Goal: Task Accomplishment & Management: Manage account settings

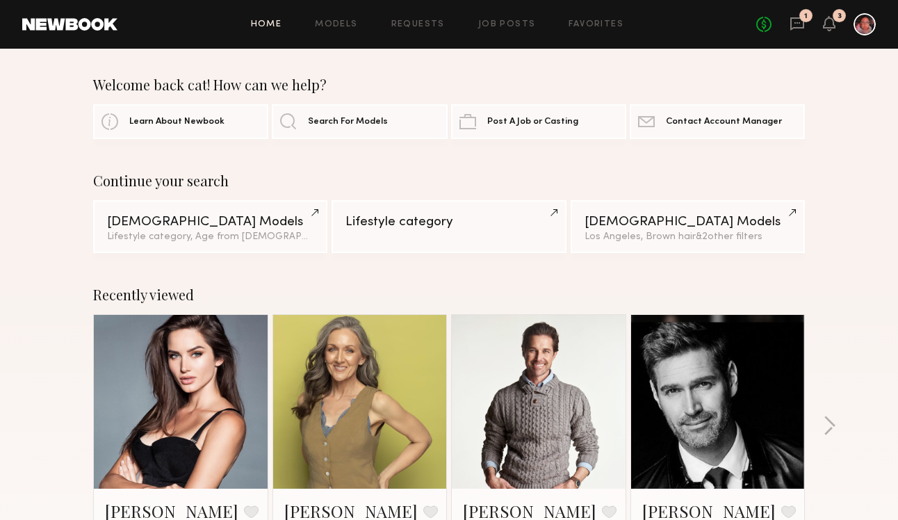
click at [807, 20] on div "1" at bounding box center [806, 15] width 13 height 13
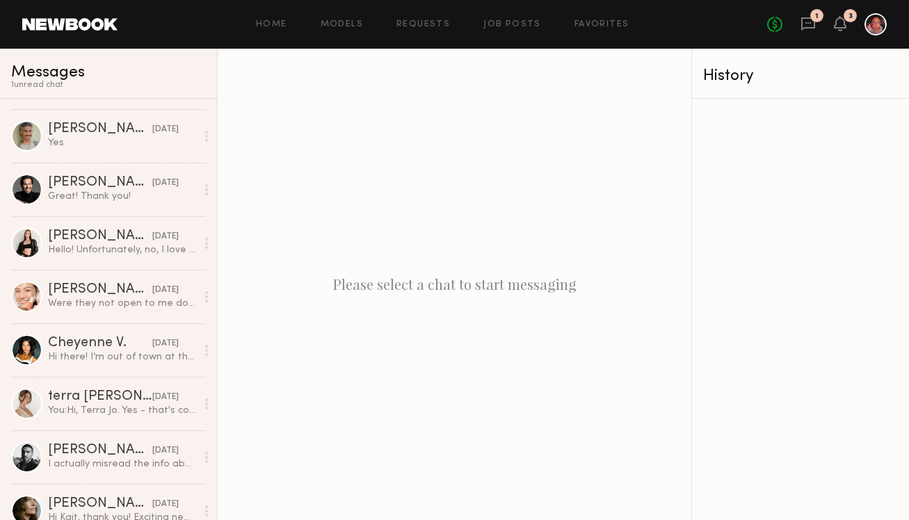
scroll to position [446, 0]
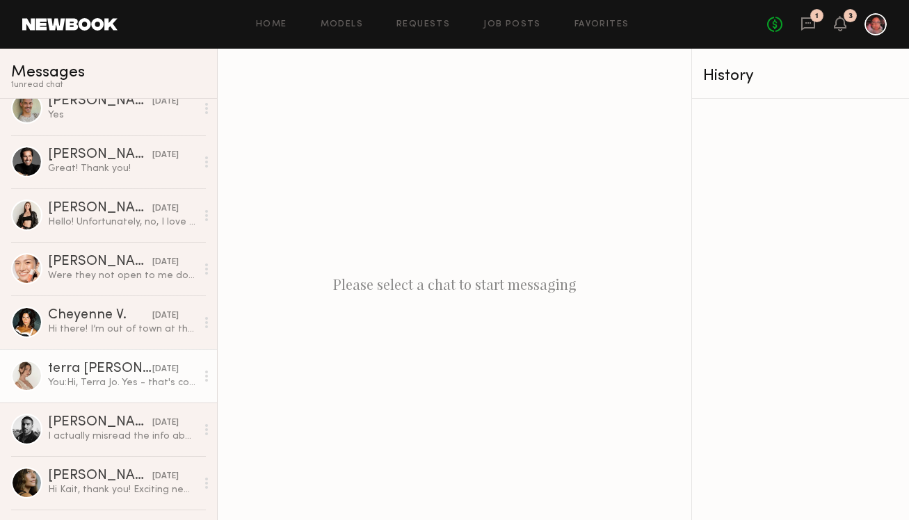
click at [120, 382] on div "You: Hi, Terra Jo. Yes - that's correct. Your hair will not be lifted/lightened…" at bounding box center [122, 382] width 148 height 13
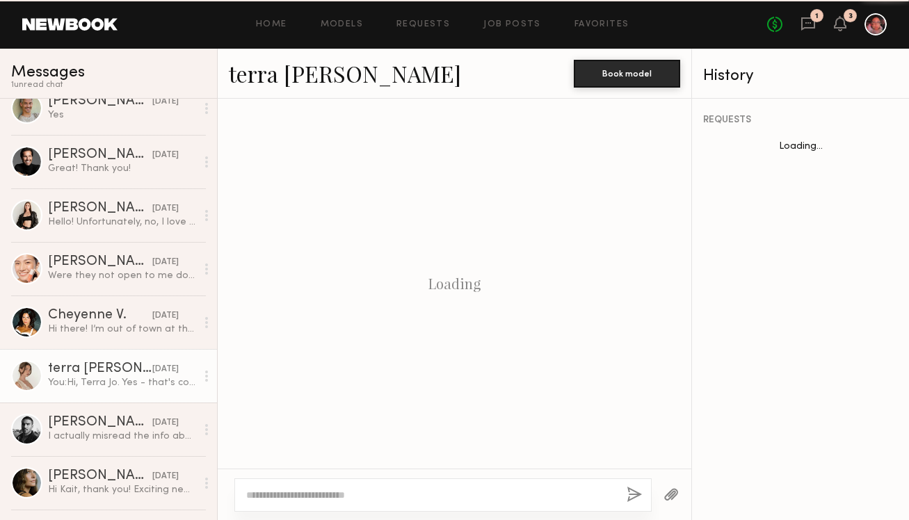
scroll to position [1845, 0]
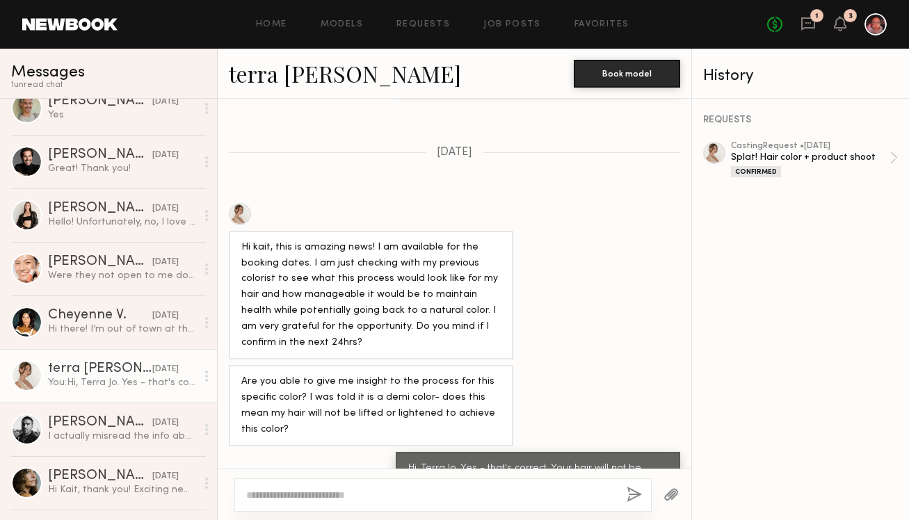
click at [258, 499] on textarea at bounding box center [430, 495] width 369 height 14
type textarea "**********"
click at [633, 499] on button "button" at bounding box center [633, 495] width 15 height 17
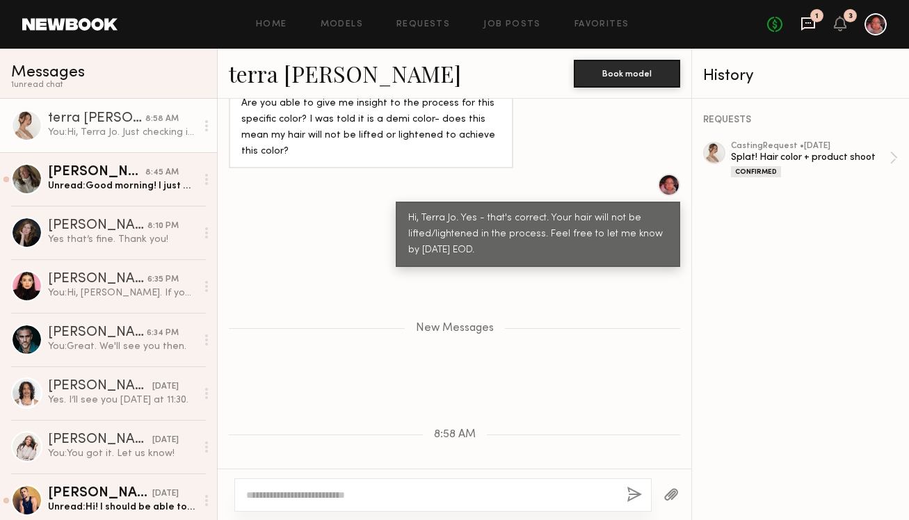
click at [807, 15] on div "No fees up to $5,000 1 3" at bounding box center [827, 24] width 120 height 22
click at [808, 22] on icon at bounding box center [807, 23] width 15 height 15
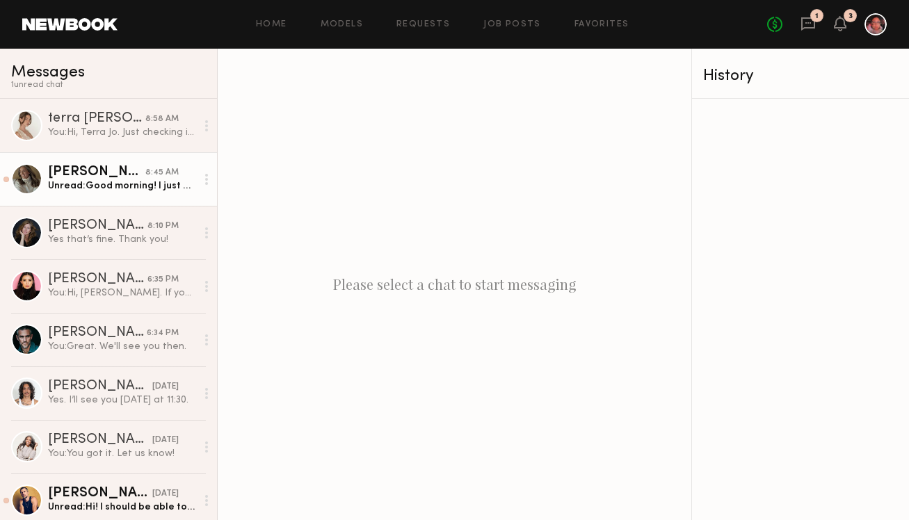
click at [140, 204] on link "Alexis K. 8:45 AM Unread: Good morning! I just emailed you the link to the vide…" at bounding box center [108, 179] width 217 height 54
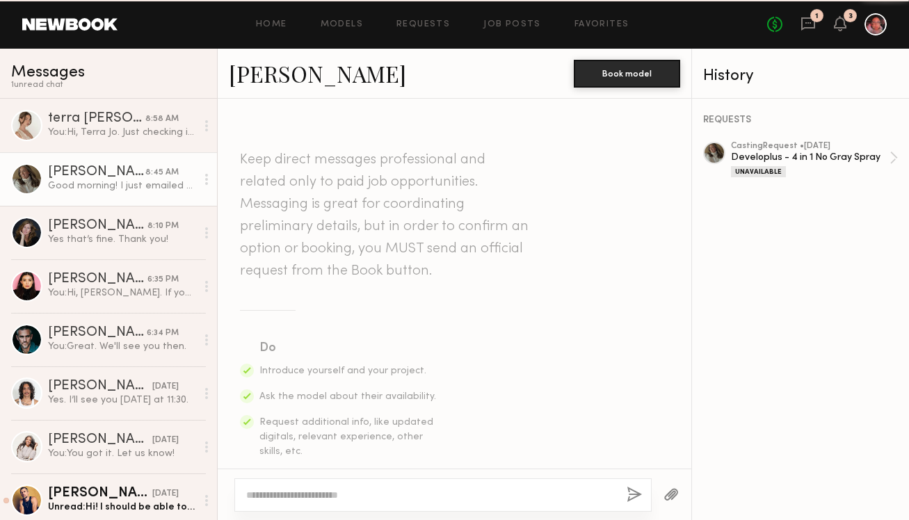
scroll to position [1053, 0]
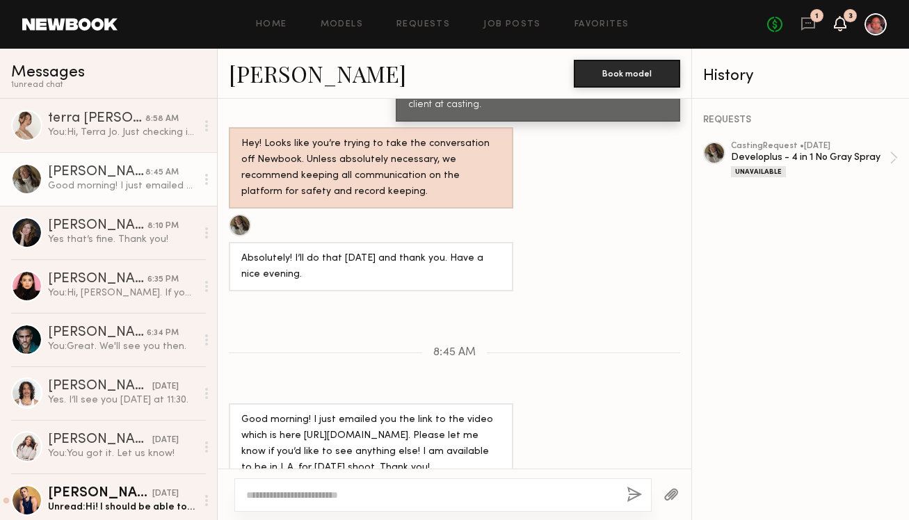
click at [841, 21] on icon at bounding box center [839, 23] width 11 height 10
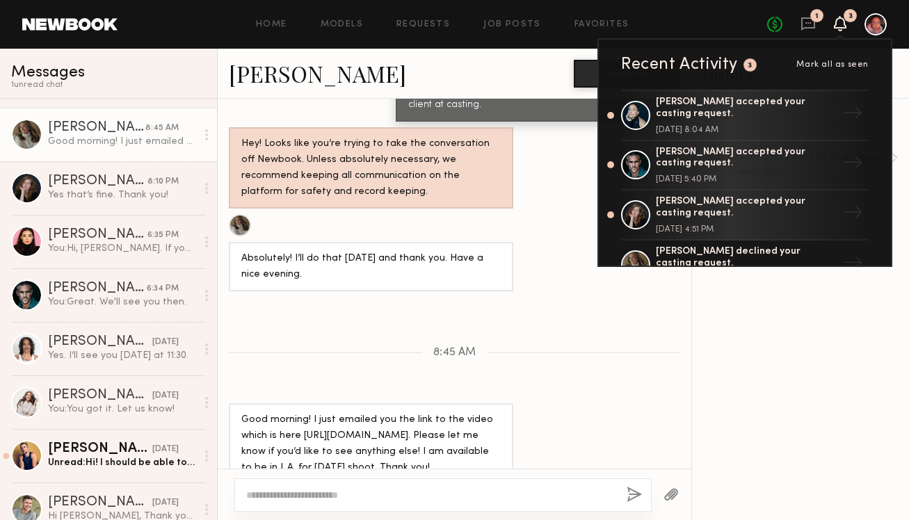
scroll to position [75, 0]
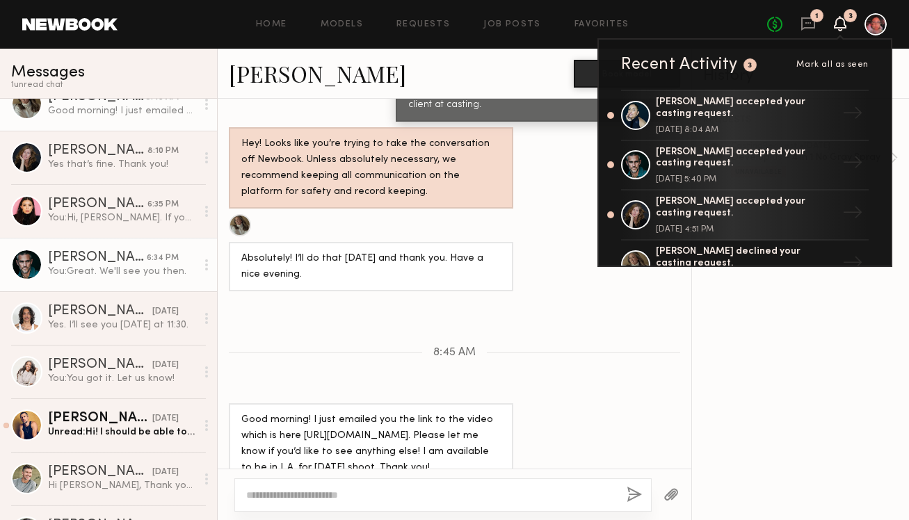
click at [131, 267] on div "You: Great. We'll see you then." at bounding box center [122, 271] width 148 height 13
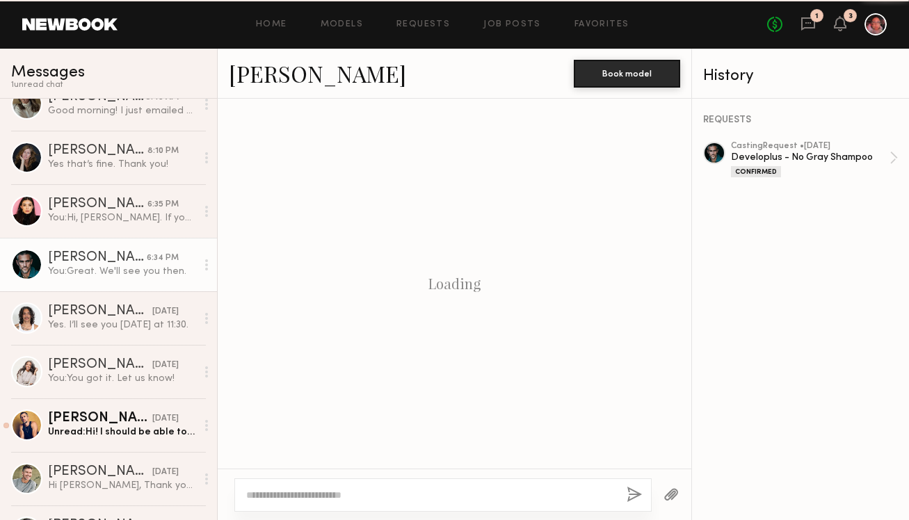
scroll to position [528, 0]
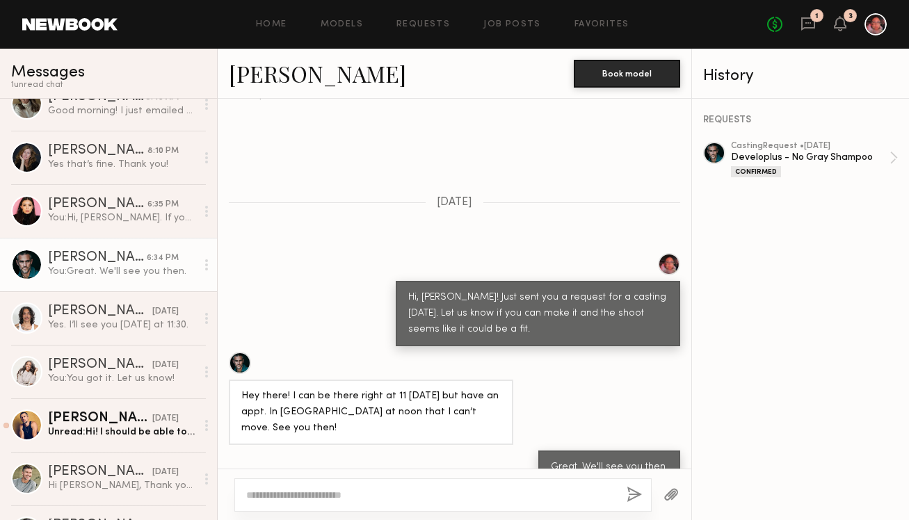
click at [252, 499] on textarea at bounding box center [430, 495] width 369 height 14
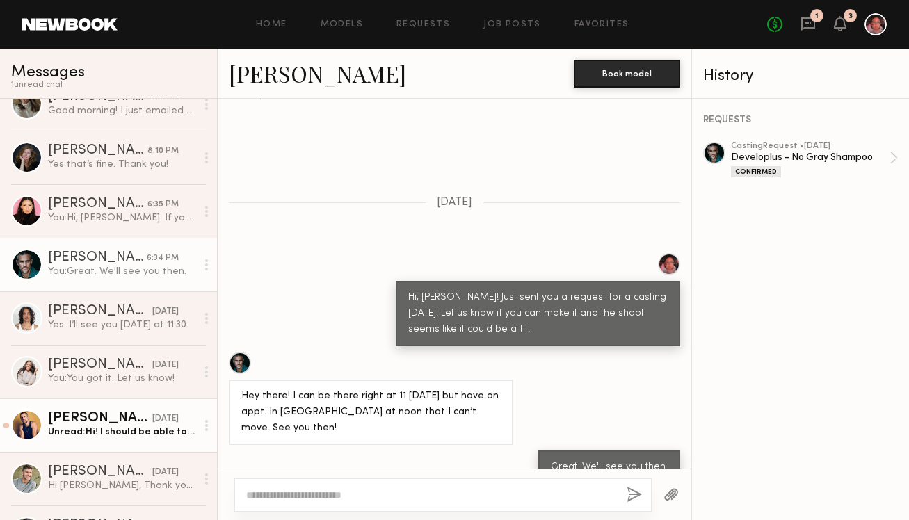
click at [152, 419] on div "[DATE]" at bounding box center [165, 418] width 26 height 13
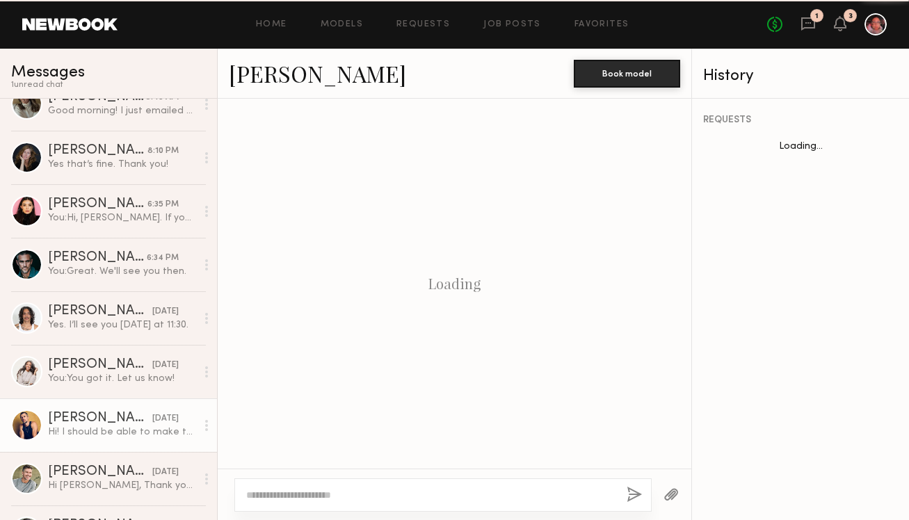
scroll to position [494, 0]
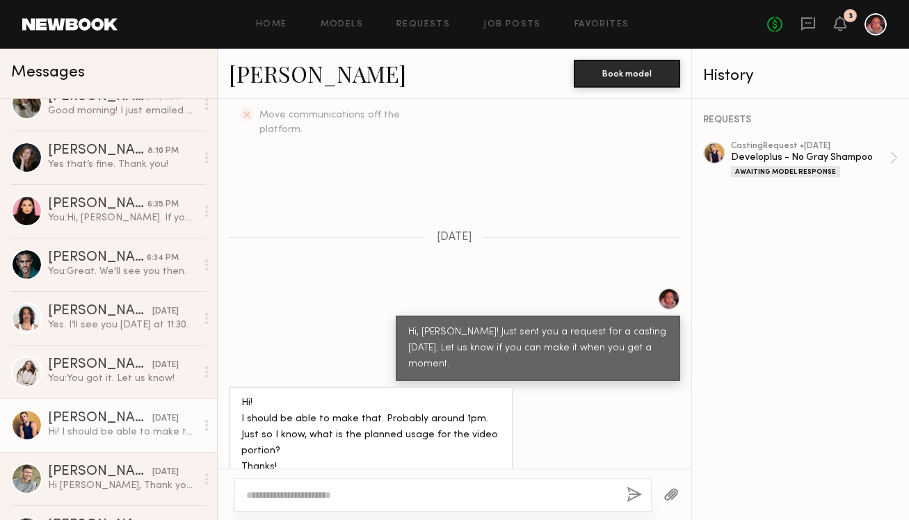
click at [274, 474] on div at bounding box center [455, 494] width 474 height 51
click at [273, 483] on div at bounding box center [442, 494] width 417 height 33
click at [273, 491] on textarea at bounding box center [430, 495] width 369 height 14
paste textarea "**********"
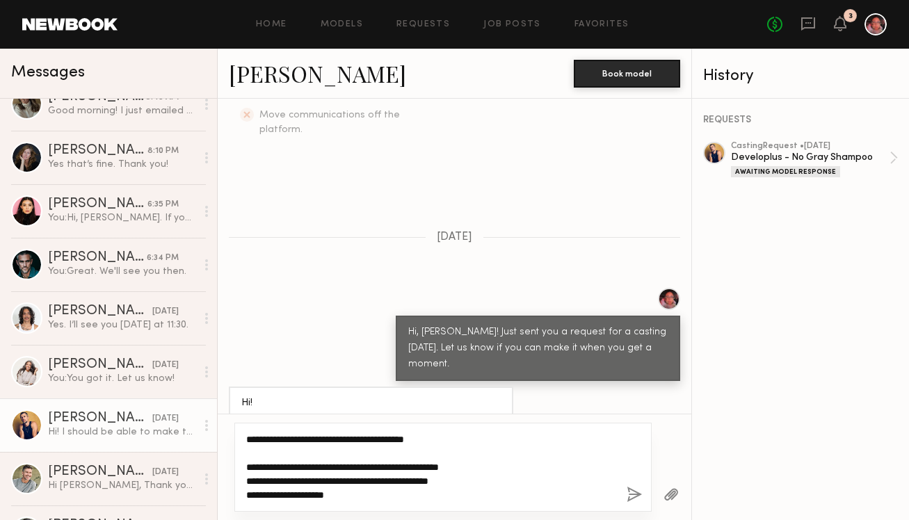
drag, startPoint x: 350, startPoint y: 466, endPoint x: 238, endPoint y: 466, distance: 111.9
click at [238, 466] on div "**********" at bounding box center [442, 467] width 417 height 89
click at [326, 469] on textarea "**********" at bounding box center [430, 467] width 369 height 70
drag, startPoint x: 323, startPoint y: 468, endPoint x: 405, endPoint y: 461, distance: 82.3
click at [405, 461] on textarea "**********" at bounding box center [430, 467] width 369 height 70
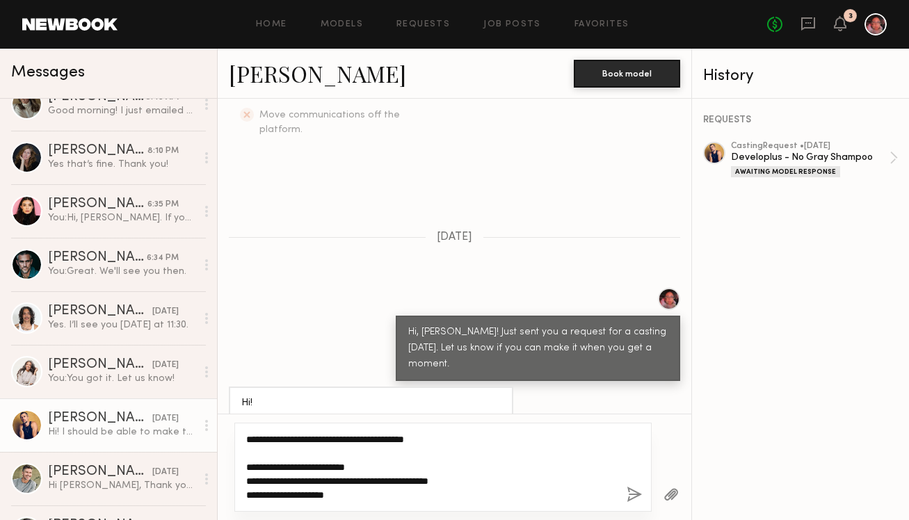
drag, startPoint x: 328, startPoint y: 471, endPoint x: 296, endPoint y: 485, distance: 35.5
click at [296, 485] on textarea "**********" at bounding box center [430, 467] width 369 height 70
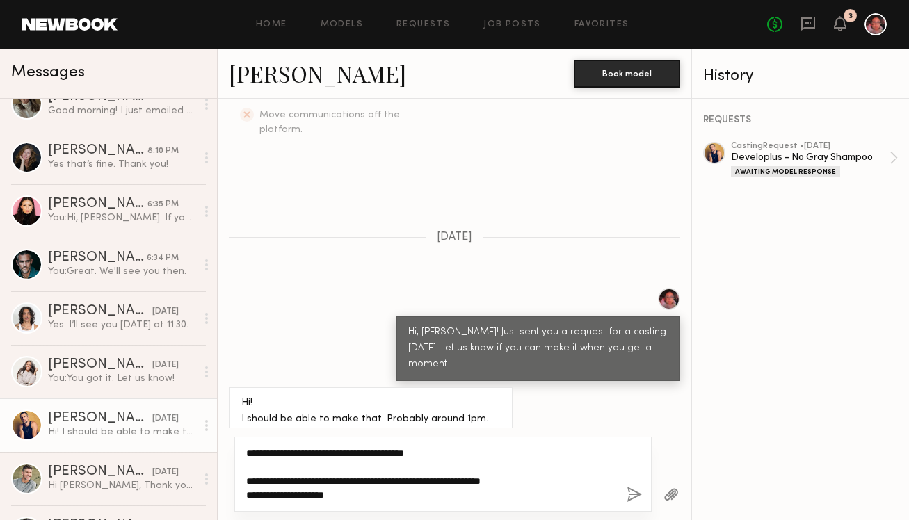
click at [358, 494] on textarea "**********" at bounding box center [430, 474] width 369 height 56
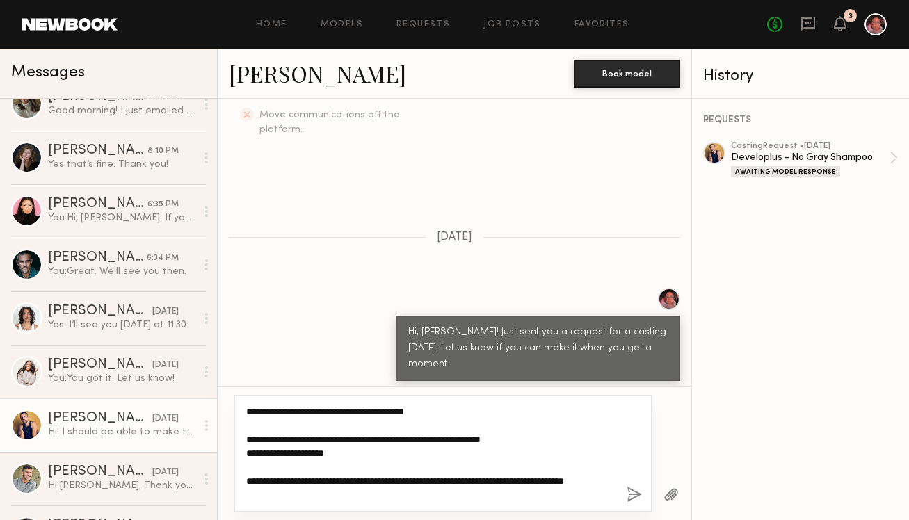
click at [341, 482] on textarea "**********" at bounding box center [430, 453] width 369 height 97
drag, startPoint x: 460, startPoint y: 481, endPoint x: 473, endPoint y: 513, distance: 34.3
click at [473, 513] on div "**********" at bounding box center [455, 453] width 474 height 134
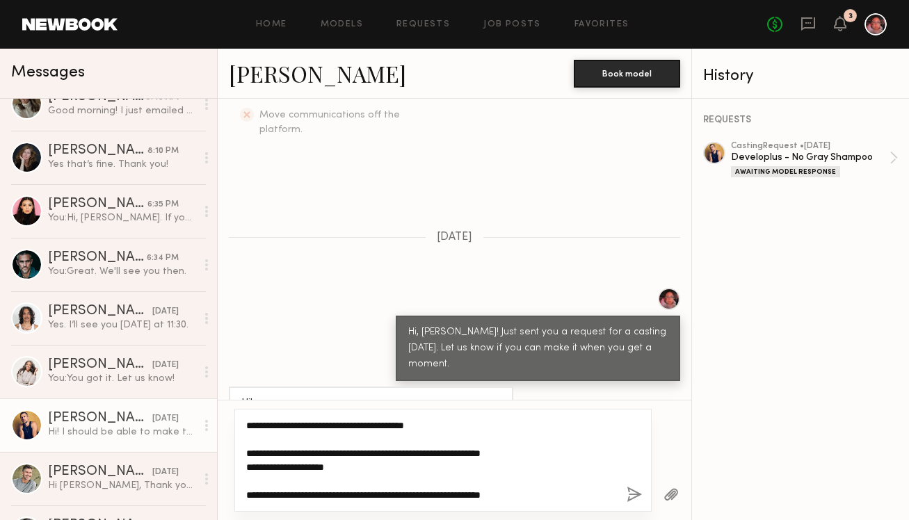
drag, startPoint x: 385, startPoint y: 476, endPoint x: 256, endPoint y: 453, distance: 130.7
click at [256, 453] on textarea "**********" at bounding box center [430, 460] width 369 height 83
click at [547, 501] on textarea "**********" at bounding box center [430, 460] width 369 height 83
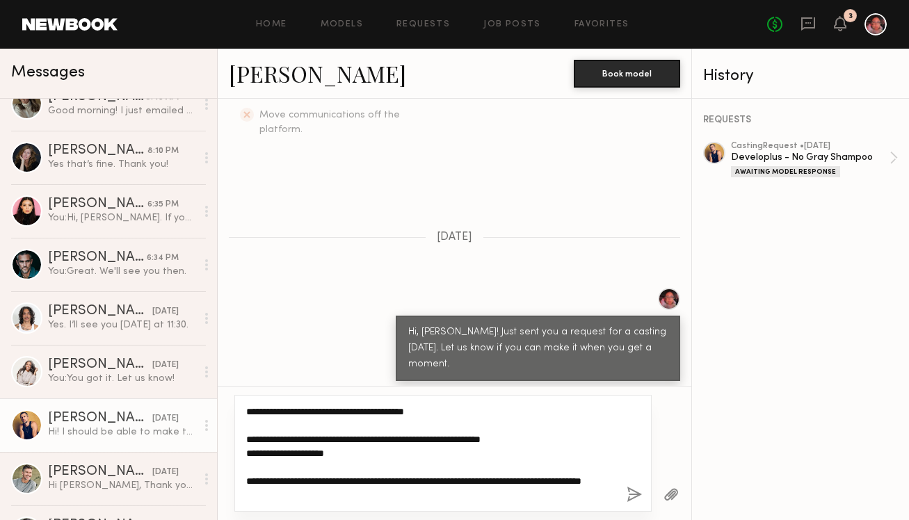
click at [293, 476] on textarea "**********" at bounding box center [430, 453] width 369 height 97
type textarea "**********"
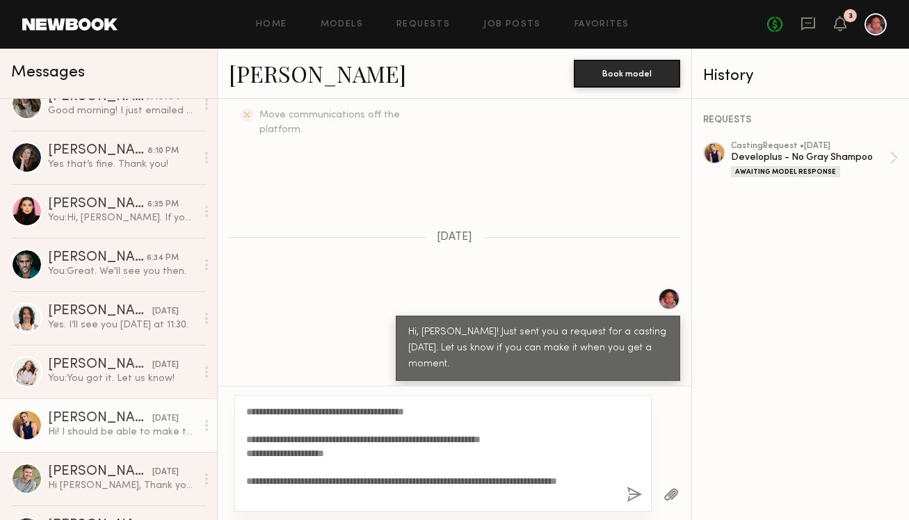
click at [632, 504] on div "**********" at bounding box center [442, 453] width 417 height 117
click at [631, 500] on button "button" at bounding box center [633, 495] width 15 height 17
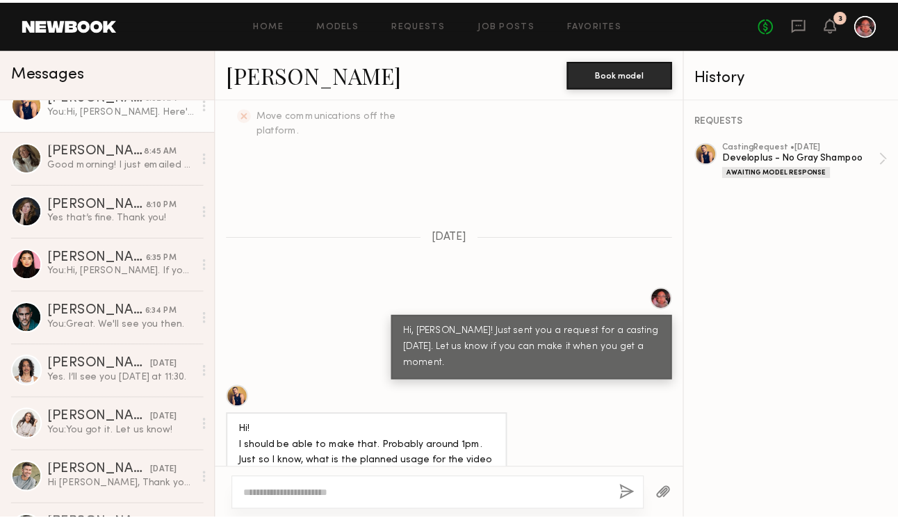
scroll to position [0, 0]
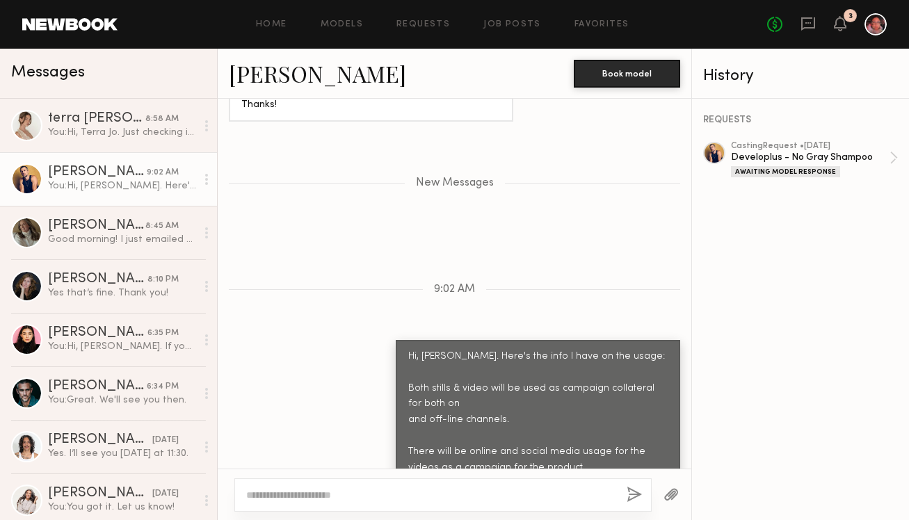
click at [110, 176] on div "[PERSON_NAME]" at bounding box center [97, 172] width 99 height 14
click at [520, 23] on link "Job Posts" at bounding box center [512, 24] width 58 height 9
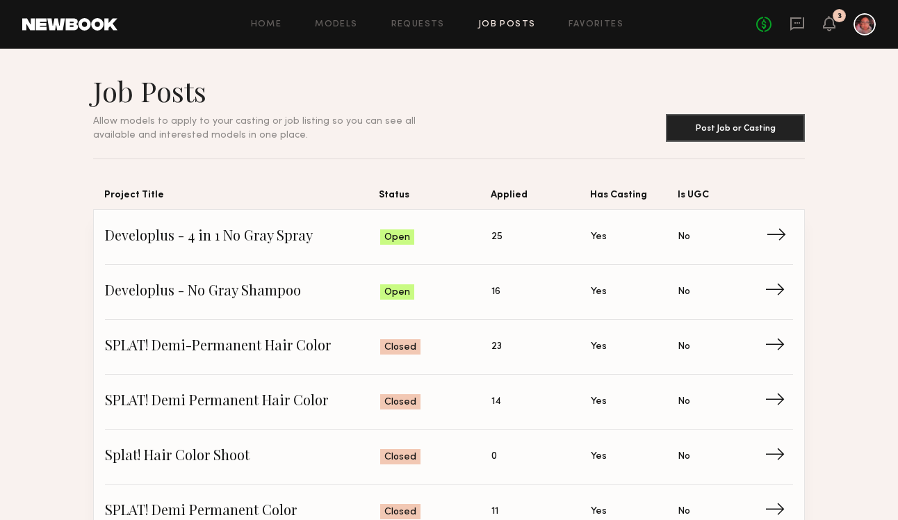
click at [768, 230] on span "→" at bounding box center [780, 237] width 29 height 21
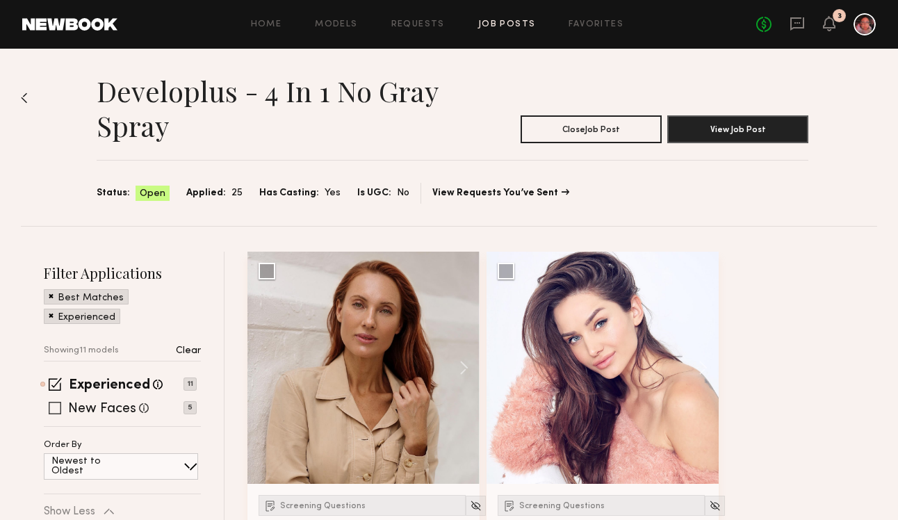
click at [59, 408] on span at bounding box center [55, 408] width 13 height 13
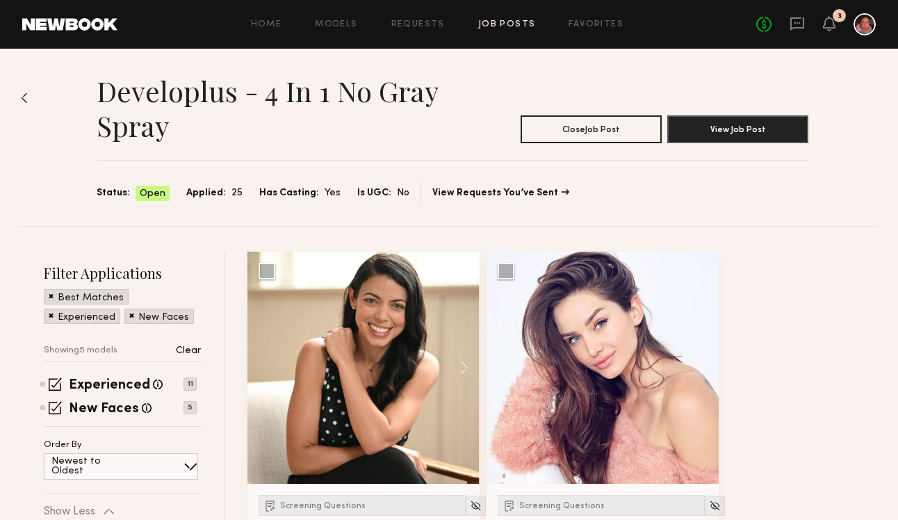
click at [50, 293] on span at bounding box center [51, 295] width 5 height 13
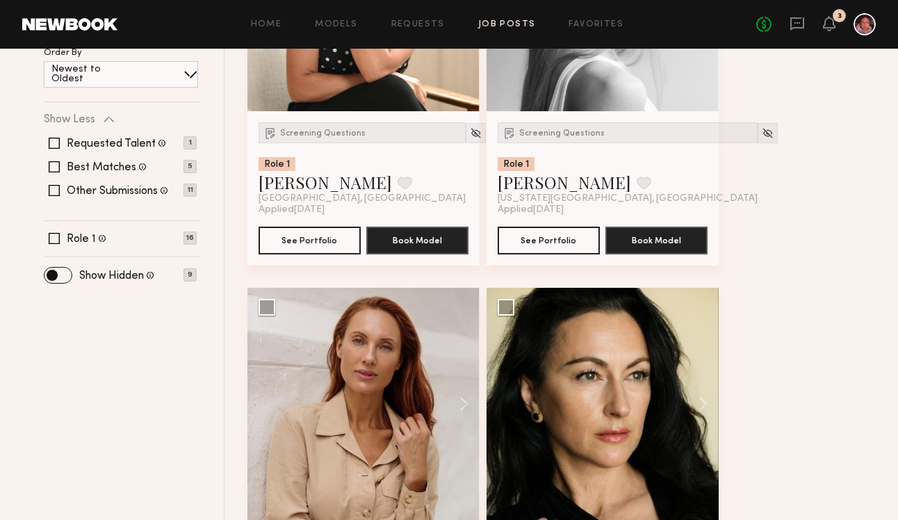
scroll to position [283, 0]
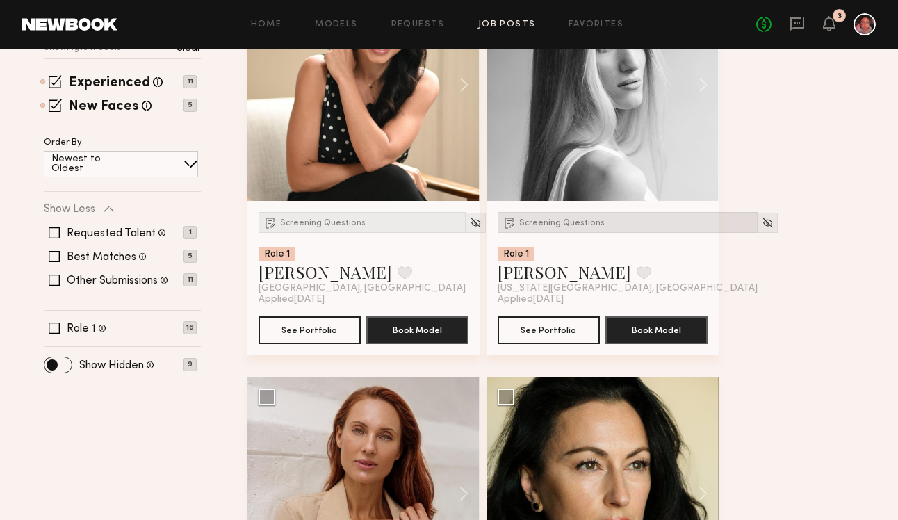
click at [570, 224] on span "Screening Questions" at bounding box center [562, 223] width 86 height 8
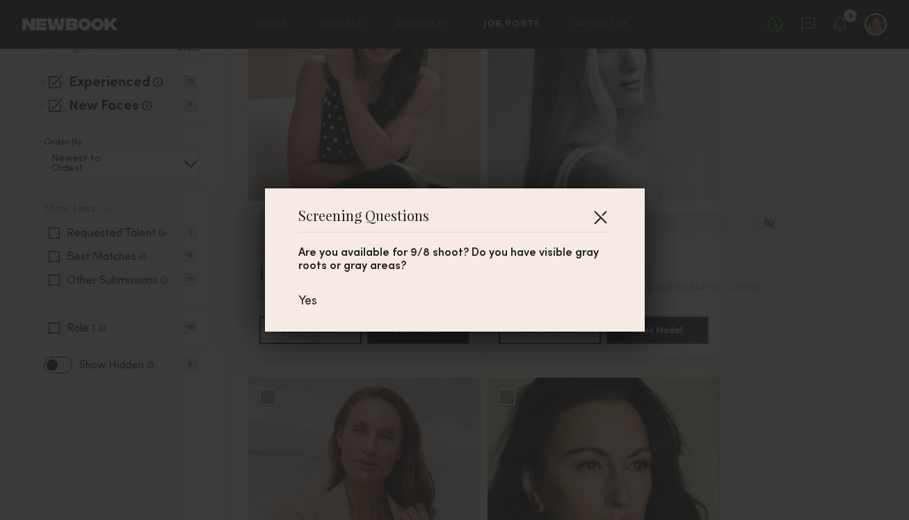
click at [599, 208] on button "button" at bounding box center [600, 217] width 22 height 22
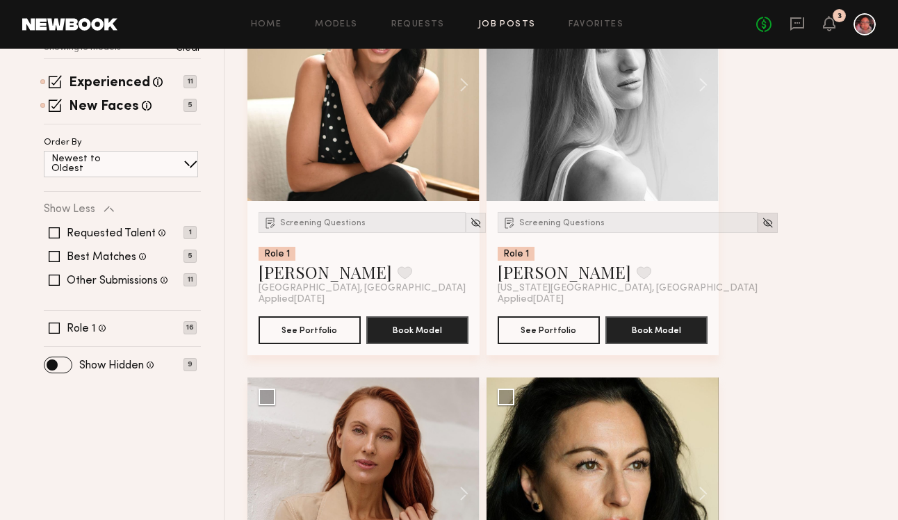
click at [762, 219] on img at bounding box center [768, 223] width 12 height 12
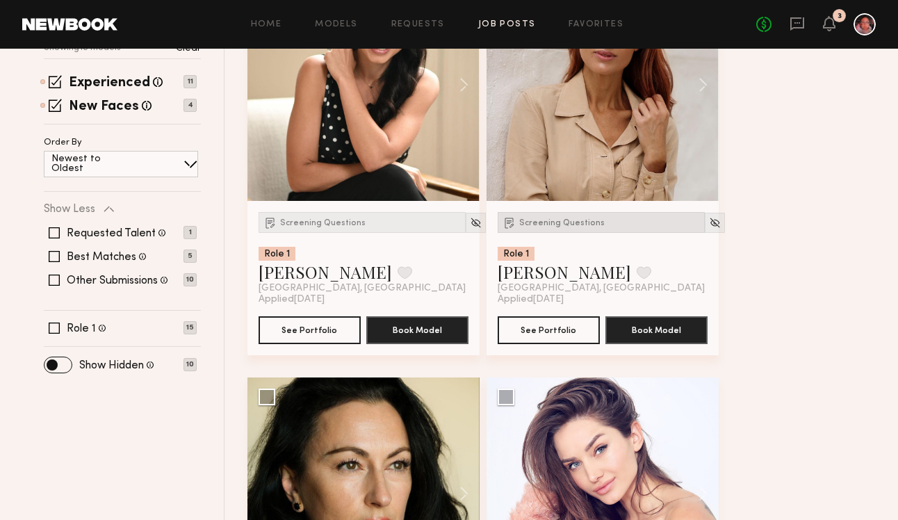
click at [533, 226] on span "Screening Questions" at bounding box center [562, 223] width 86 height 8
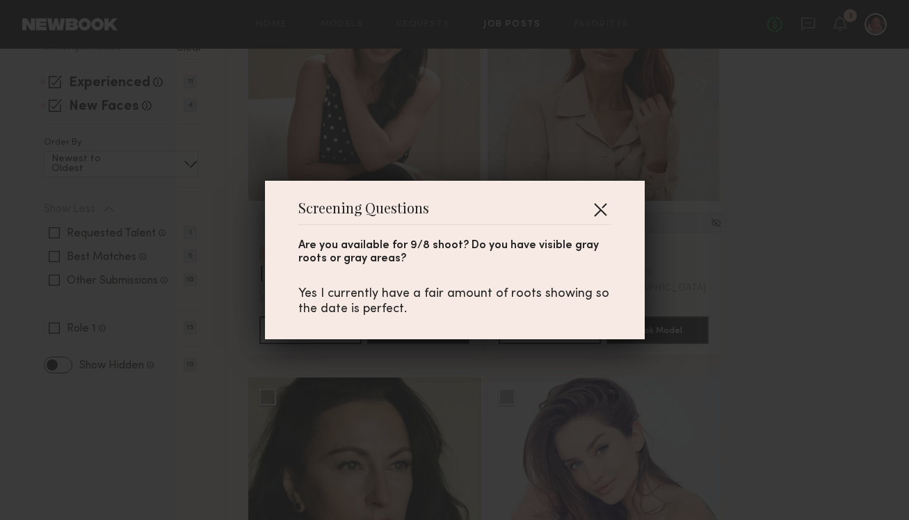
click at [596, 210] on button "button" at bounding box center [600, 209] width 22 height 22
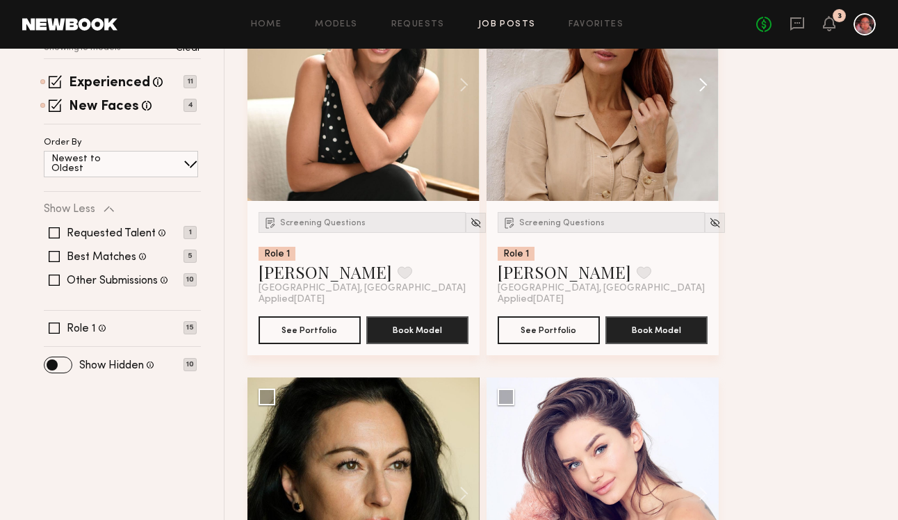
click at [697, 85] on button at bounding box center [696, 85] width 45 height 232
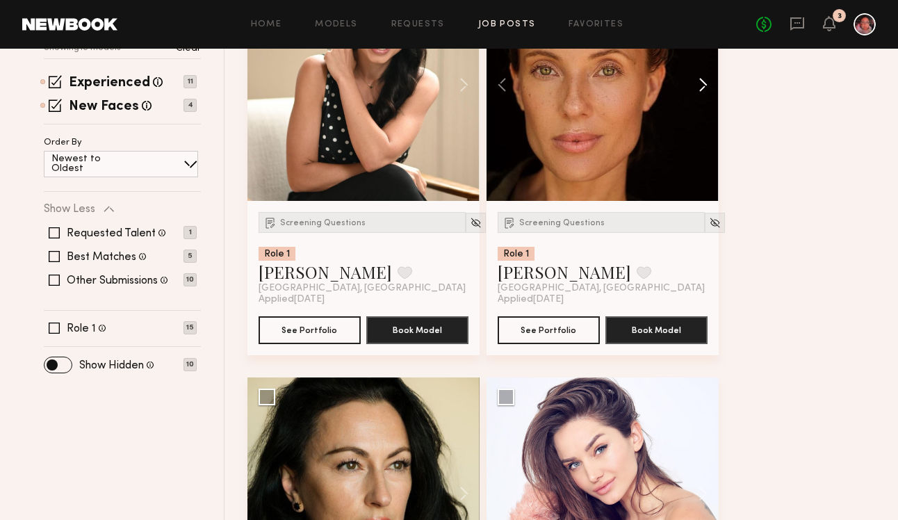
click at [697, 85] on button at bounding box center [696, 85] width 45 height 232
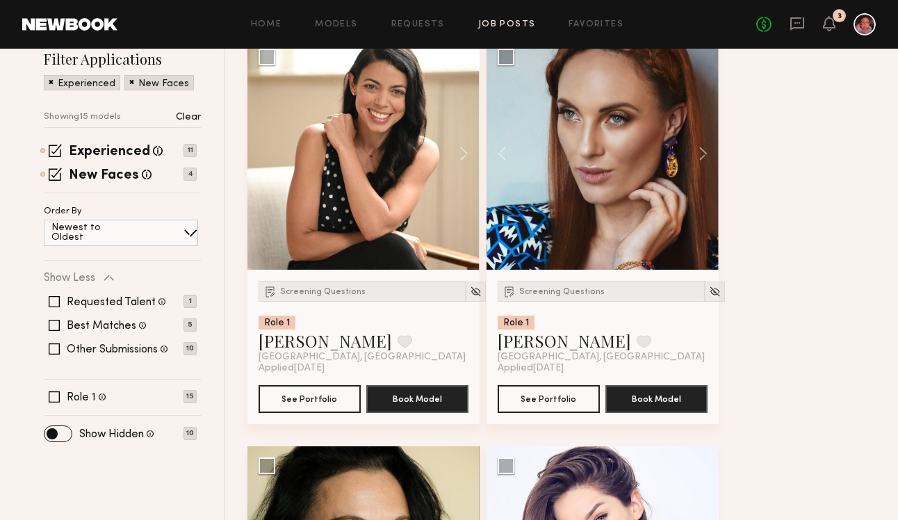
scroll to position [148, 0]
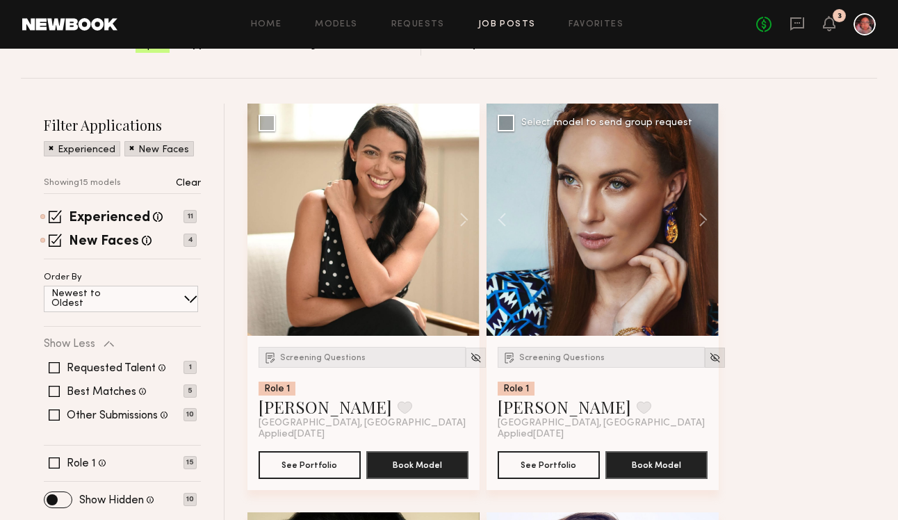
click at [709, 357] on img at bounding box center [715, 358] width 12 height 12
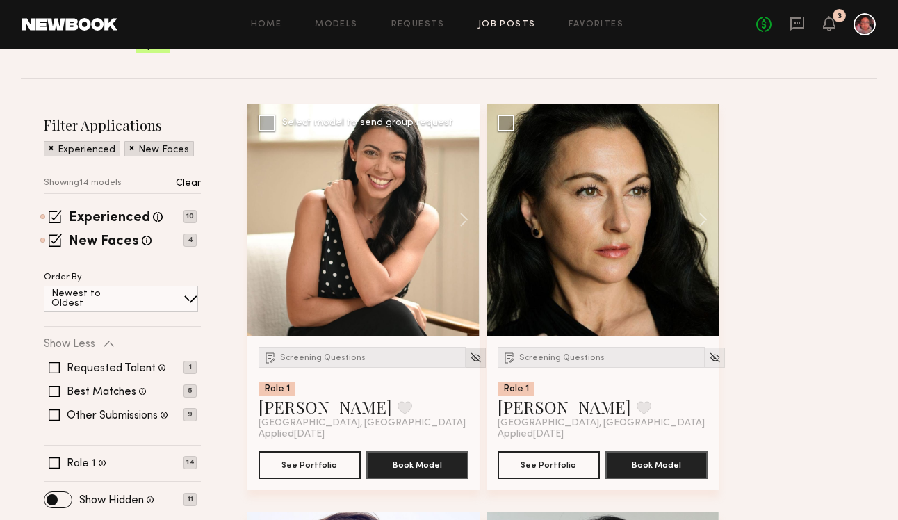
click at [466, 356] on div at bounding box center [476, 358] width 20 height 20
click at [470, 357] on img at bounding box center [476, 358] width 12 height 12
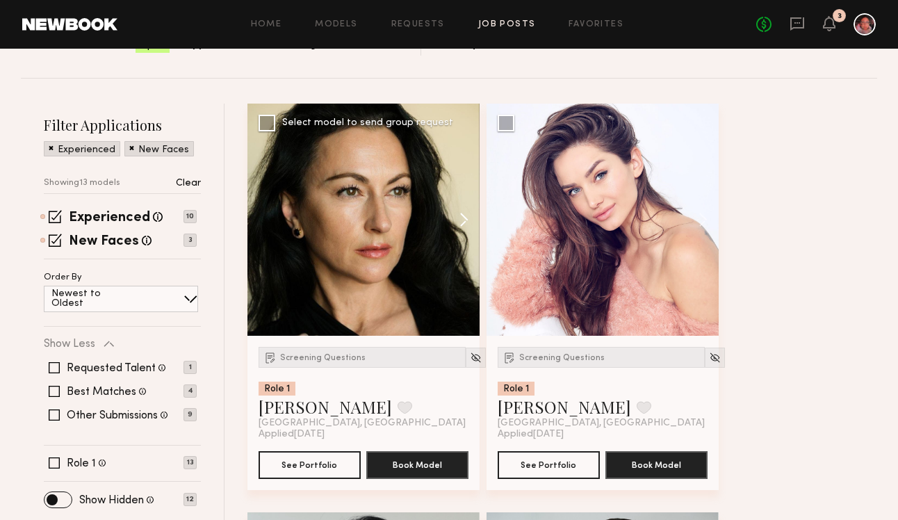
click at [463, 231] on button at bounding box center [457, 220] width 45 height 232
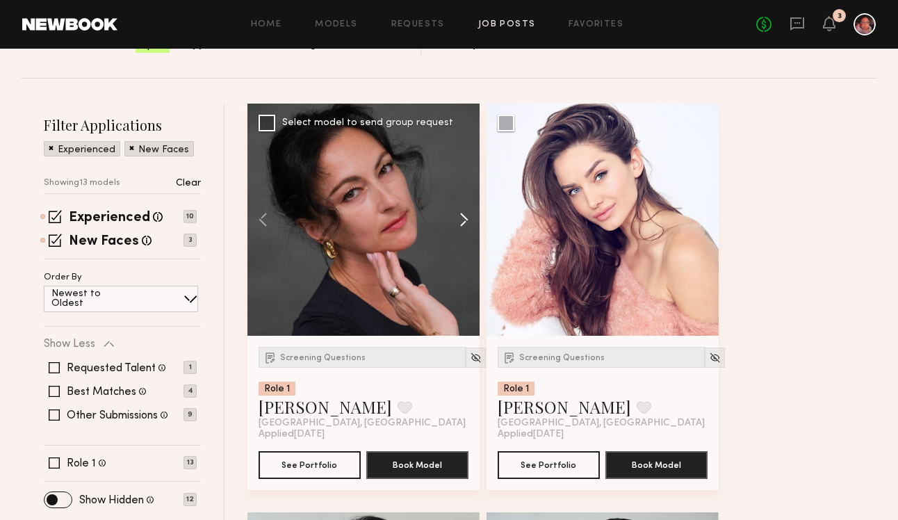
click at [463, 231] on button at bounding box center [457, 220] width 45 height 232
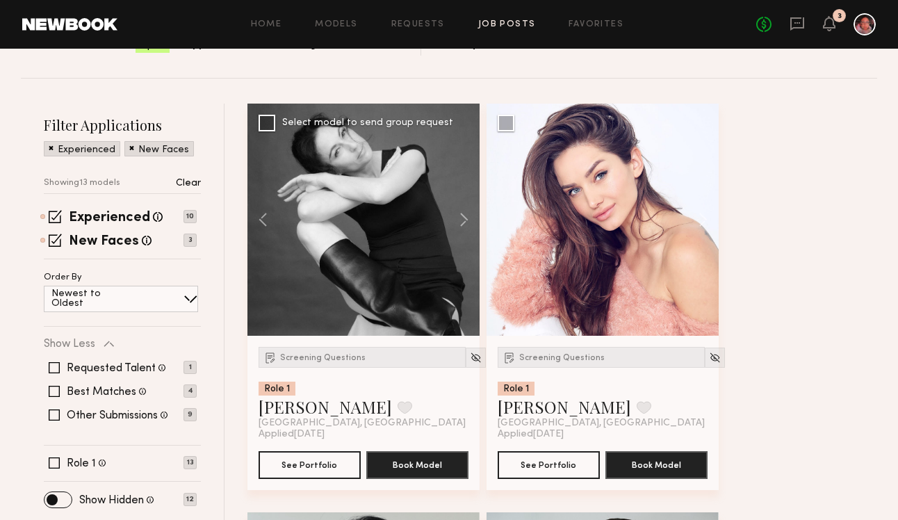
click at [444, 361] on div "Screening Questions Role 1 Inga S. Favorite Los Angeles, CA" at bounding box center [364, 388] width 210 height 82
click at [470, 358] on img at bounding box center [476, 358] width 12 height 12
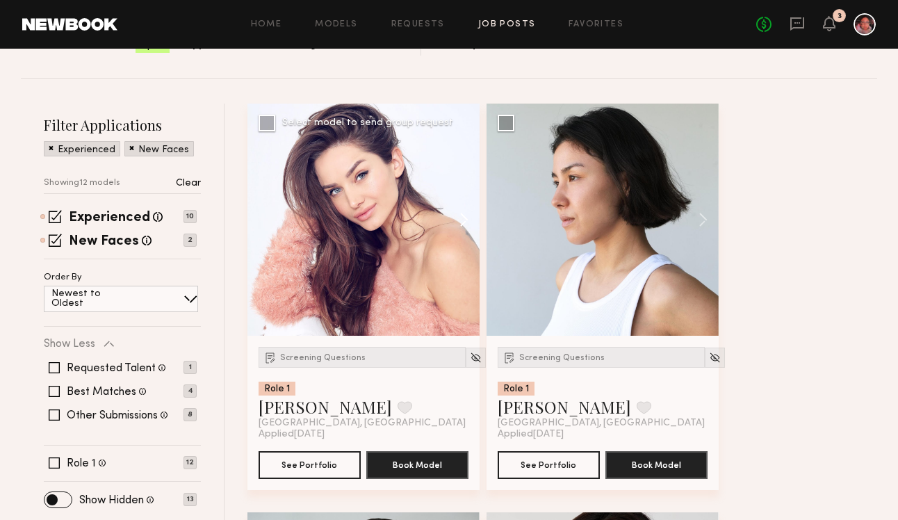
click at [467, 220] on button at bounding box center [457, 220] width 45 height 232
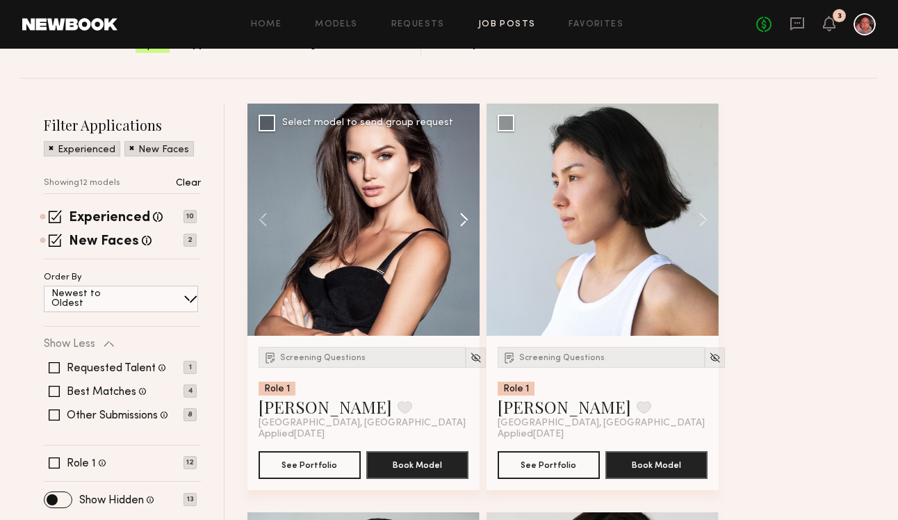
click at [467, 220] on button at bounding box center [457, 220] width 45 height 232
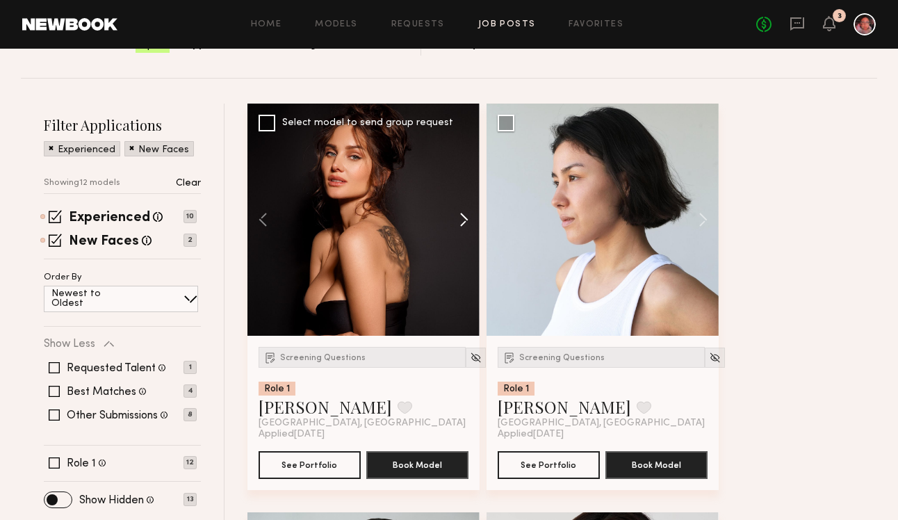
click at [467, 220] on button at bounding box center [457, 220] width 45 height 232
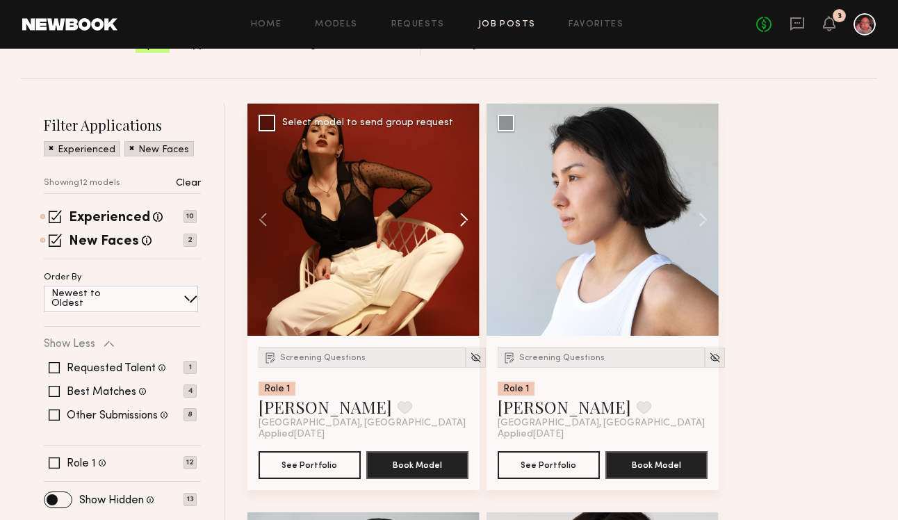
click at [467, 220] on button at bounding box center [457, 220] width 45 height 232
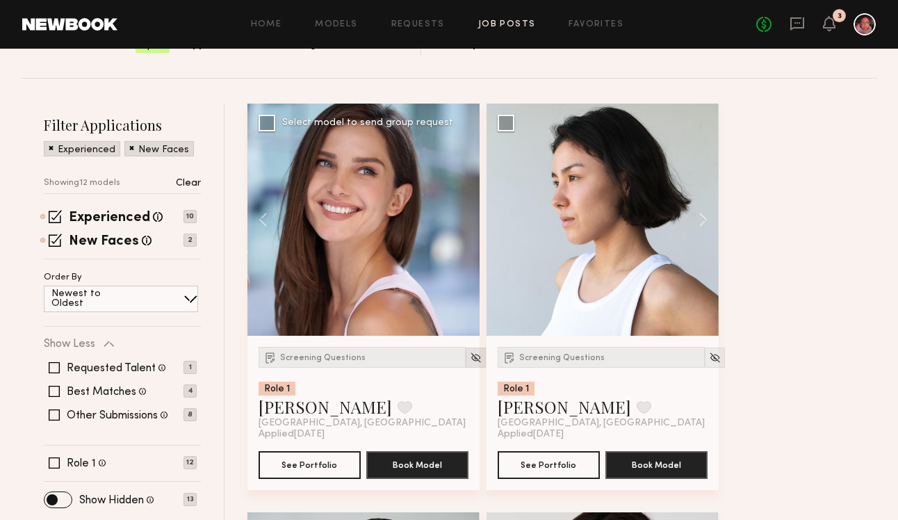
click at [470, 353] on img at bounding box center [476, 358] width 12 height 12
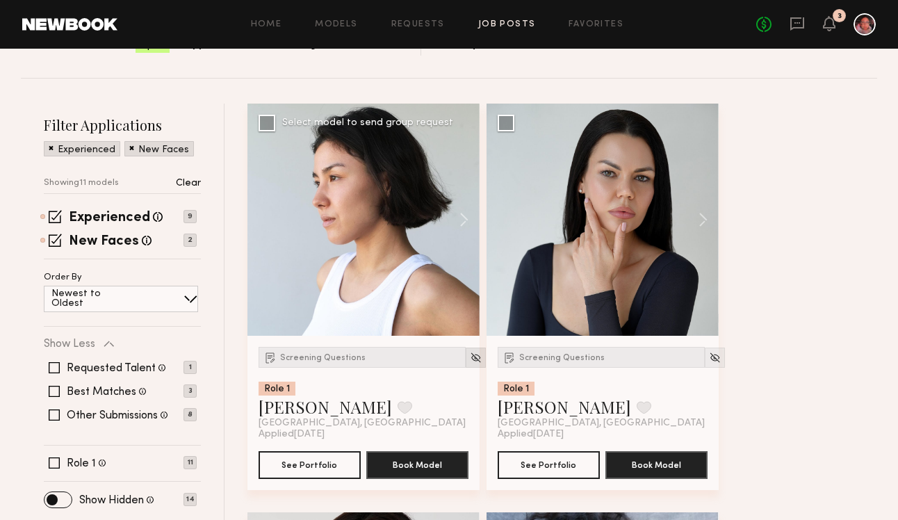
click at [466, 359] on div at bounding box center [476, 358] width 20 height 20
click at [470, 358] on img at bounding box center [476, 358] width 12 height 12
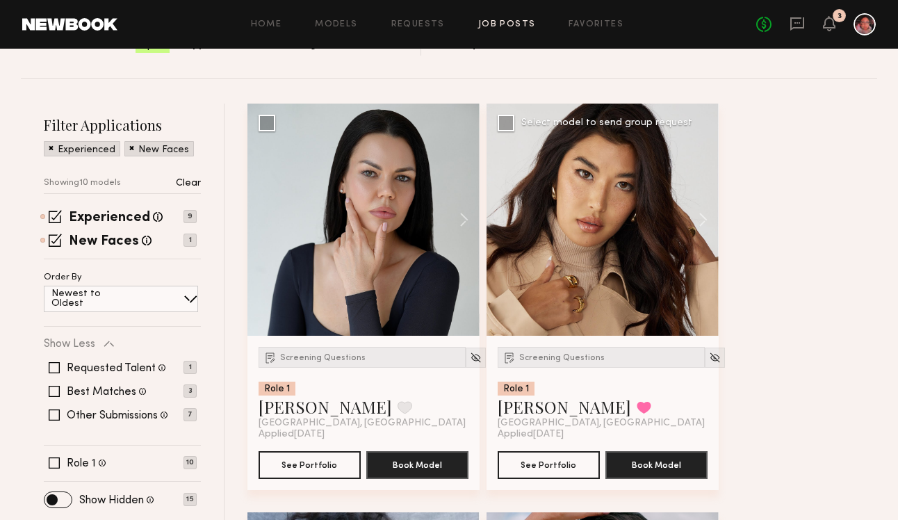
drag, startPoint x: 697, startPoint y: 209, endPoint x: 611, endPoint y: 246, distance: 93.4
click at [611, 246] on div at bounding box center [603, 220] width 232 height 232
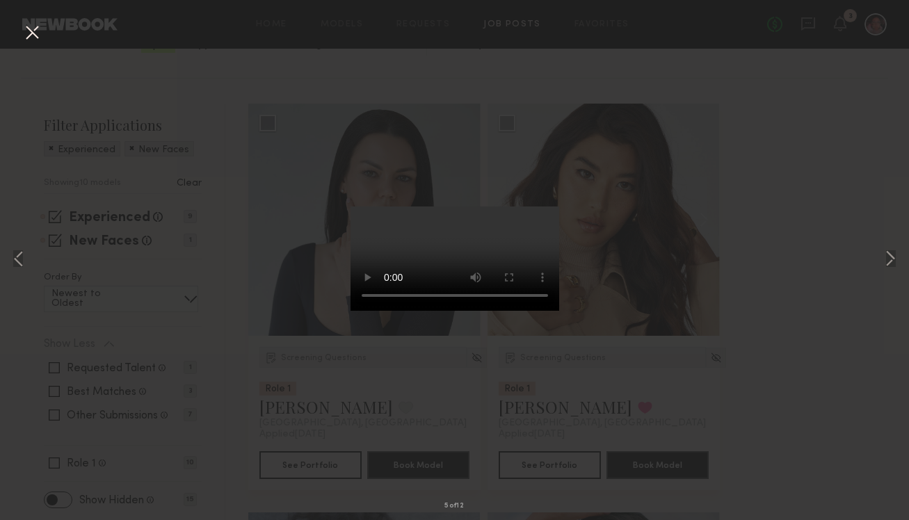
click at [29, 38] on button at bounding box center [32, 33] width 22 height 25
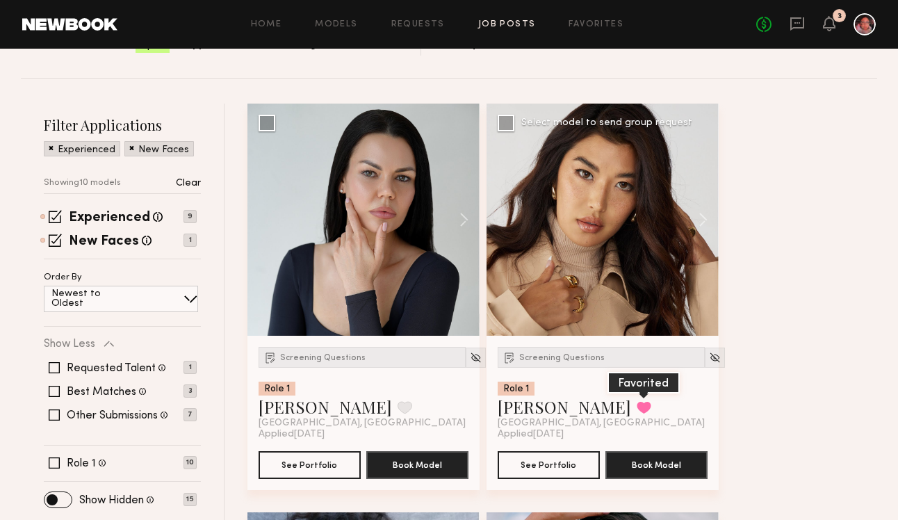
click at [637, 409] on button at bounding box center [644, 407] width 15 height 13
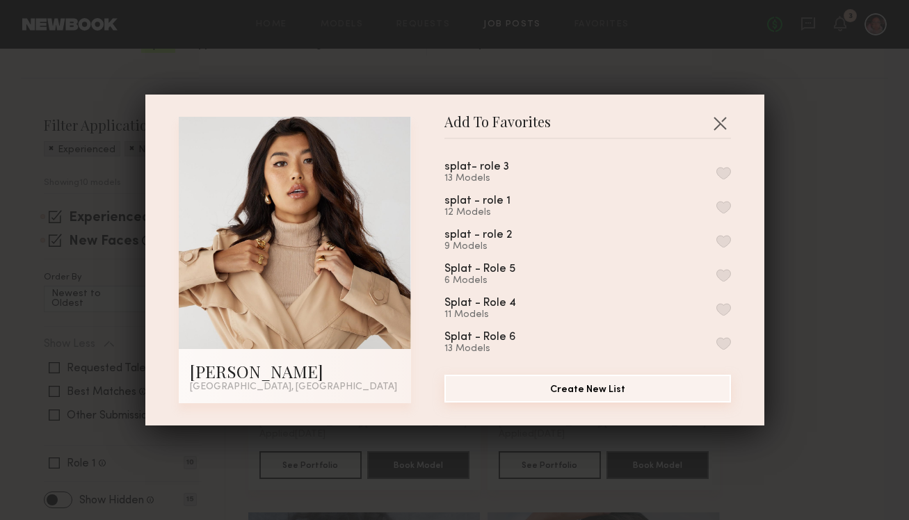
click at [541, 389] on button "Create New List" at bounding box center [587, 389] width 286 height 28
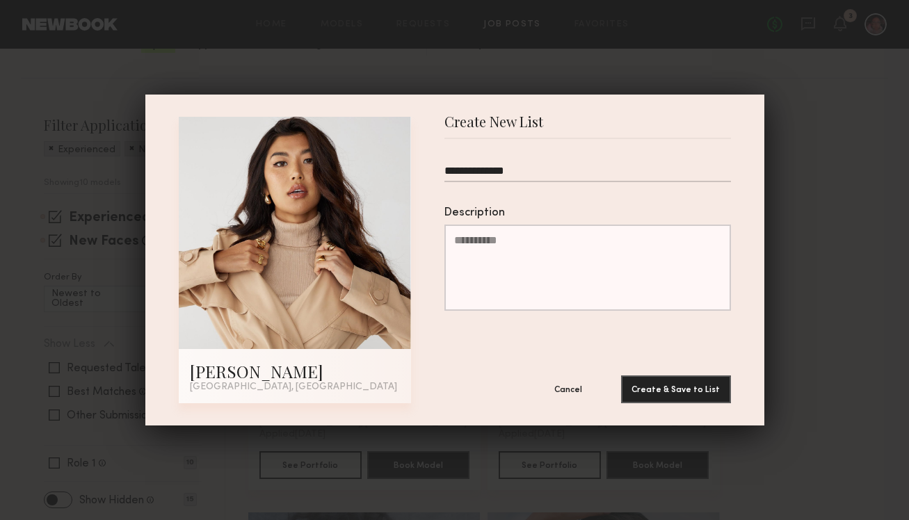
type input "**********"
click at [621, 375] on button "Create & Save to List" at bounding box center [676, 389] width 110 height 28
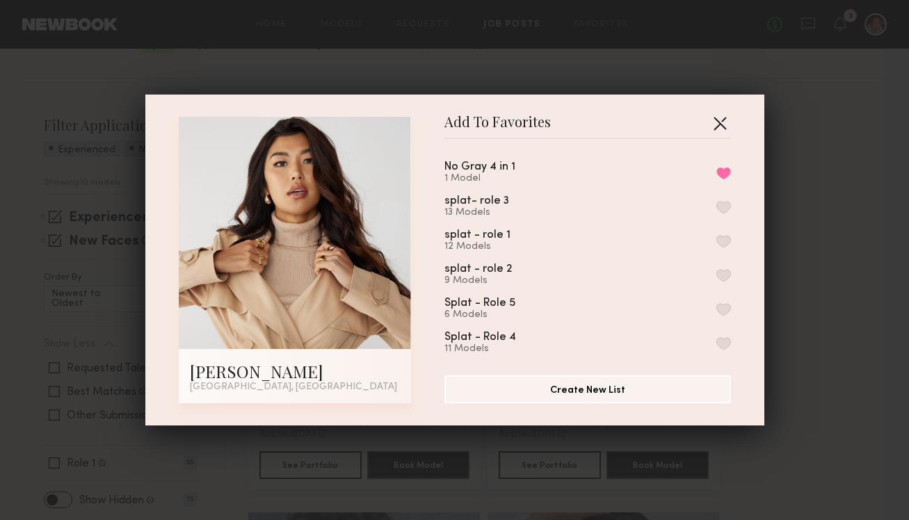
click at [718, 120] on button "button" at bounding box center [720, 123] width 22 height 22
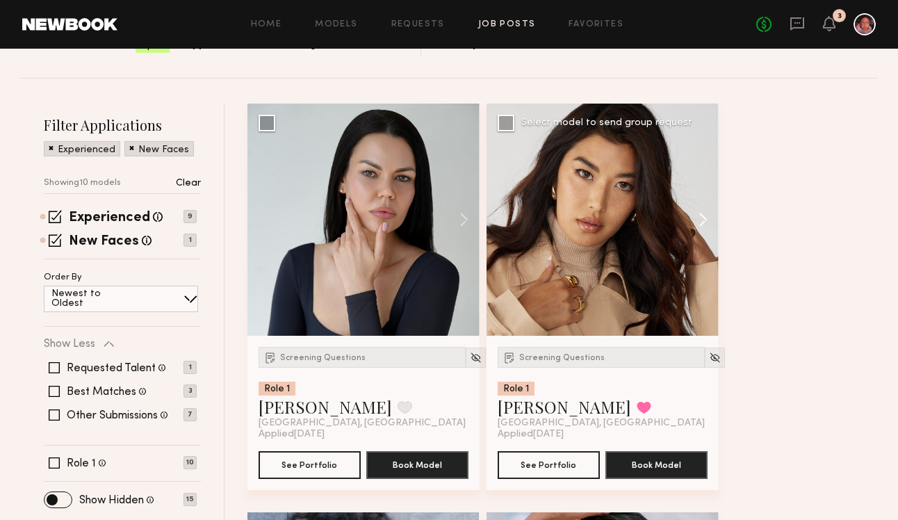
click at [694, 215] on button at bounding box center [696, 220] width 45 height 232
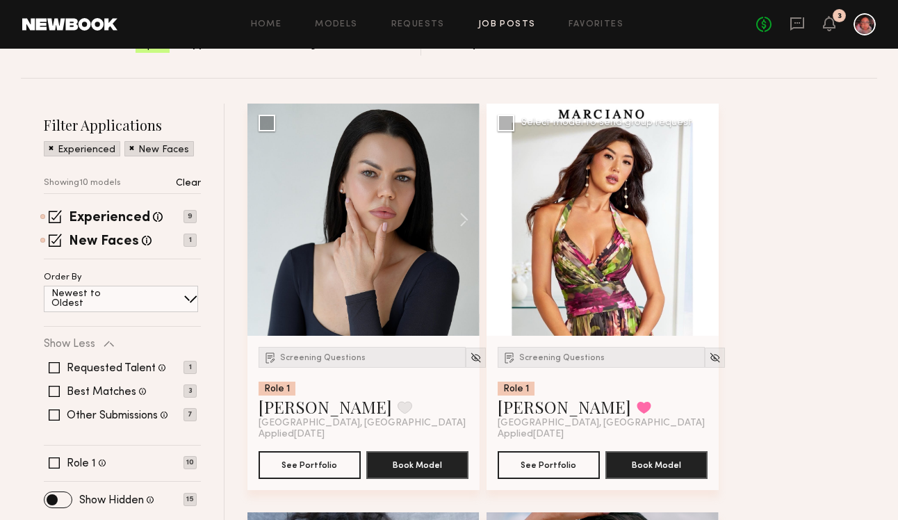
click at [694, 215] on button at bounding box center [696, 220] width 45 height 232
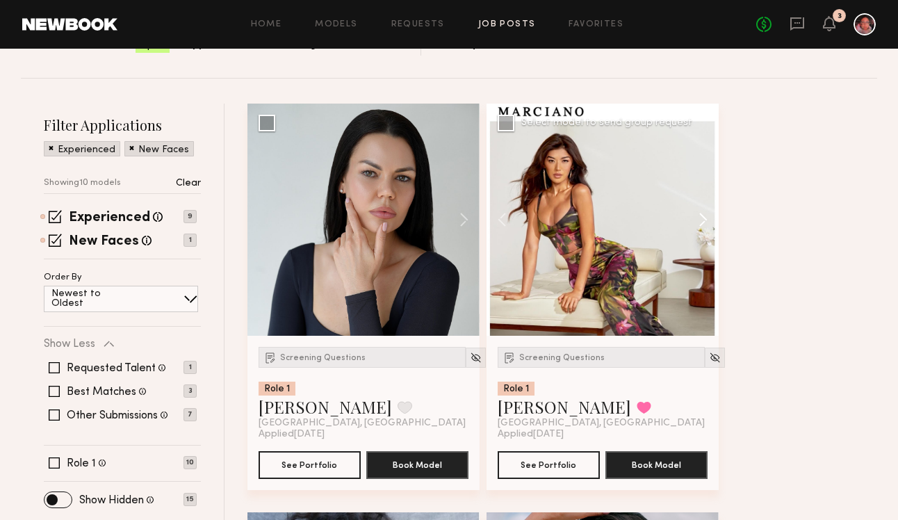
click at [694, 215] on button at bounding box center [696, 220] width 45 height 232
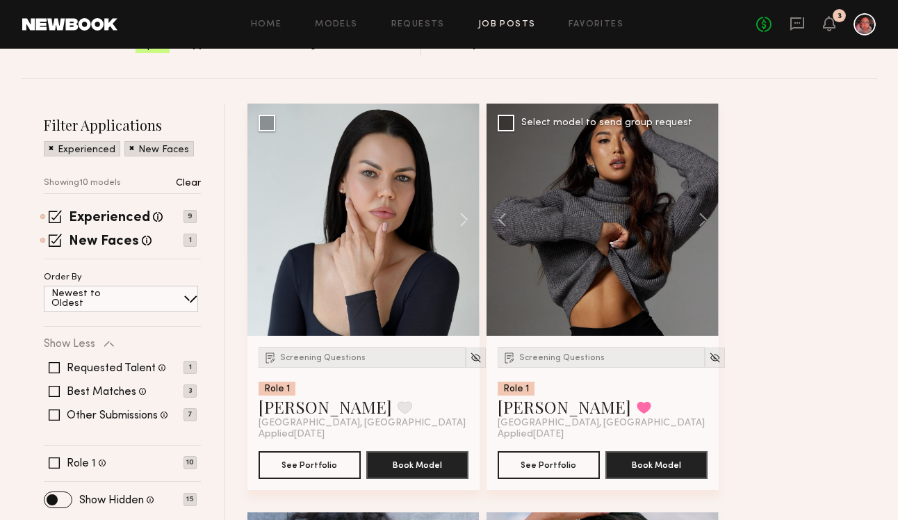
click at [572, 343] on div "Screening Questions Role 1 Jenn L. Favorited Los Angeles, CA Applied 09/01/2025…" at bounding box center [603, 413] width 232 height 154
click at [572, 350] on div "Screening Questions" at bounding box center [601, 357] width 207 height 21
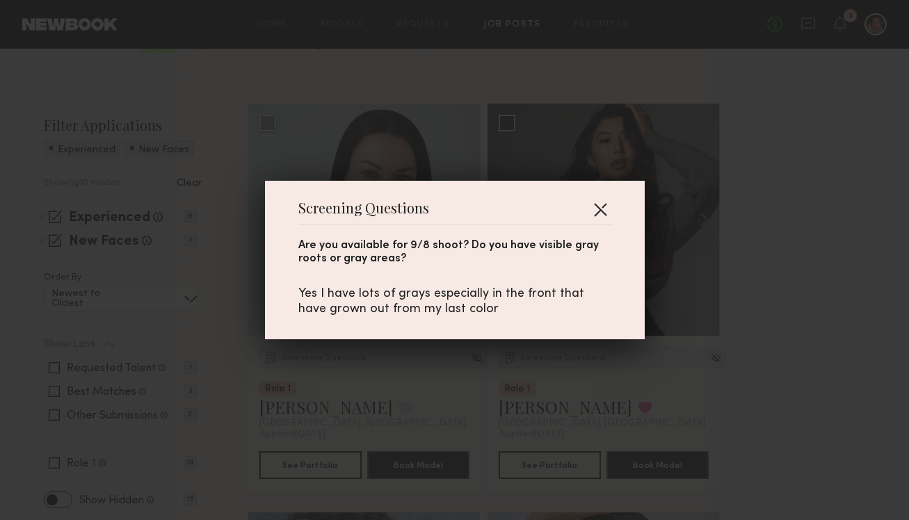
click at [596, 209] on button "button" at bounding box center [600, 209] width 22 height 22
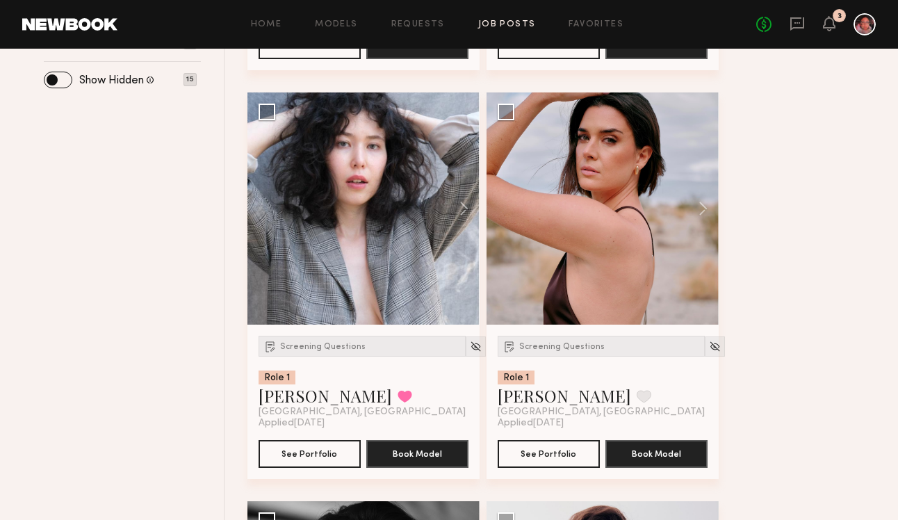
scroll to position [571, 0]
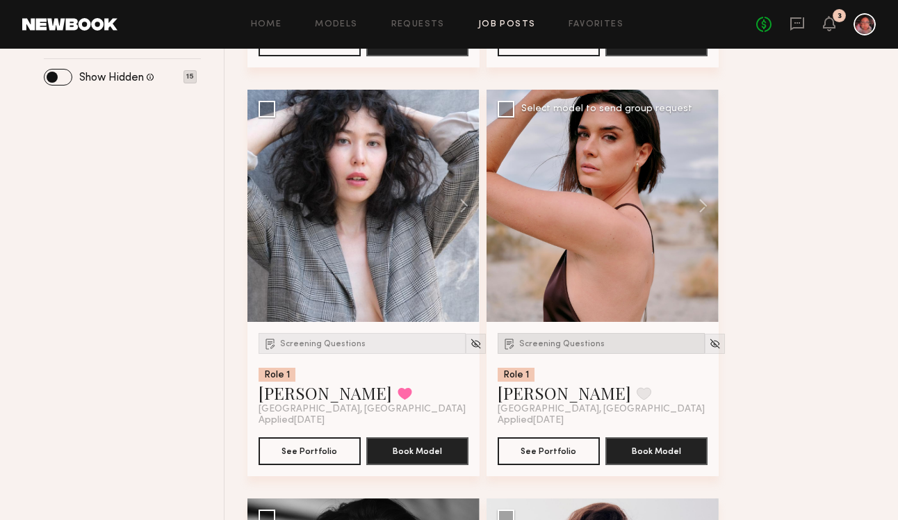
click at [590, 345] on span "Screening Questions" at bounding box center [562, 344] width 86 height 8
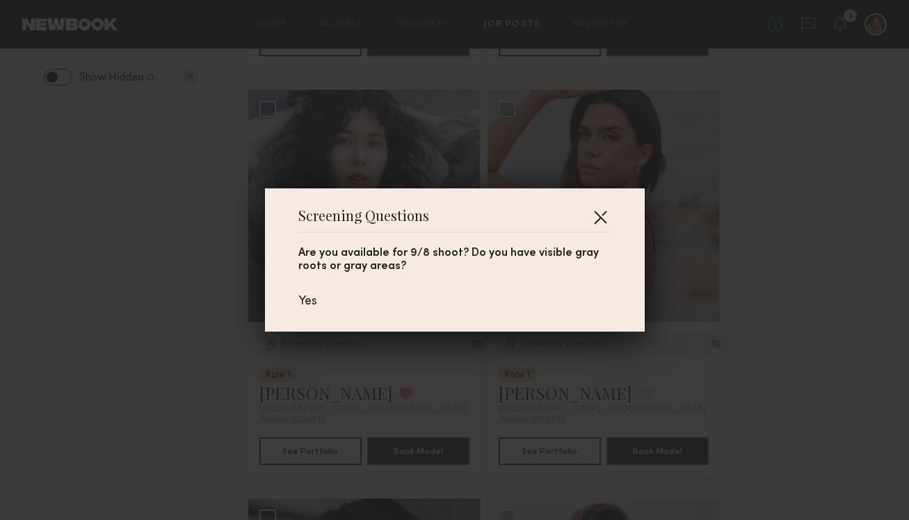
click at [604, 210] on button "button" at bounding box center [600, 217] width 22 height 22
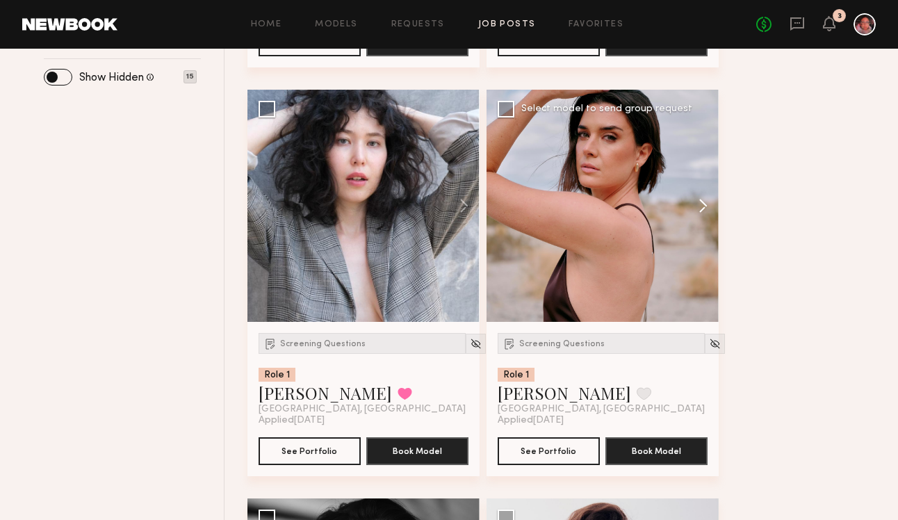
click at [700, 202] on button at bounding box center [696, 206] width 45 height 232
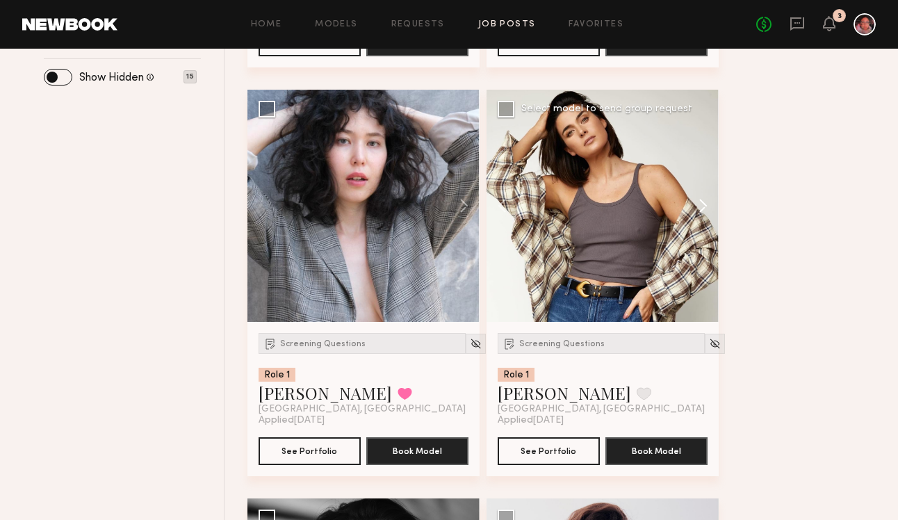
click at [700, 202] on button at bounding box center [696, 206] width 45 height 232
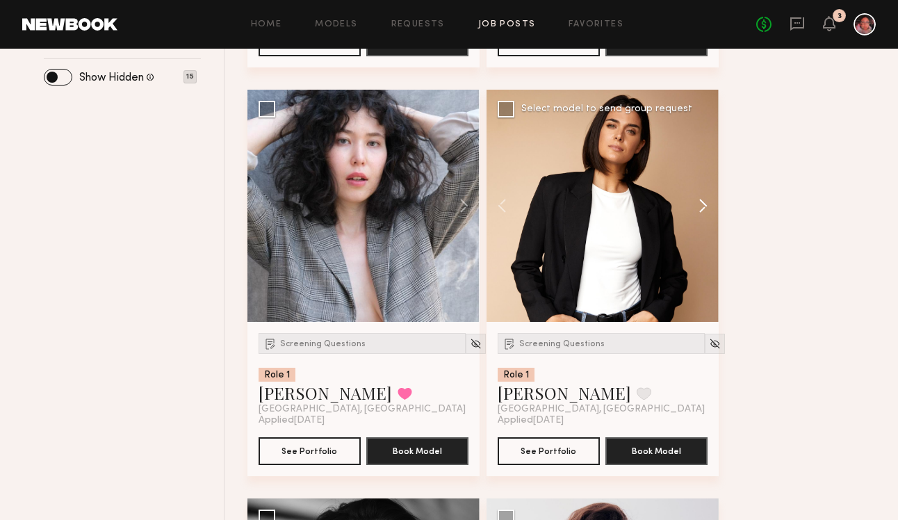
click at [700, 202] on button at bounding box center [696, 206] width 45 height 232
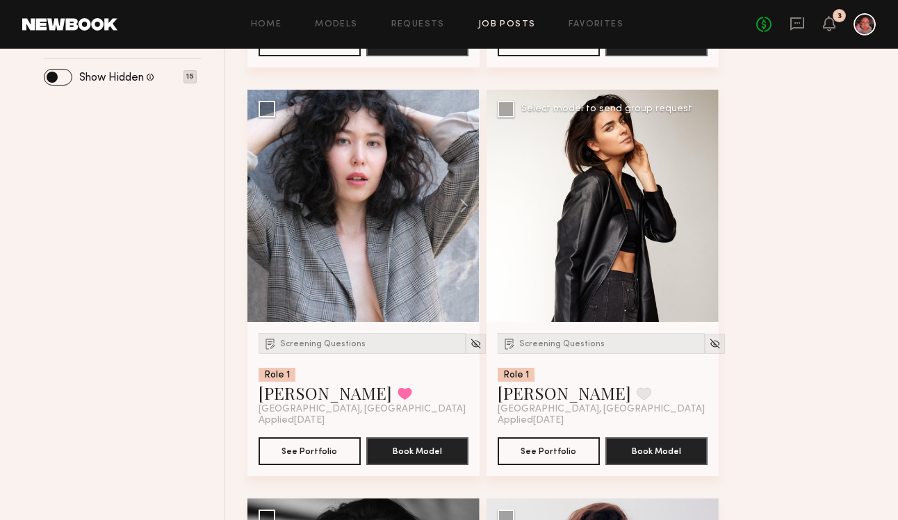
click at [700, 202] on div at bounding box center [603, 206] width 232 height 232
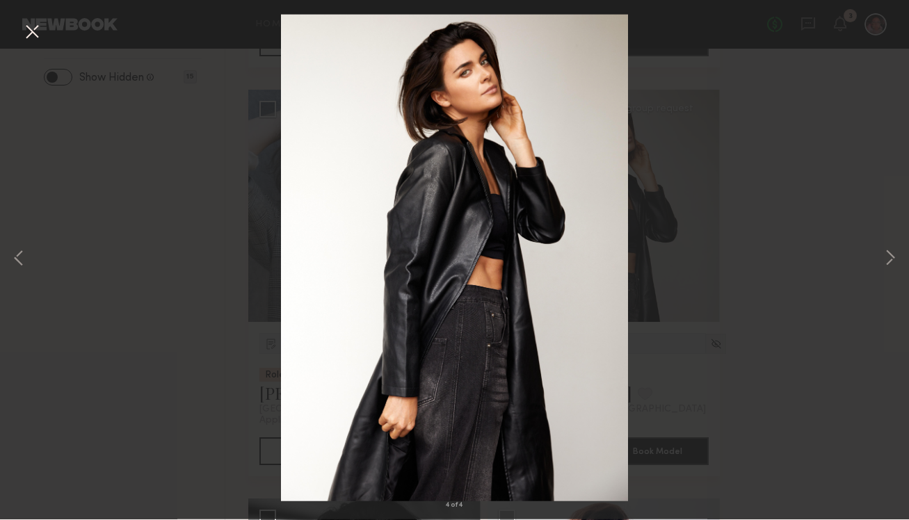
click at [38, 37] on button at bounding box center [32, 33] width 22 height 25
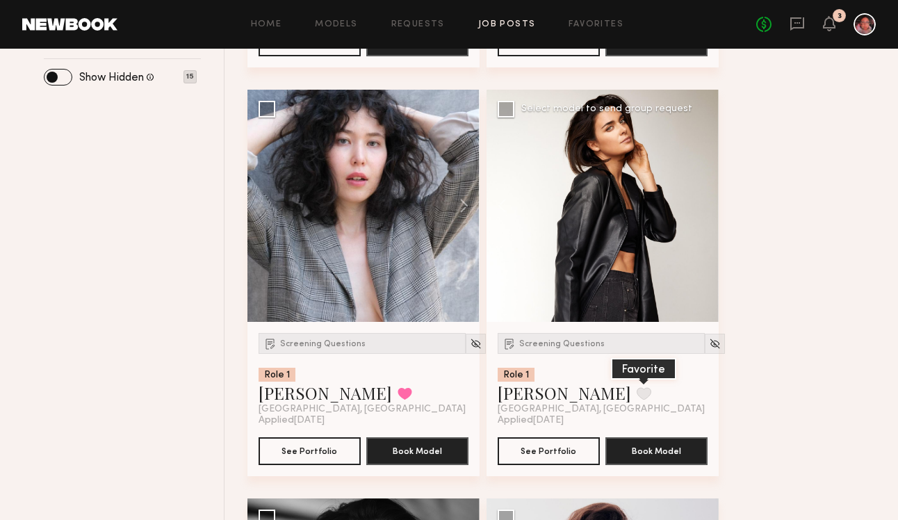
click at [637, 399] on button at bounding box center [644, 393] width 15 height 13
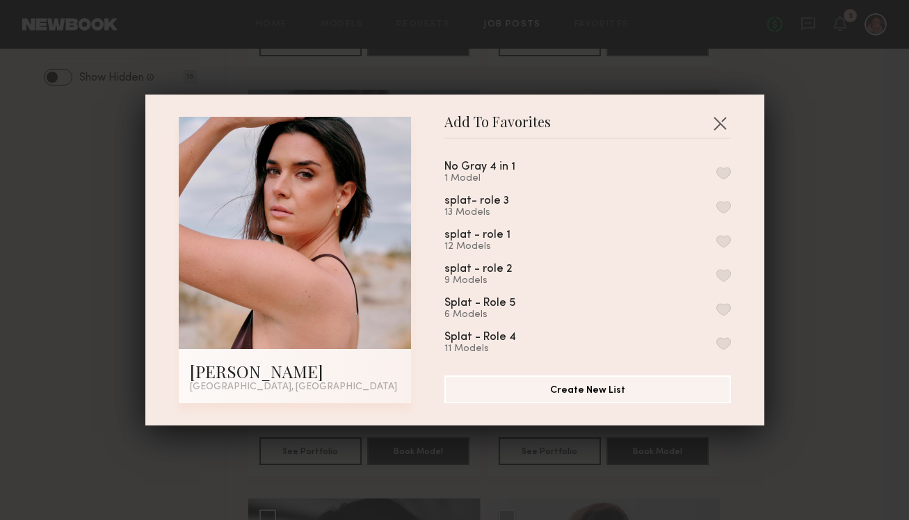
click at [718, 168] on div "No Gray 4 in 1 1 Model splat- role 3 13 Models splat - role 1 12 Models splat -…" at bounding box center [594, 251] width 300 height 203
click at [716, 169] on button "button" at bounding box center [723, 173] width 15 height 13
click at [718, 117] on button "button" at bounding box center [720, 123] width 22 height 22
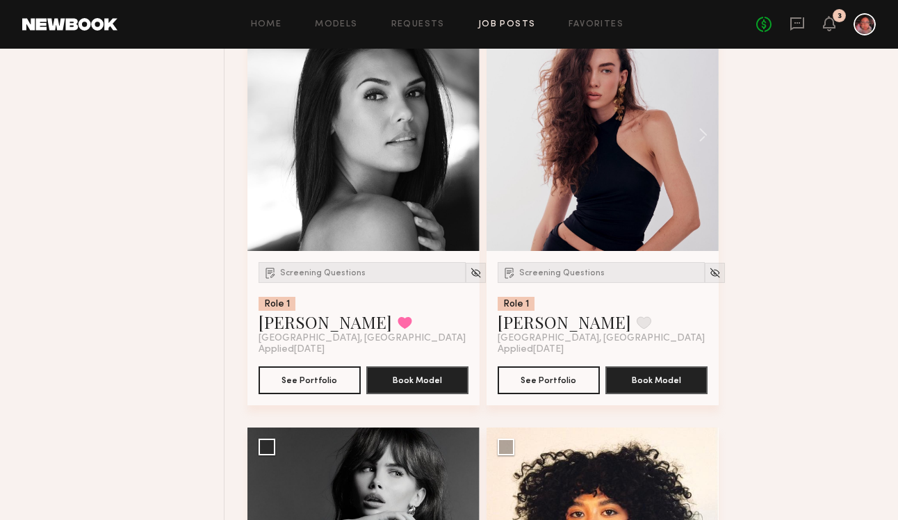
scroll to position [1030, 0]
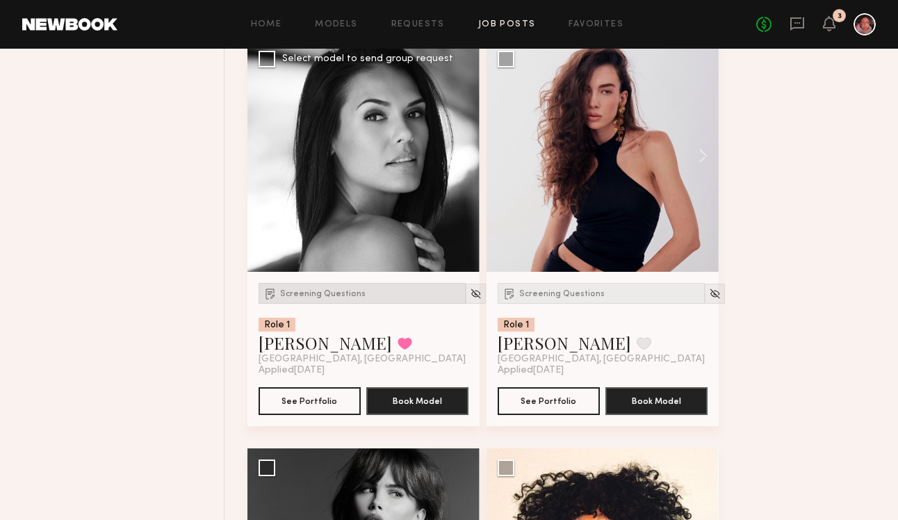
click at [330, 298] on span "Screening Questions" at bounding box center [323, 294] width 86 height 8
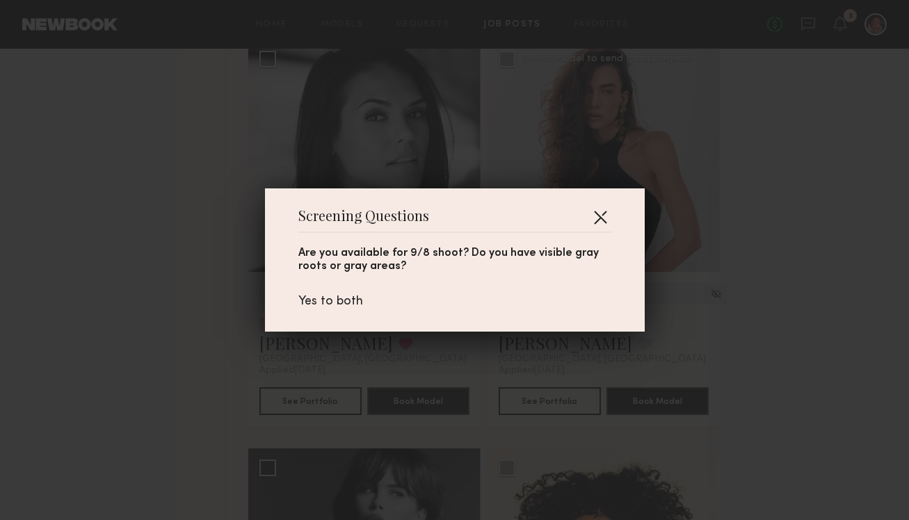
click at [605, 213] on button "button" at bounding box center [600, 217] width 22 height 22
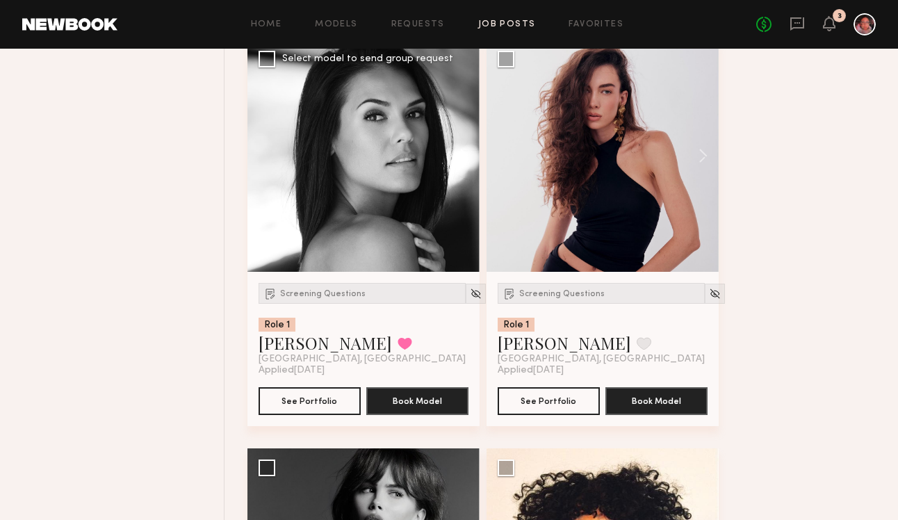
click at [459, 160] on button at bounding box center [457, 156] width 45 height 232
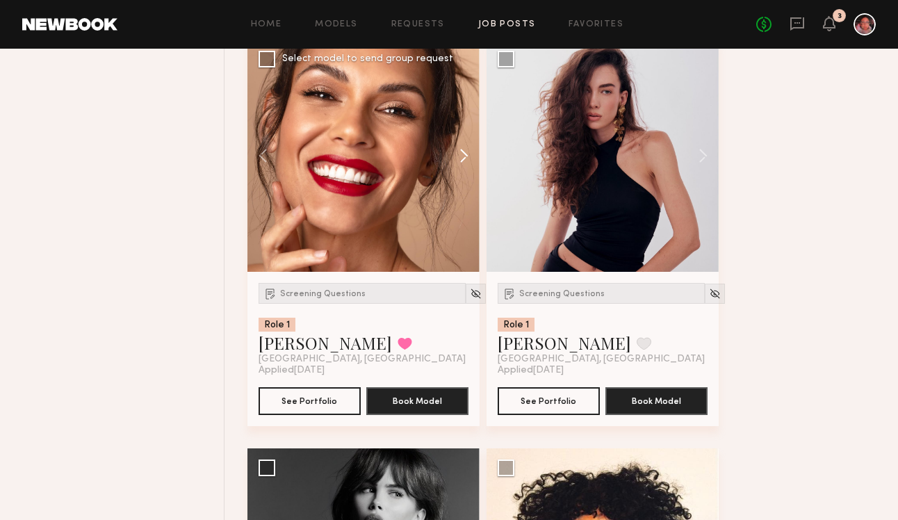
click at [459, 160] on button at bounding box center [457, 156] width 45 height 232
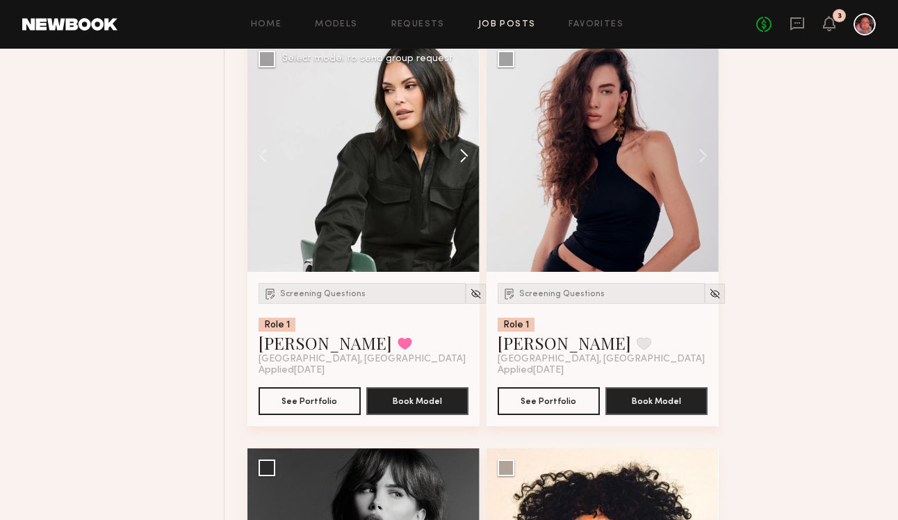
click at [459, 159] on button at bounding box center [457, 156] width 45 height 232
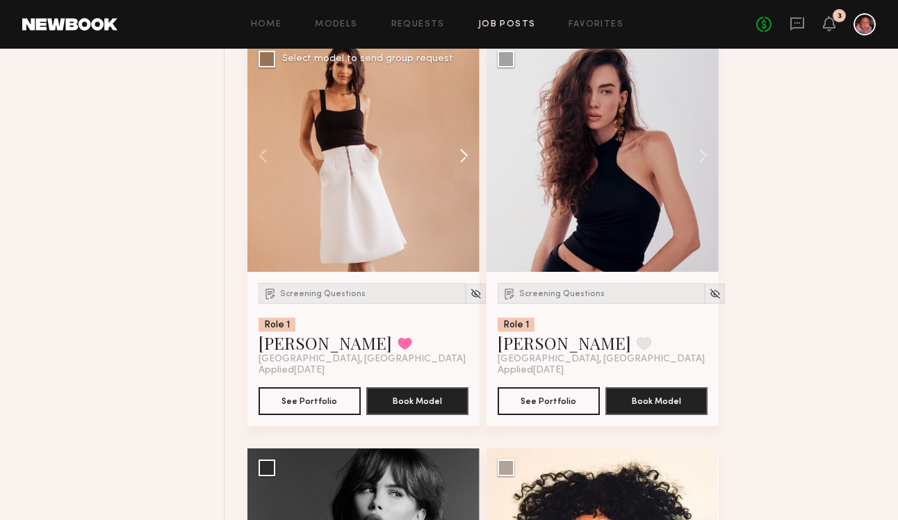
click at [459, 159] on button at bounding box center [457, 156] width 45 height 232
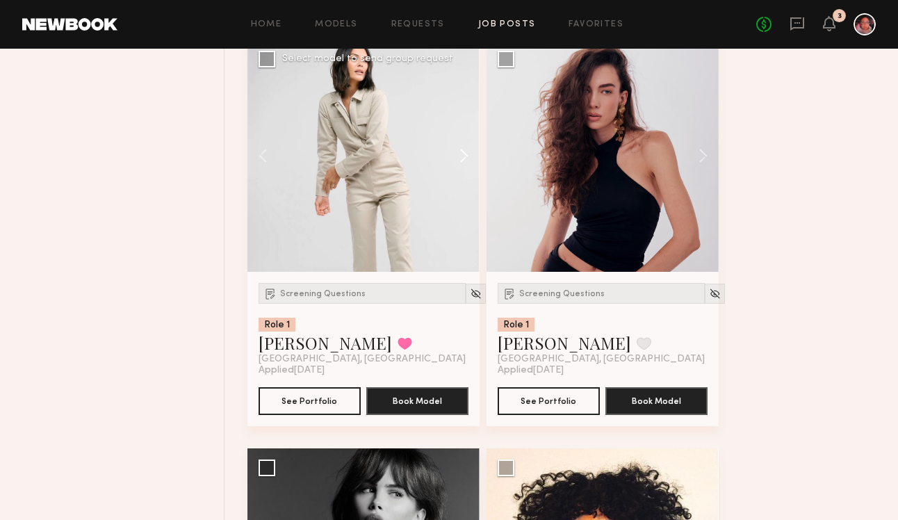
click at [459, 159] on button at bounding box center [457, 156] width 45 height 232
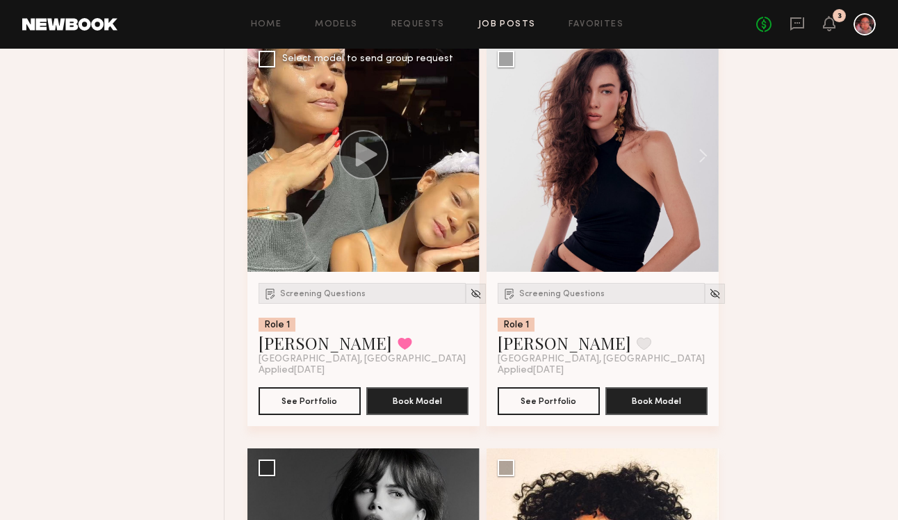
click at [459, 159] on button at bounding box center [457, 156] width 45 height 232
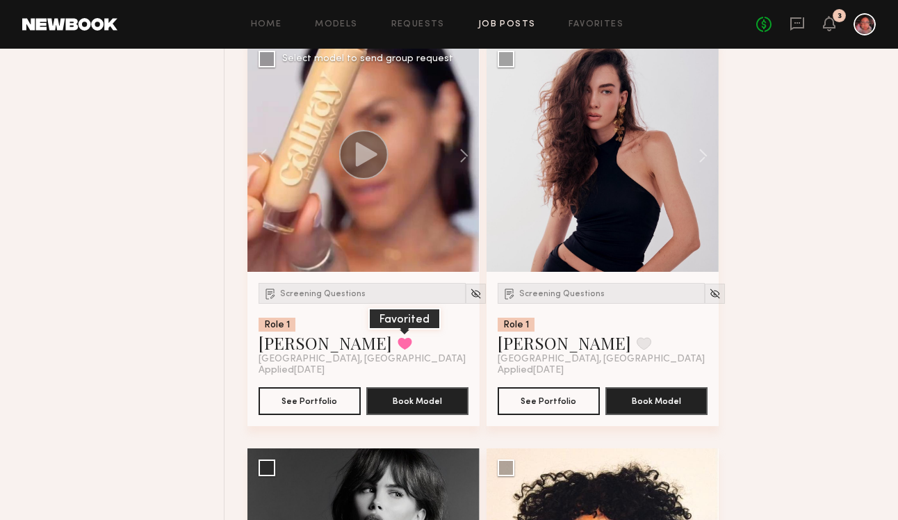
click at [398, 345] on button at bounding box center [405, 343] width 15 height 13
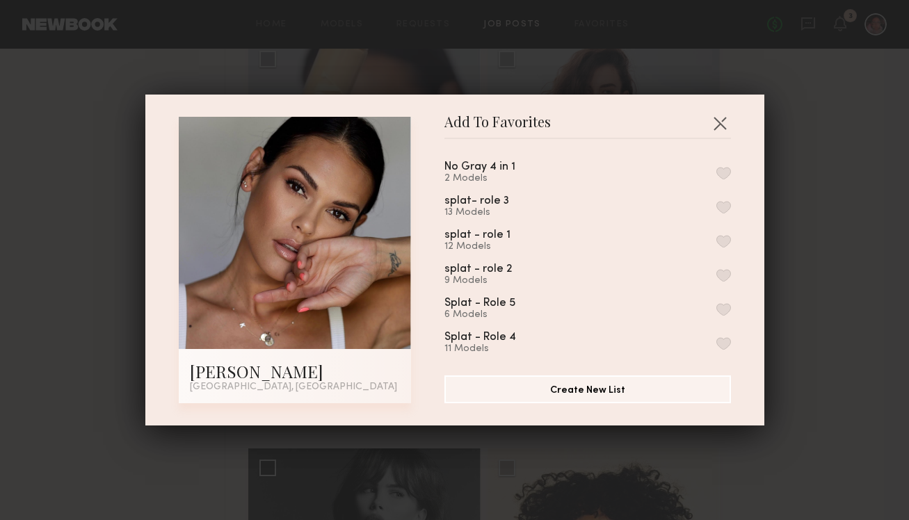
click at [716, 173] on button "button" at bounding box center [723, 173] width 15 height 13
click at [712, 124] on button "button" at bounding box center [720, 123] width 22 height 22
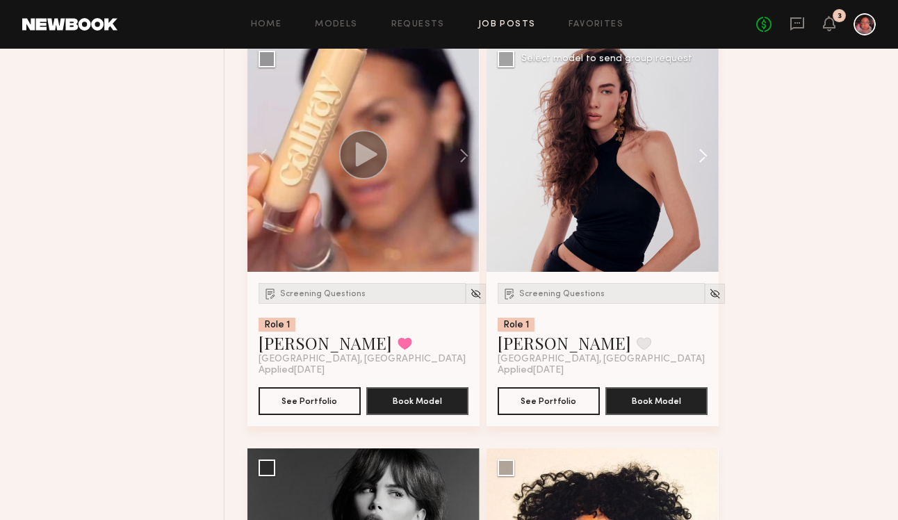
click at [703, 159] on button at bounding box center [696, 156] width 45 height 232
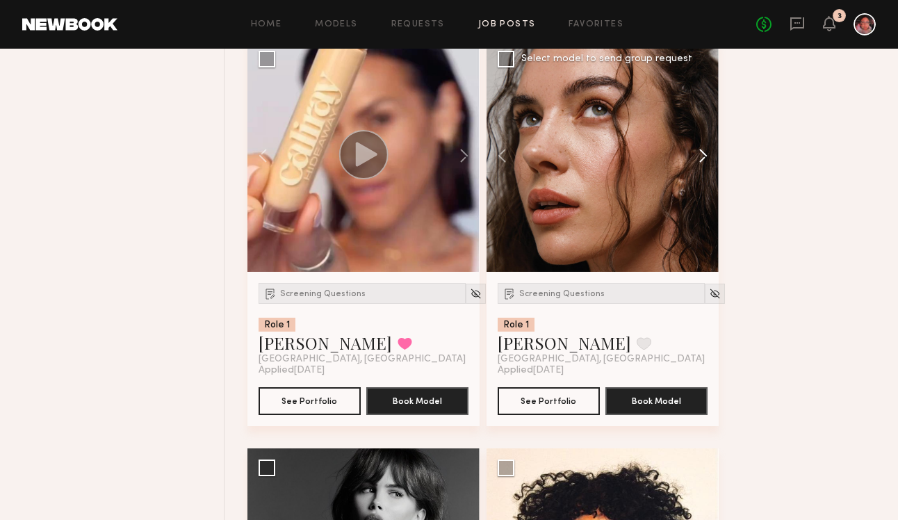
click at [703, 159] on button at bounding box center [696, 156] width 45 height 232
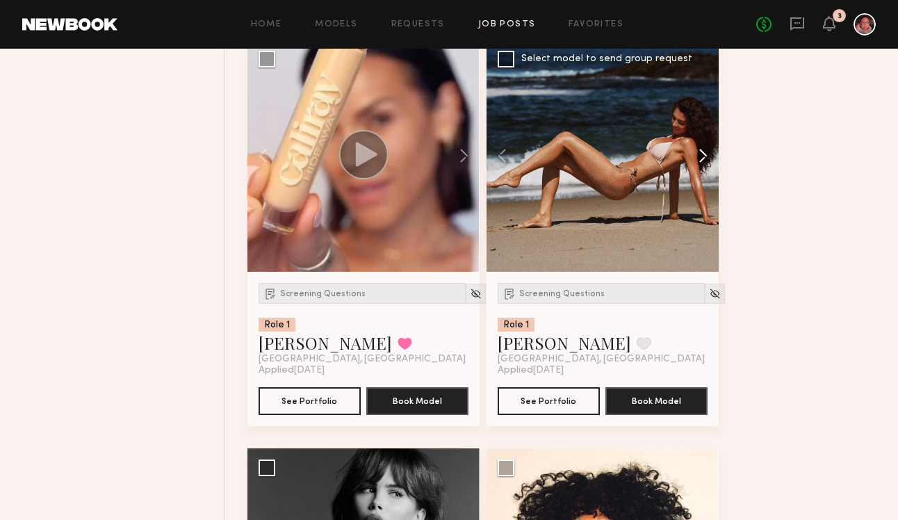
click at [703, 159] on button at bounding box center [696, 156] width 45 height 232
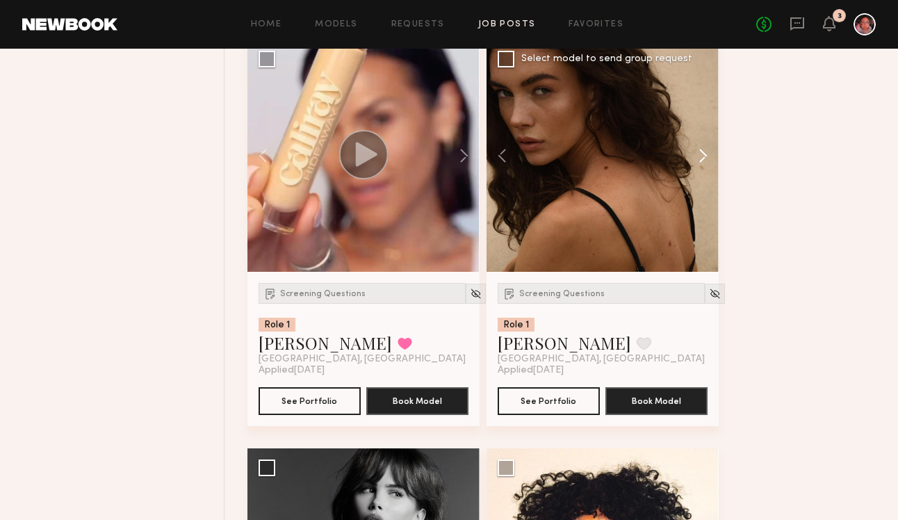
click at [703, 159] on button at bounding box center [696, 156] width 45 height 232
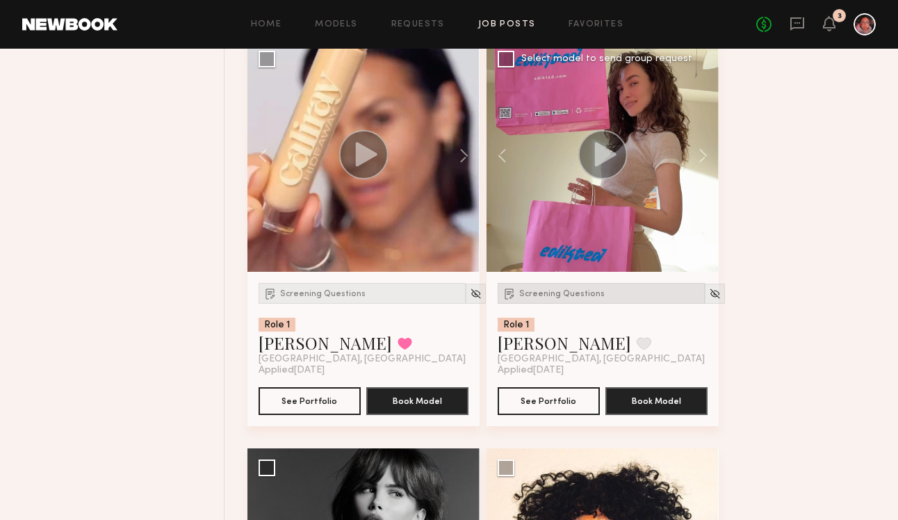
click at [569, 299] on div "Screening Questions" at bounding box center [601, 293] width 207 height 21
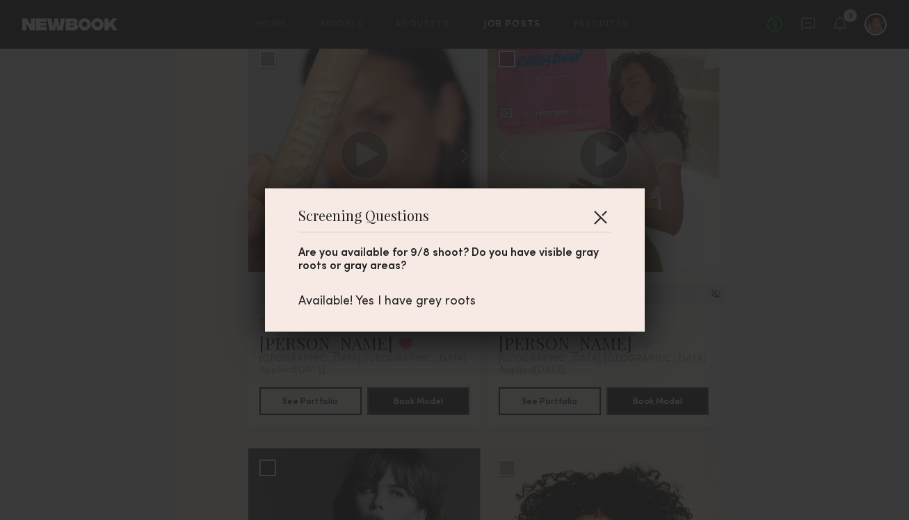
click at [597, 209] on button "button" at bounding box center [600, 217] width 22 height 22
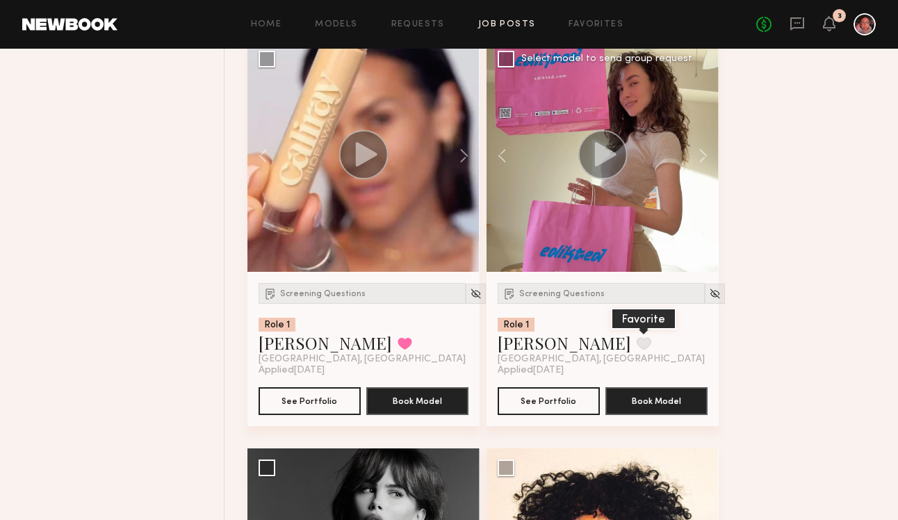
click at [637, 345] on button at bounding box center [644, 343] width 15 height 13
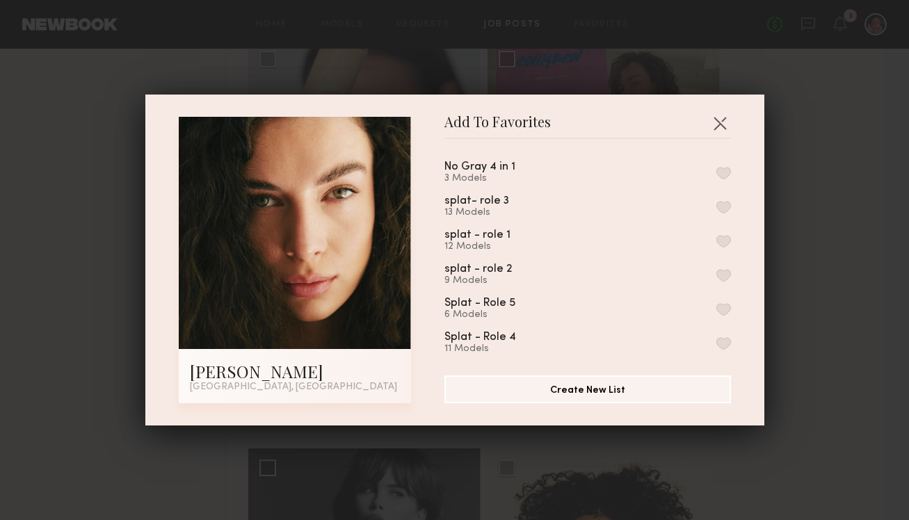
click at [716, 169] on button "button" at bounding box center [723, 173] width 15 height 13
click at [713, 124] on button "button" at bounding box center [720, 123] width 22 height 22
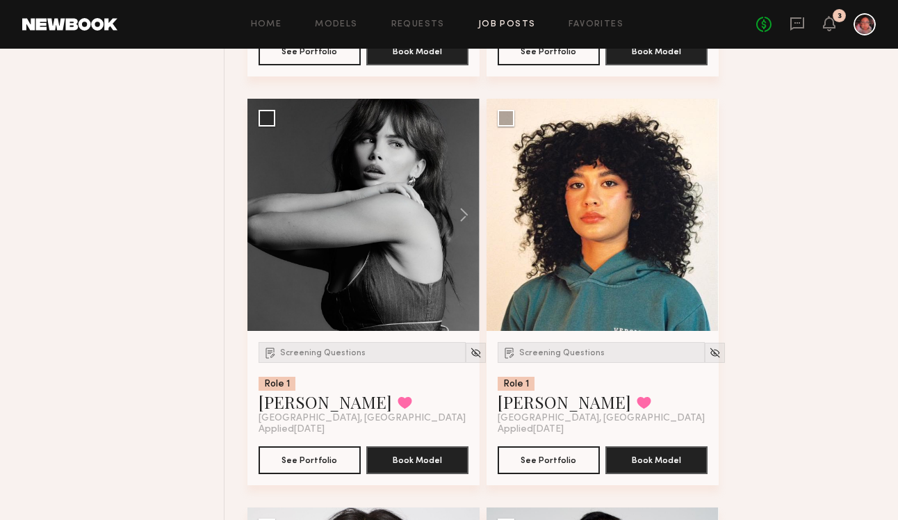
scroll to position [1372, 0]
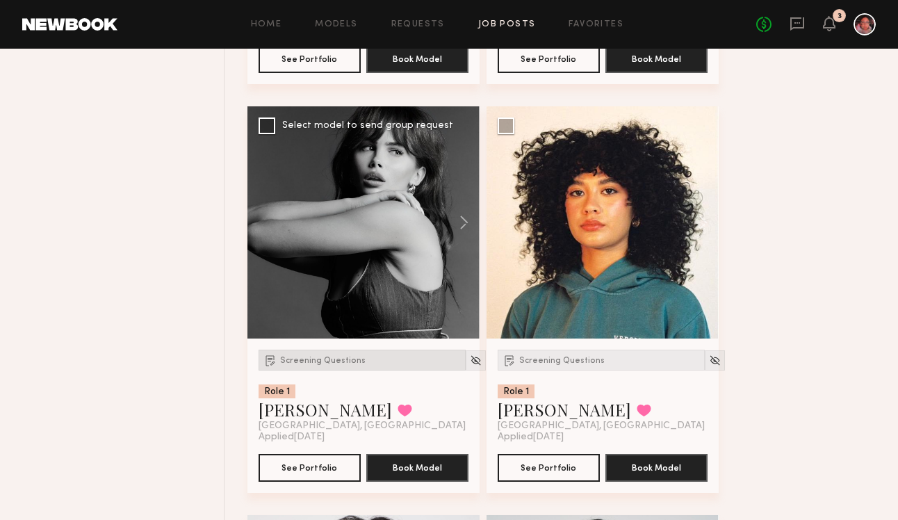
click at [333, 360] on span "Screening Questions" at bounding box center [323, 361] width 86 height 8
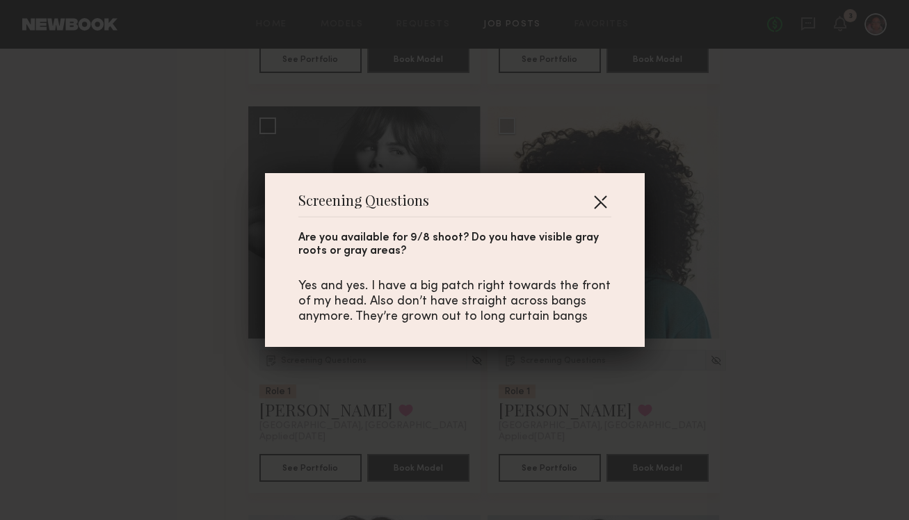
click at [591, 204] on button "button" at bounding box center [600, 202] width 22 height 22
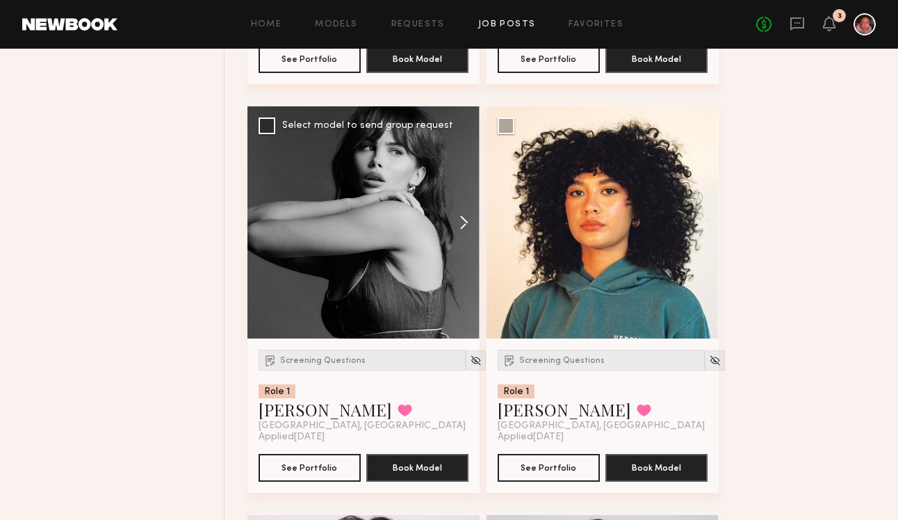
click at [459, 229] on button at bounding box center [457, 222] width 45 height 232
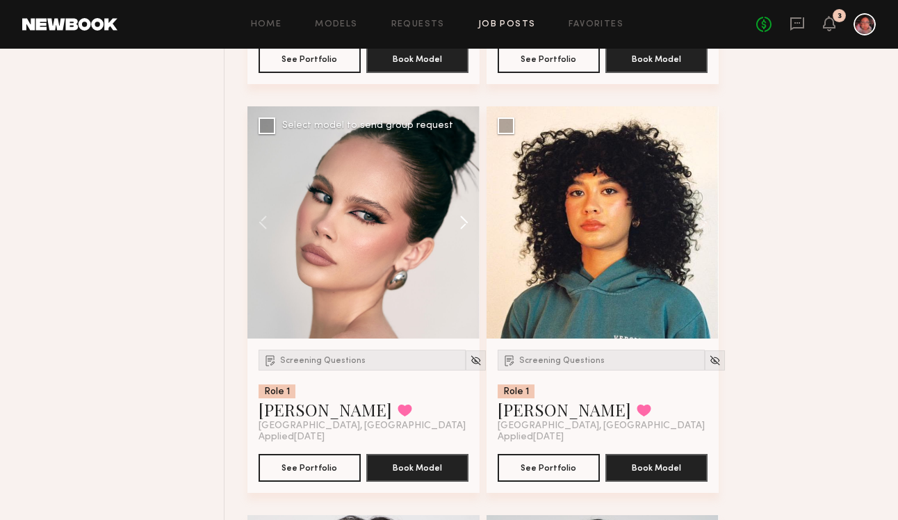
click at [459, 229] on button at bounding box center [457, 222] width 45 height 232
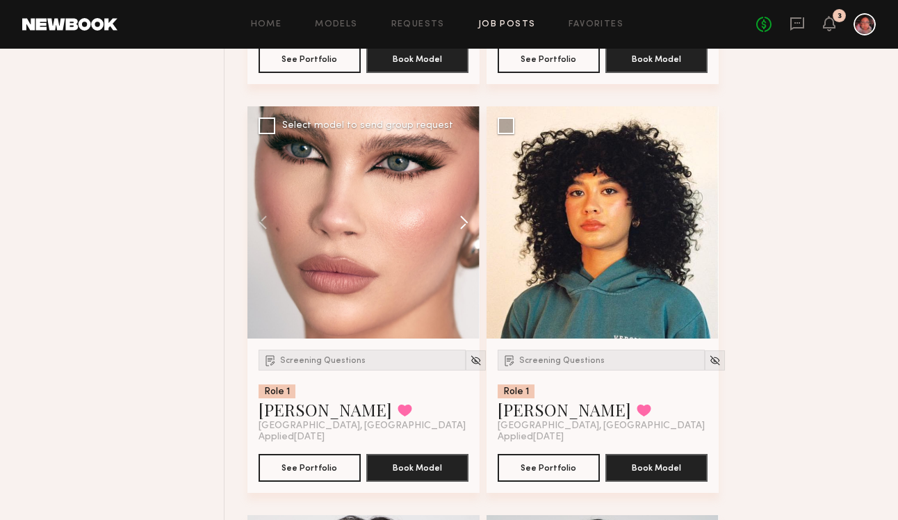
click at [459, 229] on button at bounding box center [457, 222] width 45 height 232
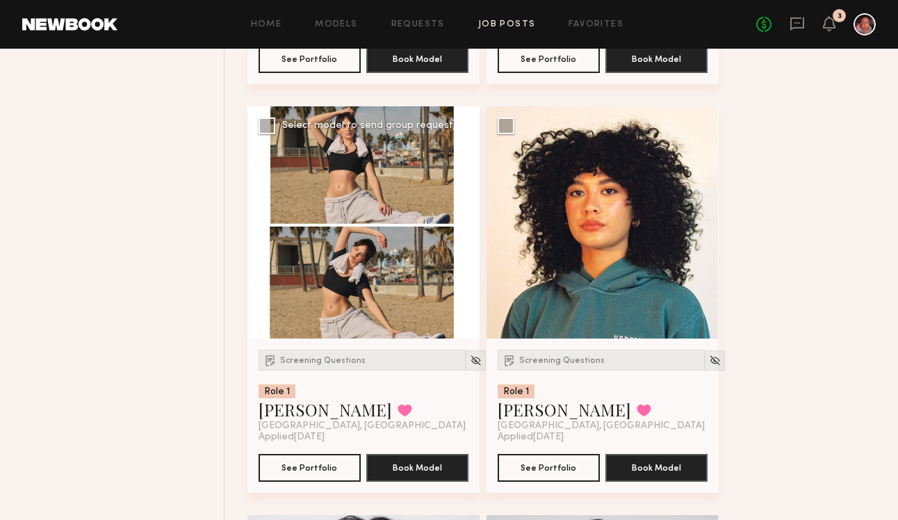
click at [459, 229] on button at bounding box center [457, 222] width 45 height 232
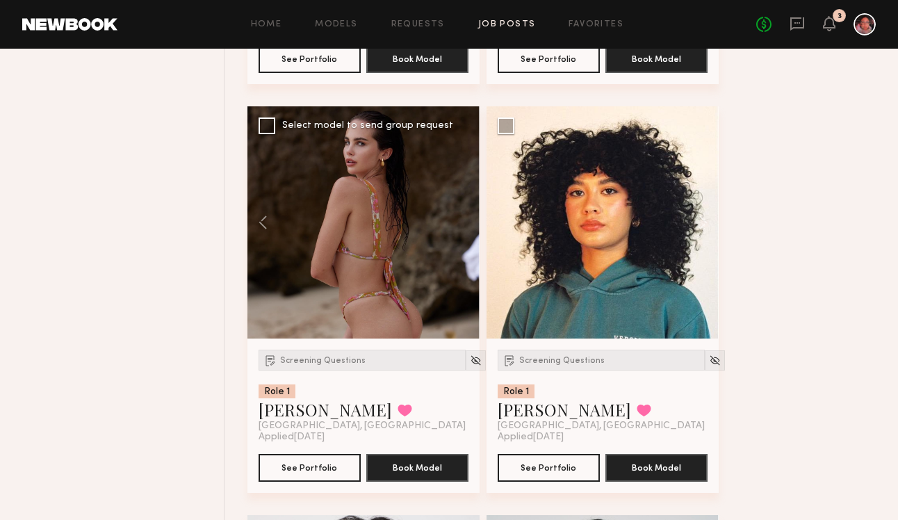
click at [459, 229] on div at bounding box center [364, 222] width 232 height 232
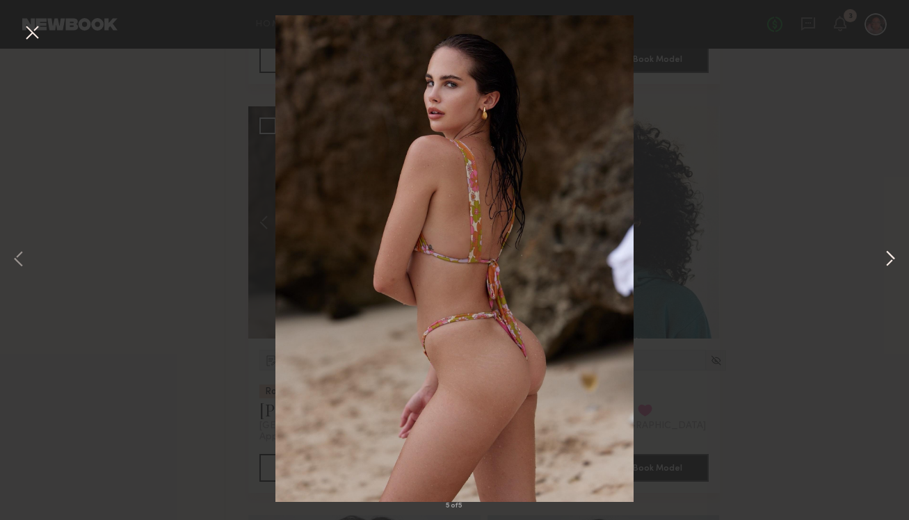
click at [886, 261] on button at bounding box center [890, 260] width 17 height 416
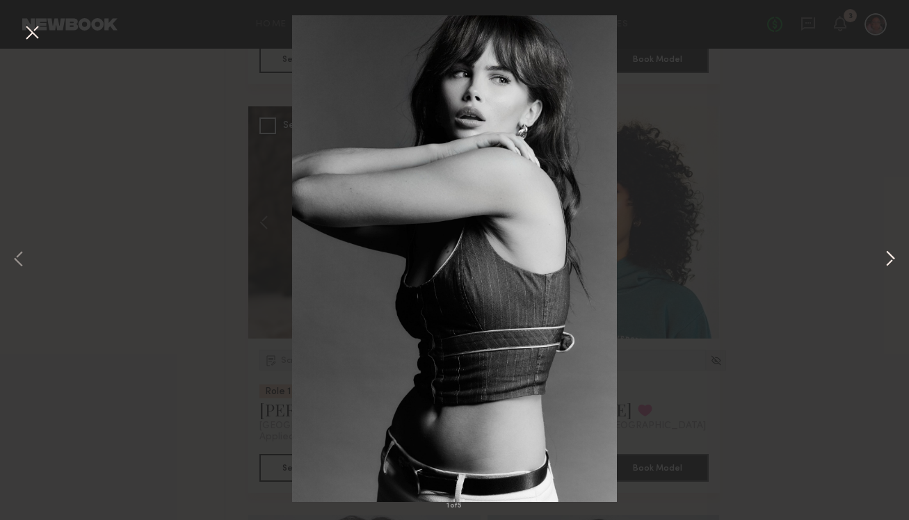
click at [886, 261] on button at bounding box center [890, 260] width 17 height 416
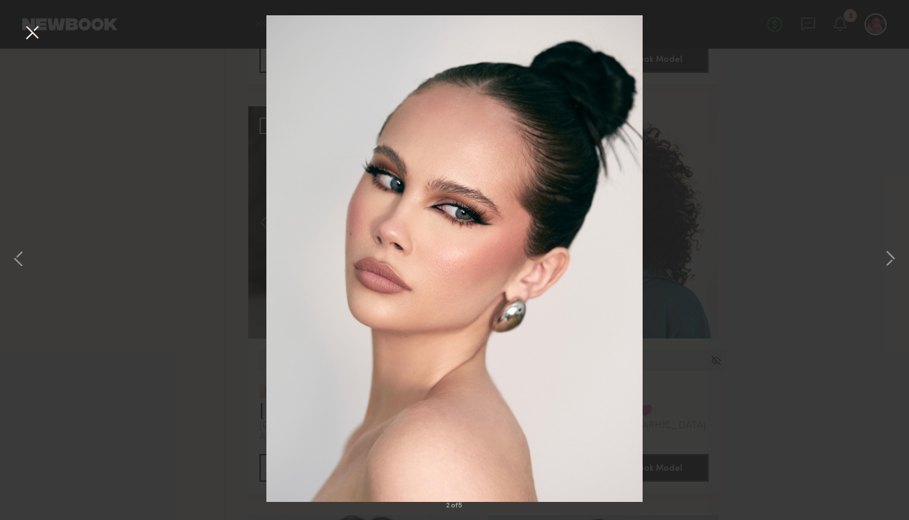
click at [22, 31] on button at bounding box center [32, 33] width 22 height 25
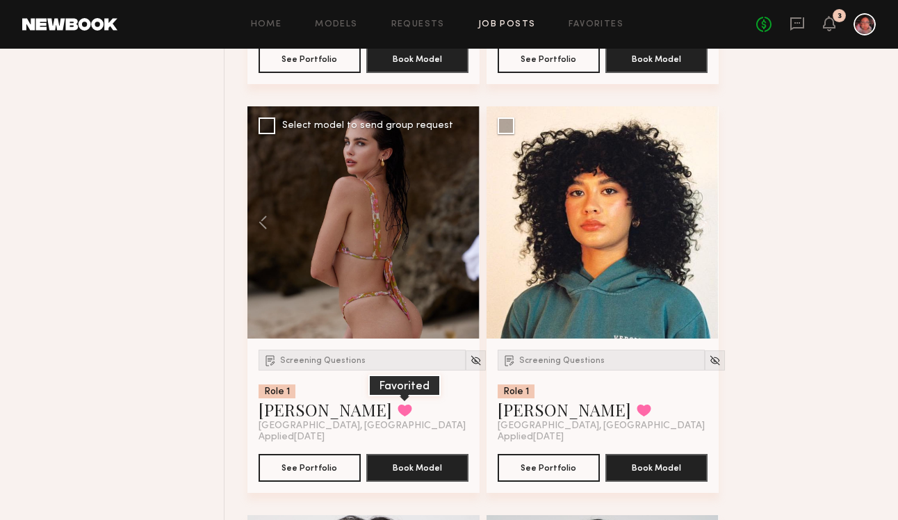
click at [398, 412] on button at bounding box center [405, 410] width 15 height 13
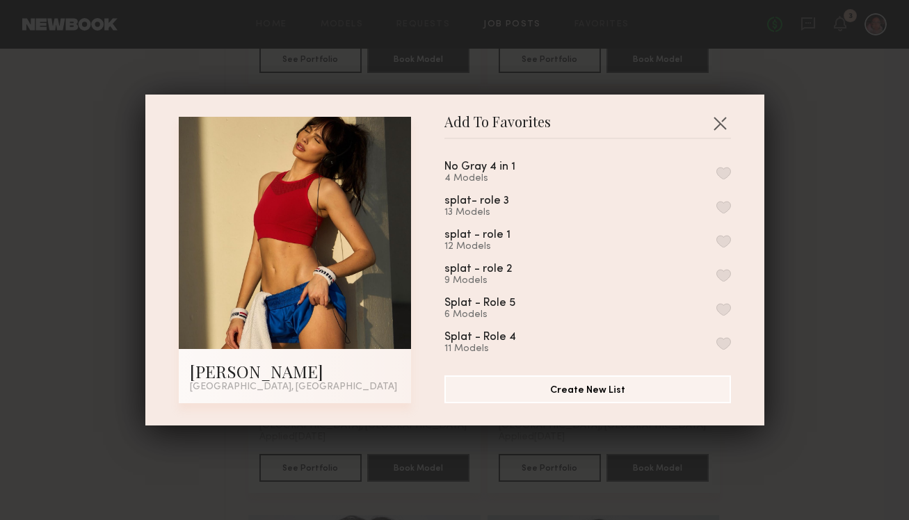
click at [716, 170] on button "button" at bounding box center [723, 173] width 15 height 13
click at [710, 117] on button "button" at bounding box center [720, 123] width 22 height 22
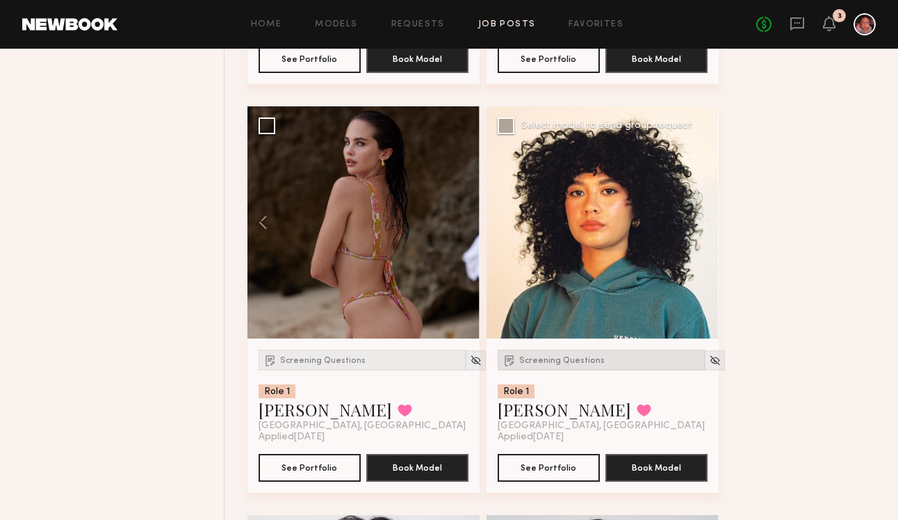
click at [588, 360] on span "Screening Questions" at bounding box center [562, 361] width 86 height 8
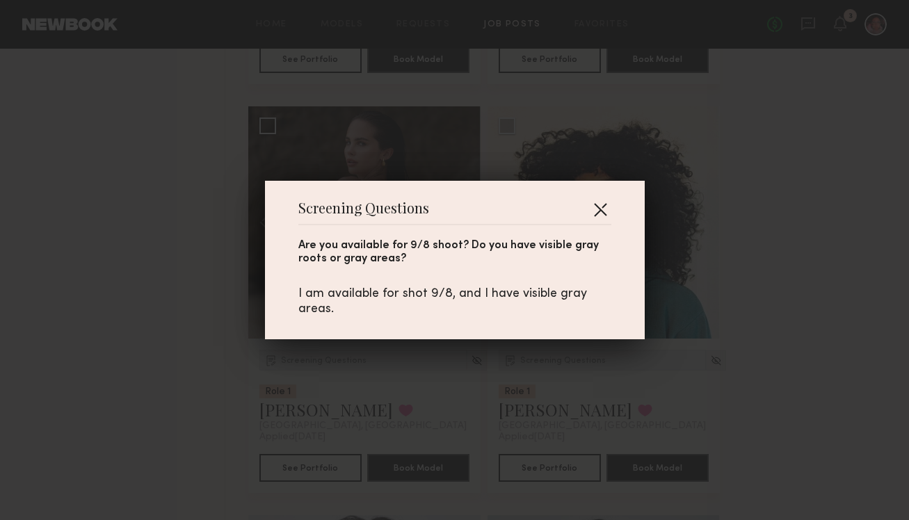
click at [597, 205] on button "button" at bounding box center [600, 209] width 22 height 22
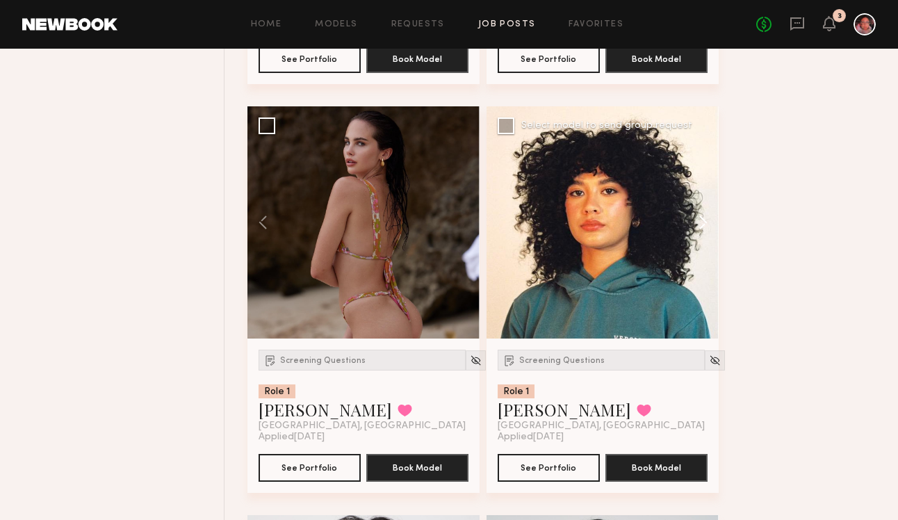
click at [703, 227] on button at bounding box center [696, 222] width 45 height 232
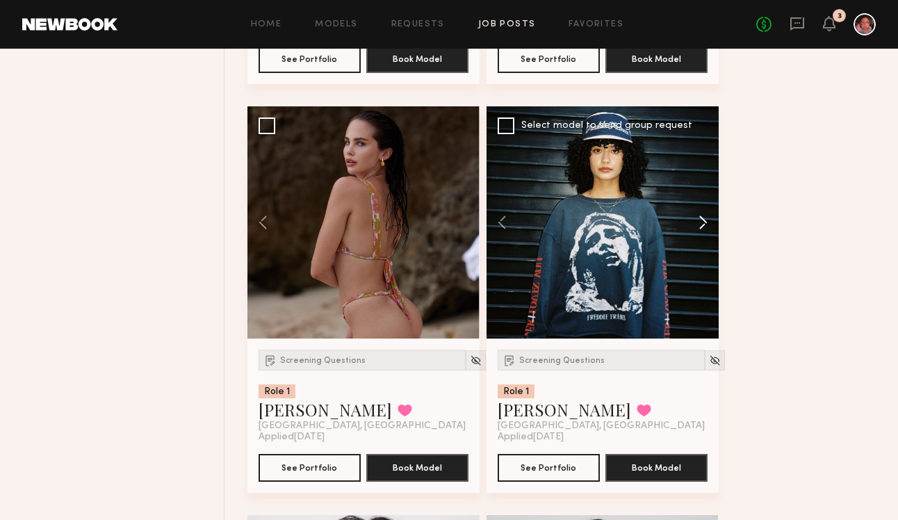
click at [703, 227] on button at bounding box center [696, 222] width 45 height 232
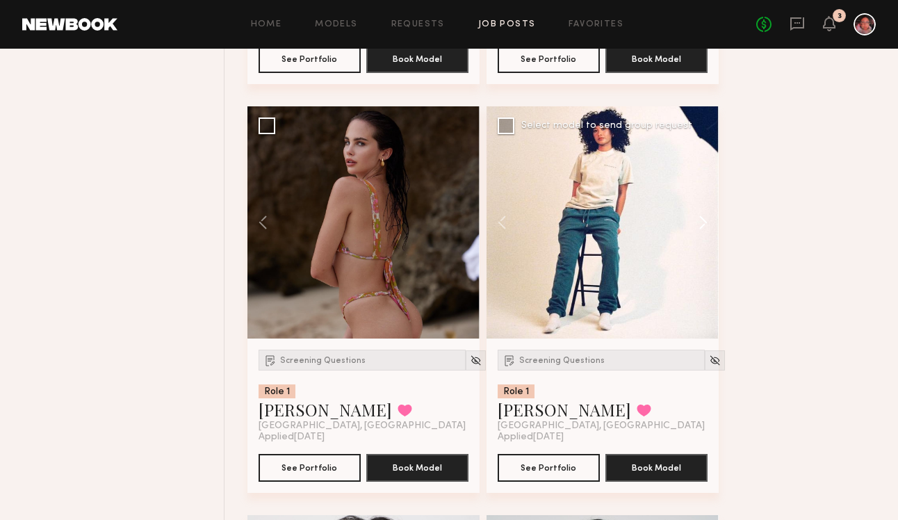
click at [703, 227] on button at bounding box center [696, 222] width 45 height 232
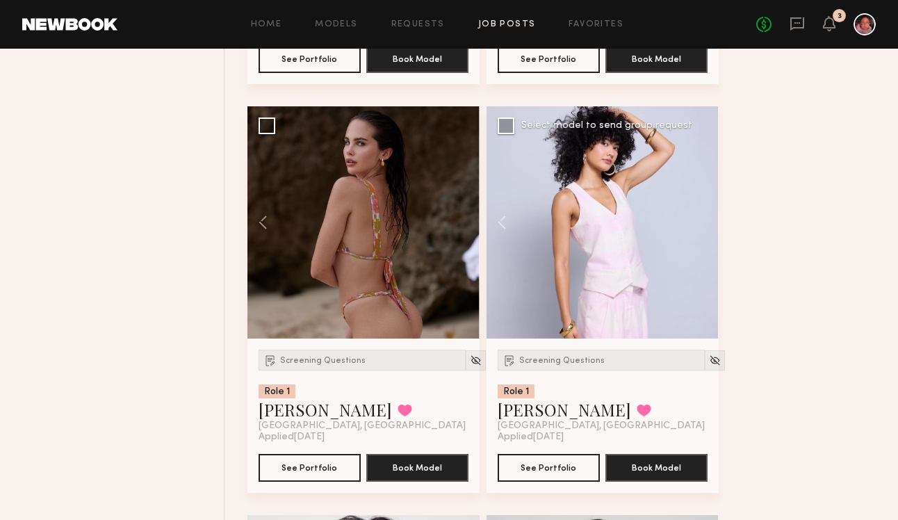
click at [703, 227] on div at bounding box center [603, 222] width 232 height 232
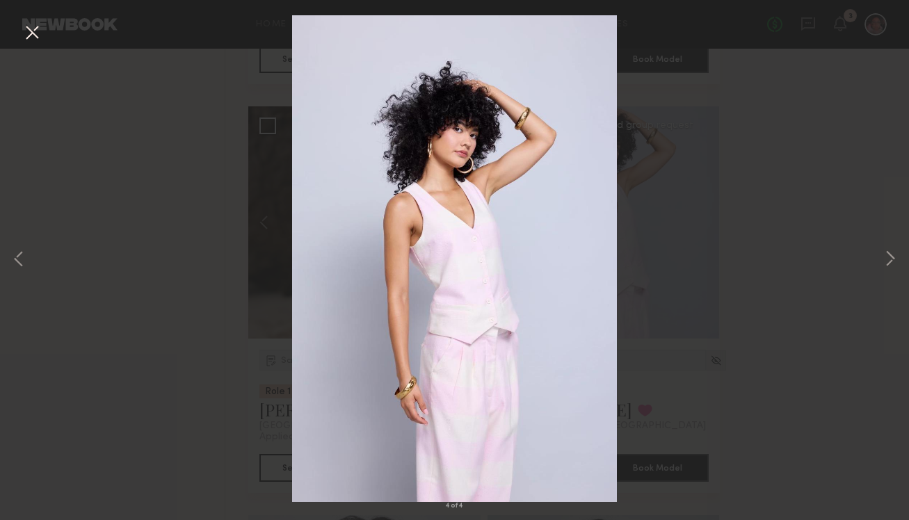
click at [38, 37] on button at bounding box center [32, 33] width 22 height 25
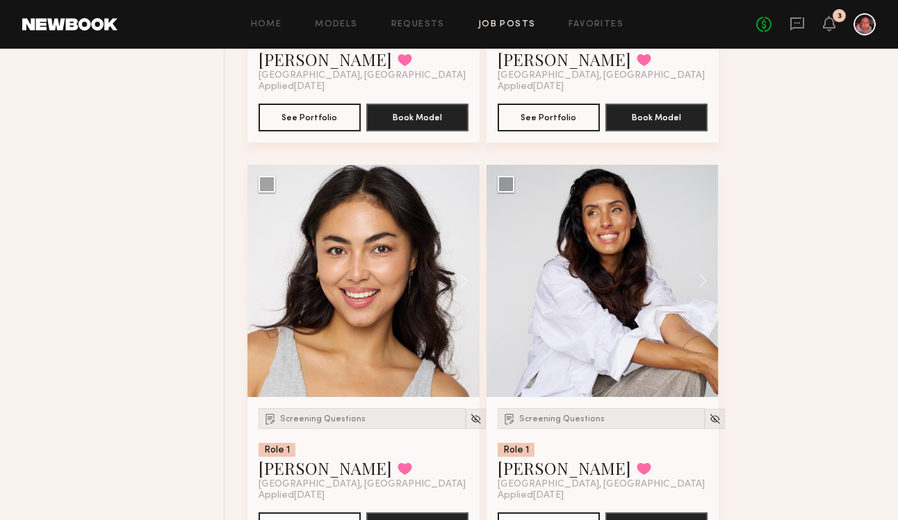
scroll to position [1777, 0]
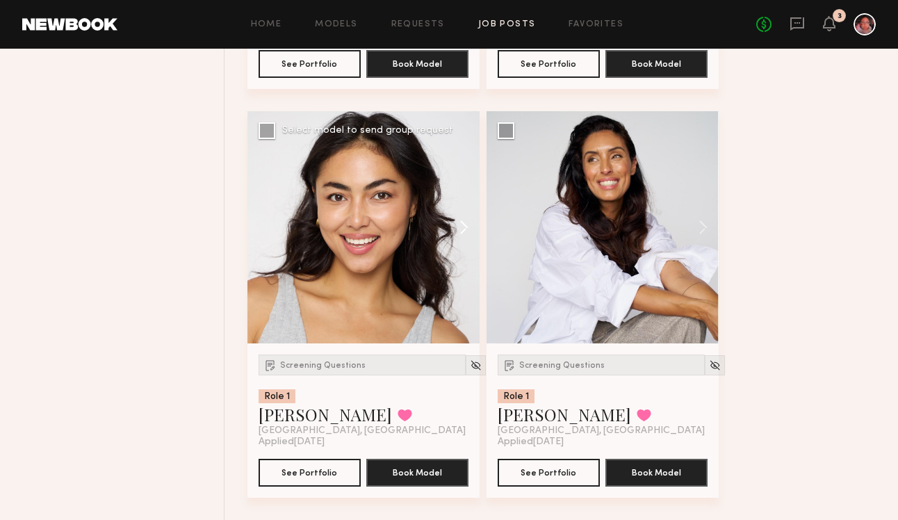
click at [461, 229] on button at bounding box center [457, 227] width 45 height 232
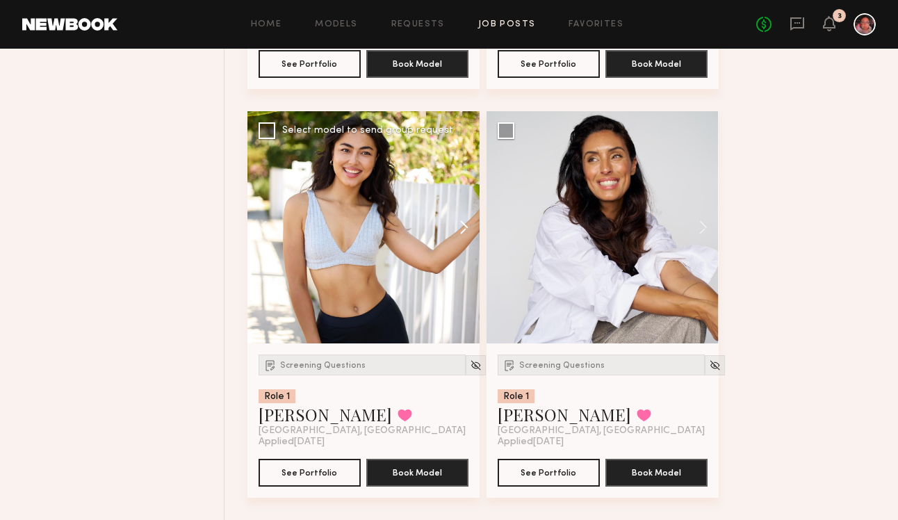
click at [462, 229] on button at bounding box center [457, 227] width 45 height 232
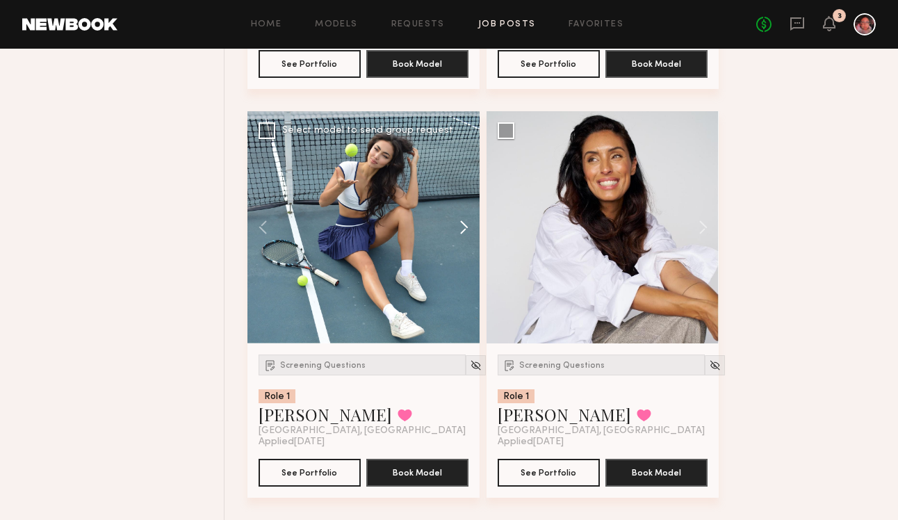
click at [462, 229] on button at bounding box center [457, 227] width 45 height 232
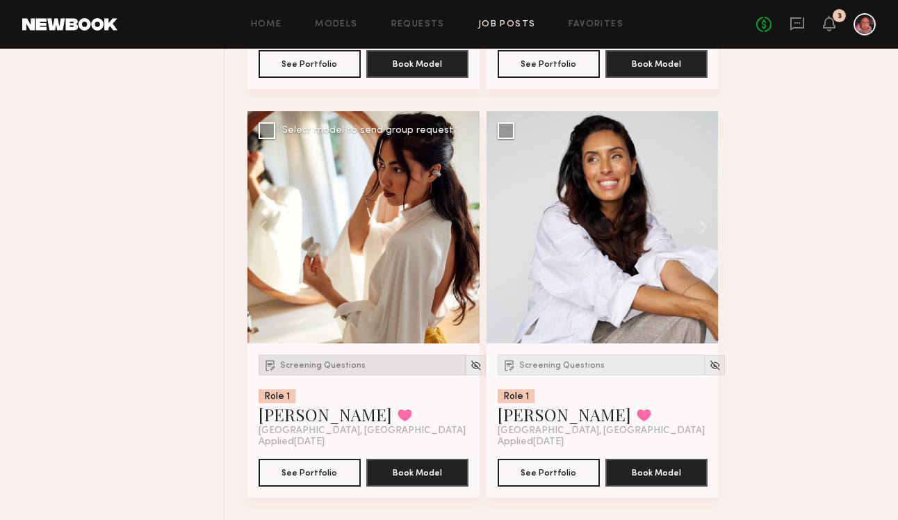
click at [311, 366] on span "Screening Questions" at bounding box center [323, 366] width 86 height 8
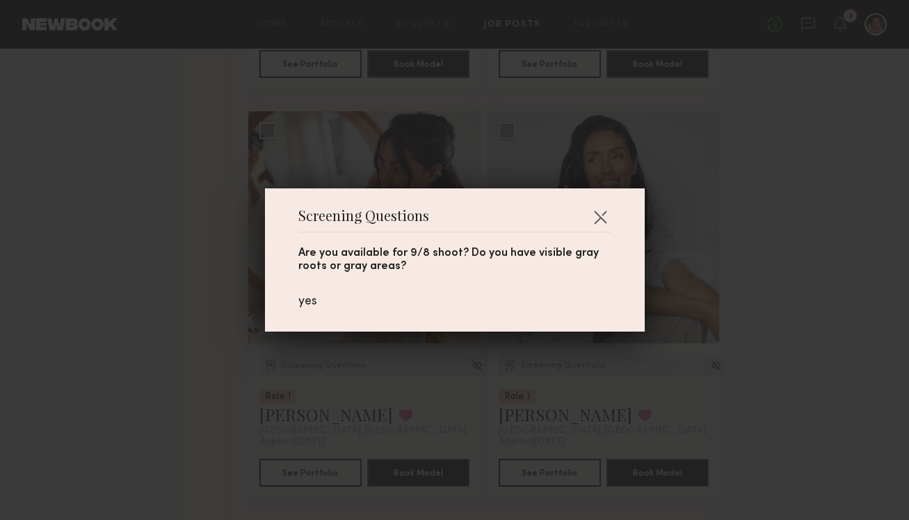
click at [587, 201] on div "Screening Questions Are you available for 9/8 shoot? Do you have visible gray r…" at bounding box center [455, 259] width 380 height 143
click at [596, 209] on button "button" at bounding box center [600, 217] width 22 height 22
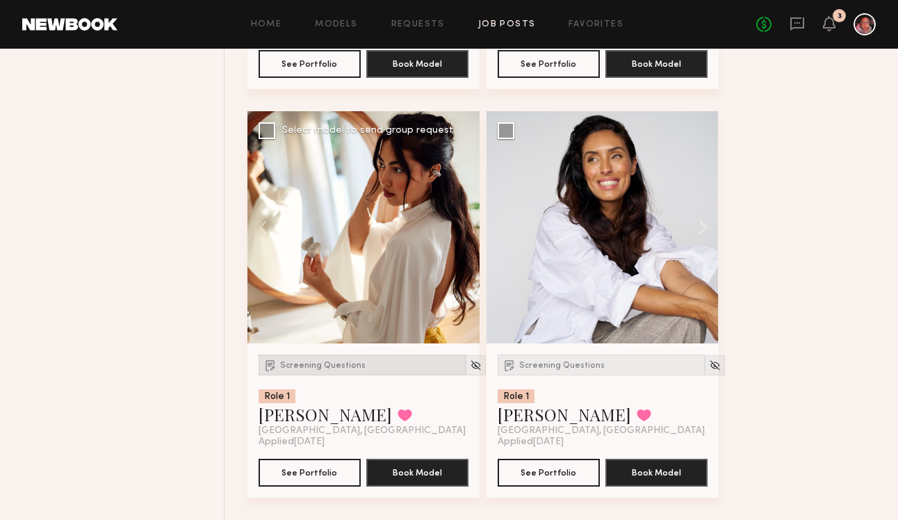
click at [346, 366] on span "Screening Questions" at bounding box center [323, 366] width 86 height 8
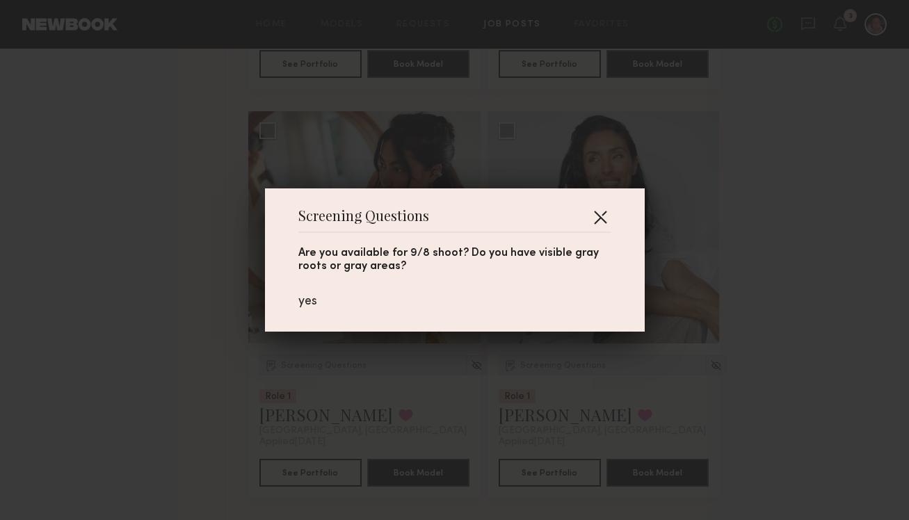
click at [597, 222] on button "button" at bounding box center [600, 217] width 22 height 22
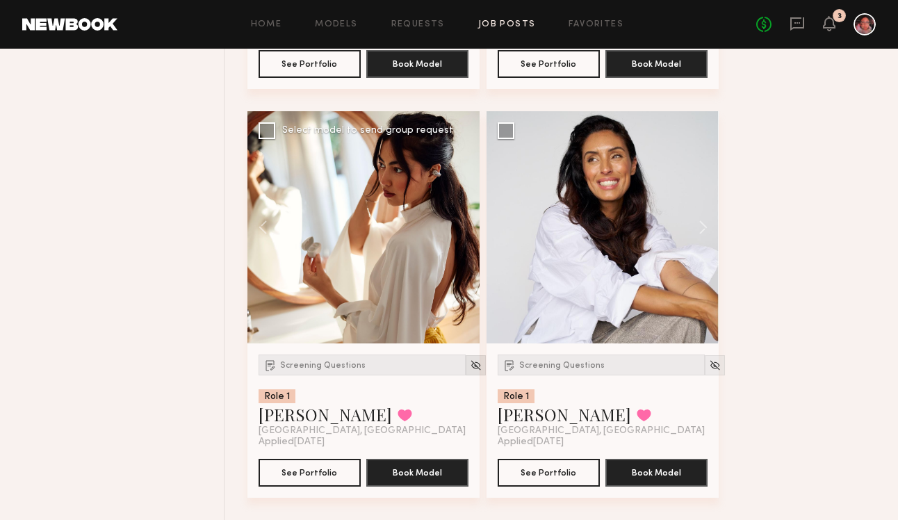
click at [466, 372] on div at bounding box center [476, 365] width 20 height 20
click at [398, 418] on button at bounding box center [405, 415] width 15 height 13
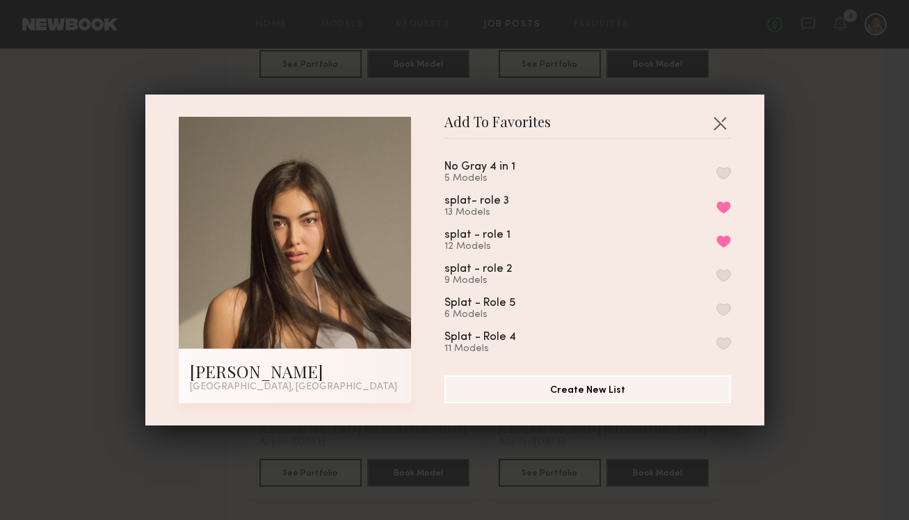
click at [716, 175] on button "button" at bounding box center [723, 173] width 15 height 13
click at [713, 122] on button "button" at bounding box center [720, 123] width 22 height 22
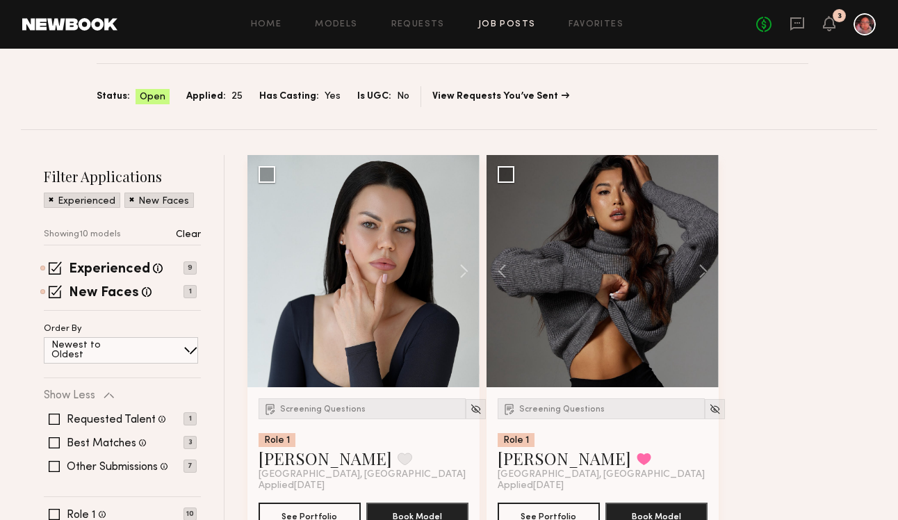
scroll to position [0, 0]
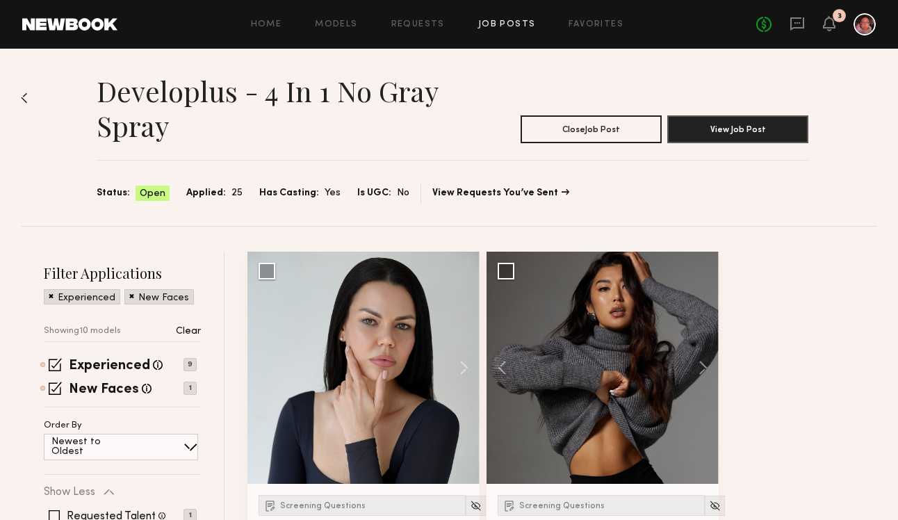
click at [521, 24] on link "Job Posts" at bounding box center [507, 24] width 58 height 9
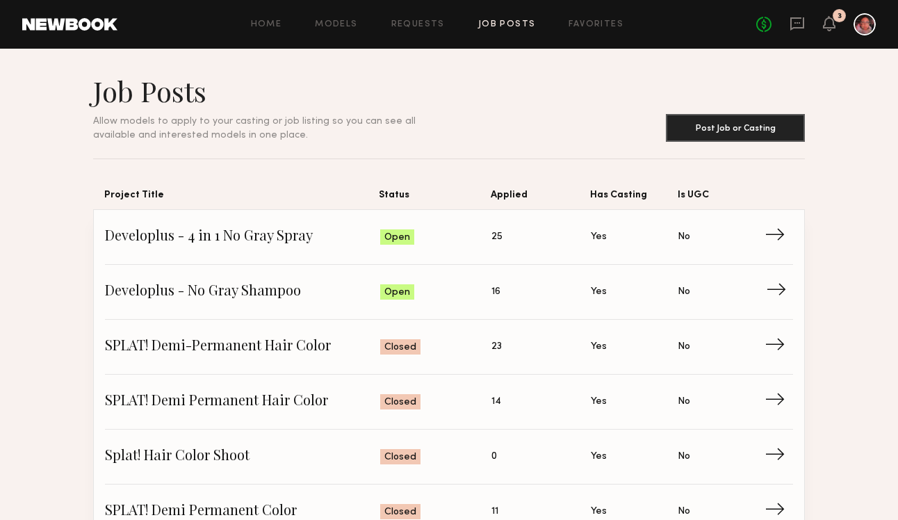
click at [771, 293] on span "→" at bounding box center [780, 292] width 29 height 21
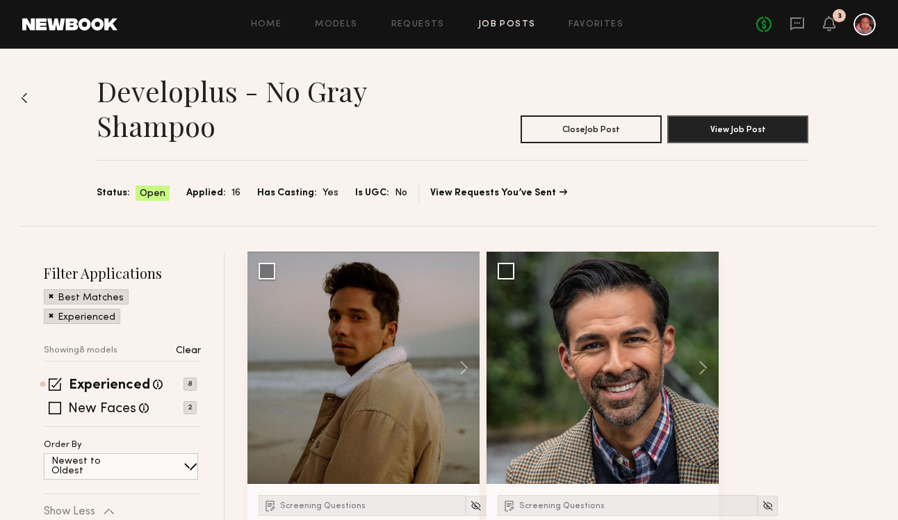
click at [49, 294] on span at bounding box center [51, 295] width 5 height 13
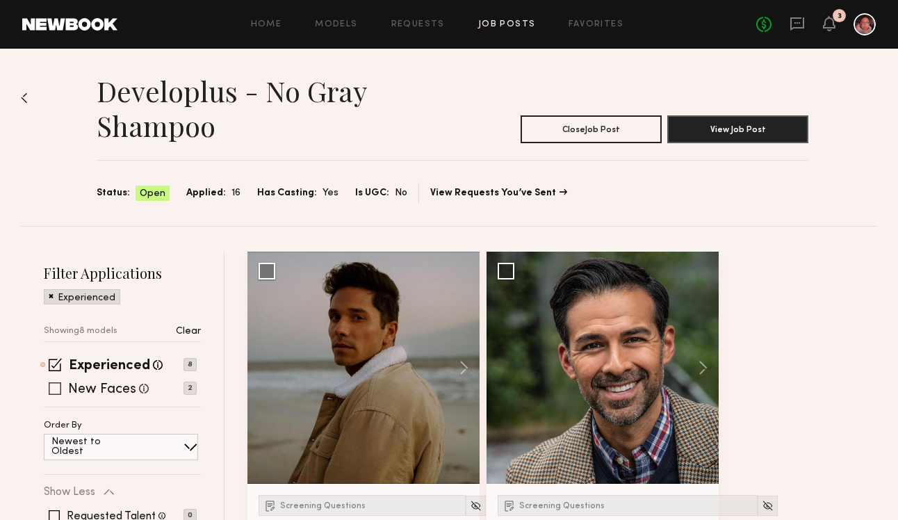
click at [59, 385] on span at bounding box center [55, 388] width 13 height 13
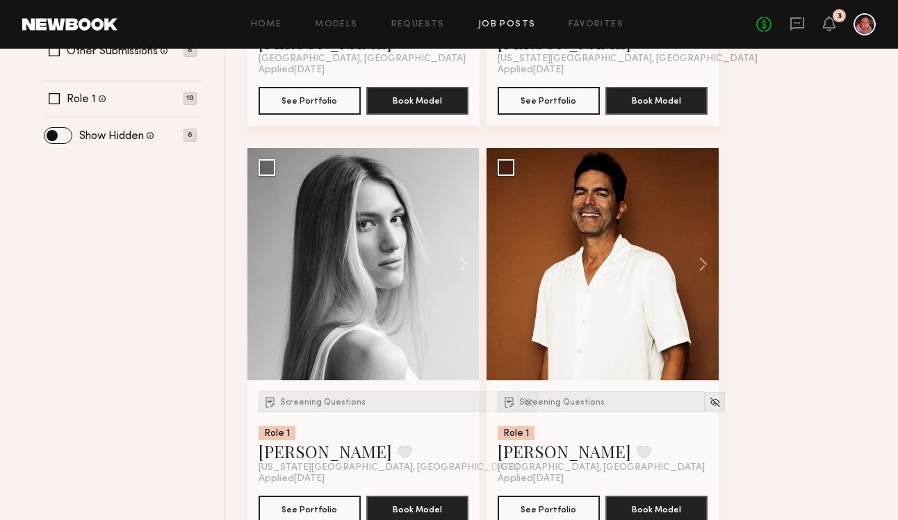
scroll to position [528, 0]
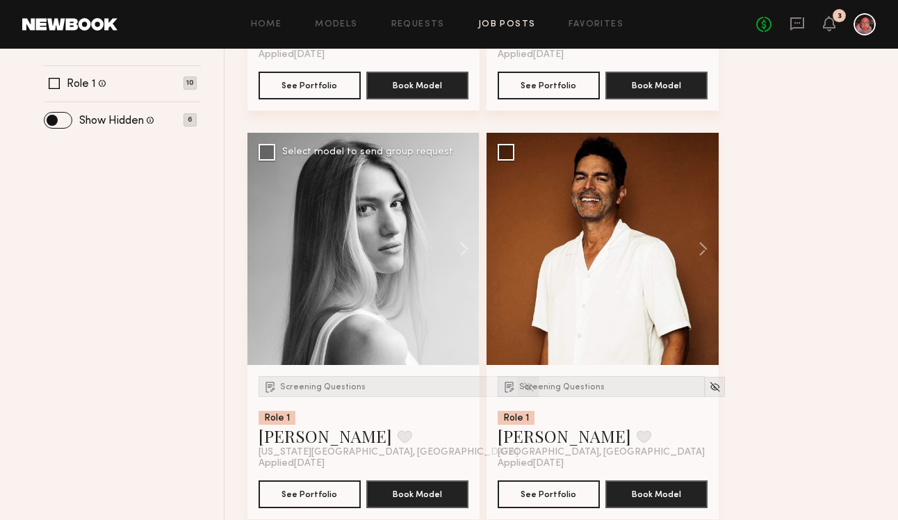
click at [523, 387] on img at bounding box center [529, 387] width 12 height 12
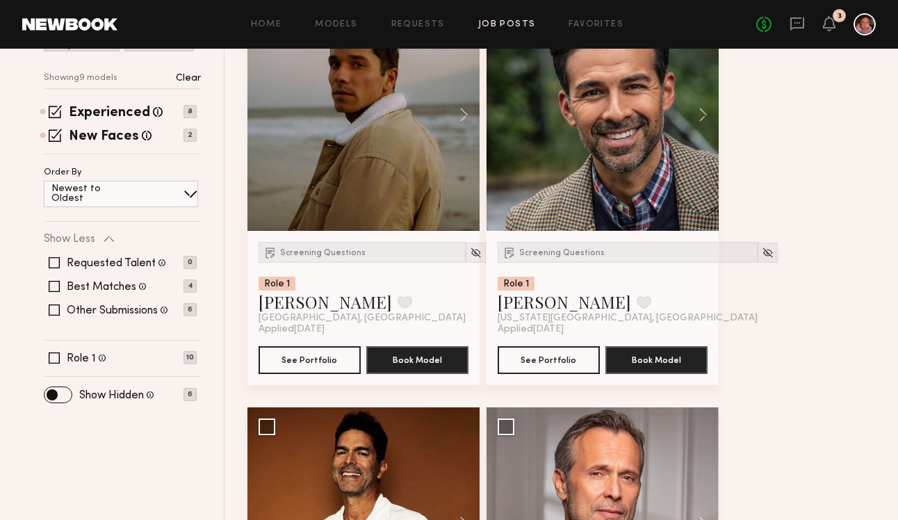
scroll to position [181, 0]
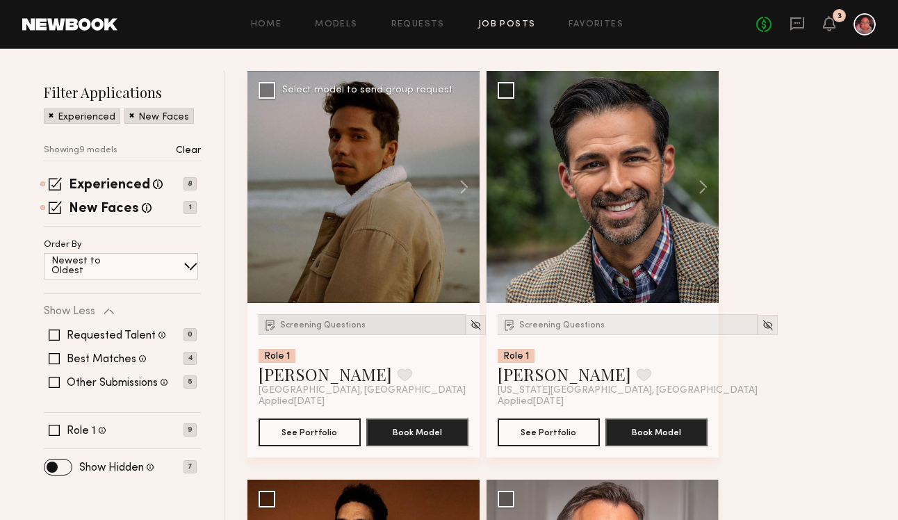
click at [322, 323] on span "Screening Questions" at bounding box center [323, 325] width 86 height 8
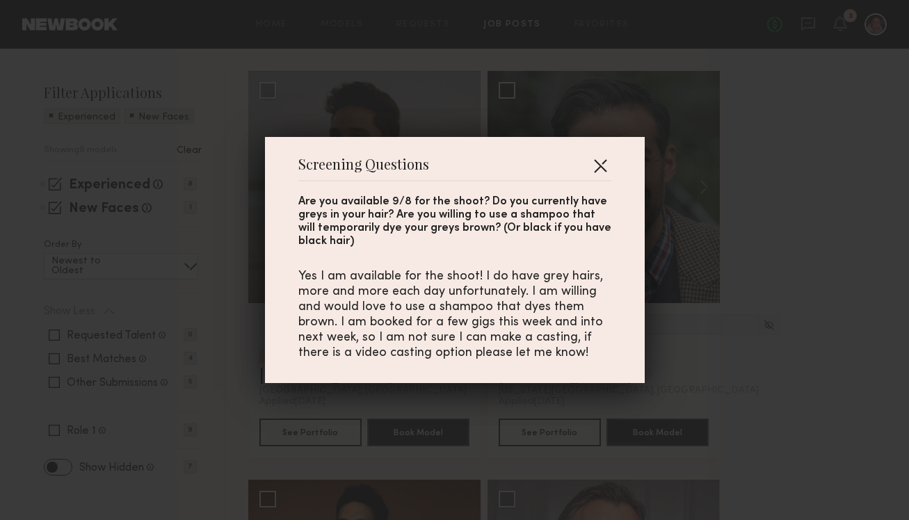
click at [603, 163] on button "button" at bounding box center [600, 165] width 22 height 22
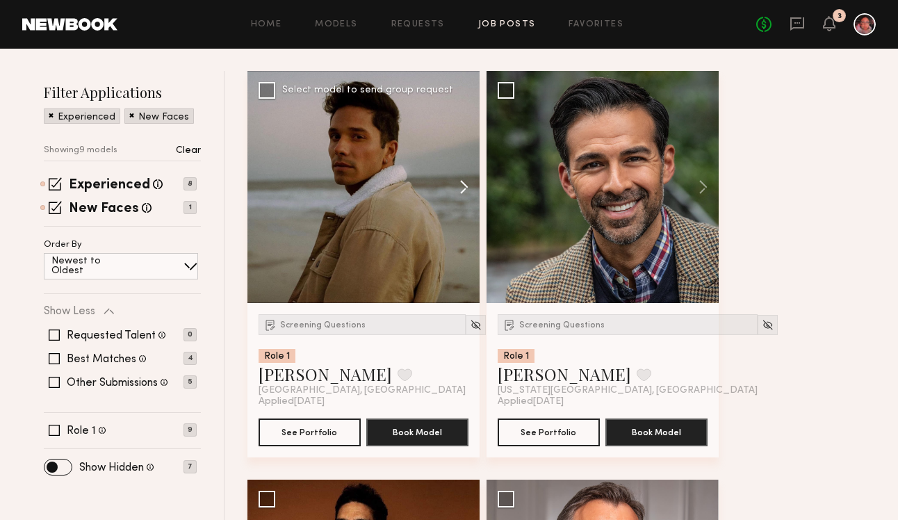
click at [464, 193] on button at bounding box center [457, 187] width 45 height 232
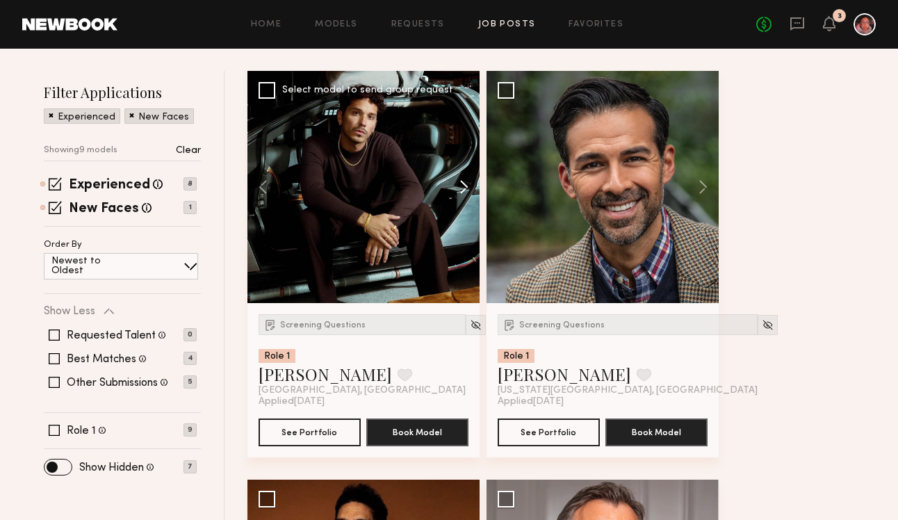
click at [464, 193] on button at bounding box center [457, 187] width 45 height 232
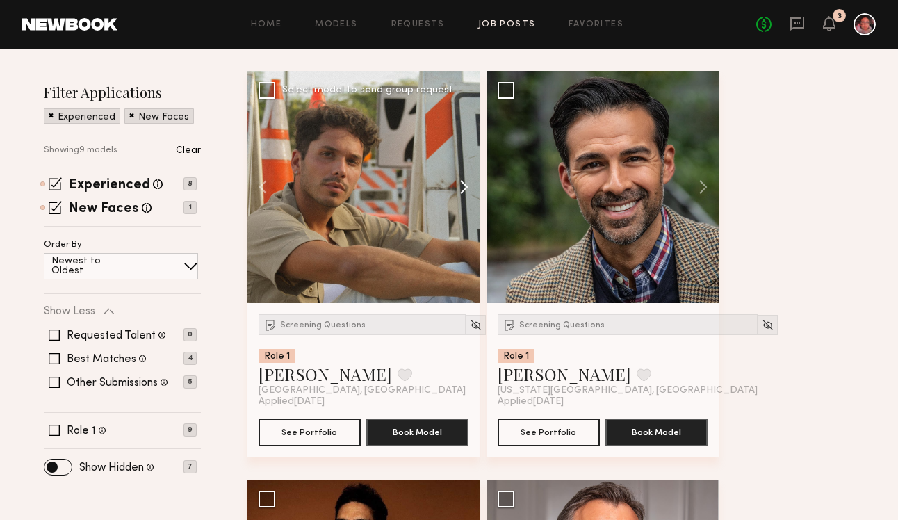
click at [464, 193] on button at bounding box center [457, 187] width 45 height 232
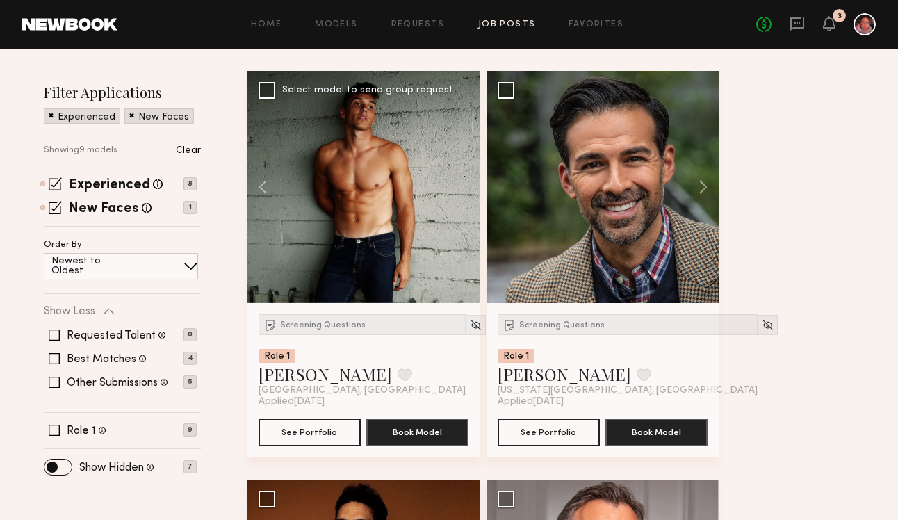
click at [464, 193] on div at bounding box center [364, 187] width 232 height 232
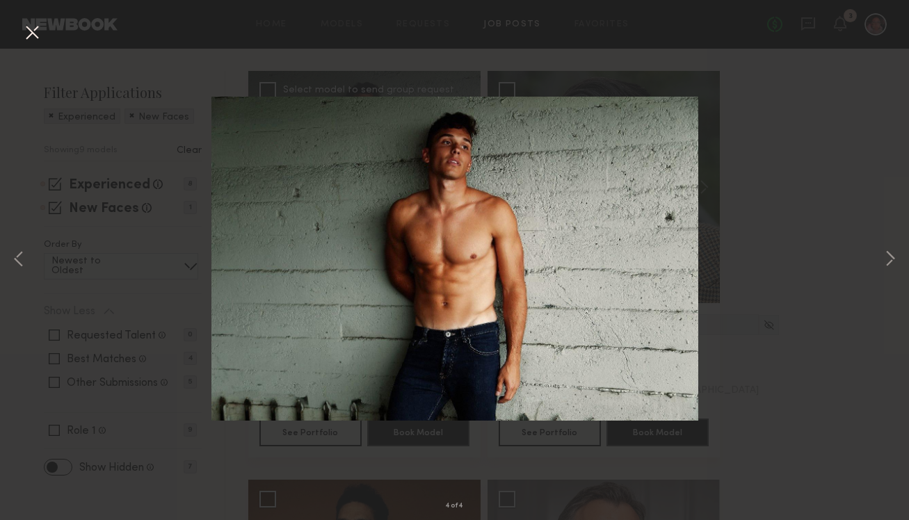
click at [42, 45] on button at bounding box center [32, 33] width 22 height 25
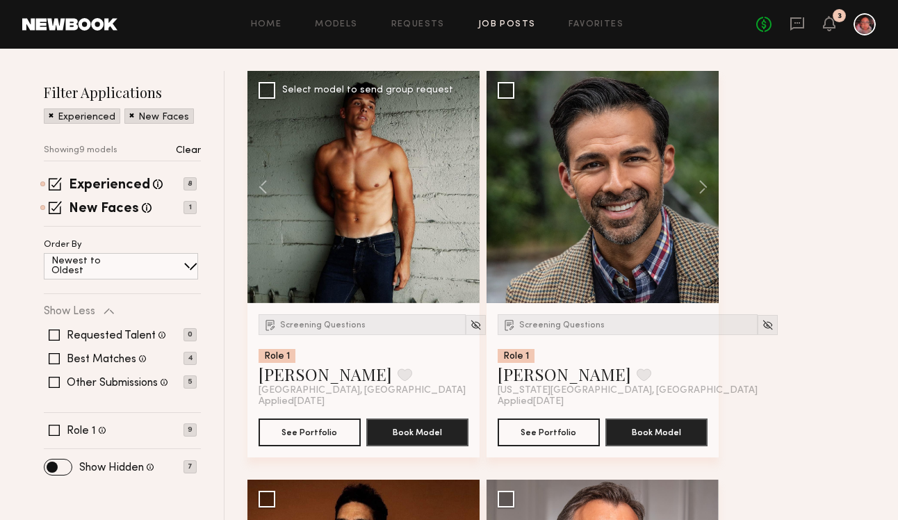
click at [36, 37] on header "Home Models Requests Job Posts Favorites Sign Out No fees up to $5,000 3" at bounding box center [449, 24] width 898 height 49
click at [290, 378] on link "[PERSON_NAME]" at bounding box center [326, 374] width 134 height 22
click at [702, 184] on button at bounding box center [696, 187] width 45 height 232
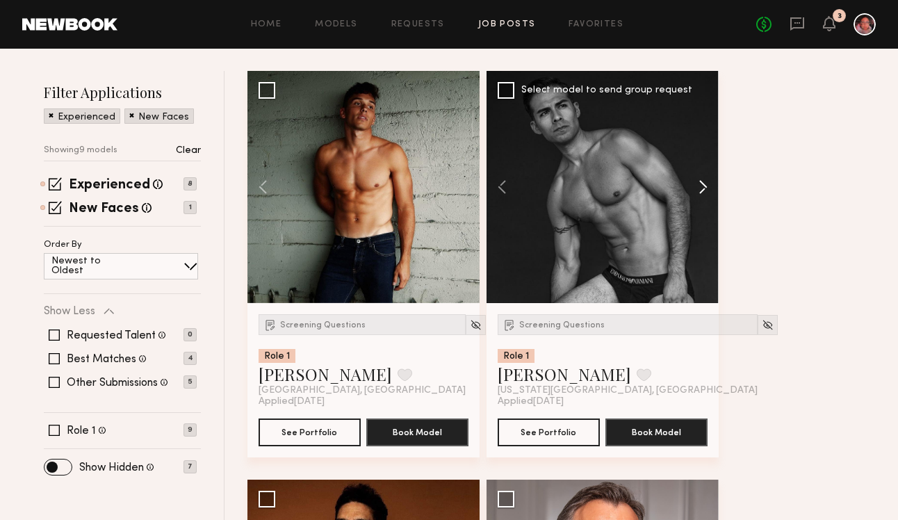
click at [702, 184] on button at bounding box center [696, 187] width 45 height 232
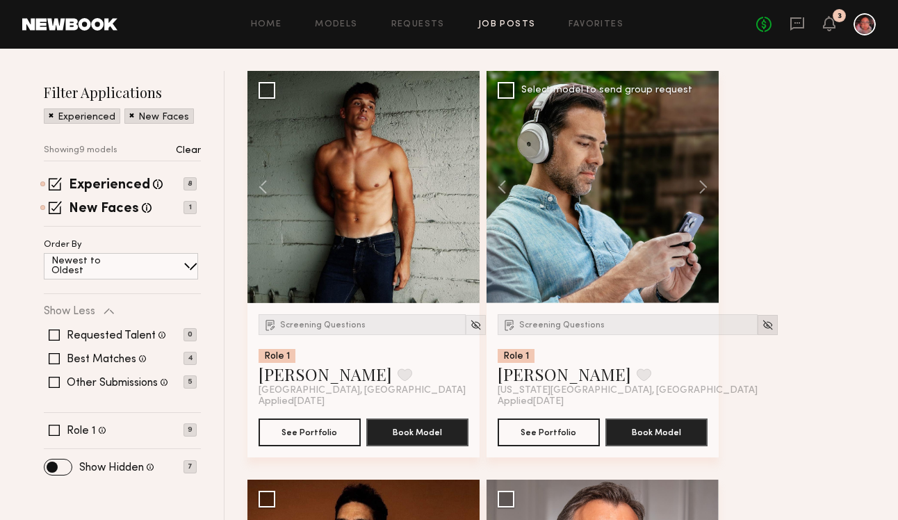
click at [758, 319] on div at bounding box center [768, 325] width 20 height 20
click at [762, 324] on img at bounding box center [768, 325] width 12 height 12
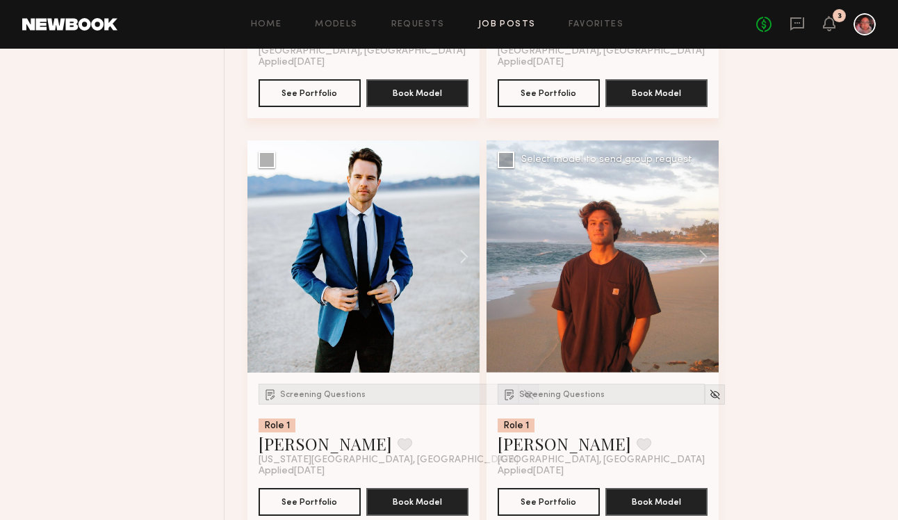
scroll to position [1349, 0]
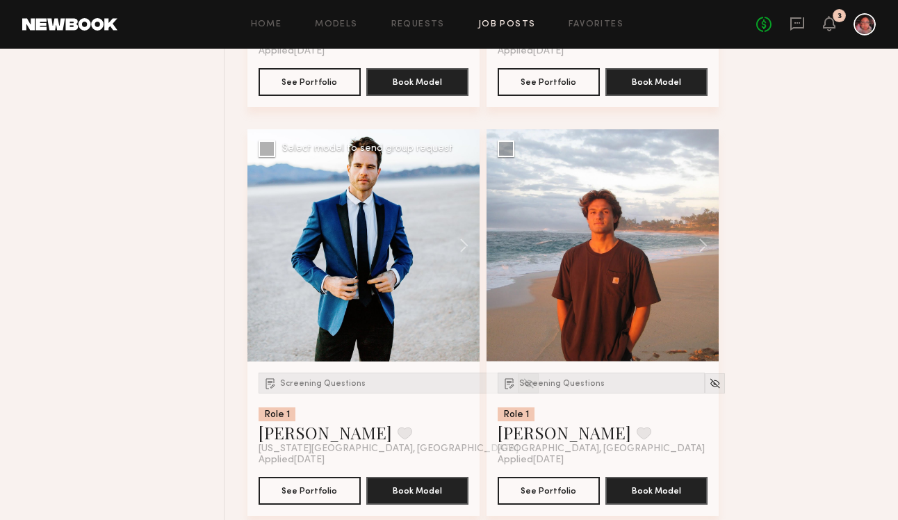
click at [523, 385] on img at bounding box center [529, 384] width 12 height 12
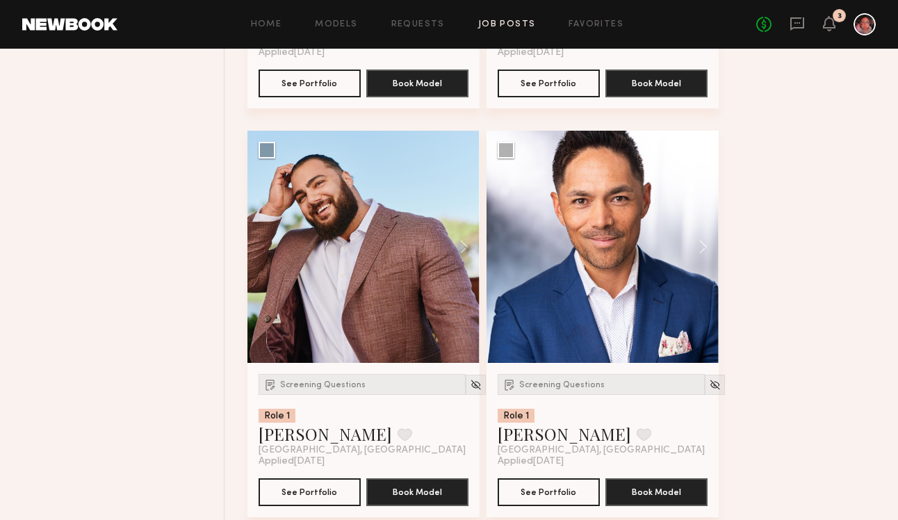
scroll to position [889, 0]
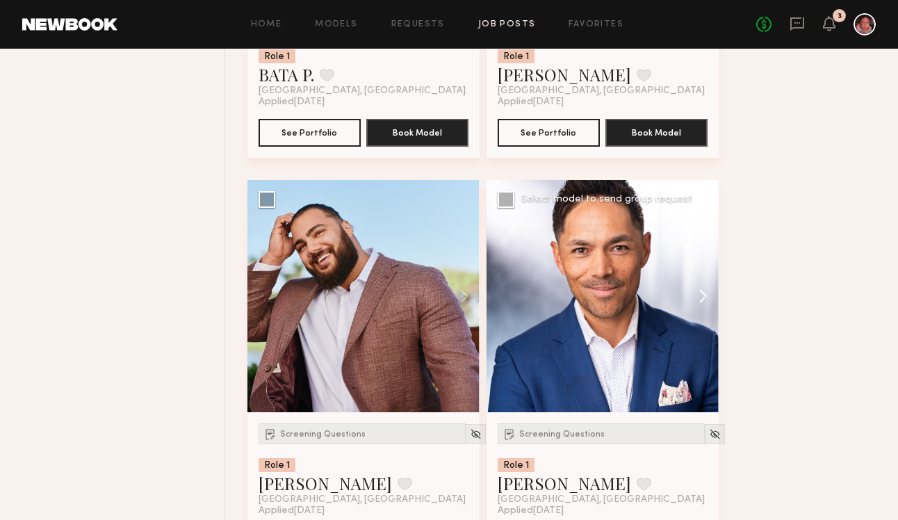
click at [704, 298] on button at bounding box center [696, 296] width 45 height 232
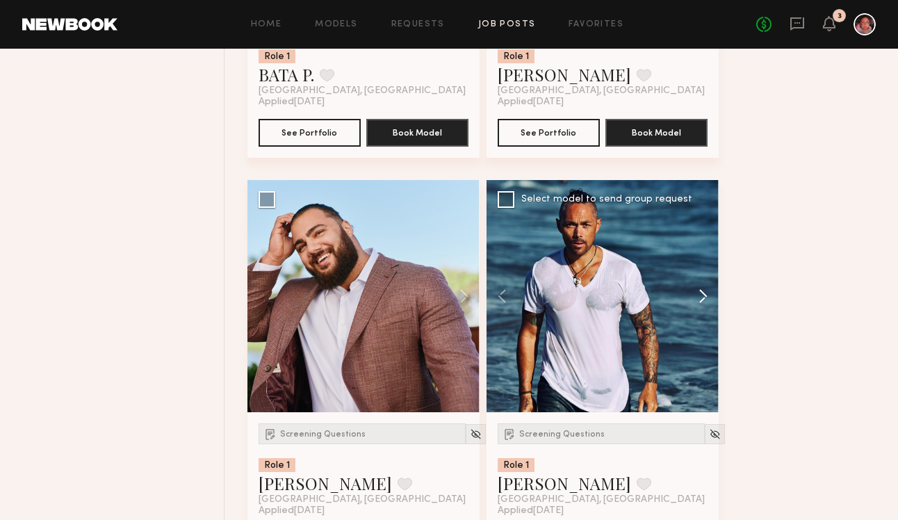
click at [704, 297] on button at bounding box center [696, 296] width 45 height 232
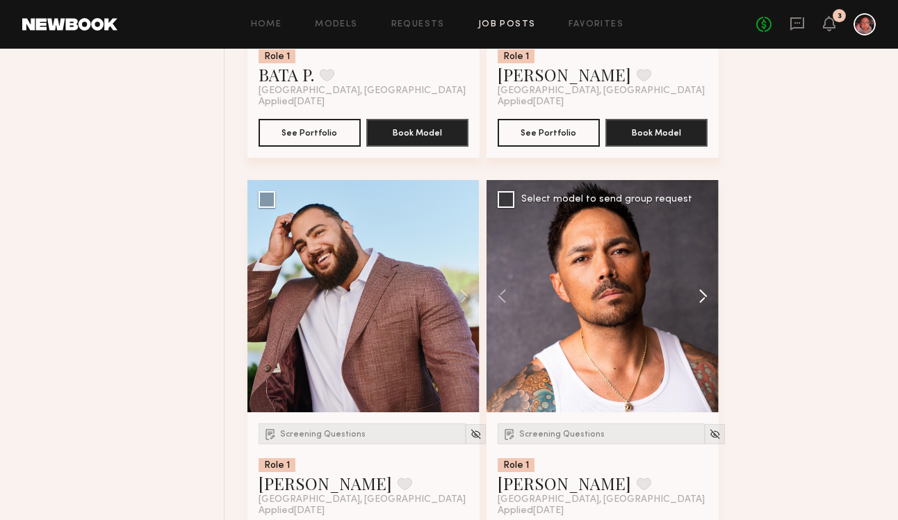
click at [704, 297] on button at bounding box center [696, 296] width 45 height 232
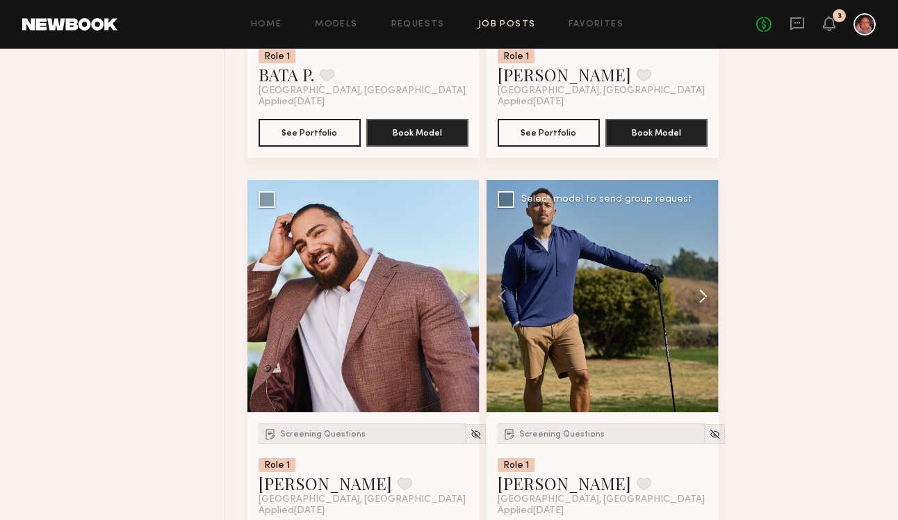
click at [704, 297] on button at bounding box center [696, 296] width 45 height 232
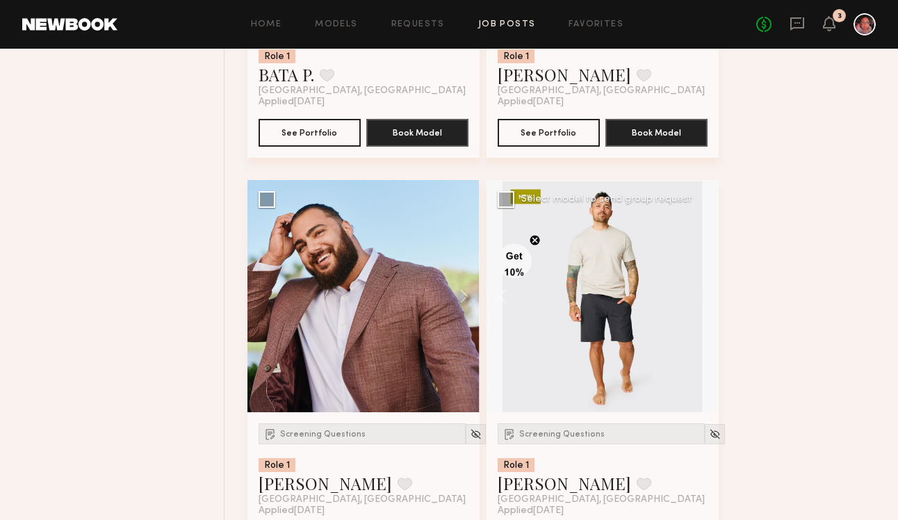
click at [704, 297] on div at bounding box center [603, 296] width 232 height 232
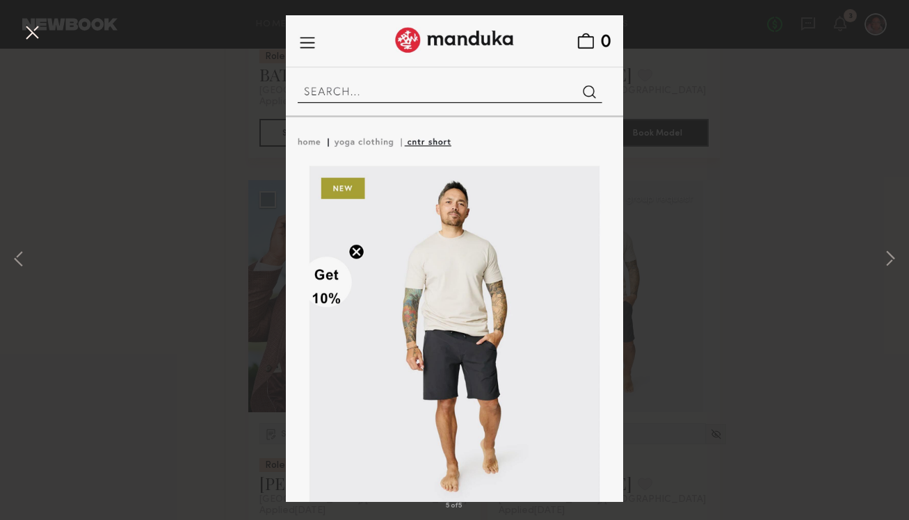
click at [35, 39] on button at bounding box center [32, 33] width 22 height 25
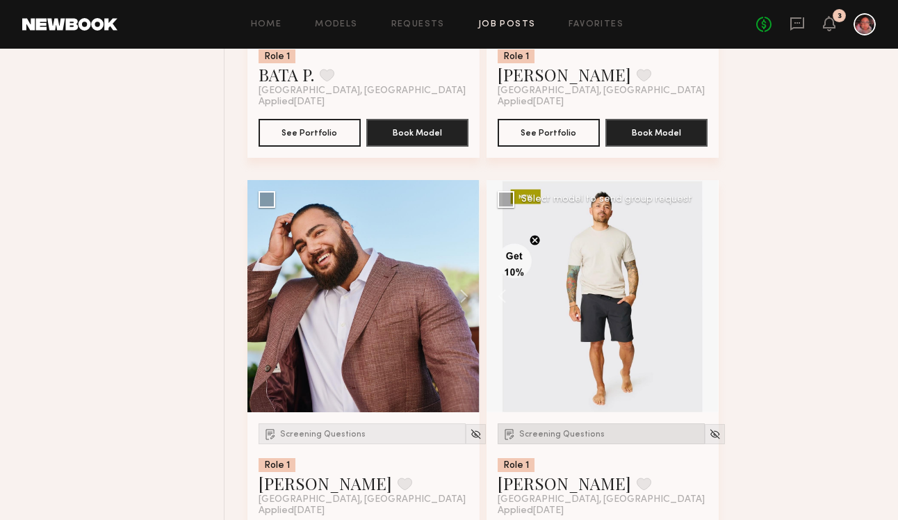
click at [521, 441] on div "Screening Questions" at bounding box center [601, 433] width 207 height 21
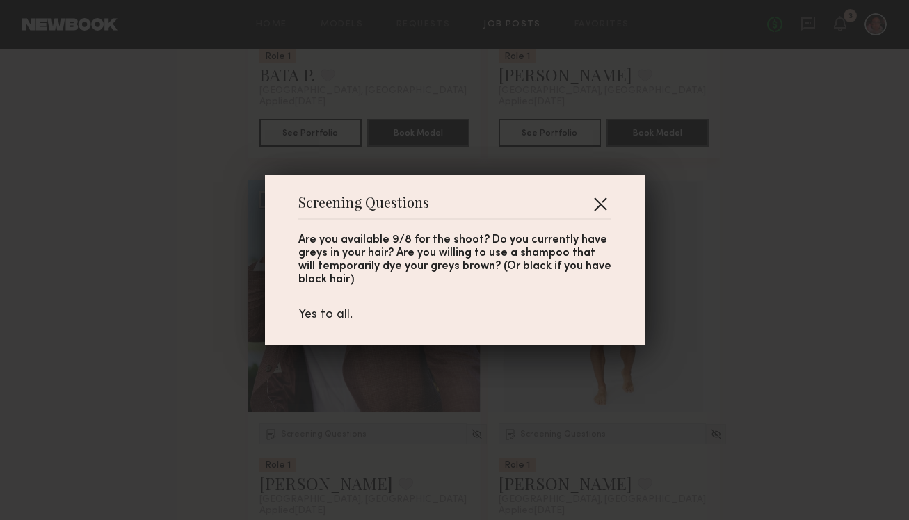
click at [600, 204] on button "button" at bounding box center [600, 204] width 22 height 22
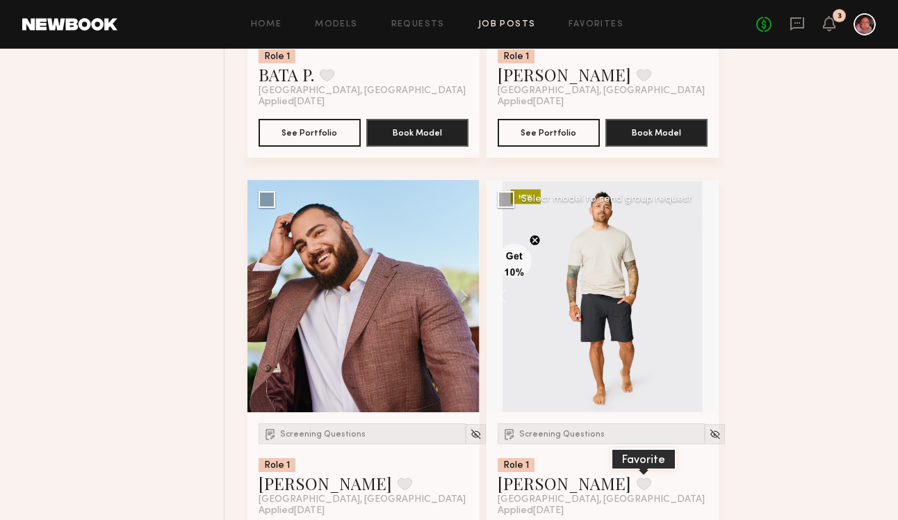
click at [637, 487] on button at bounding box center [644, 484] width 15 height 13
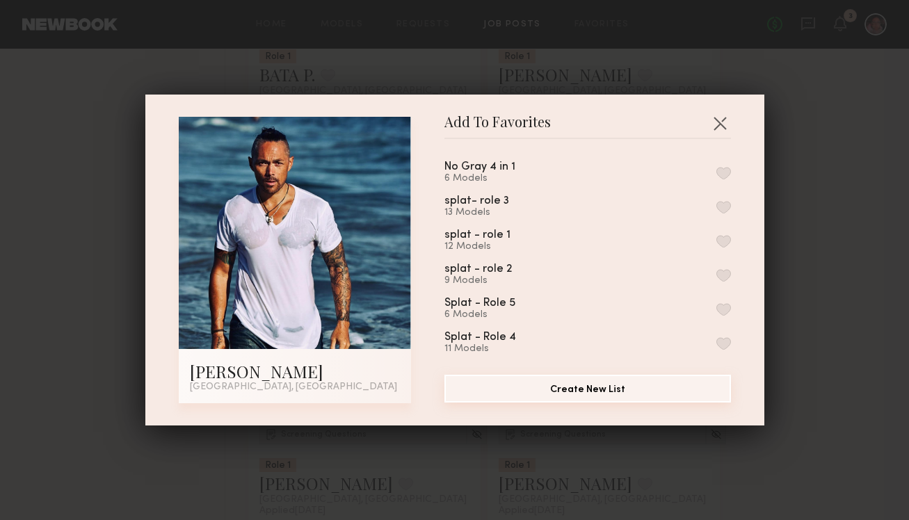
click at [463, 389] on button "Create New List" at bounding box center [587, 389] width 286 height 28
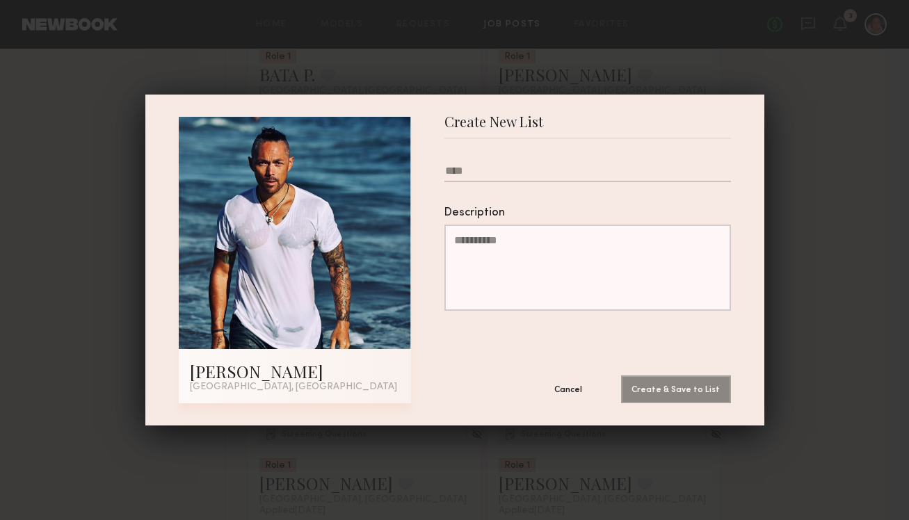
type input "*"
type input "**********"
click at [678, 383] on button "Create & Save to List" at bounding box center [676, 389] width 110 height 28
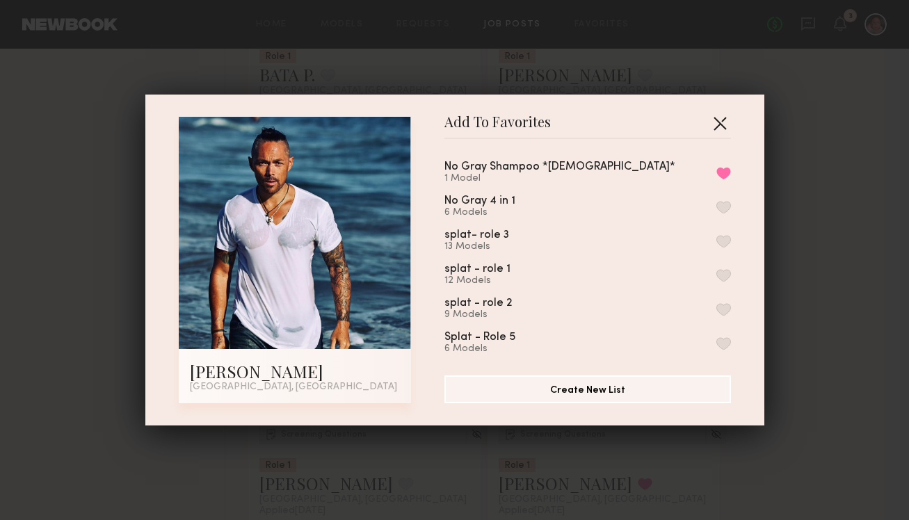
click at [713, 127] on button "button" at bounding box center [720, 123] width 22 height 22
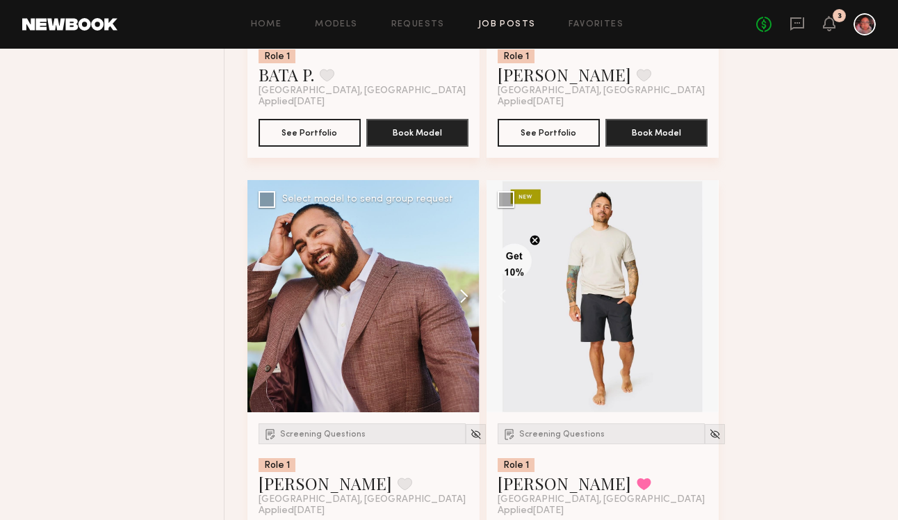
click at [469, 289] on button at bounding box center [457, 296] width 45 height 232
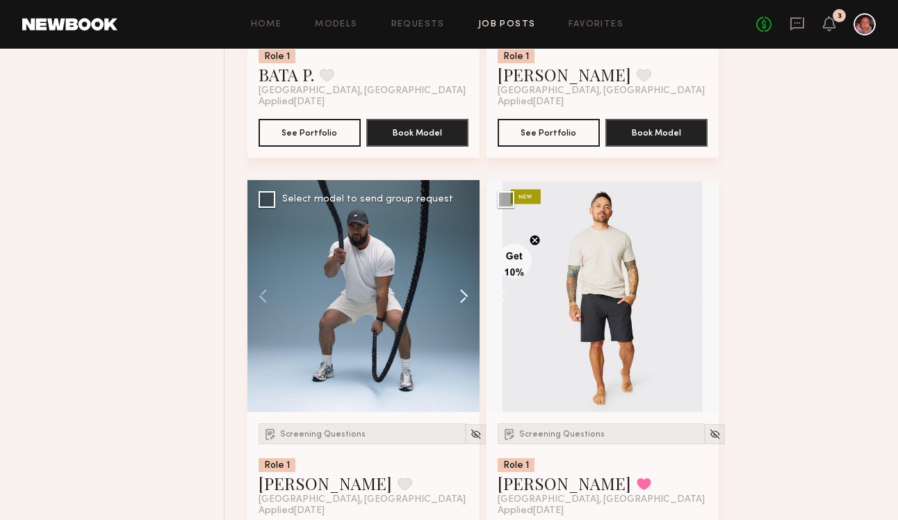
click at [469, 289] on button at bounding box center [457, 296] width 45 height 232
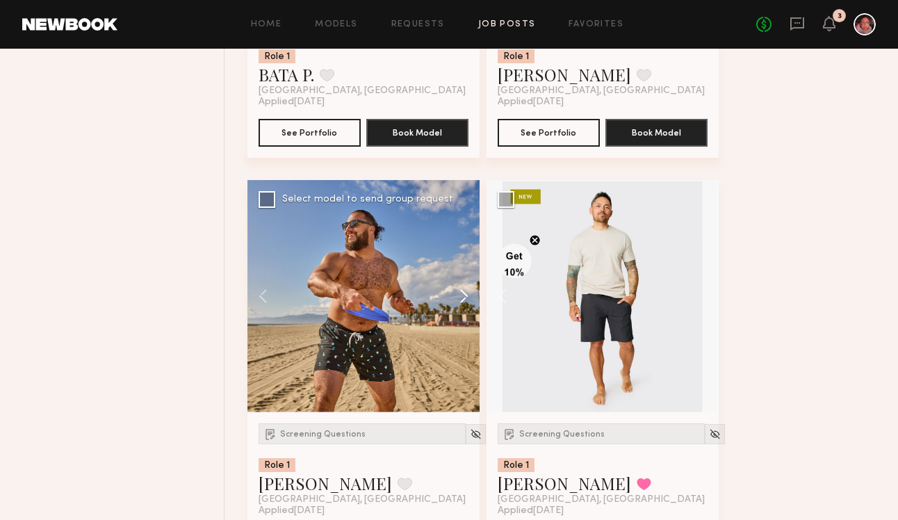
click at [469, 289] on button at bounding box center [457, 296] width 45 height 232
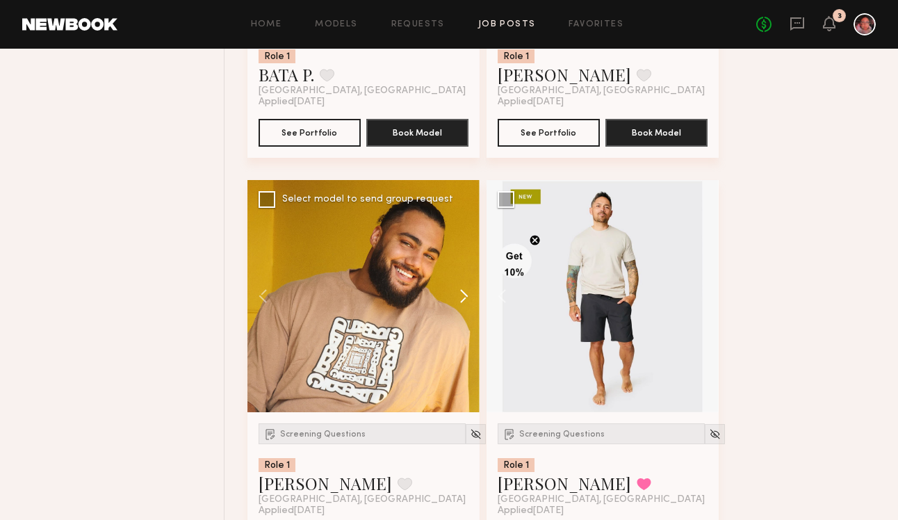
click at [469, 289] on button at bounding box center [457, 296] width 45 height 232
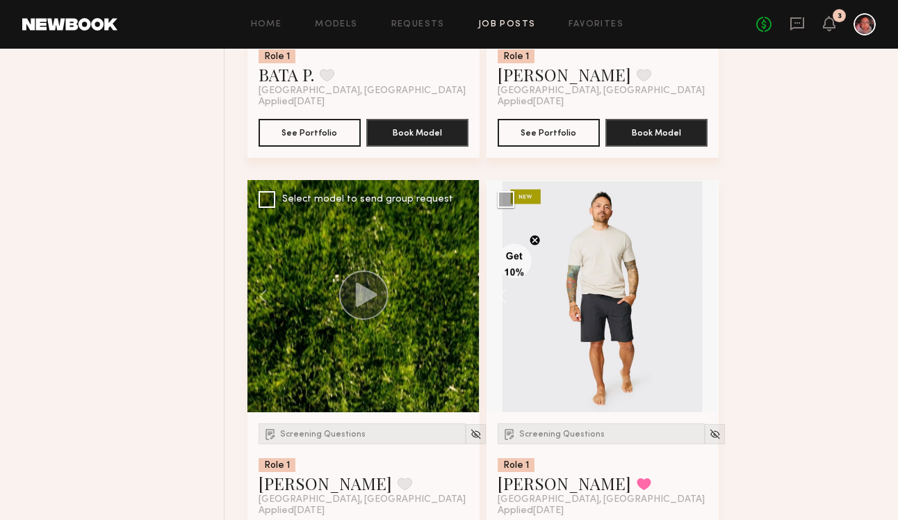
click at [469, 289] on div at bounding box center [364, 296] width 232 height 232
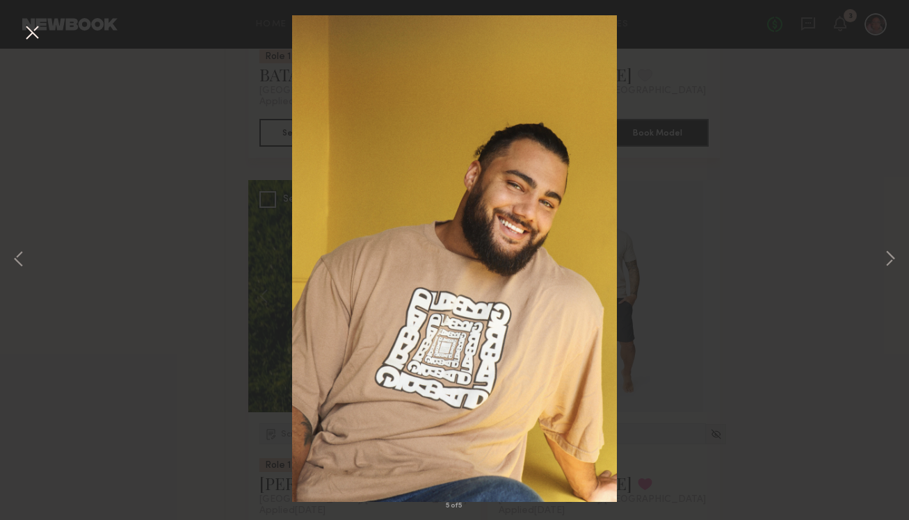
click at [33, 36] on button at bounding box center [32, 33] width 22 height 25
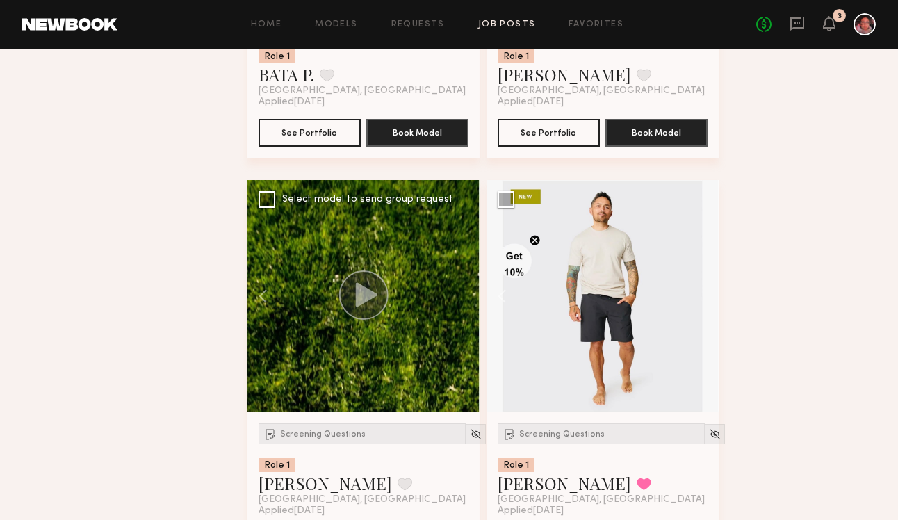
click at [296, 419] on div "Screening Questions Role 1 Shayne C. Favorite Los Angeles, CA Applied 09/01/202…" at bounding box center [364, 489] width 232 height 154
click at [299, 435] on span "Screening Questions" at bounding box center [323, 434] width 86 height 8
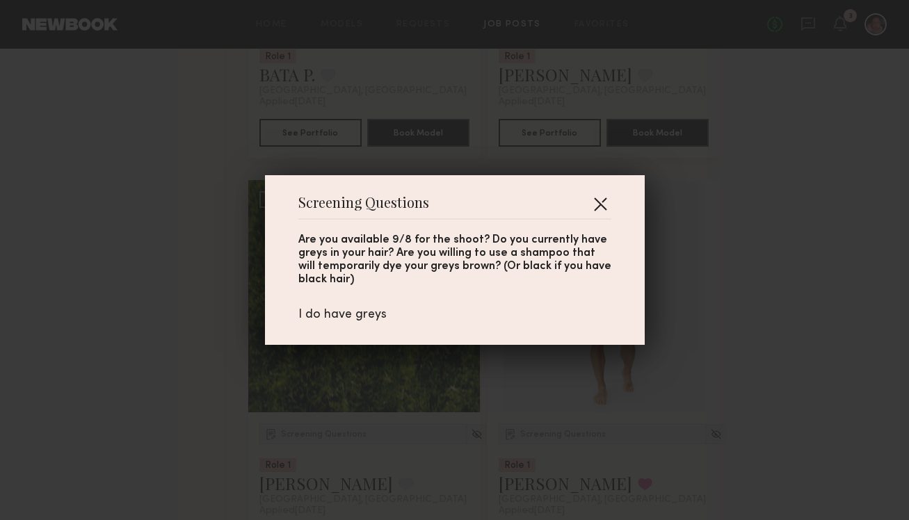
click at [601, 198] on button "button" at bounding box center [600, 204] width 22 height 22
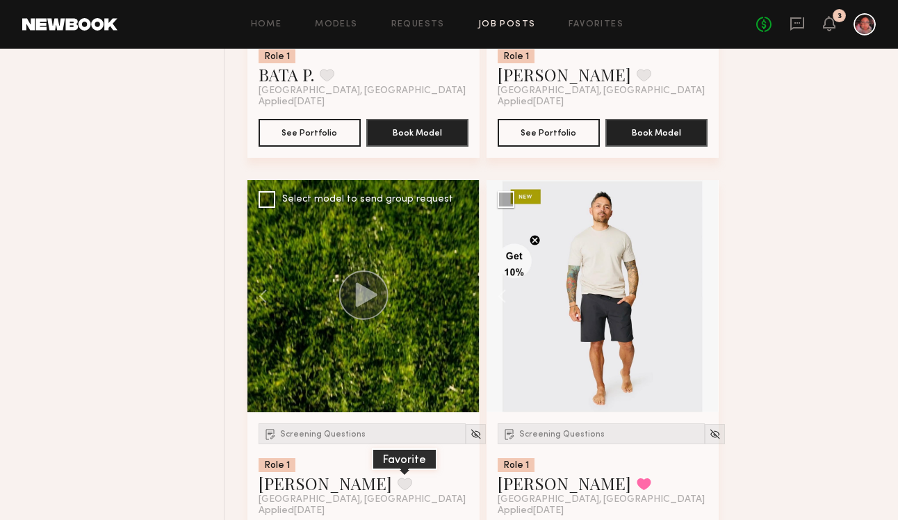
click at [398, 483] on button at bounding box center [405, 484] width 15 height 13
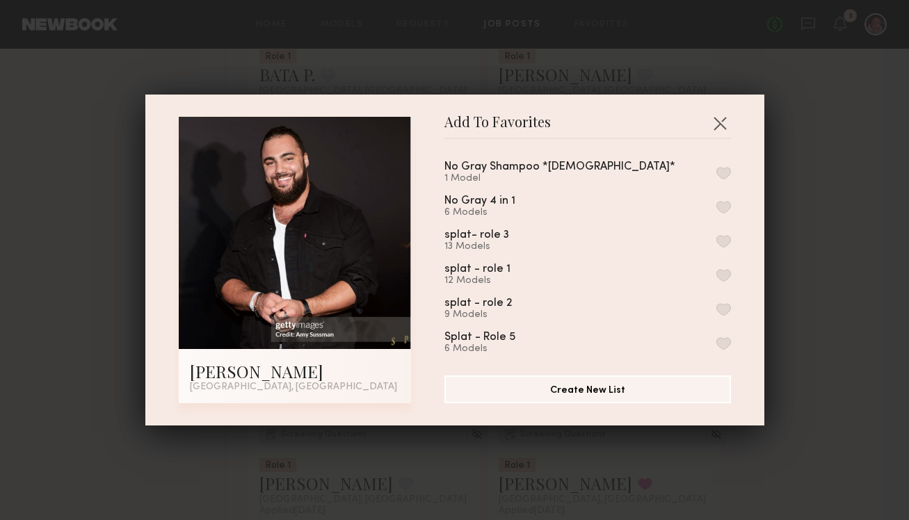
click at [507, 164] on div "No Gray Shampoo *[DEMOGRAPHIC_DATA]*" at bounding box center [559, 167] width 231 height 12
click at [716, 169] on button "button" at bounding box center [723, 173] width 15 height 13
click at [709, 121] on button "button" at bounding box center [720, 123] width 22 height 22
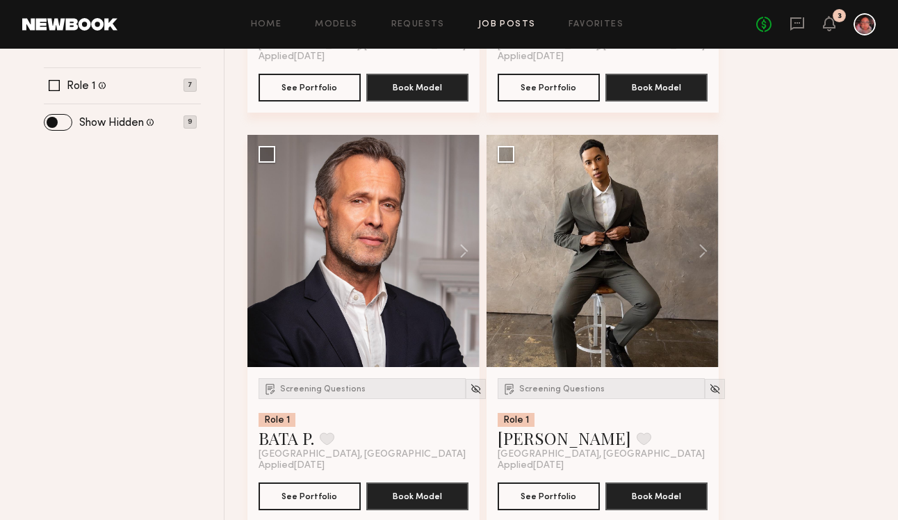
scroll to position [510, 0]
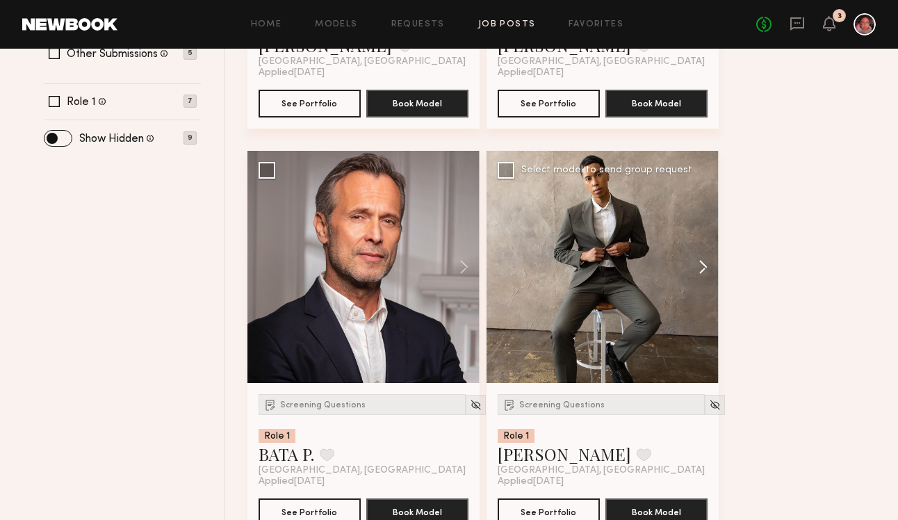
click at [704, 253] on button at bounding box center [696, 267] width 45 height 232
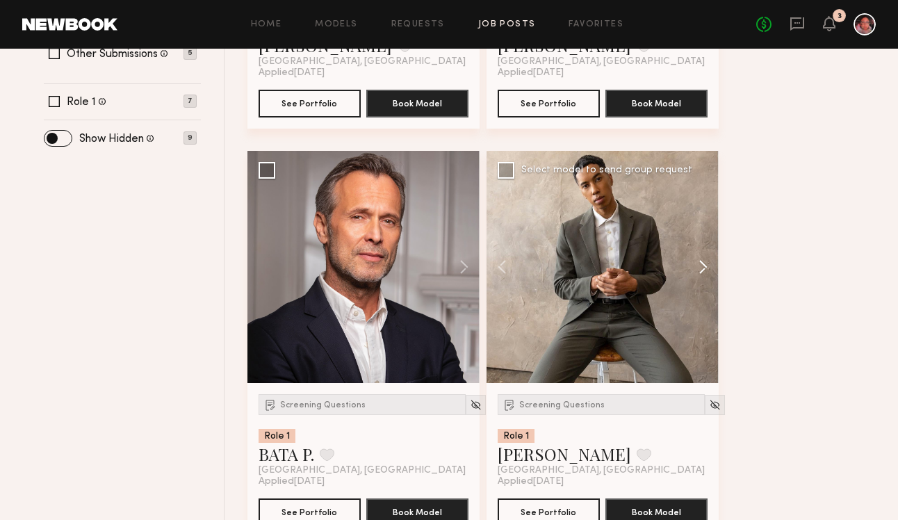
click at [704, 253] on button at bounding box center [696, 267] width 45 height 232
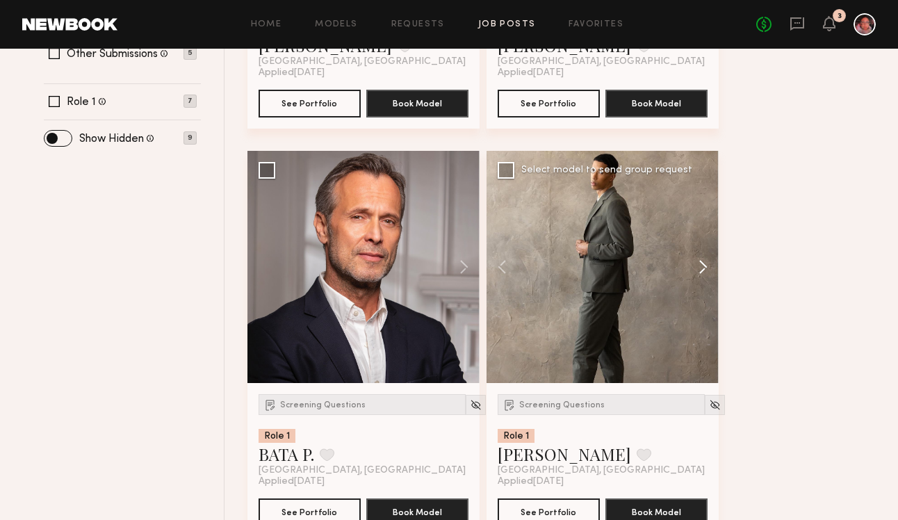
click at [704, 253] on button at bounding box center [696, 267] width 45 height 232
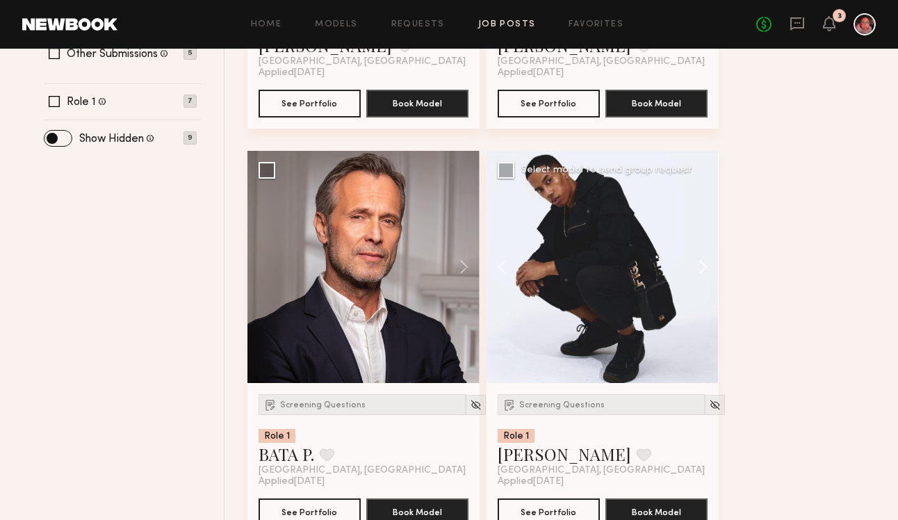
click at [705, 253] on button at bounding box center [696, 267] width 45 height 232
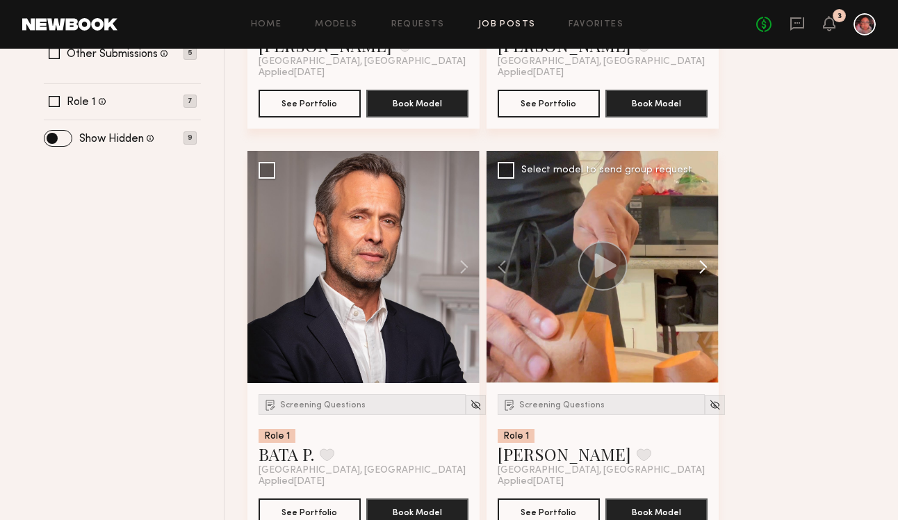
click at [705, 254] on button at bounding box center [696, 267] width 45 height 232
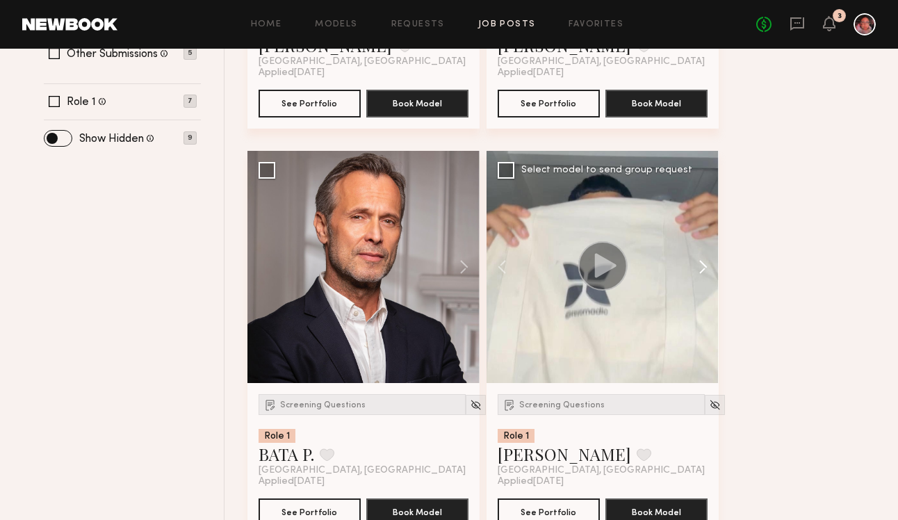
click at [706, 254] on button at bounding box center [696, 267] width 45 height 232
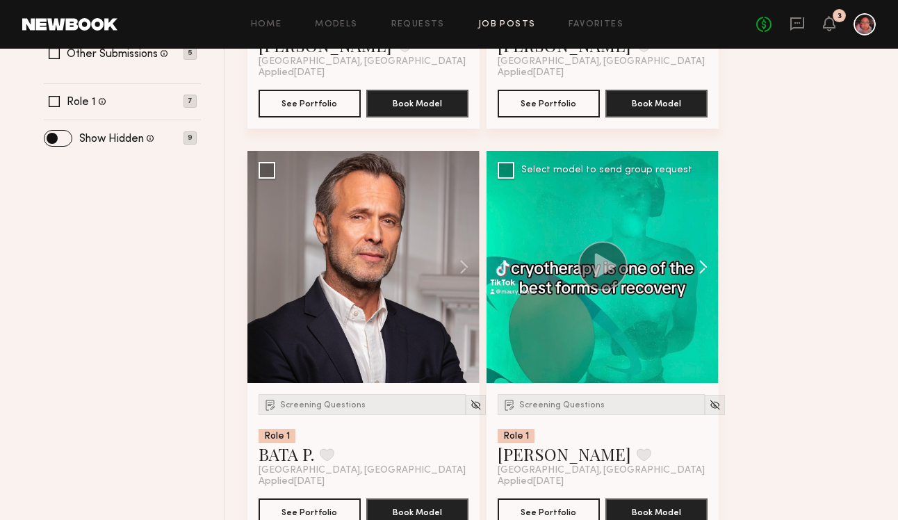
click at [706, 254] on button at bounding box center [696, 267] width 45 height 232
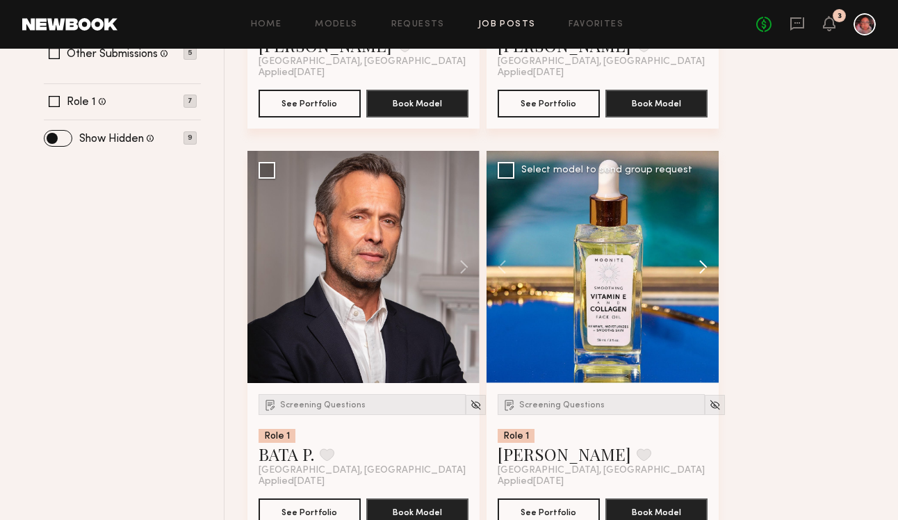
click at [706, 254] on button at bounding box center [696, 267] width 45 height 232
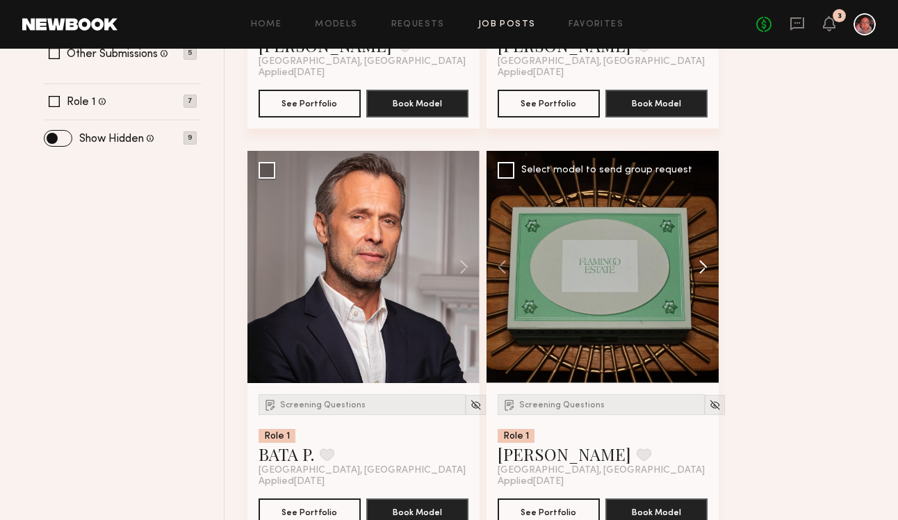
click at [706, 255] on button at bounding box center [696, 267] width 45 height 232
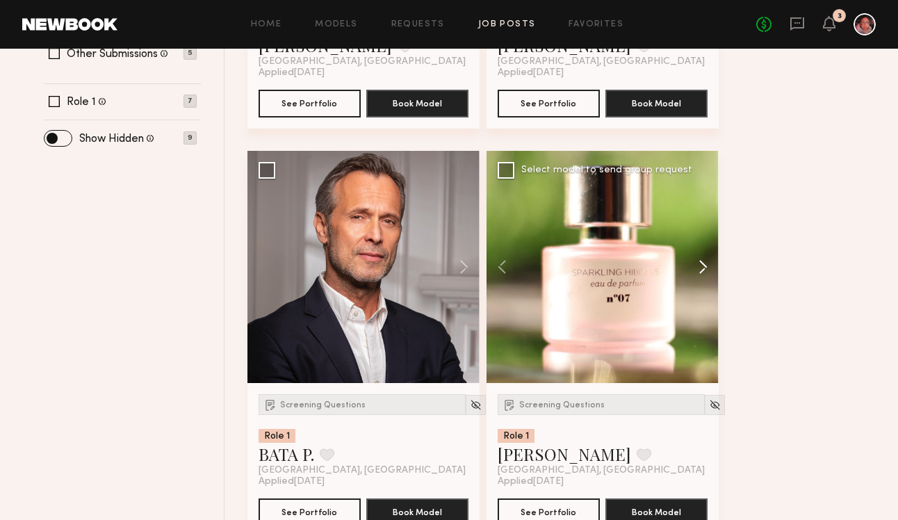
click at [706, 255] on button at bounding box center [696, 267] width 45 height 232
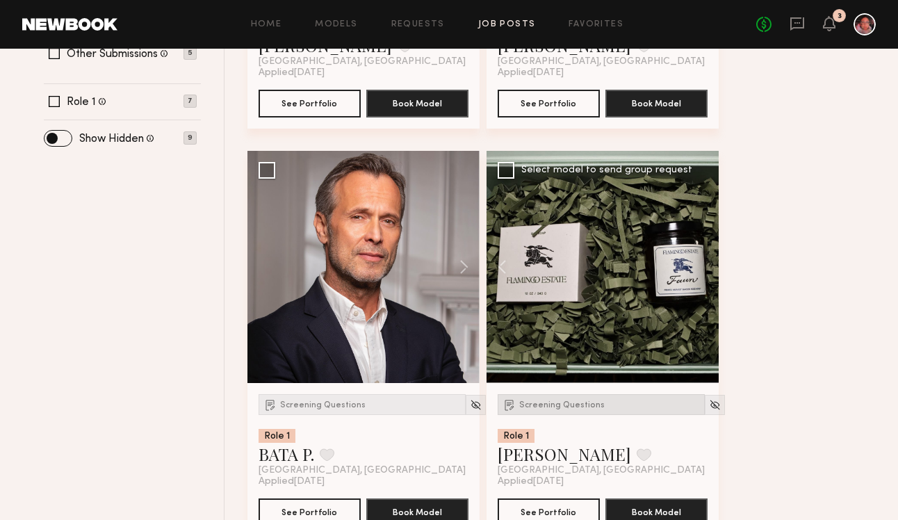
click at [560, 407] on span "Screening Questions" at bounding box center [562, 405] width 86 height 8
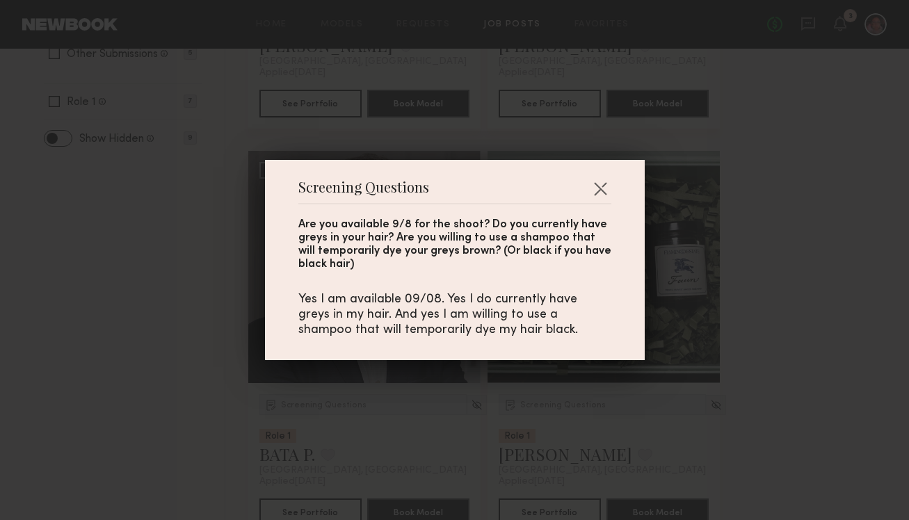
click at [606, 184] on div "Screening Questions Are you available 9/8 for the shoot? Do you currently have …" at bounding box center [455, 260] width 380 height 200
click at [594, 180] on button "button" at bounding box center [600, 188] width 22 height 22
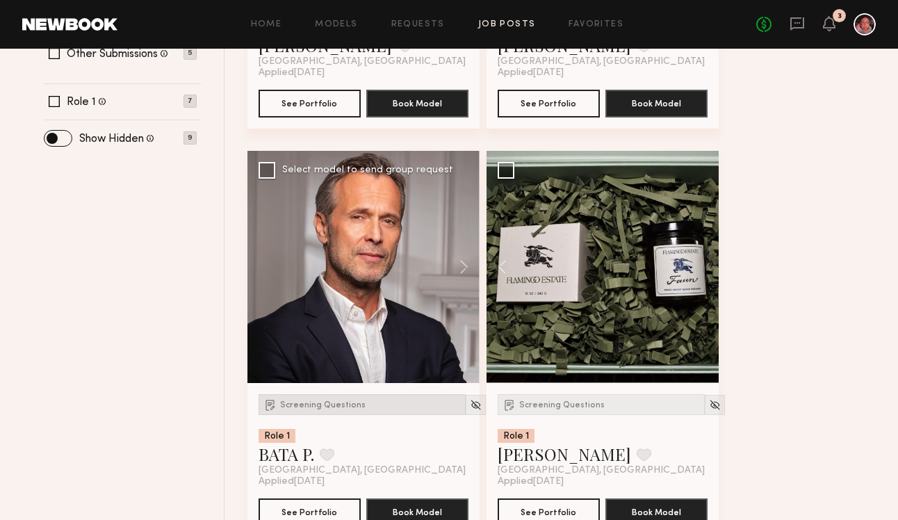
click at [348, 407] on span "Screening Questions" at bounding box center [323, 405] width 86 height 8
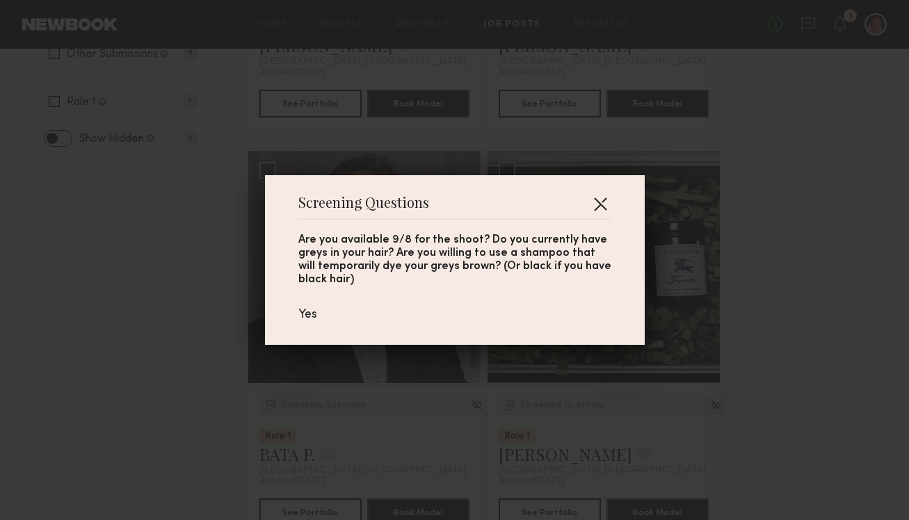
click at [599, 201] on button "button" at bounding box center [600, 204] width 22 height 22
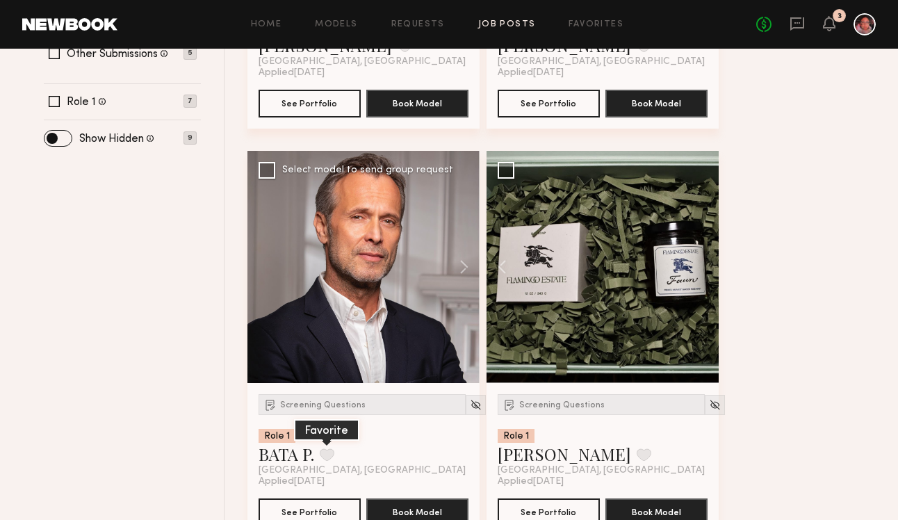
click at [326, 457] on button at bounding box center [327, 454] width 15 height 13
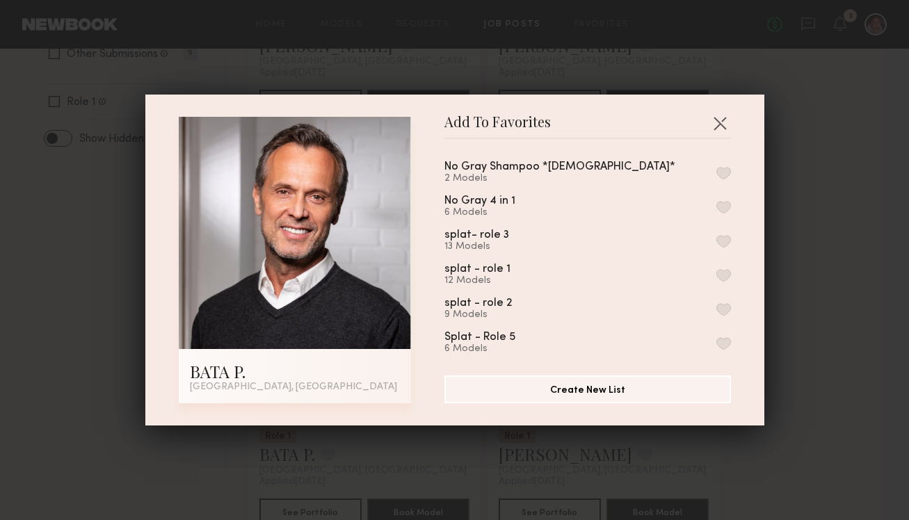
click at [716, 169] on button "button" at bounding box center [723, 173] width 15 height 13
click at [709, 122] on button "button" at bounding box center [720, 123] width 22 height 22
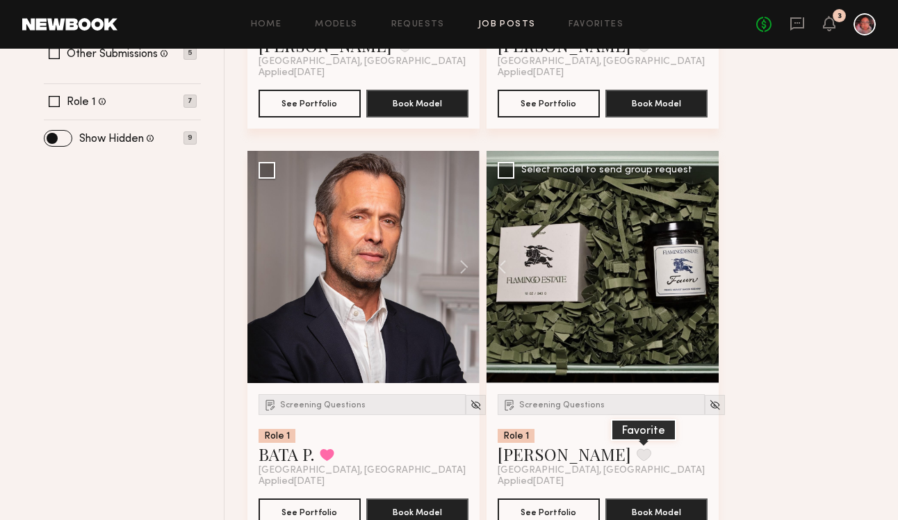
click at [637, 453] on button at bounding box center [644, 454] width 15 height 13
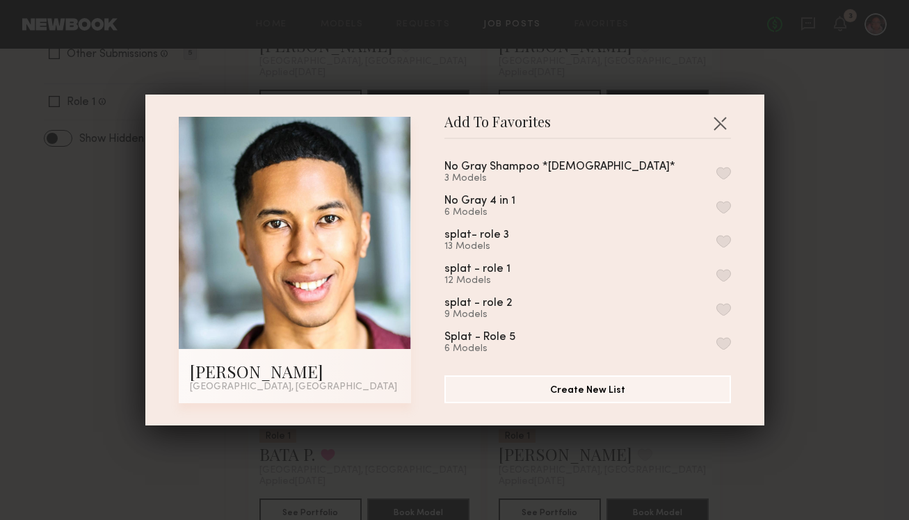
click at [716, 168] on button "button" at bounding box center [723, 173] width 15 height 13
click at [713, 116] on button "button" at bounding box center [720, 123] width 22 height 22
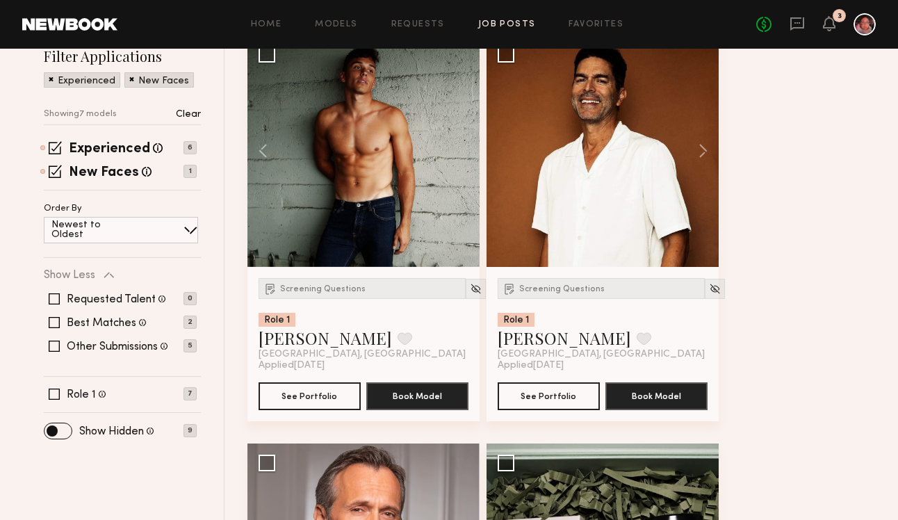
scroll to position [175, 0]
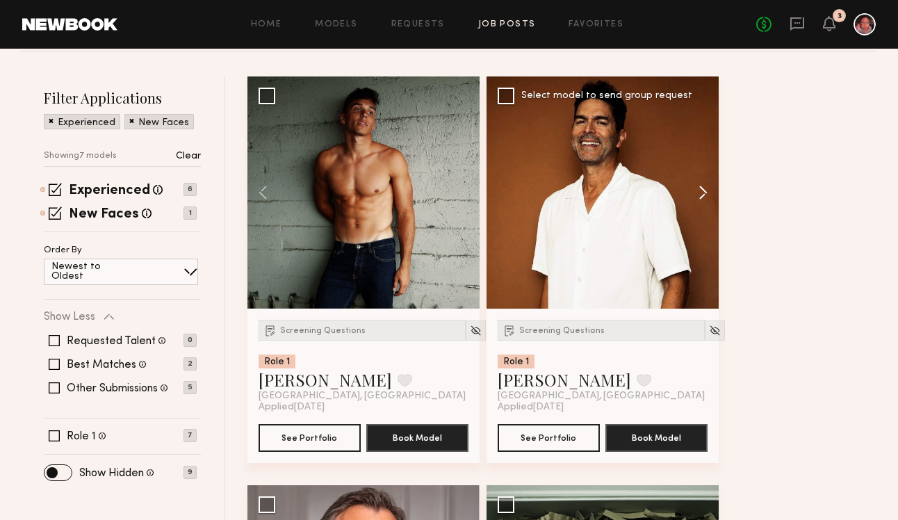
click at [690, 182] on button at bounding box center [696, 192] width 45 height 232
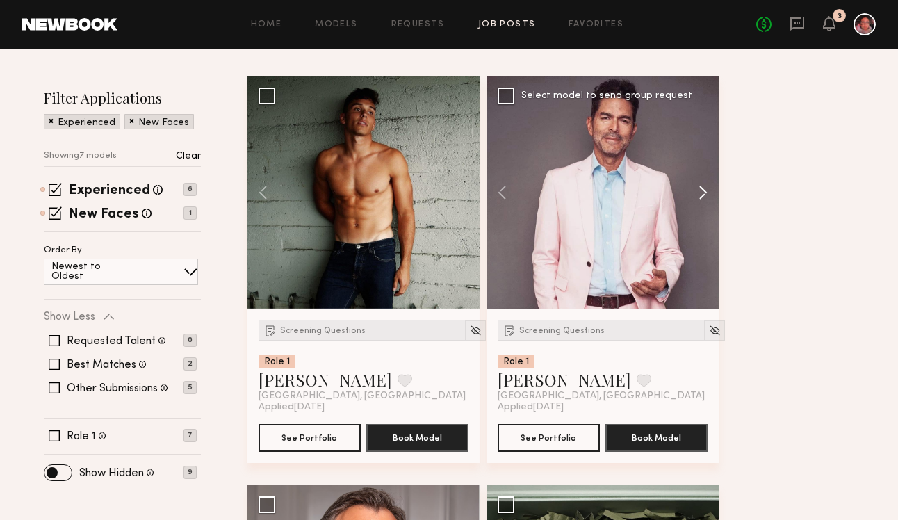
click at [690, 182] on button at bounding box center [696, 192] width 45 height 232
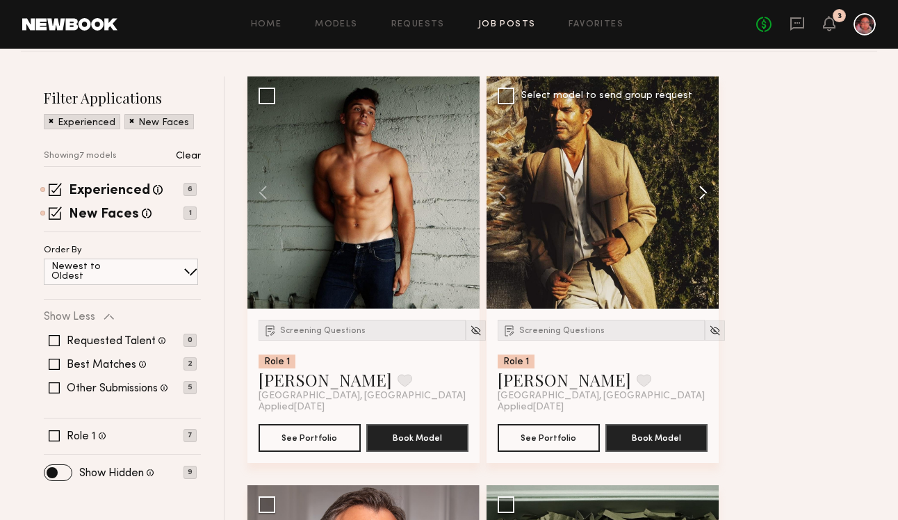
click at [690, 182] on button at bounding box center [696, 192] width 45 height 232
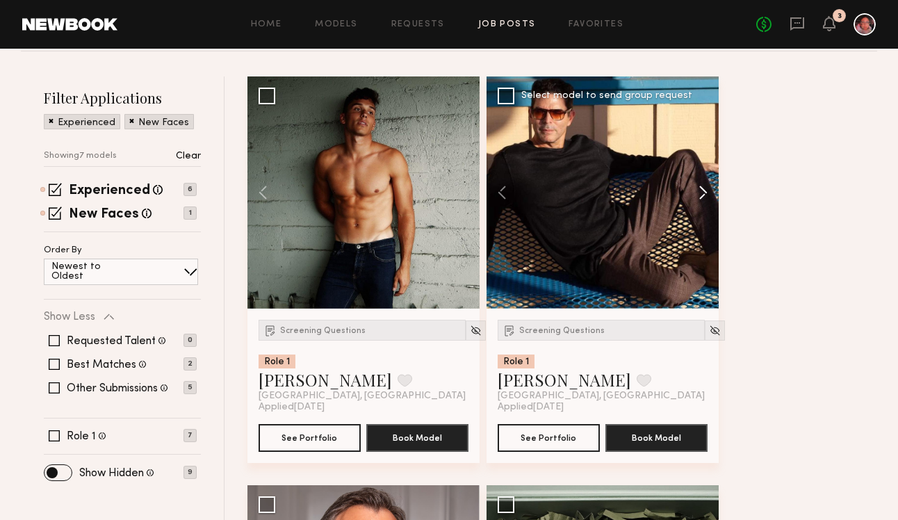
click at [690, 182] on button at bounding box center [696, 192] width 45 height 232
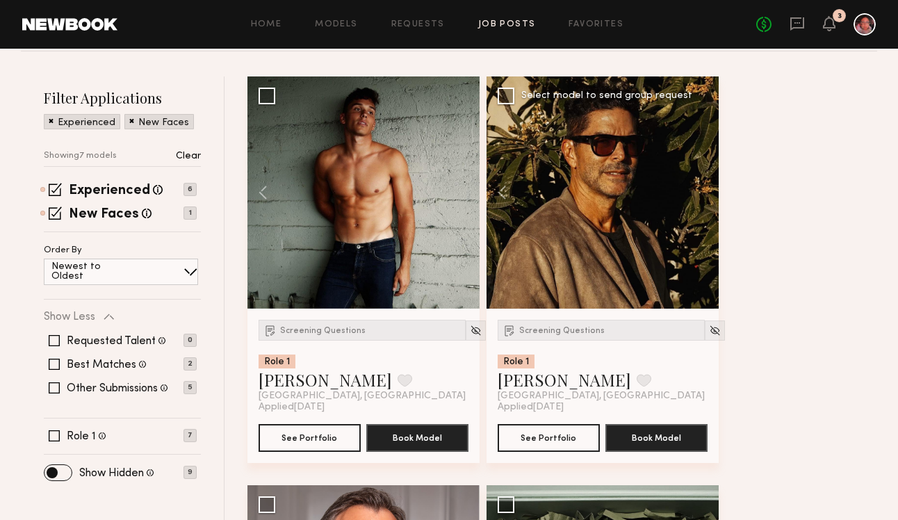
click at [690, 182] on div at bounding box center [603, 192] width 232 height 232
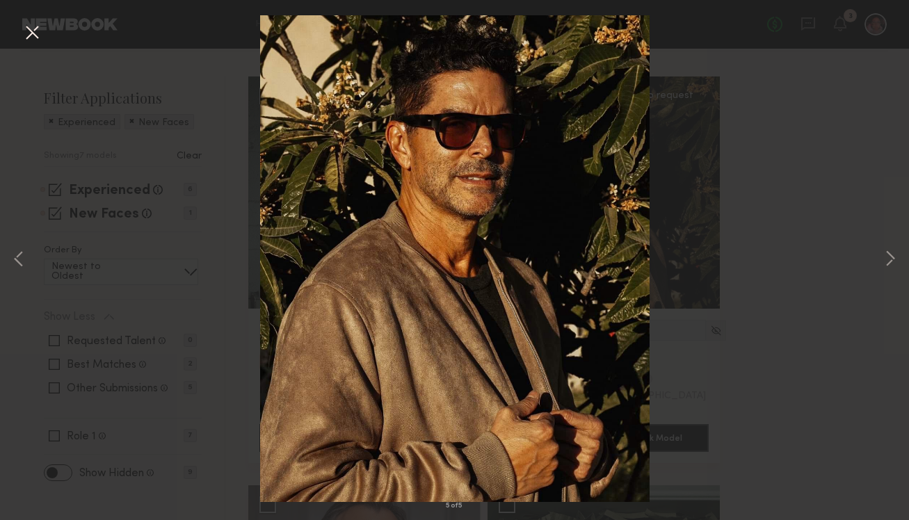
click at [31, 31] on button at bounding box center [32, 33] width 22 height 25
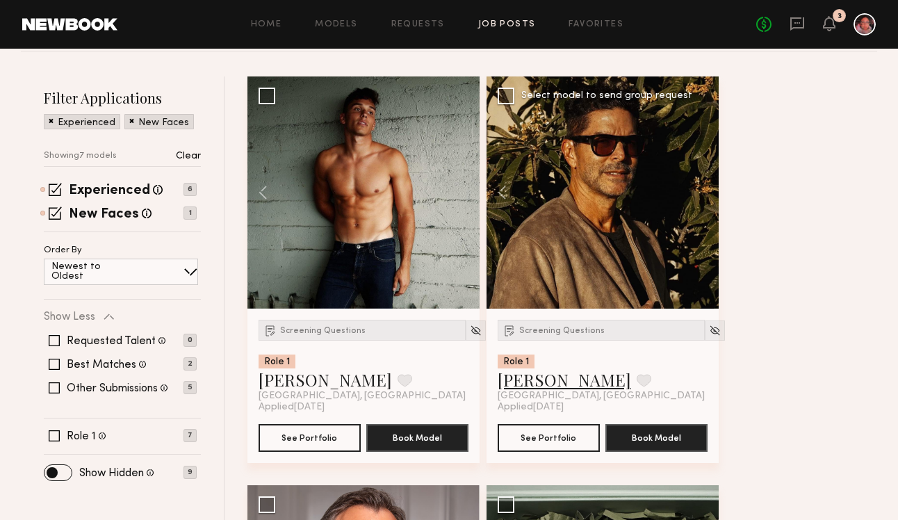
click at [542, 381] on link "[PERSON_NAME]" at bounding box center [565, 380] width 134 height 22
click at [585, 334] on span "Screening Questions" at bounding box center [562, 331] width 86 height 8
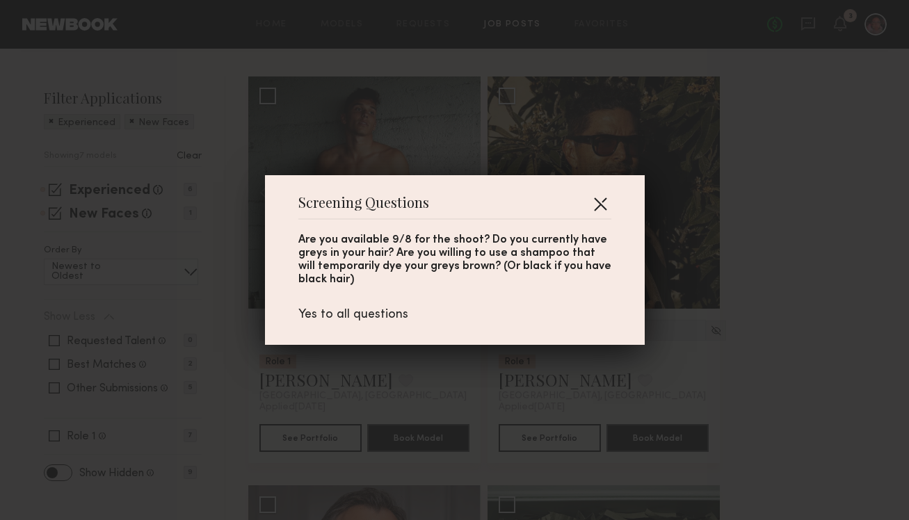
click at [593, 204] on button "button" at bounding box center [600, 204] width 22 height 22
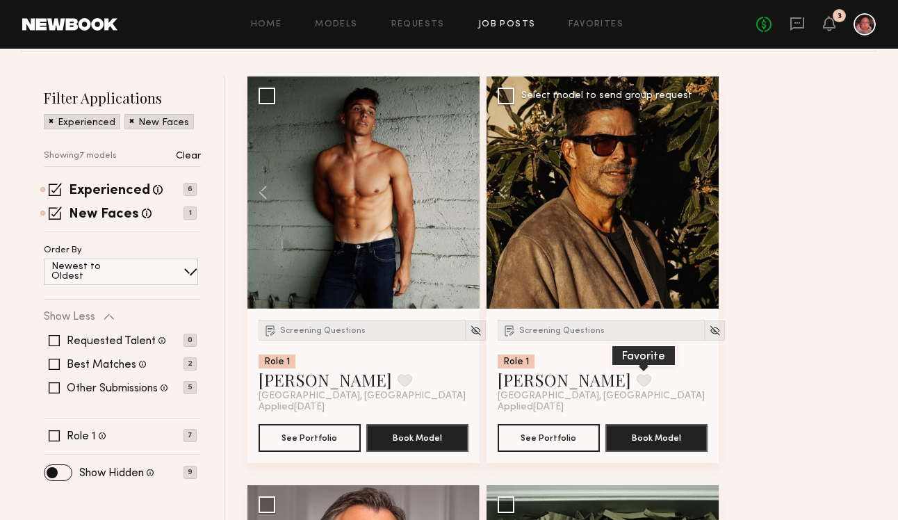
click at [637, 379] on button at bounding box center [644, 380] width 15 height 13
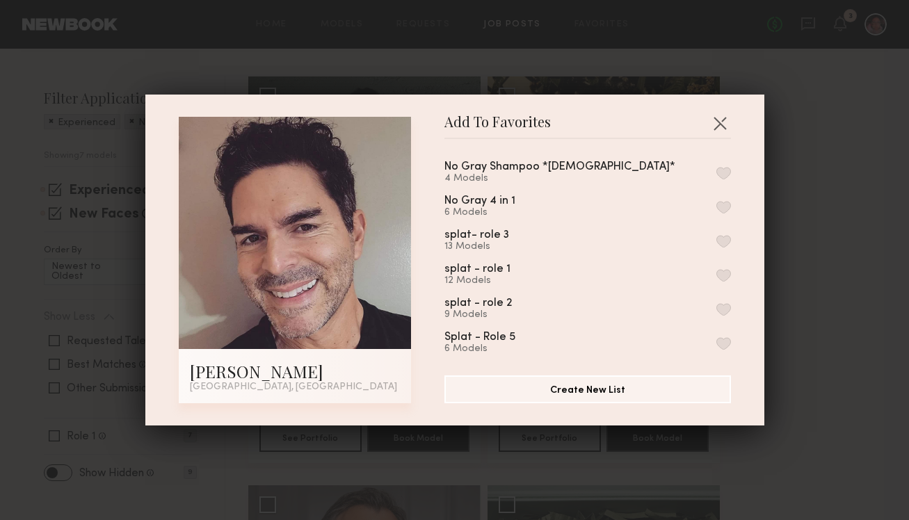
click at [716, 167] on button "button" at bounding box center [723, 173] width 15 height 13
click at [713, 117] on button "button" at bounding box center [720, 123] width 22 height 22
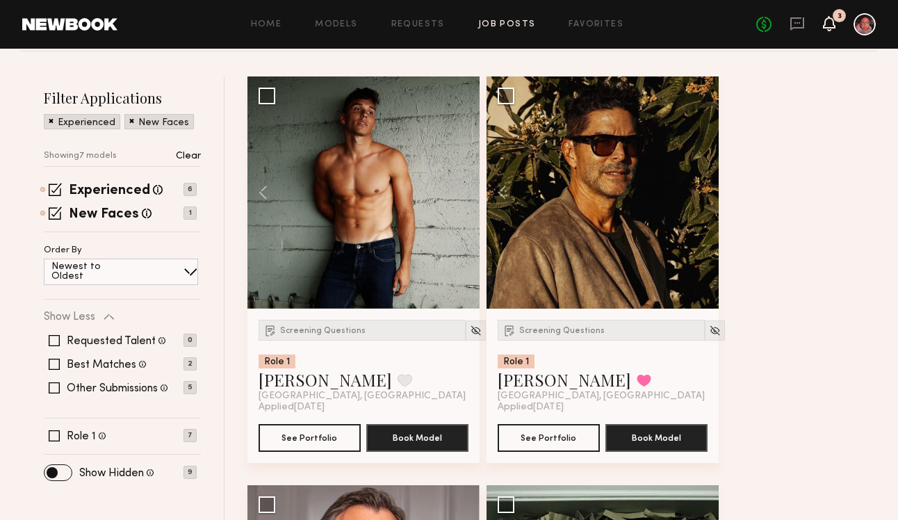
click at [830, 17] on icon at bounding box center [829, 16] width 1 height 1
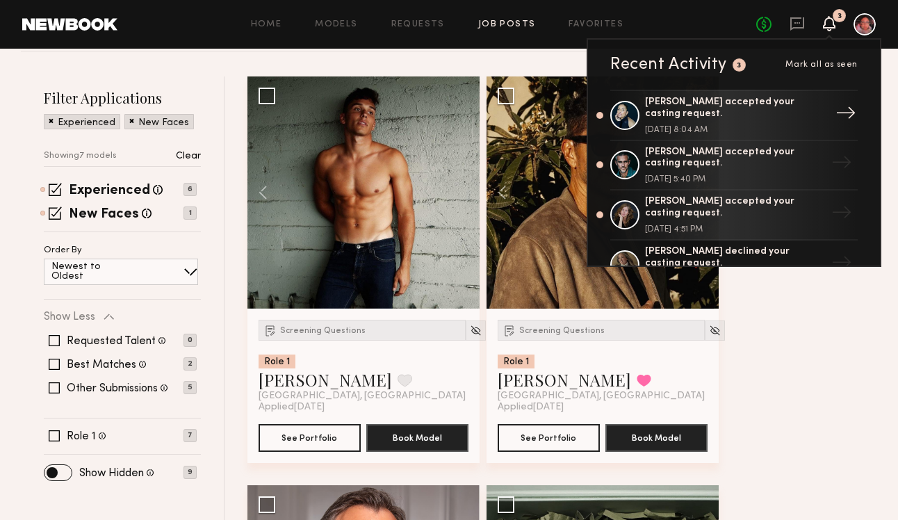
click at [754, 99] on div "Gloria E. accepted your casting request." at bounding box center [735, 109] width 181 height 24
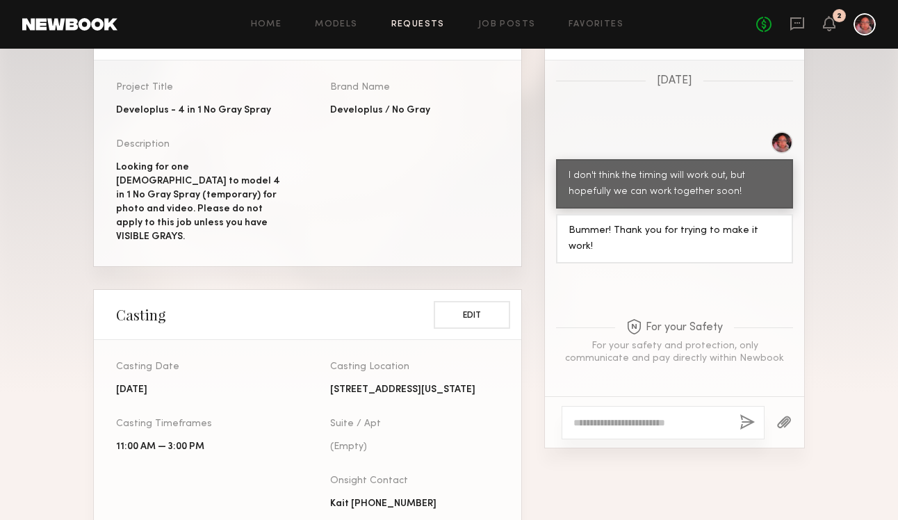
scroll to position [373, 0]
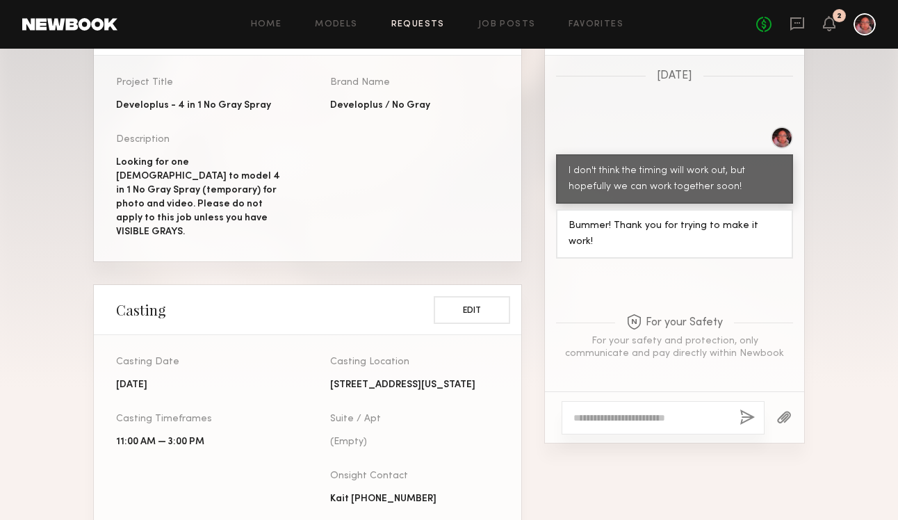
click at [623, 426] on div at bounding box center [663, 417] width 203 height 33
click at [623, 417] on textarea at bounding box center [651, 418] width 155 height 14
click at [599, 419] on textarea "**********" at bounding box center [651, 411] width 155 height 28
type textarea "**********"
click at [750, 421] on button "button" at bounding box center [747, 418] width 15 height 17
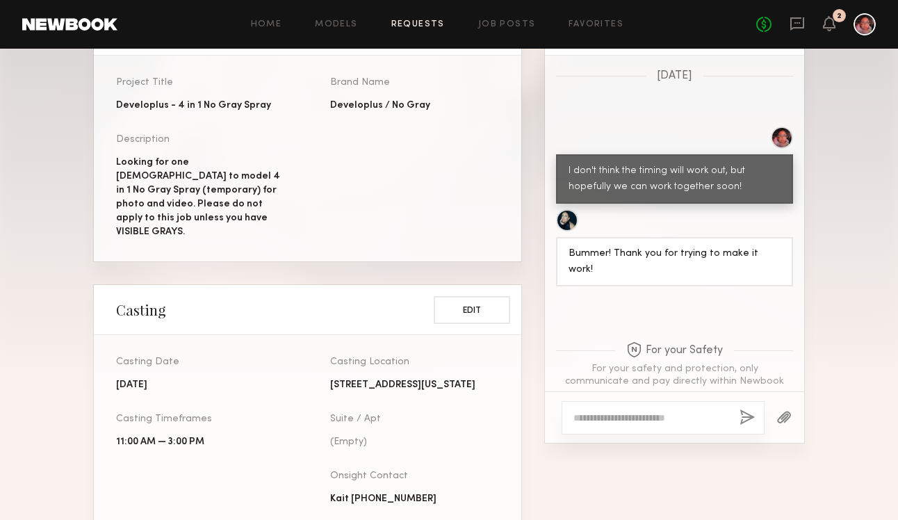
scroll to position [1714, 0]
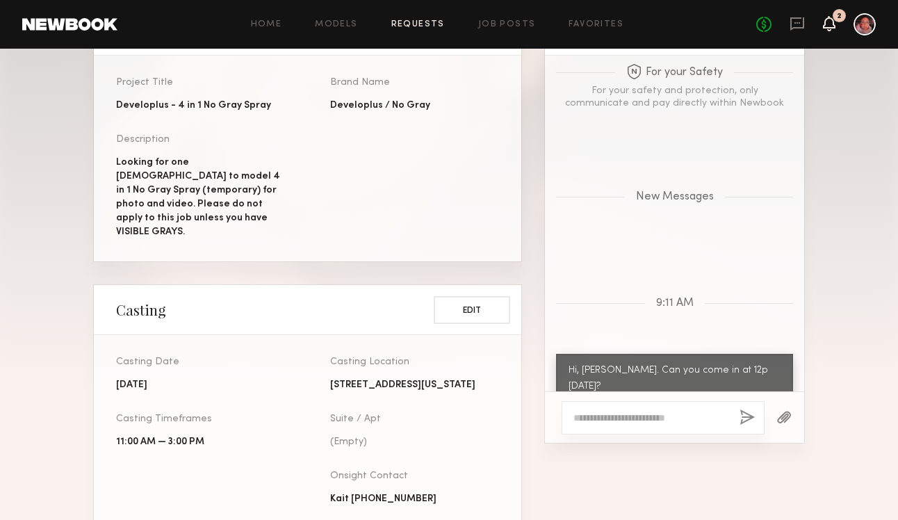
click at [832, 20] on icon at bounding box center [829, 23] width 11 height 10
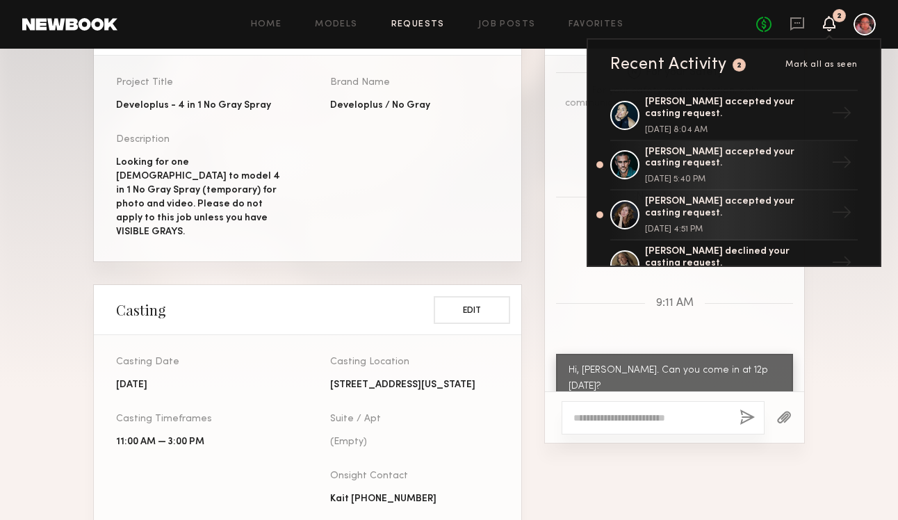
click at [738, 166] on div "Spencer H. accepted your casting request." at bounding box center [735, 159] width 181 height 24
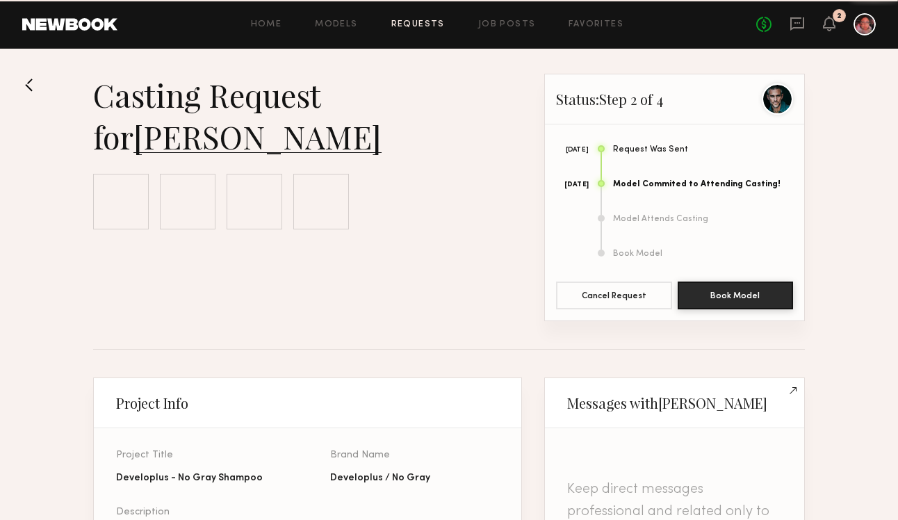
scroll to position [645, 0]
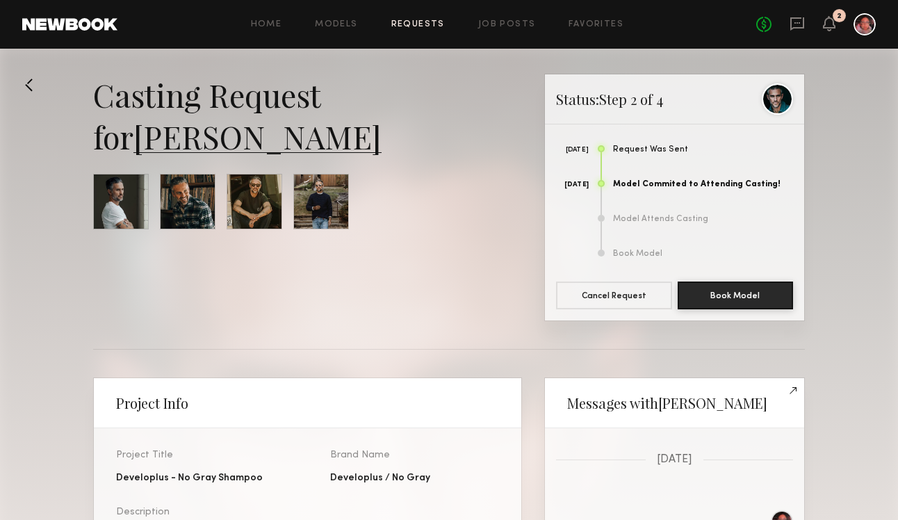
click at [843, 17] on div "2" at bounding box center [839, 15] width 13 height 13
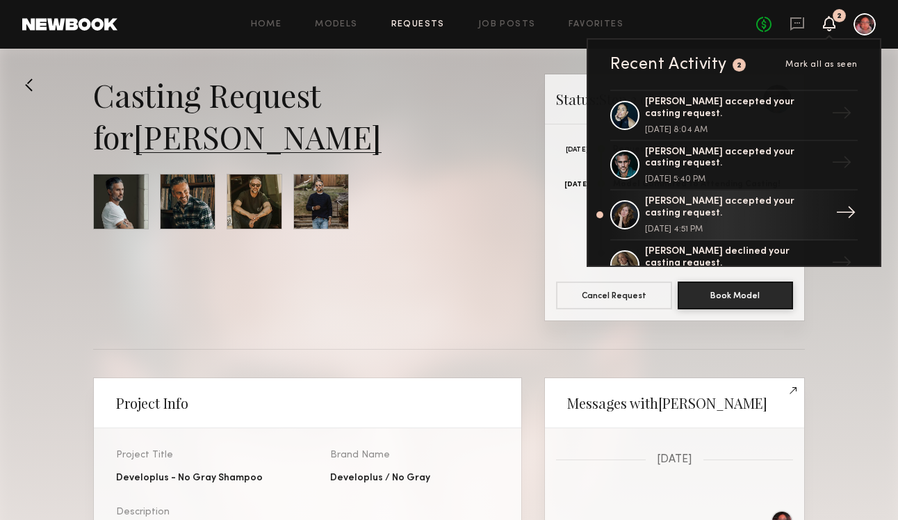
click at [731, 199] on div "Lorna L. accepted your casting request." at bounding box center [735, 208] width 181 height 24
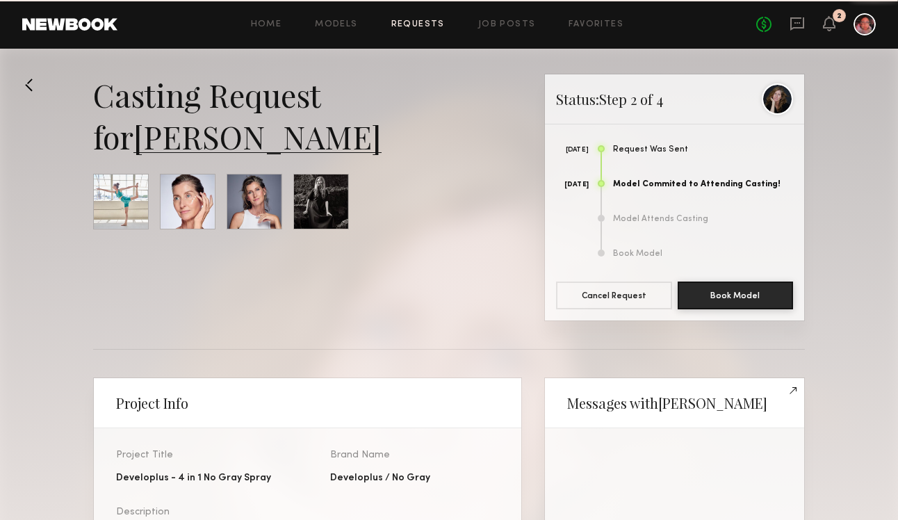
scroll to position [1314, 0]
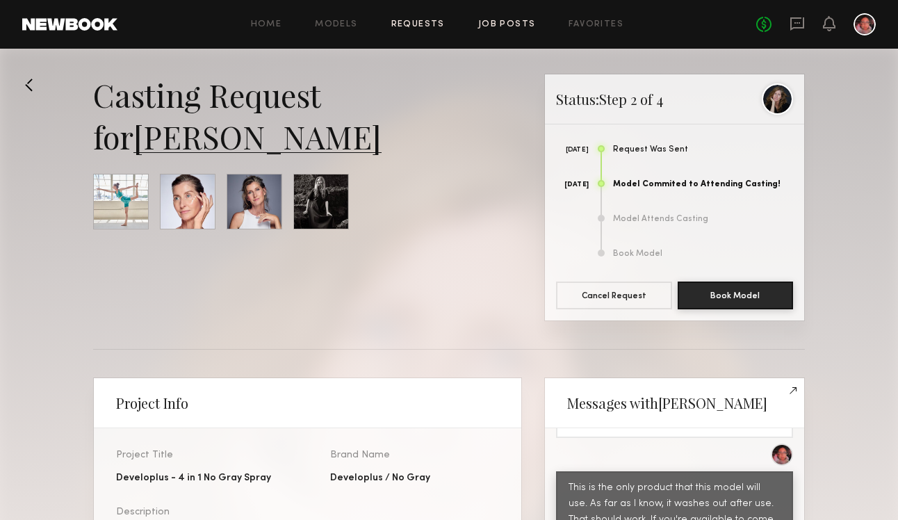
click at [515, 21] on link "Job Posts" at bounding box center [507, 24] width 58 height 9
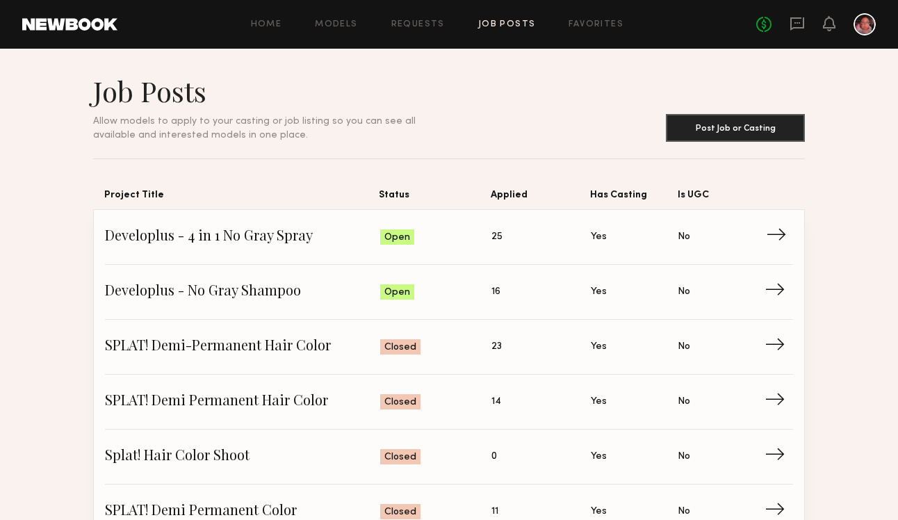
click at [764, 237] on span "Is UGC: No" at bounding box center [721, 237] width 87 height 21
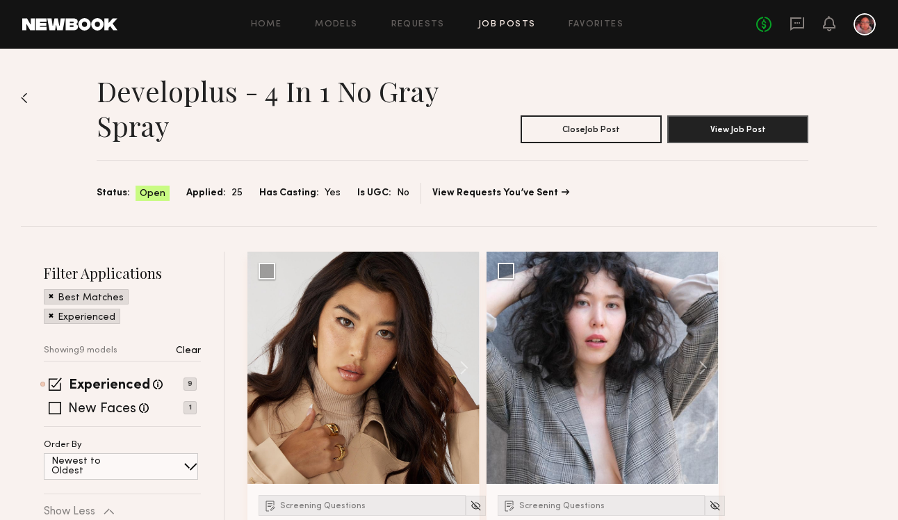
click at [51, 294] on span at bounding box center [51, 295] width 5 height 13
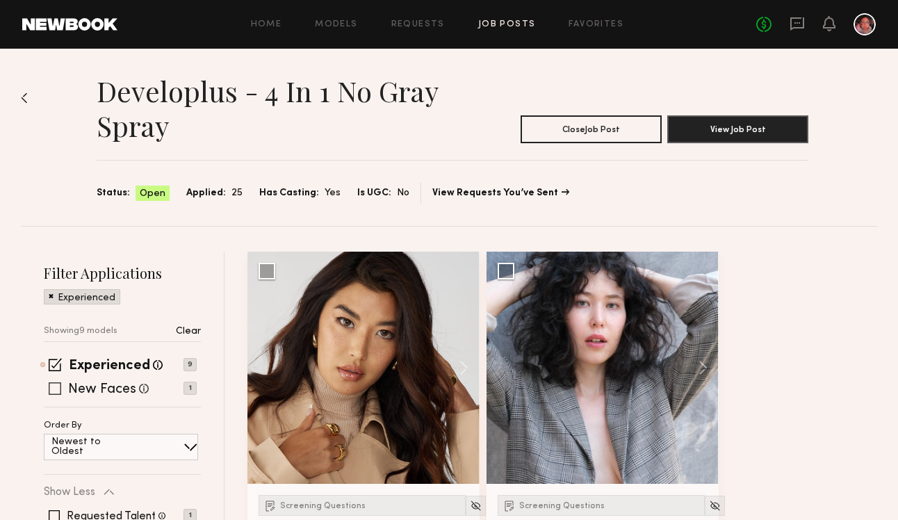
click at [51, 387] on span at bounding box center [55, 388] width 13 height 13
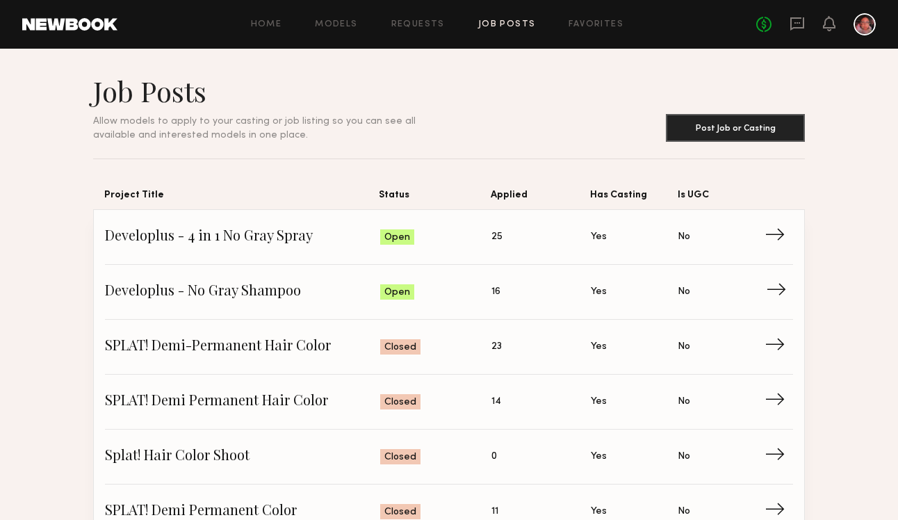
click at [764, 290] on link "Developlus - No Gray Shampoo Status: Open Applied: 16 Has Casting: Yes Is UGC: …" at bounding box center [449, 292] width 688 height 55
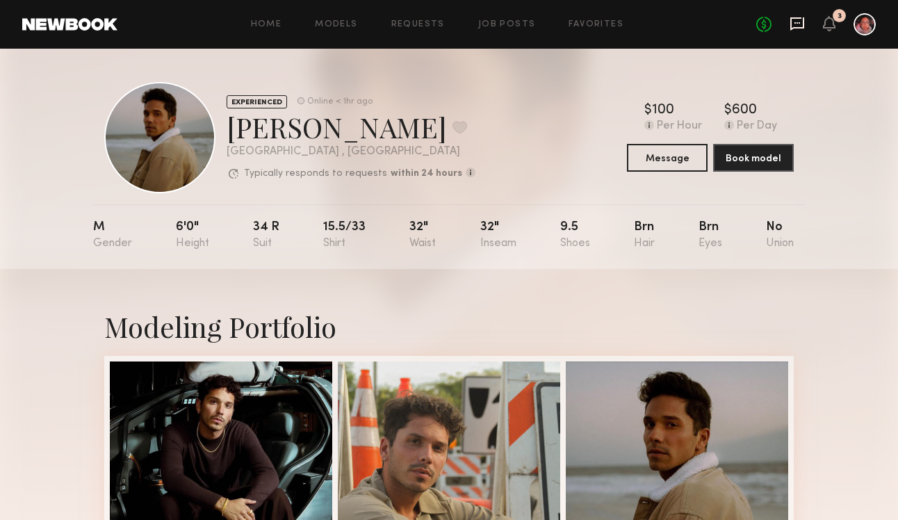
click at [799, 22] on icon at bounding box center [798, 22] width 6 height 1
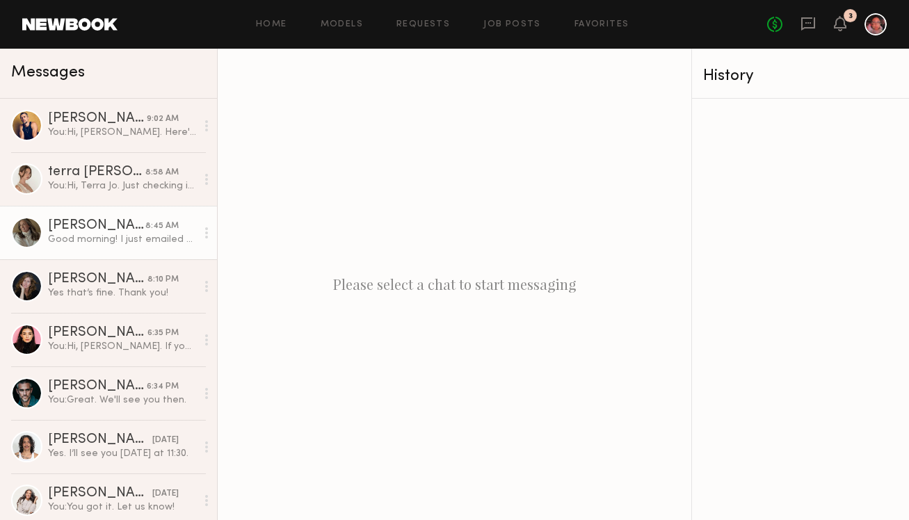
click at [111, 248] on link "[PERSON_NAME] 8:45 AM Good morning! I just emailed you the link to the video wh…" at bounding box center [108, 233] width 217 height 54
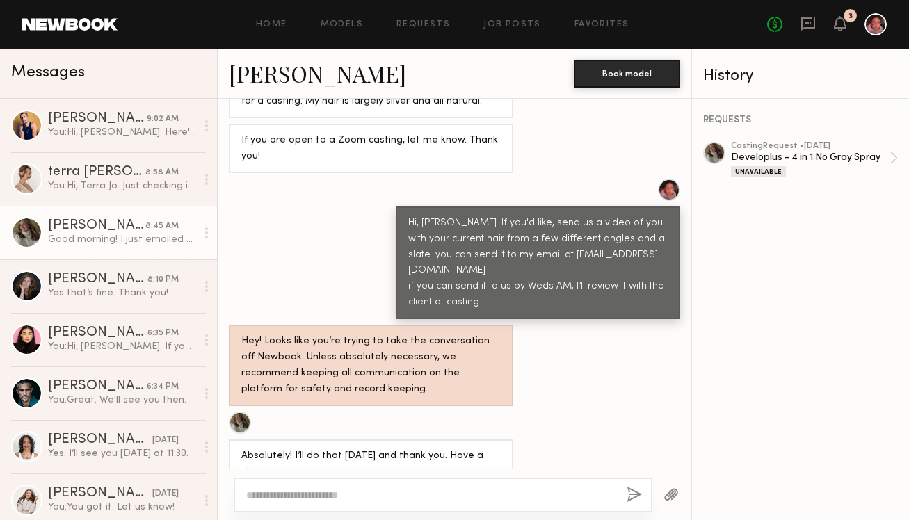
scroll to position [843, 0]
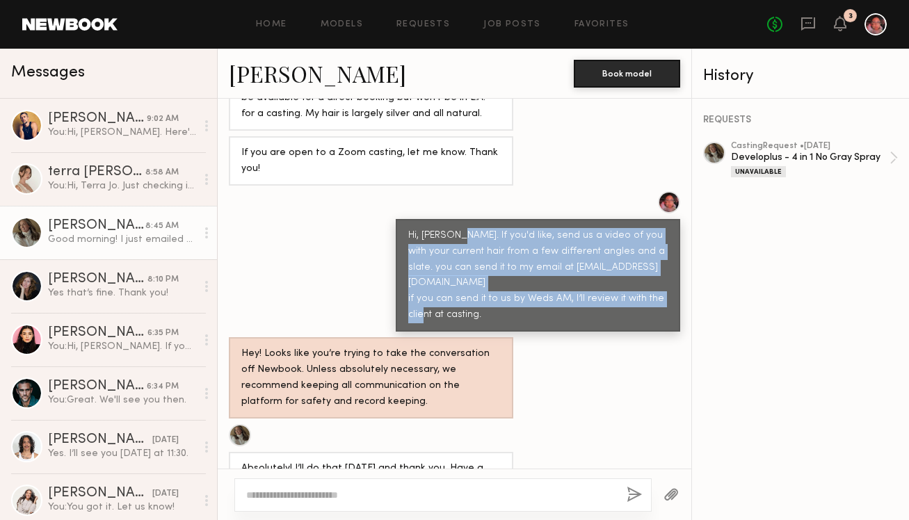
drag, startPoint x: 490, startPoint y: 252, endPoint x: 440, endPoint y: 194, distance: 76.9
click at [440, 228] on div "Hi, [PERSON_NAME]. If you'd like, send us a video of you with your current hair…" at bounding box center [537, 276] width 259 height 96
copy div "If you'd like, send us a video of you with your current hair from a few differe…"
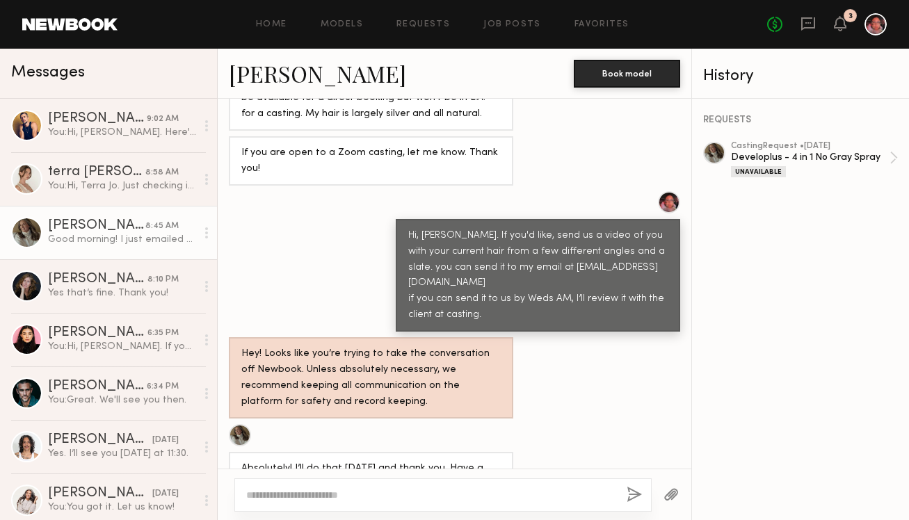
click at [833, 28] on div "No fees up to $5,000 3" at bounding box center [827, 24] width 120 height 22
click at [838, 26] on icon at bounding box center [839, 23] width 11 height 10
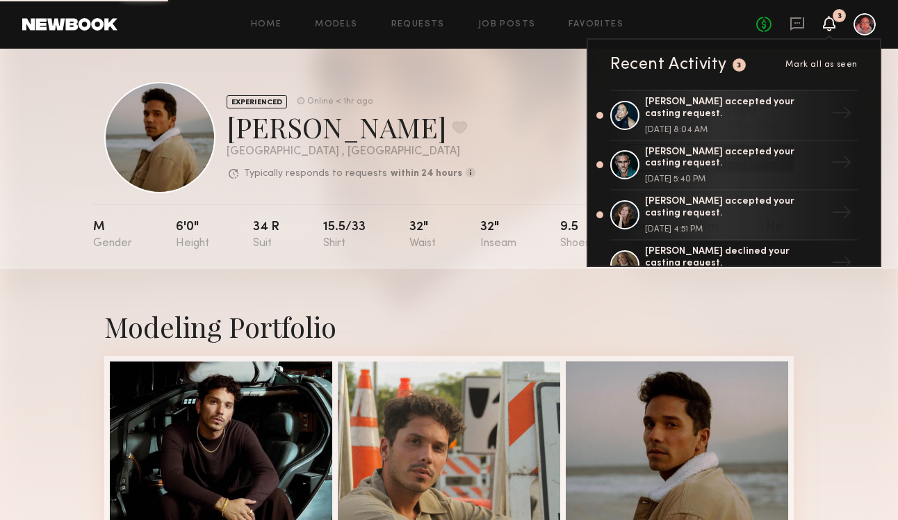
click at [410, 101] on div "EXPERIENCED Online < 1hr ago" at bounding box center [351, 102] width 249 height 14
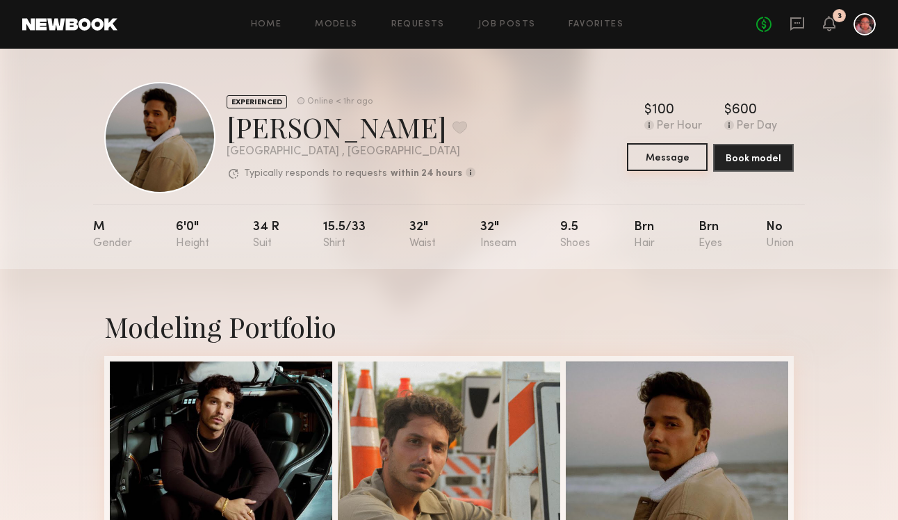
click at [682, 156] on button "Message" at bounding box center [667, 157] width 81 height 28
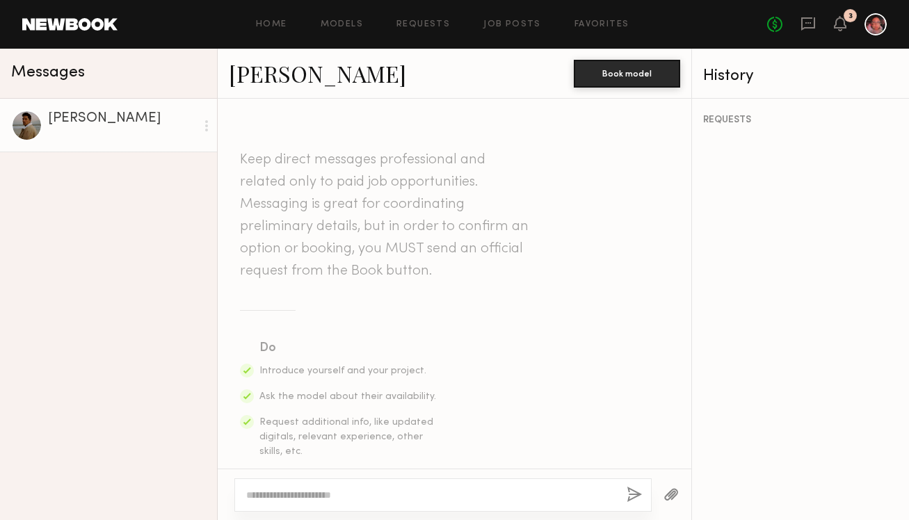
click at [382, 476] on div at bounding box center [455, 494] width 474 height 51
click at [380, 485] on div at bounding box center [442, 494] width 417 height 33
click at [380, 495] on textarea at bounding box center [430, 495] width 369 height 14
paste textarea "**********"
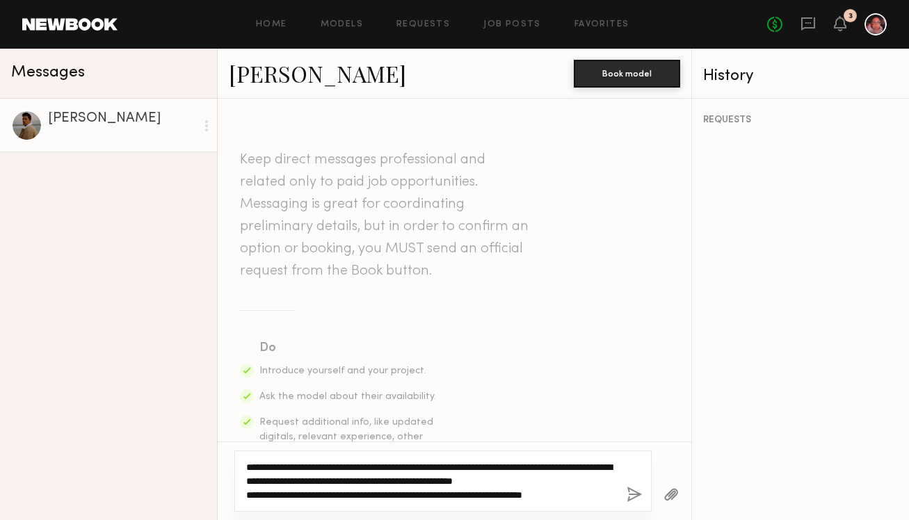
type textarea "**********"
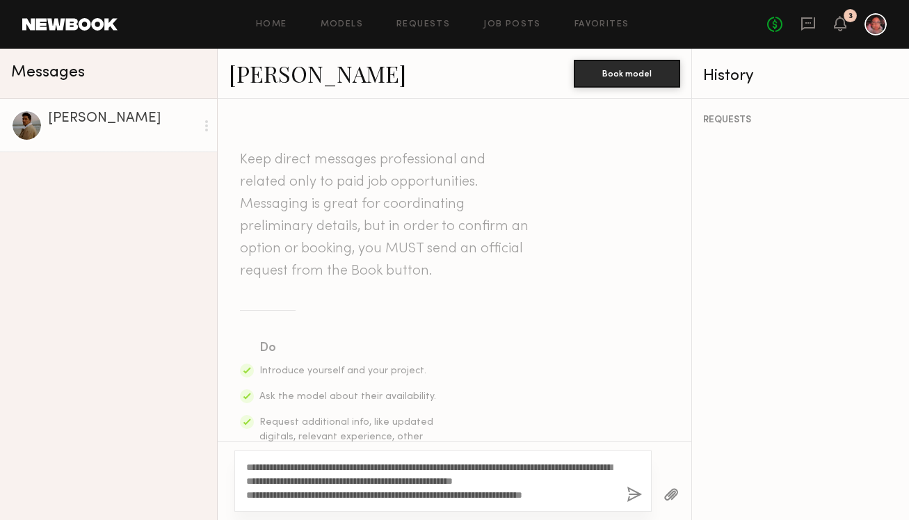
click at [632, 495] on button "button" at bounding box center [633, 495] width 15 height 17
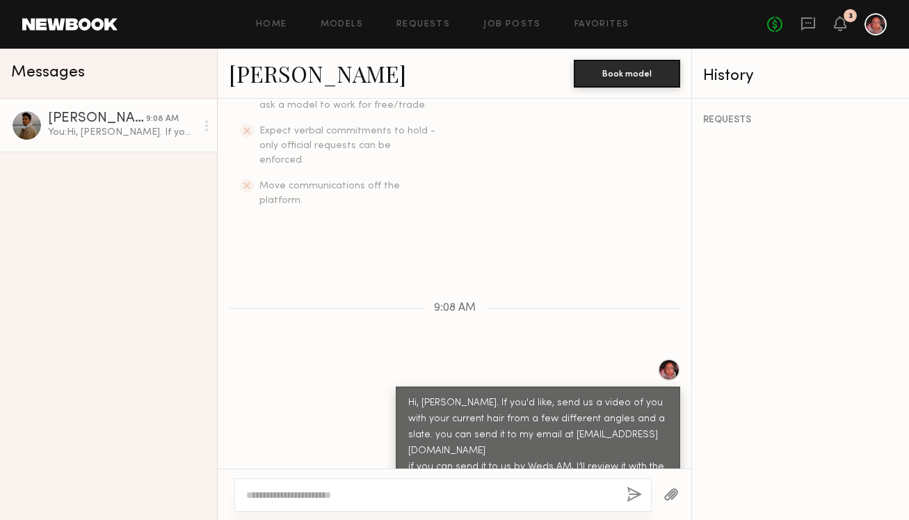
scroll to position [510, 0]
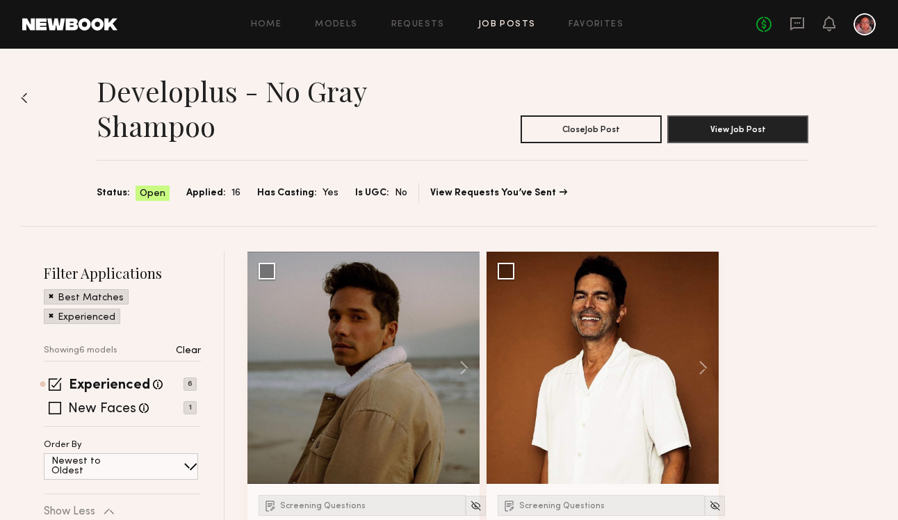
click at [50, 296] on span at bounding box center [51, 295] width 5 height 13
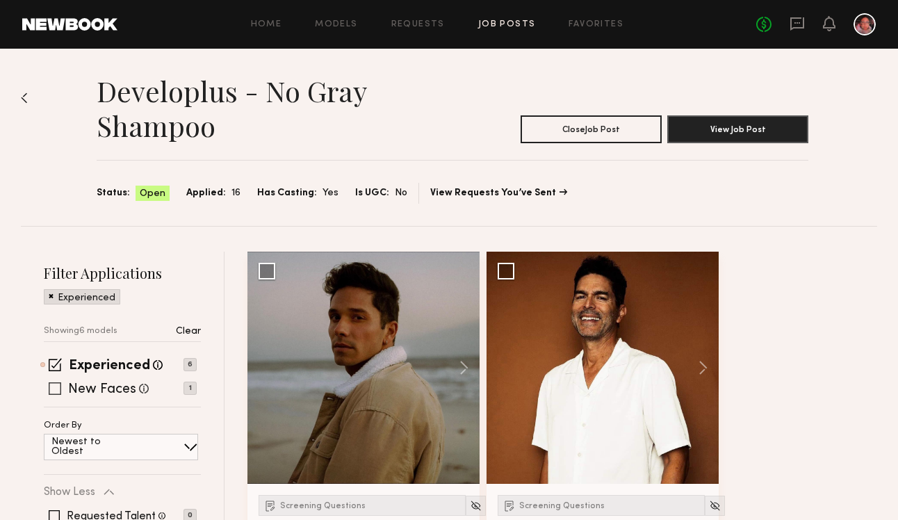
click at [51, 385] on span at bounding box center [55, 388] width 13 height 13
click at [519, 23] on link "Job Posts" at bounding box center [507, 24] width 58 height 9
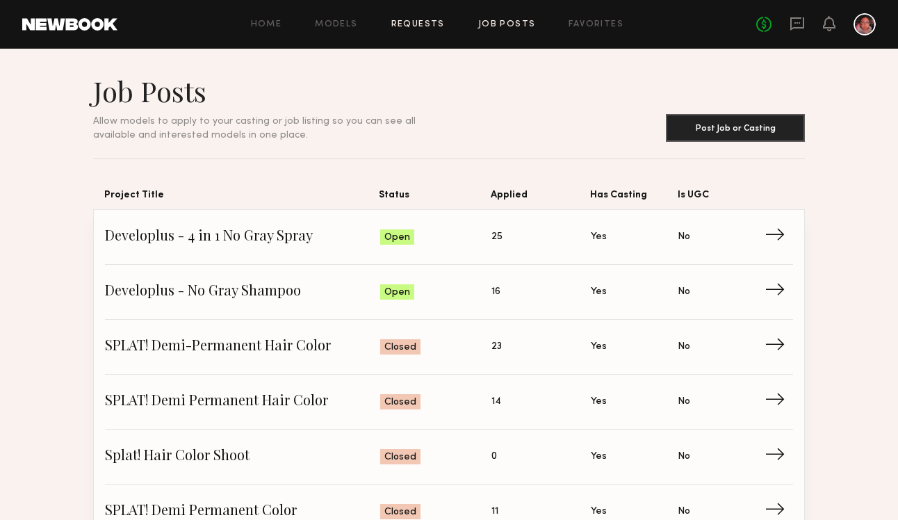
click at [394, 24] on link "Requests" at bounding box center [418, 24] width 54 height 9
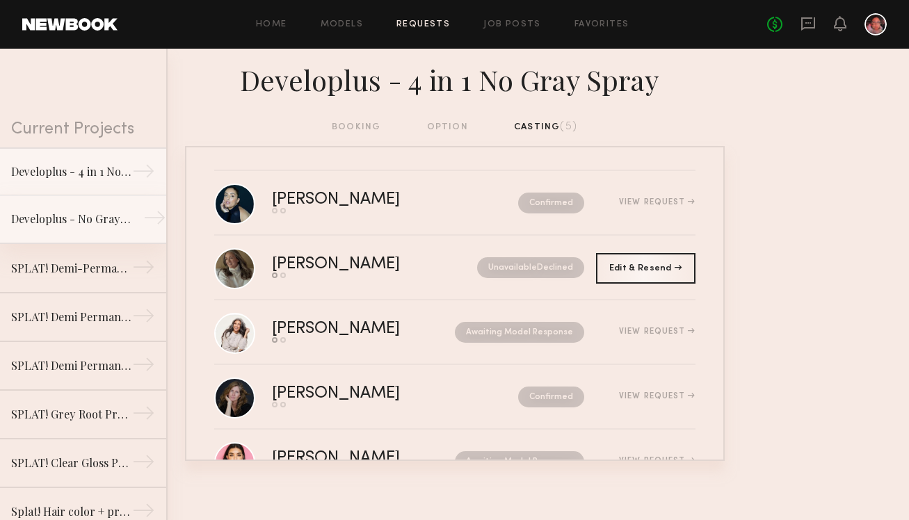
click at [117, 222] on div "Developlus - No Gray Shampoo" at bounding box center [71, 219] width 121 height 17
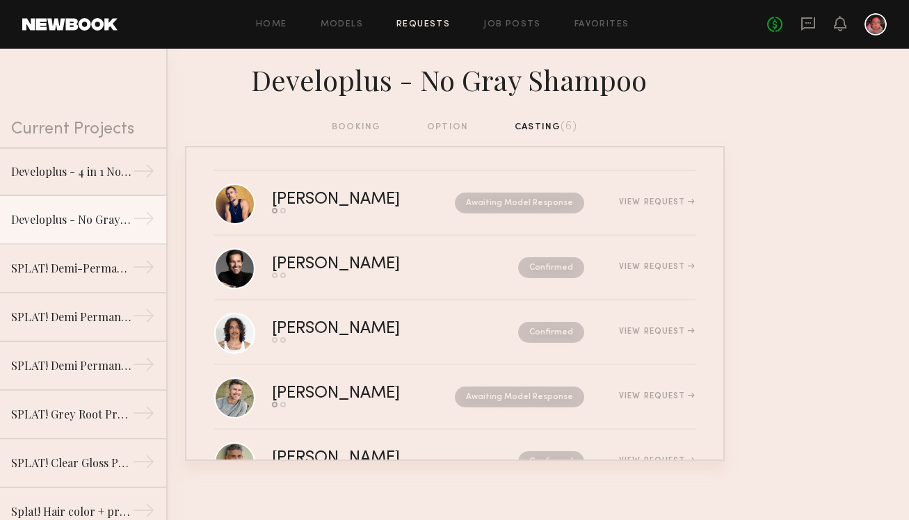
click at [106, 45] on header "Home Models Requests Job Posts Favorites Sign Out No fees up to $5,000" at bounding box center [454, 24] width 909 height 49
click at [106, 37] on header "Home Models Requests Job Posts Favorites Sign Out No fees up to $5,000" at bounding box center [454, 24] width 909 height 49
click at [264, 32] on div "Home Models Requests Job Posts Favorites Sign Out No fees up to $5,000" at bounding box center [502, 24] width 769 height 22
click at [270, 28] on link "Home" at bounding box center [271, 24] width 31 height 9
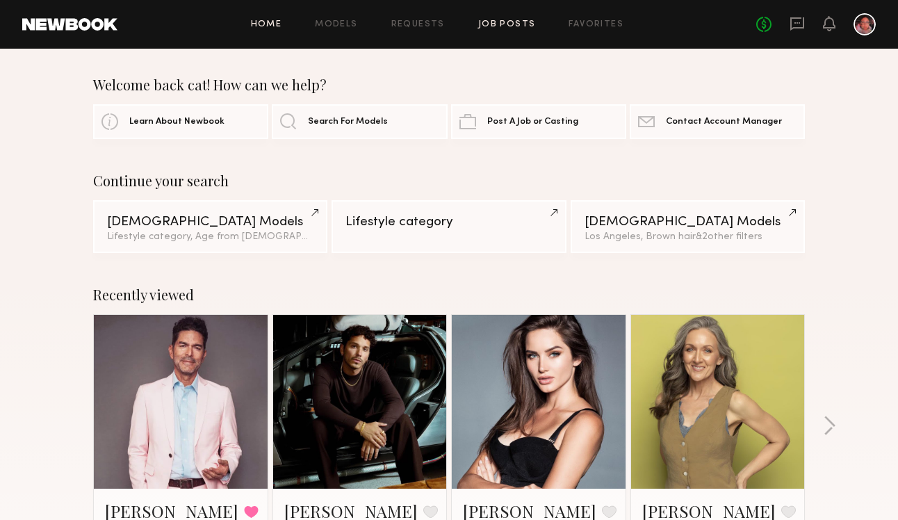
click at [517, 28] on link "Job Posts" at bounding box center [507, 24] width 58 height 9
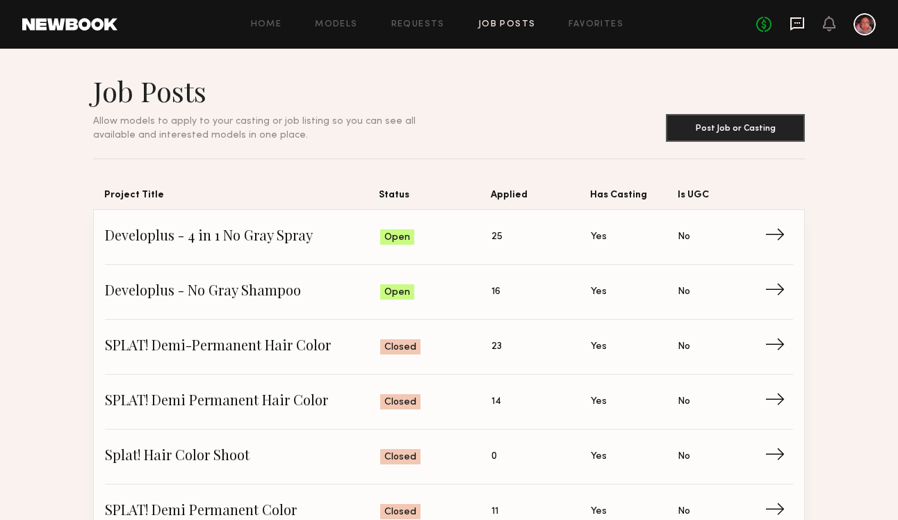
click at [801, 18] on icon at bounding box center [798, 23] width 14 height 13
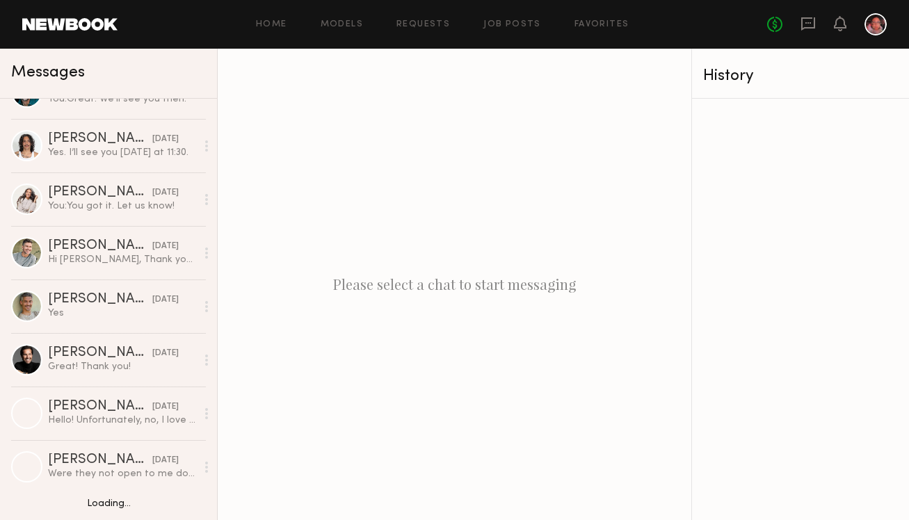
scroll to position [419, 0]
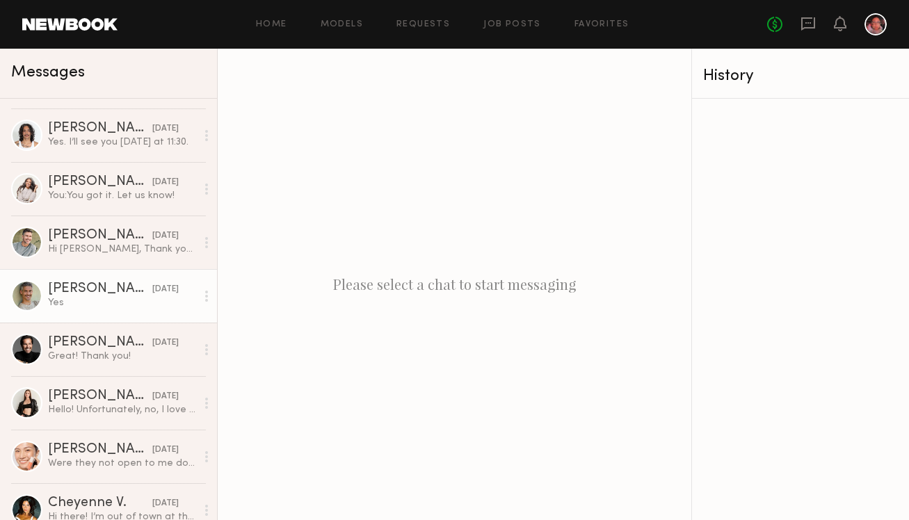
click at [108, 295] on div "[PERSON_NAME]" at bounding box center [100, 289] width 104 height 14
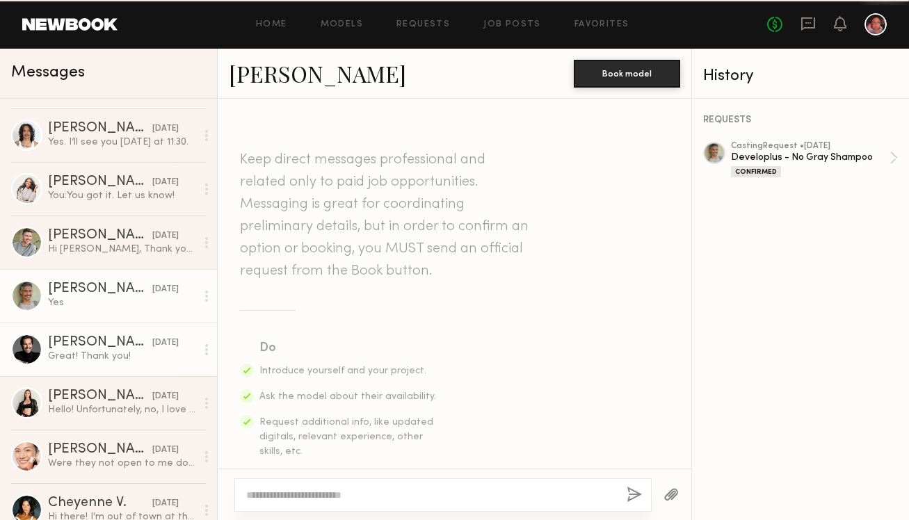
scroll to position [563, 0]
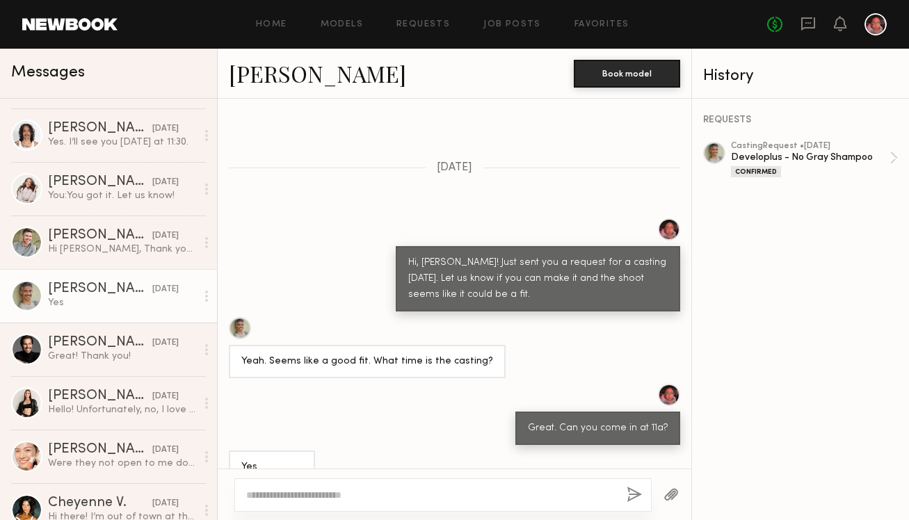
click at [274, 495] on textarea at bounding box center [430, 495] width 369 height 14
type textarea "*"
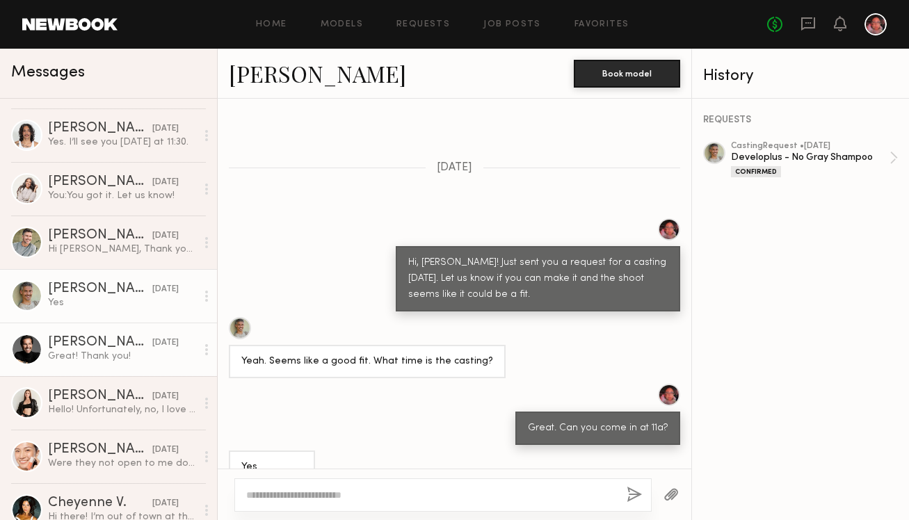
click at [78, 359] on div "Great! Thank you!" at bounding box center [122, 356] width 148 height 13
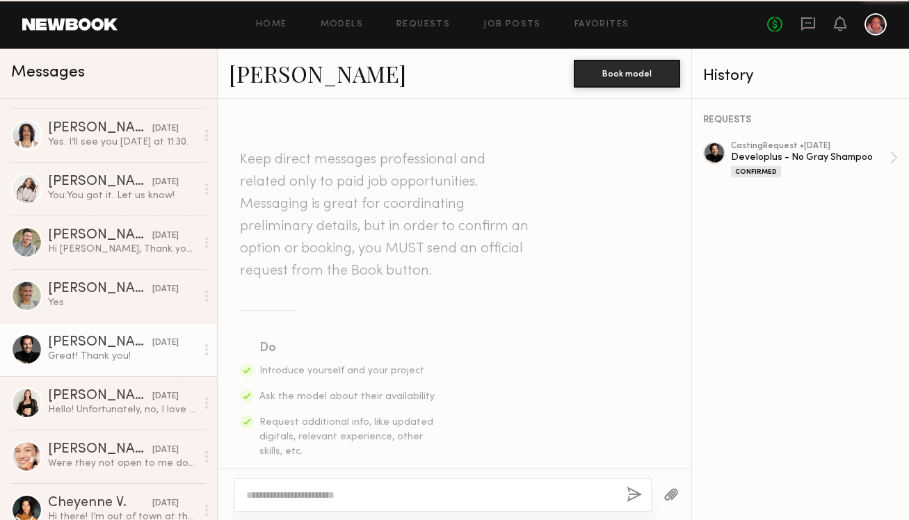
scroll to position [595, 0]
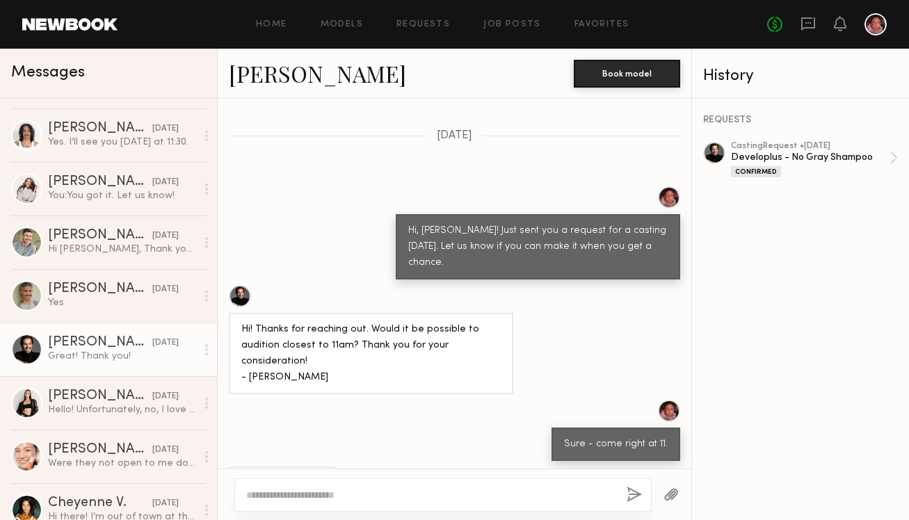
click at [291, 492] on textarea at bounding box center [430, 495] width 369 height 14
type textarea "*"
click at [448, 496] on textarea "**********" at bounding box center [430, 495] width 369 height 14
type textarea "**********"
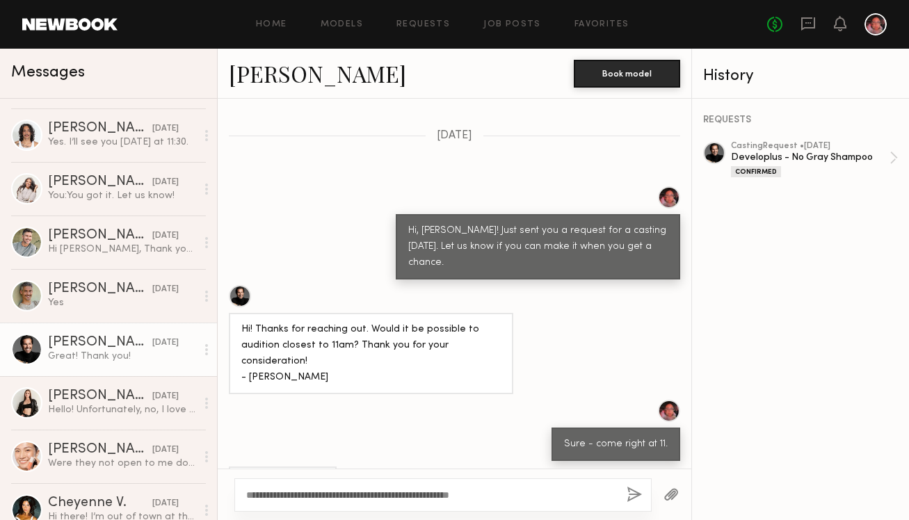
click at [636, 494] on button "button" at bounding box center [633, 495] width 15 height 17
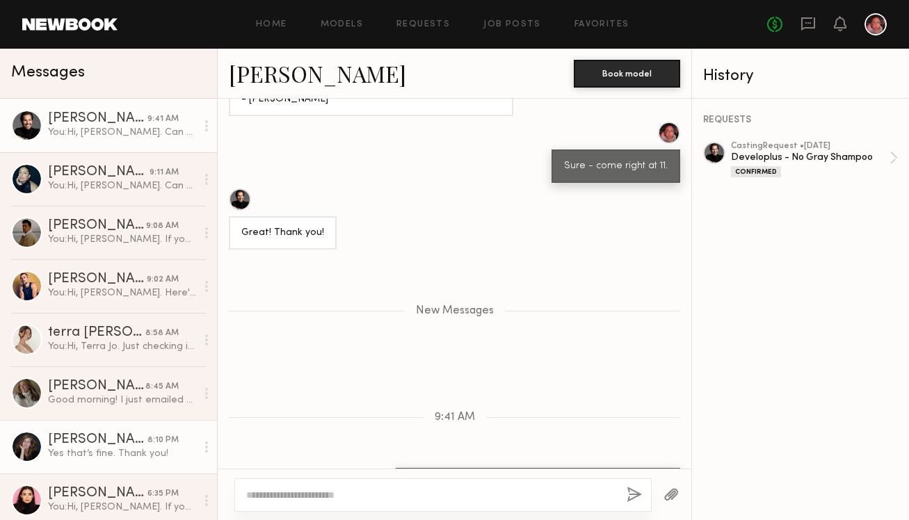
click at [85, 459] on div "Yes that’s fine. Thank you!" at bounding box center [122, 453] width 148 height 13
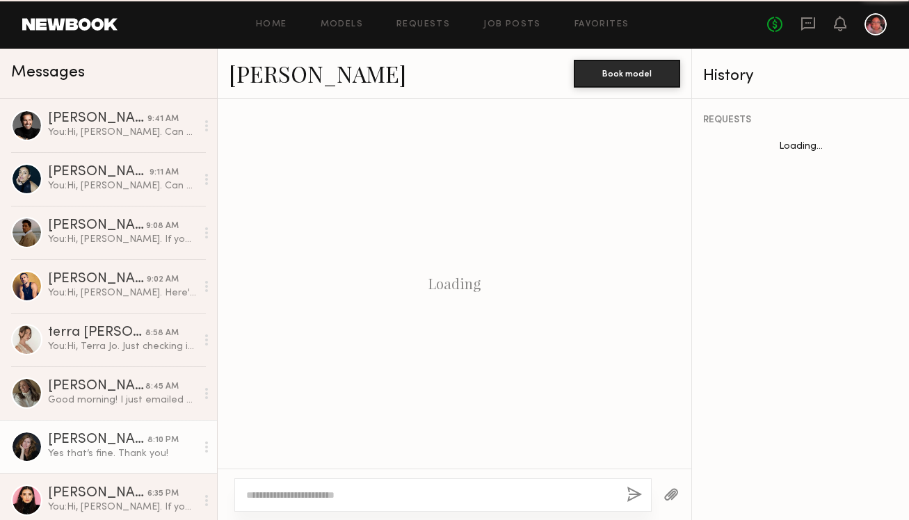
scroll to position [1117, 0]
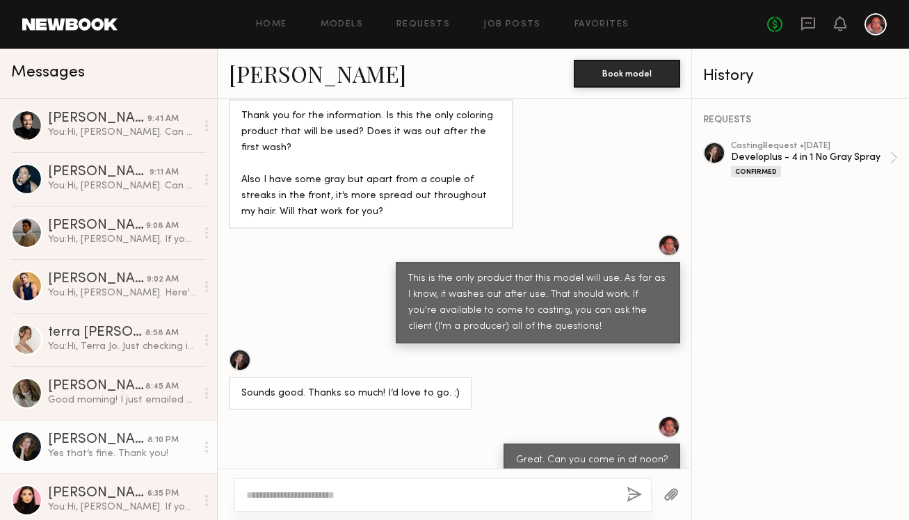
click at [293, 499] on textarea at bounding box center [430, 495] width 369 height 14
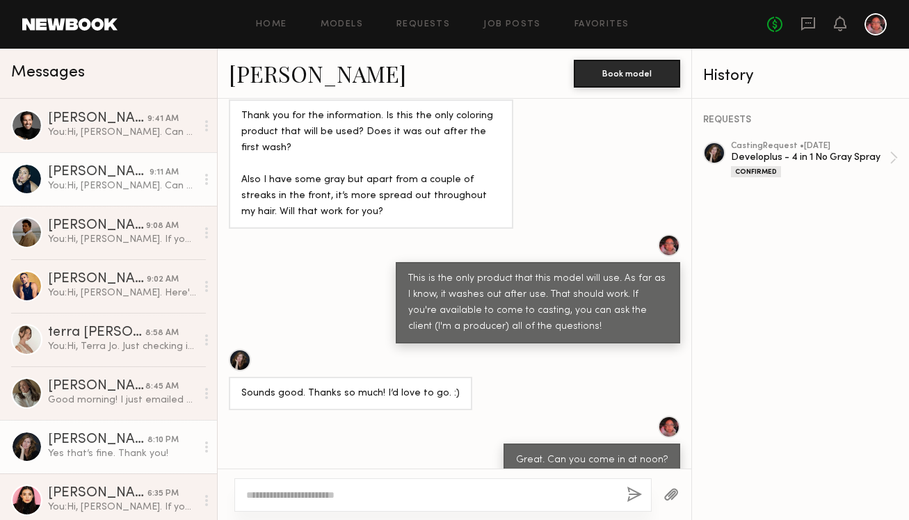
click at [115, 193] on link "Gloria E. 9:11 AM You: Hi, Gloria. Can you come in at 12p tomorrow?" at bounding box center [108, 179] width 217 height 54
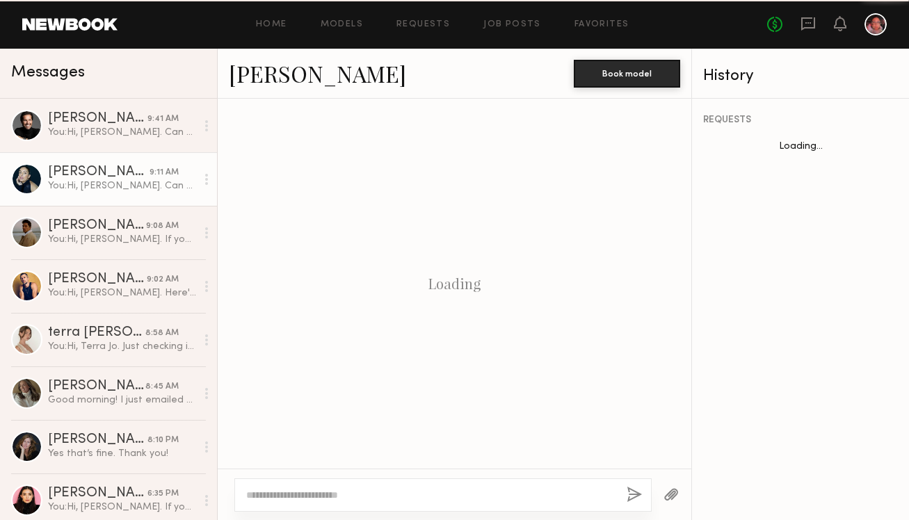
scroll to position [1459, 0]
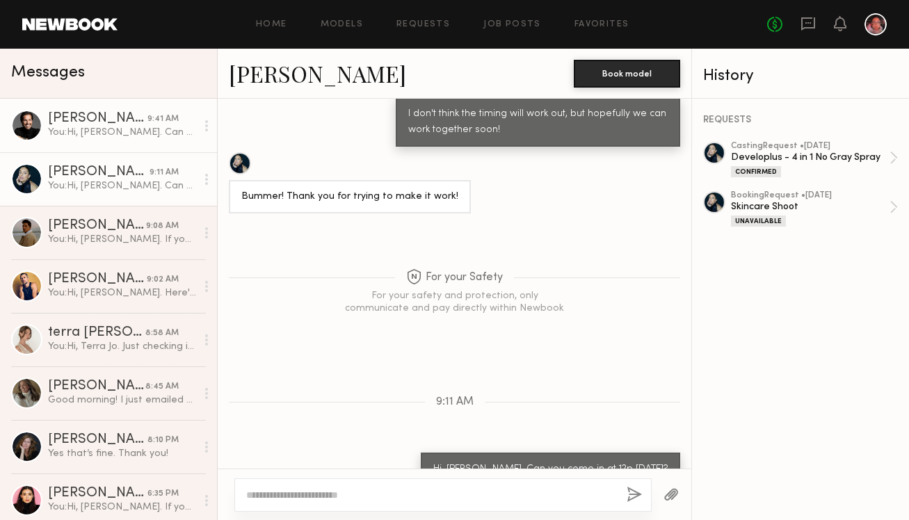
click at [127, 130] on div "You: Hi, Anthony. Can you come in at 10:30a tmrw instead of 11?" at bounding box center [122, 132] width 148 height 13
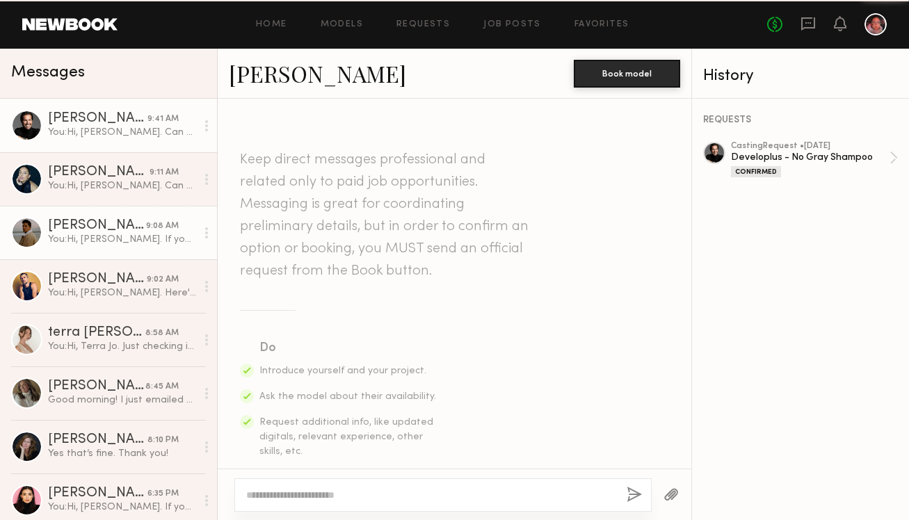
scroll to position [768, 0]
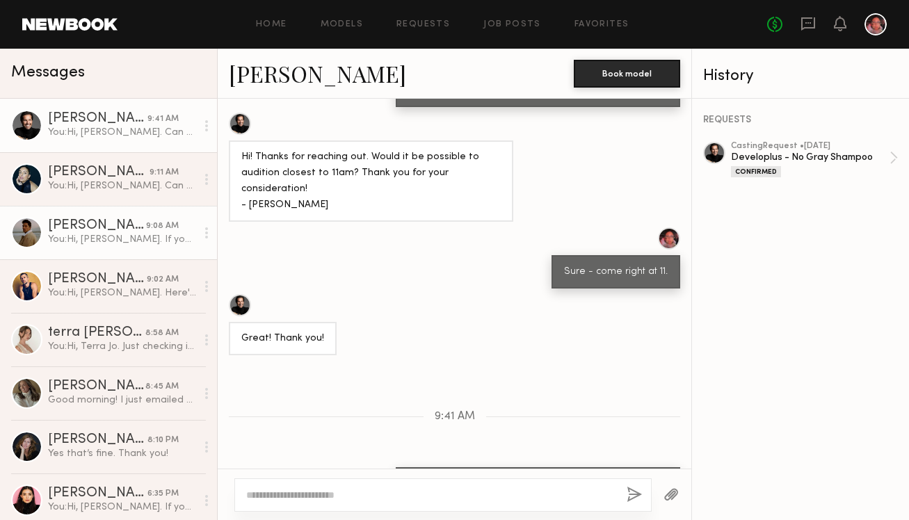
click at [100, 236] on div "You: Hi, Ryan. If you'd like, send us a video of you with your current hair fro…" at bounding box center [122, 239] width 148 height 13
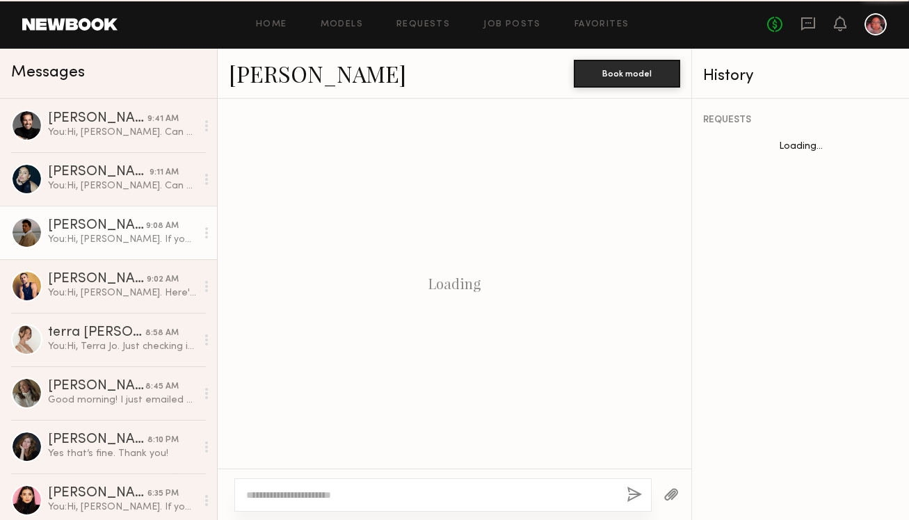
scroll to position [510, 0]
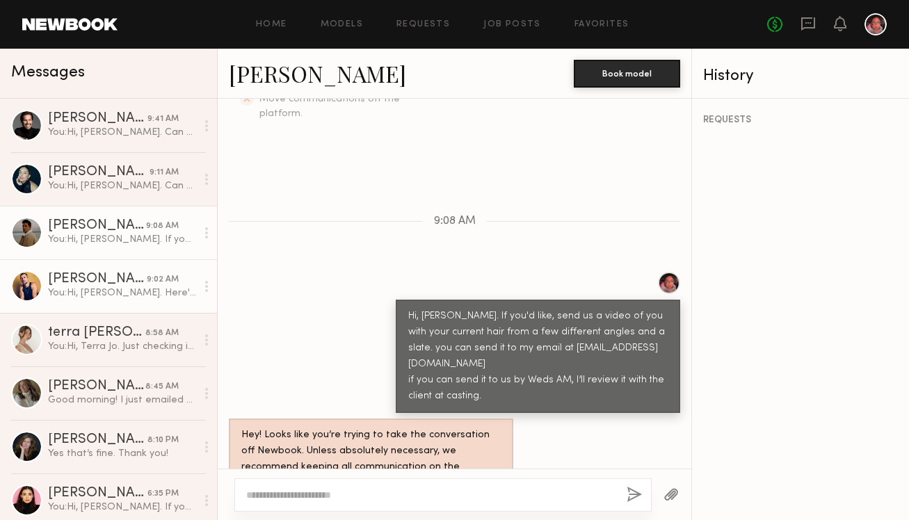
click at [102, 272] on link "Jake O. 9:02 AM You: Hi, Ian. Here's the info I have on the usage: Both stills …" at bounding box center [108, 286] width 217 height 54
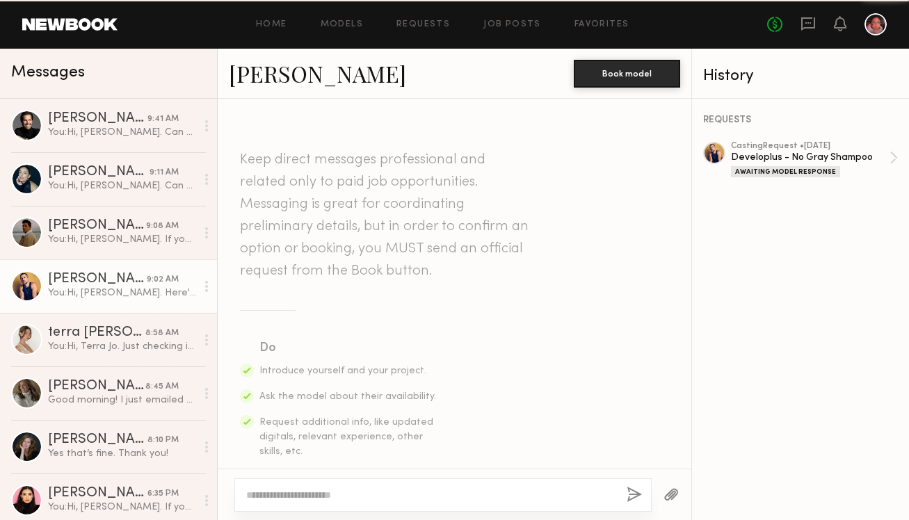
scroll to position [778, 0]
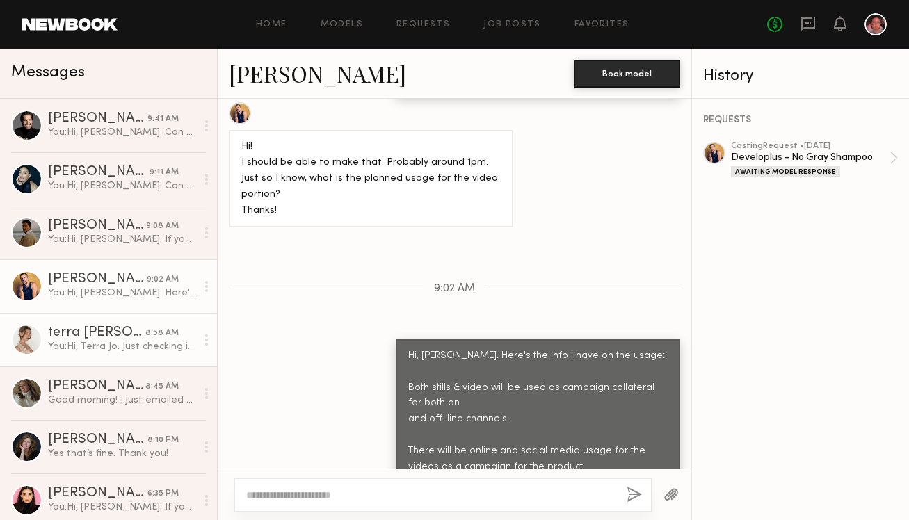
click at [103, 348] on div "You: Hi, Terra Jo. Just checking in on your decision." at bounding box center [122, 346] width 148 height 13
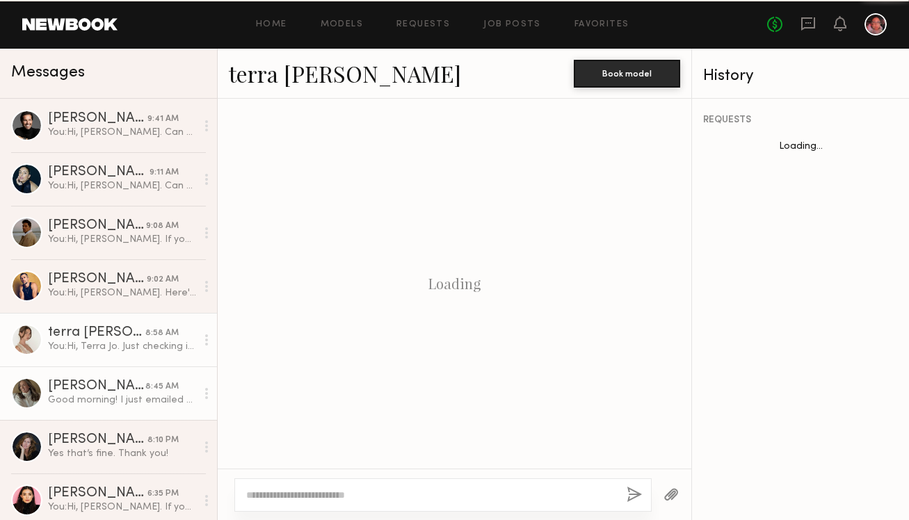
scroll to position [1376, 0]
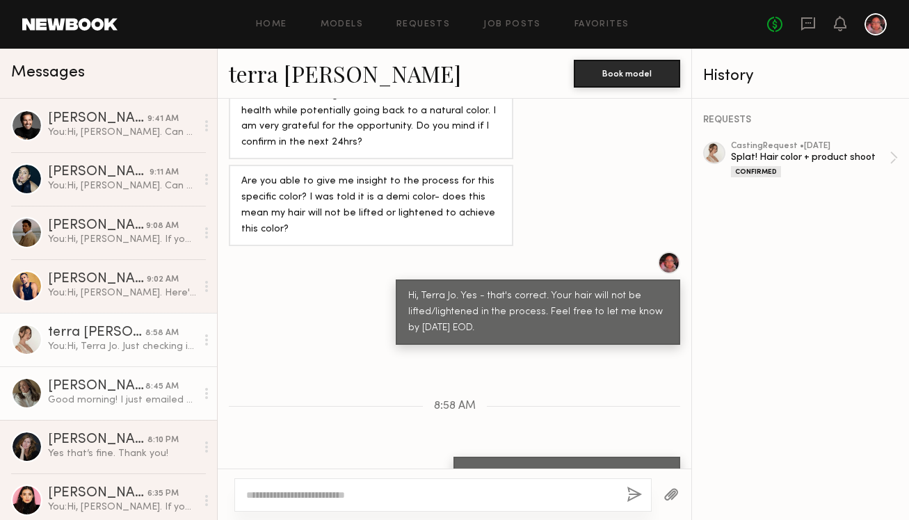
click at [99, 391] on div "[PERSON_NAME]" at bounding box center [96, 387] width 97 height 14
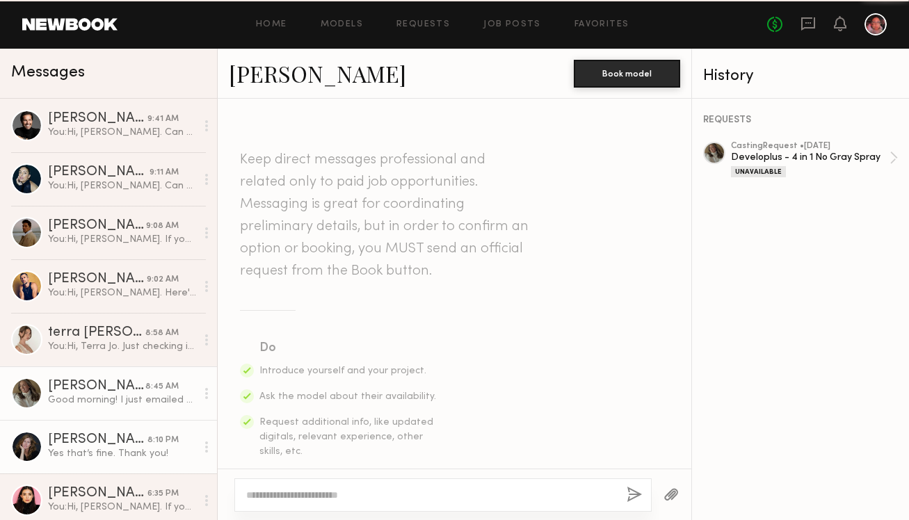
scroll to position [1053, 0]
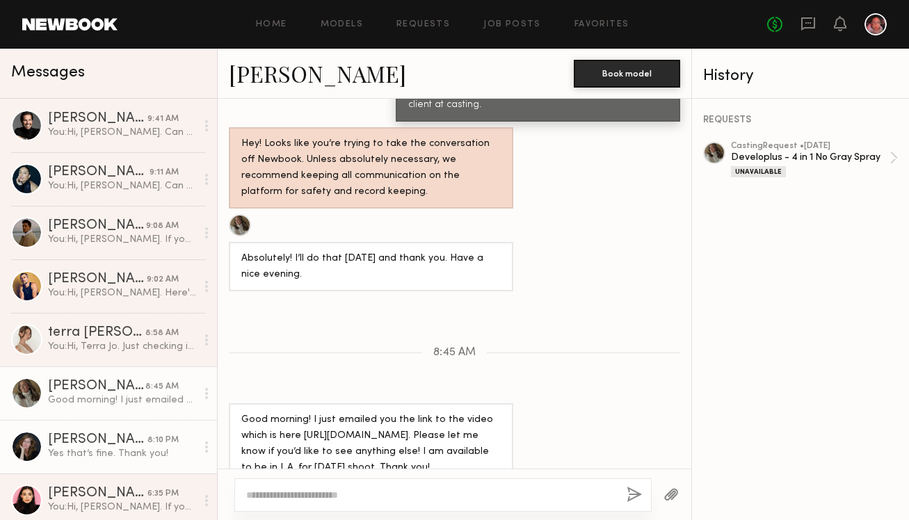
click at [93, 447] on div "Yes that’s fine. Thank you!" at bounding box center [122, 453] width 148 height 13
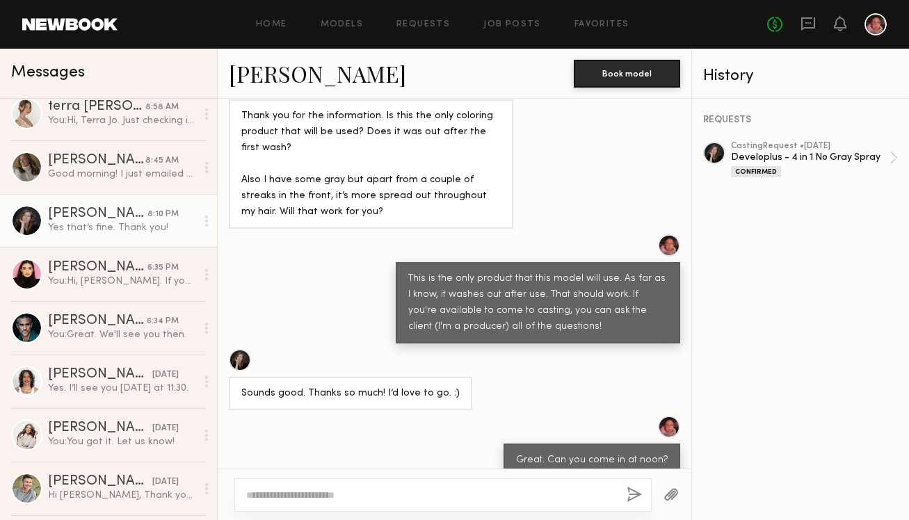
scroll to position [228, 0]
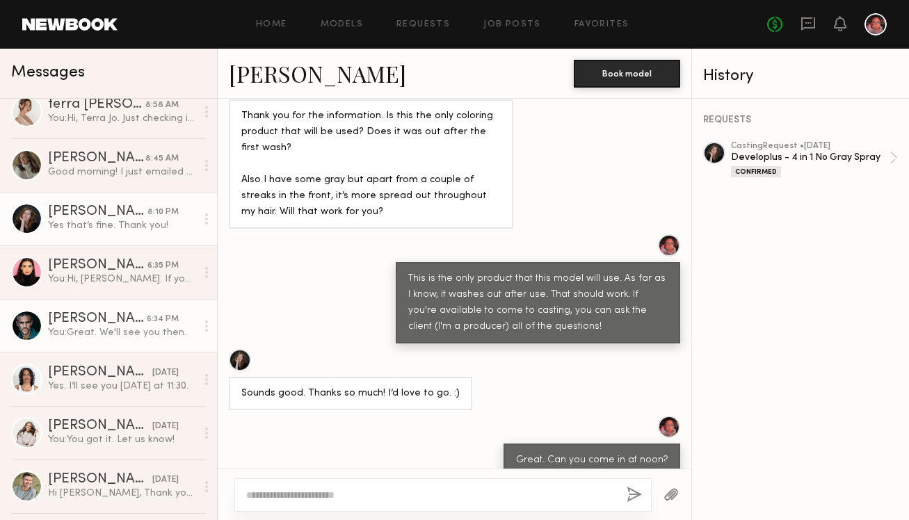
click at [129, 311] on link "Spencer H. 6:34 PM You: Great. We'll see you then." at bounding box center [108, 326] width 217 height 54
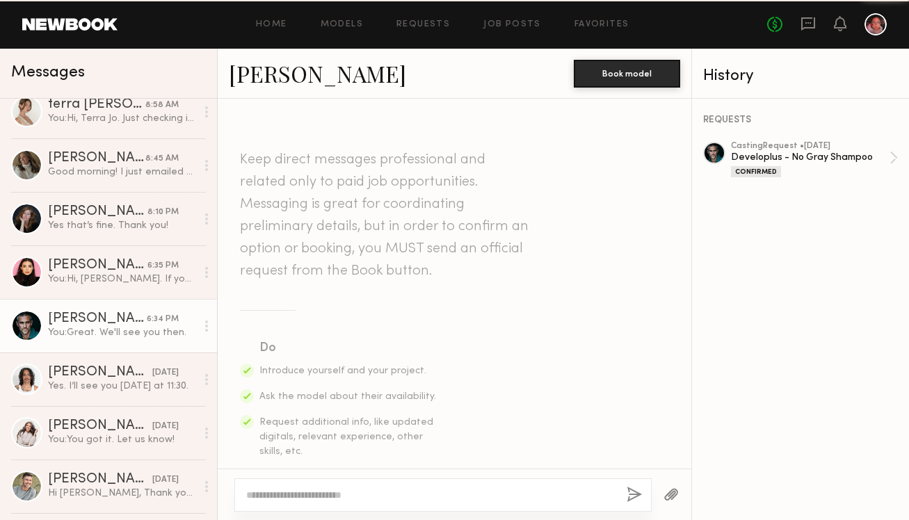
scroll to position [528, 0]
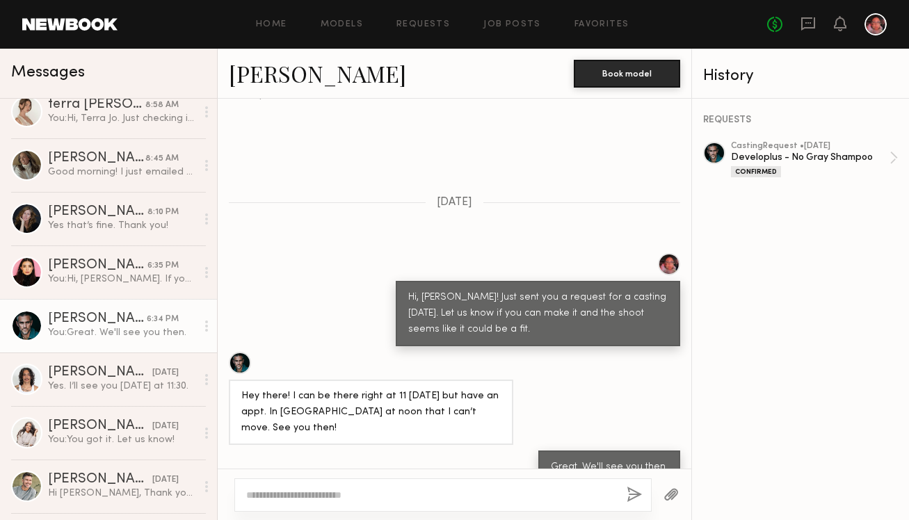
click at [291, 493] on textarea at bounding box center [430, 495] width 369 height 14
type textarea "**********"
click at [632, 501] on button "button" at bounding box center [633, 495] width 15 height 17
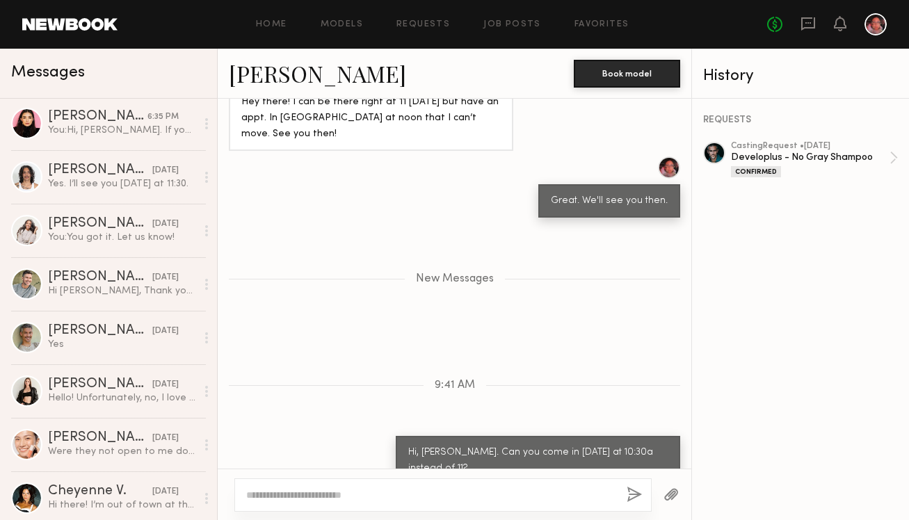
scroll to position [433, 0]
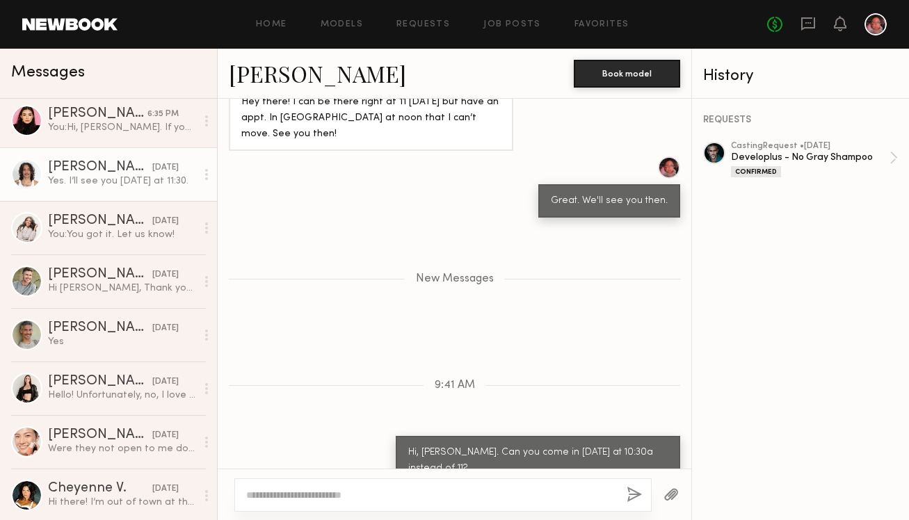
click at [121, 173] on div "[PERSON_NAME]" at bounding box center [100, 168] width 104 height 14
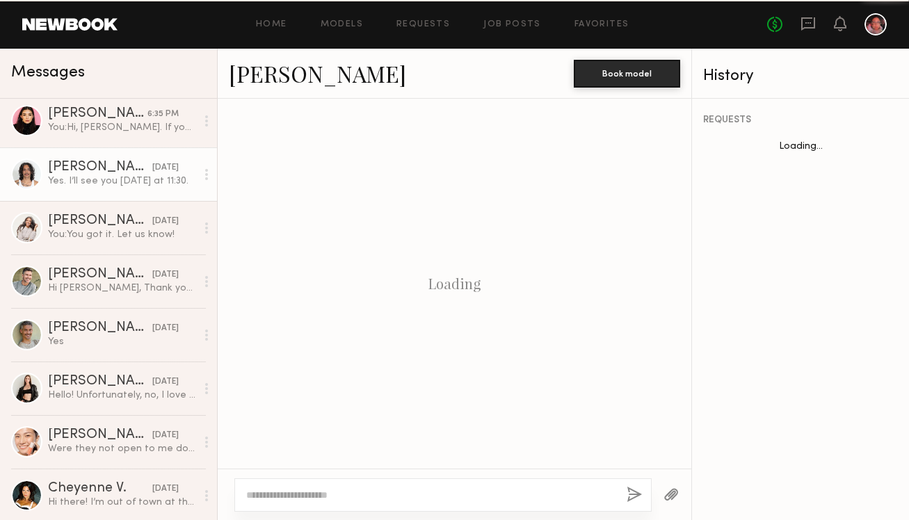
scroll to position [563, 0]
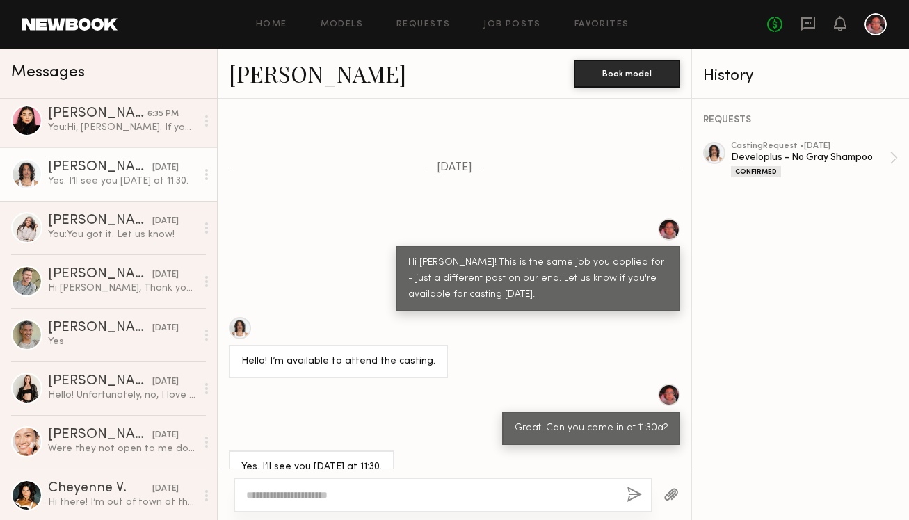
click at [300, 501] on textarea at bounding box center [430, 495] width 369 height 14
type textarea "**********"
click at [629, 500] on button "button" at bounding box center [633, 495] width 15 height 17
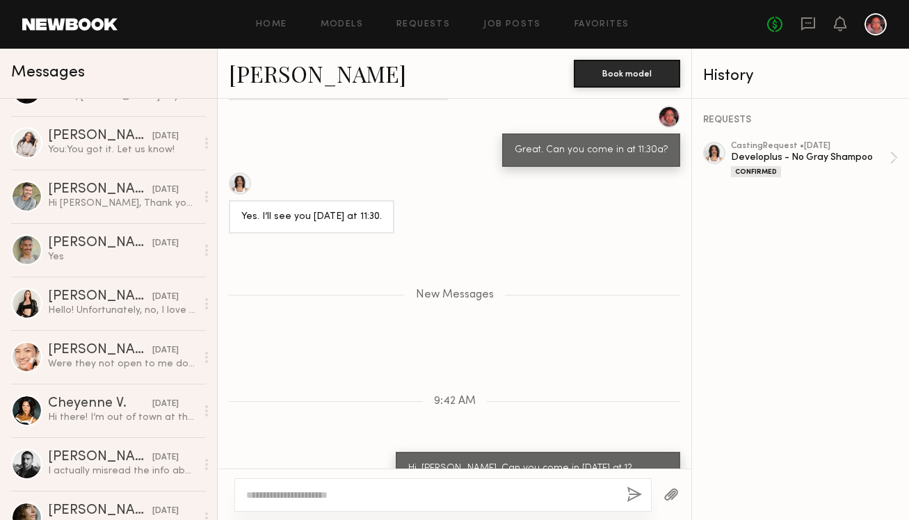
scroll to position [528, 0]
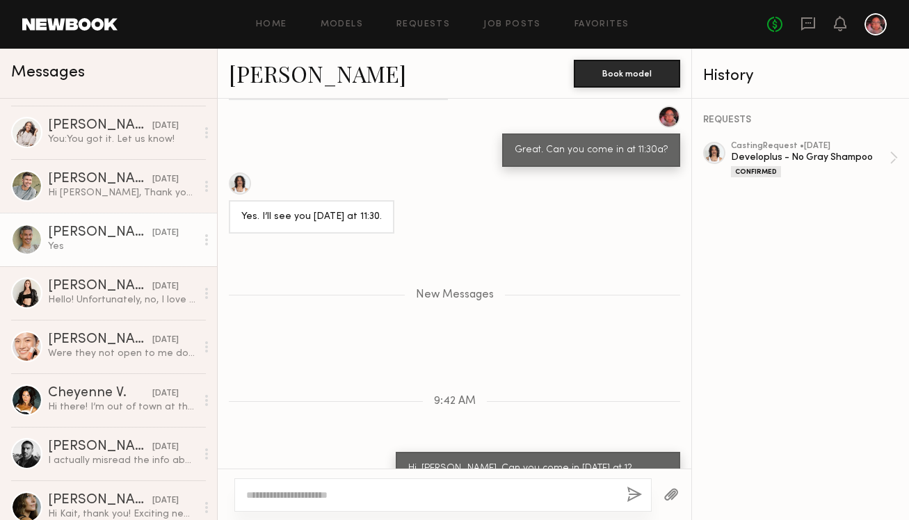
click at [103, 250] on div "Yes" at bounding box center [122, 246] width 148 height 13
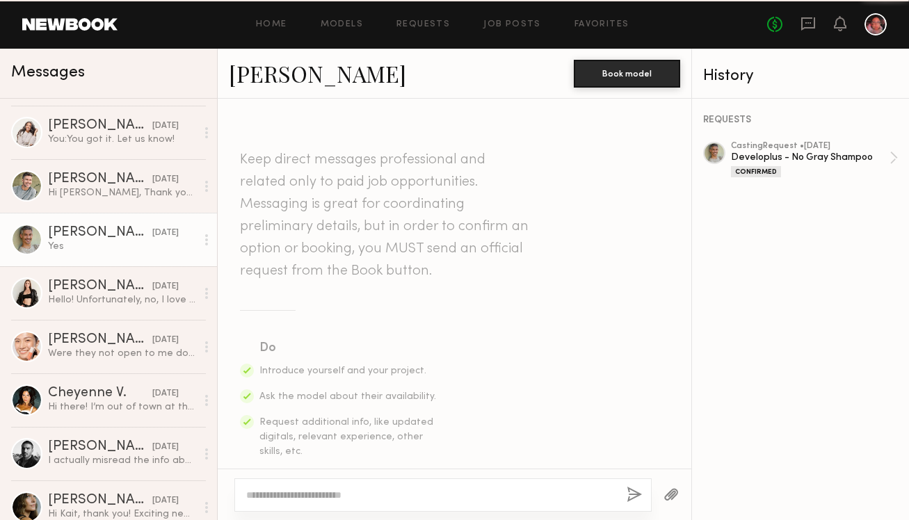
scroll to position [563, 0]
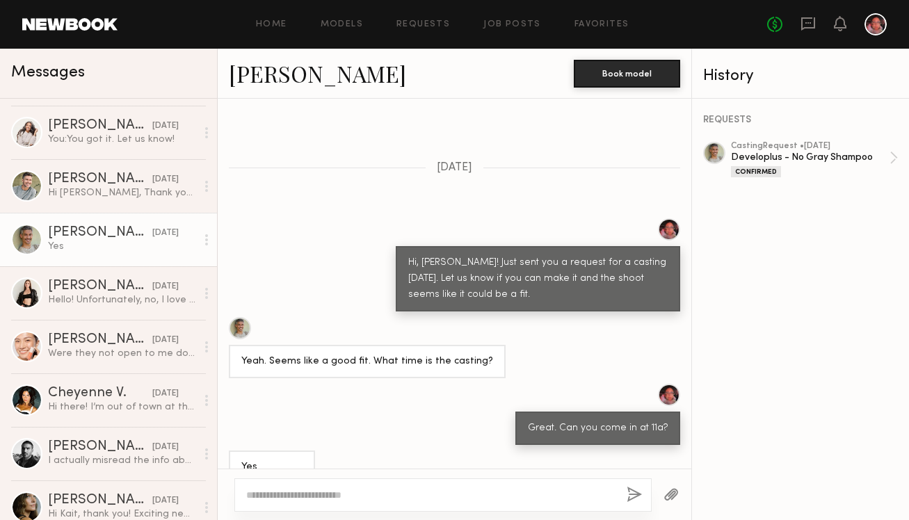
click at [261, 499] on textarea at bounding box center [430, 495] width 369 height 14
click at [447, 495] on textarea "**********" at bounding box center [430, 495] width 369 height 14
type textarea "**********"
click at [629, 496] on button "button" at bounding box center [633, 495] width 15 height 17
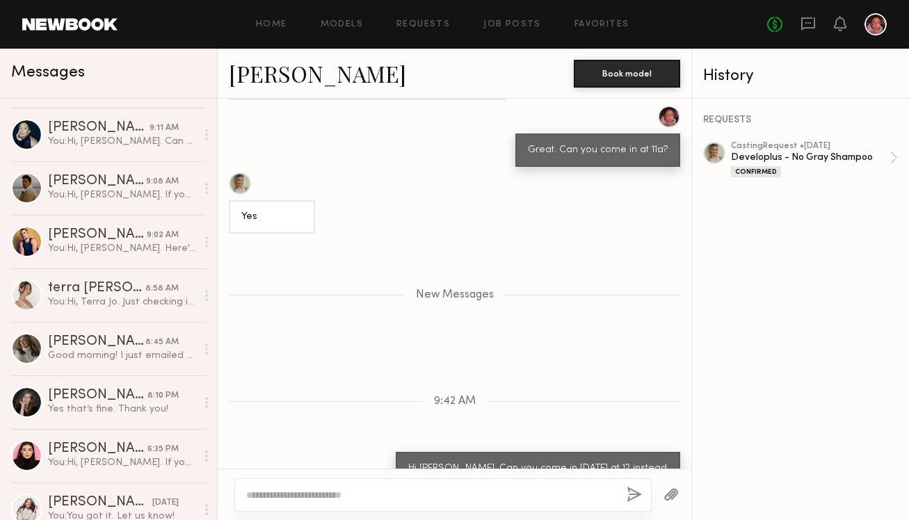
scroll to position [375, 0]
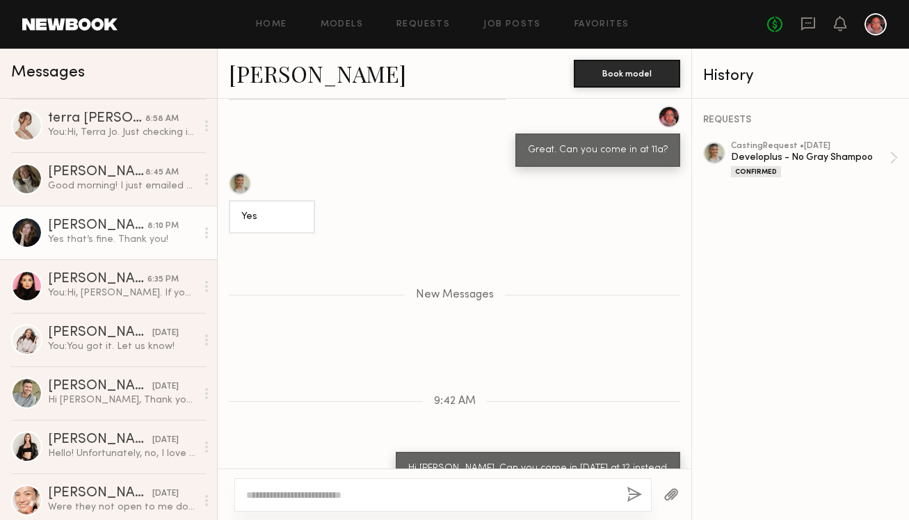
click at [106, 216] on link "Lorna L. 8:10 PM Yes that’s fine. Thank you!" at bounding box center [108, 233] width 217 height 54
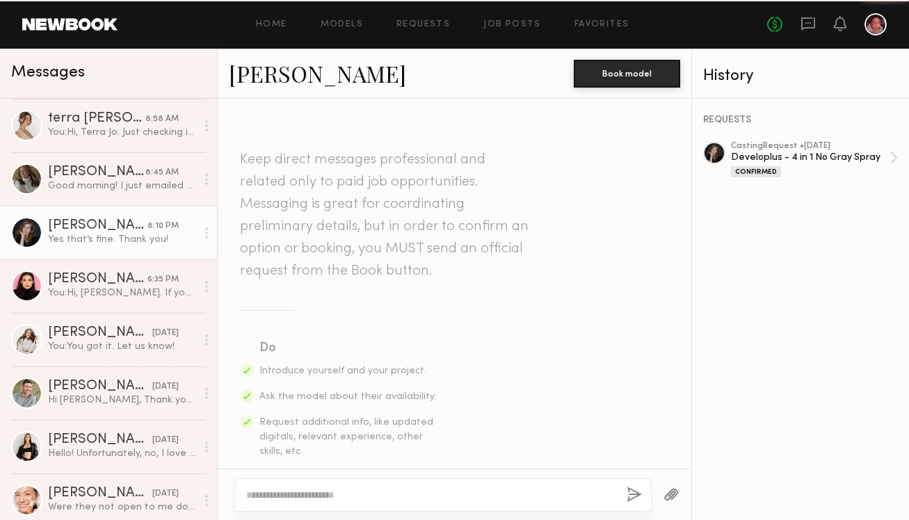
scroll to position [1117, 0]
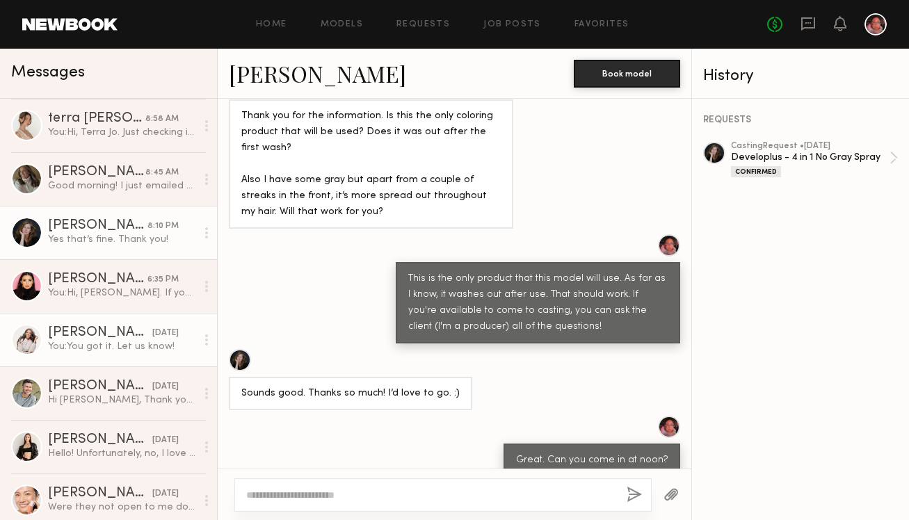
click at [101, 341] on div "You: You got it. Let us know!" at bounding box center [122, 346] width 148 height 13
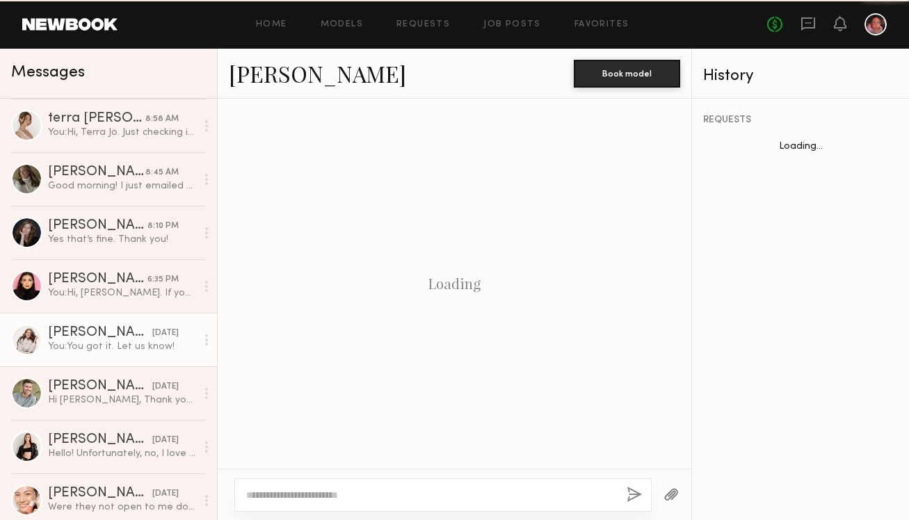
scroll to position [528, 0]
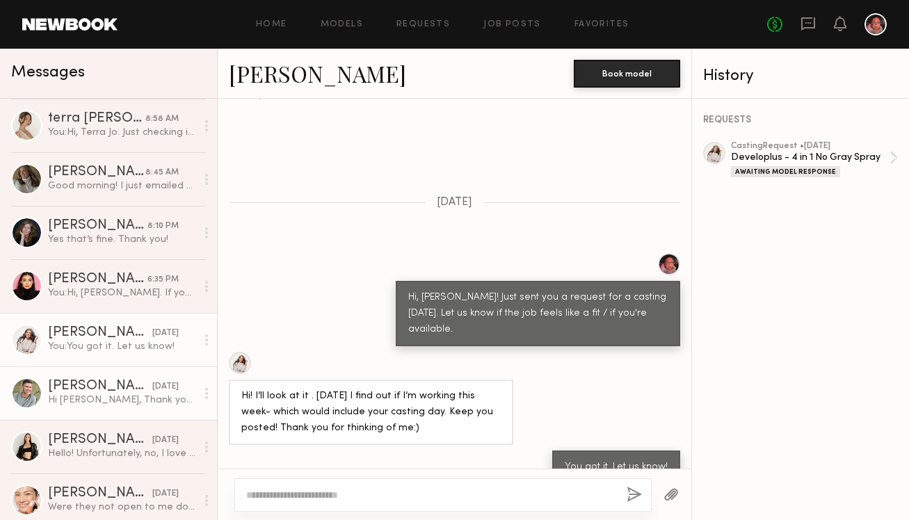
click at [91, 395] on div "Hi Kait, Thank you, it looks like a great casting for me. I’m in Santa Barbara …" at bounding box center [122, 400] width 148 height 13
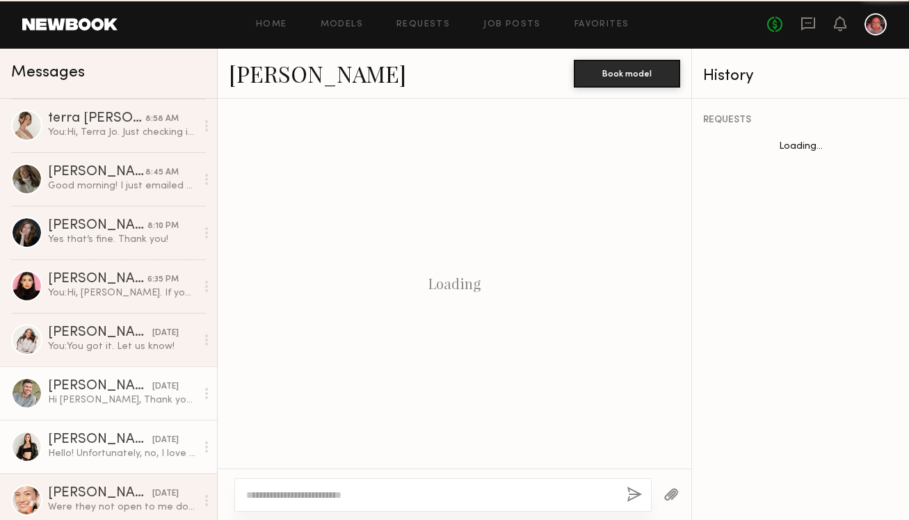
scroll to position [510, 0]
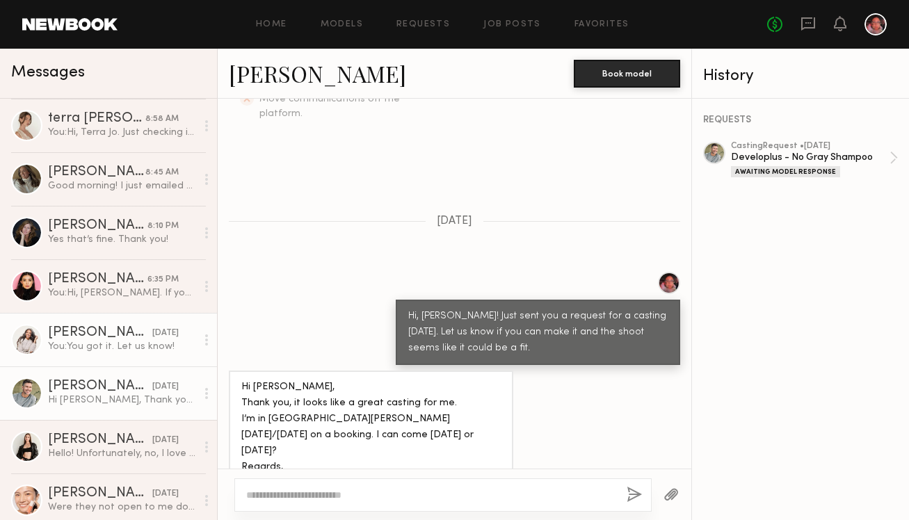
click at [99, 357] on link "Melida P. yesterday You: You got it. Let us know!" at bounding box center [108, 340] width 217 height 54
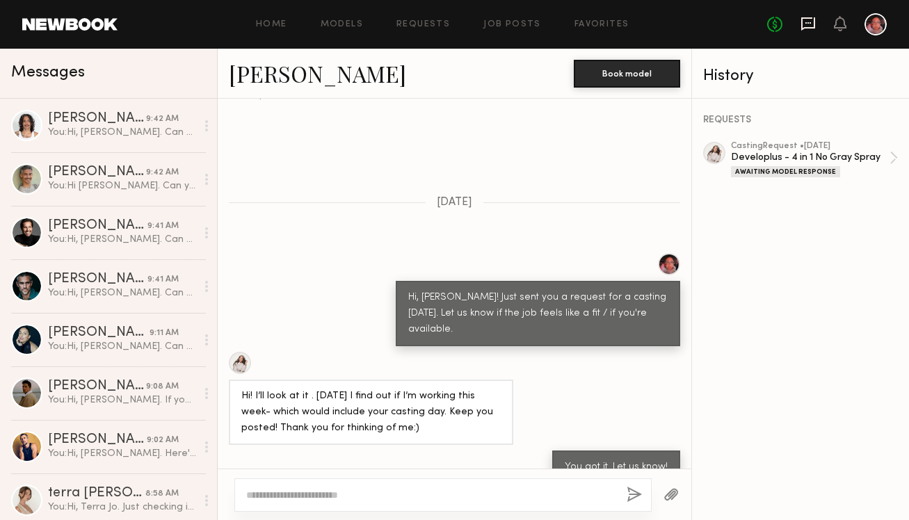
click at [810, 26] on icon at bounding box center [807, 23] width 15 height 15
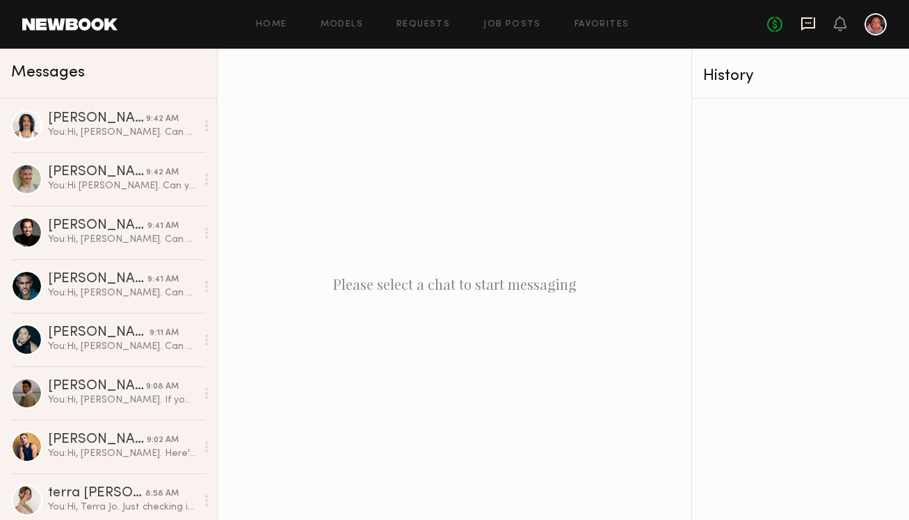
click at [809, 25] on icon at bounding box center [807, 23] width 15 height 15
click at [152, 20] on div "Home Models Requests Job Posts Favorites Sign Out" at bounding box center [442, 24] width 649 height 9
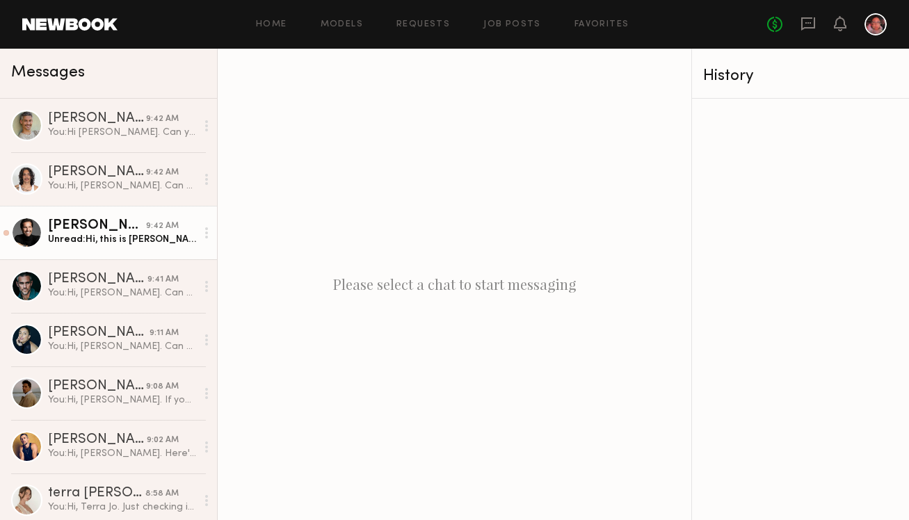
click at [99, 250] on link "Bobby V. 9:42 AM Unread: Hi, this is Bobby. If you meant me, yes I can :) Just …" at bounding box center [108, 233] width 217 height 54
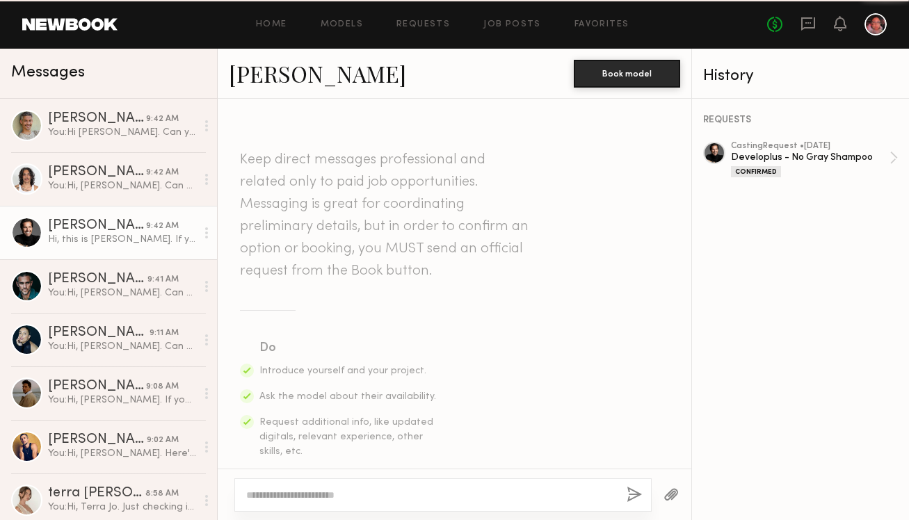
scroll to position [850, 0]
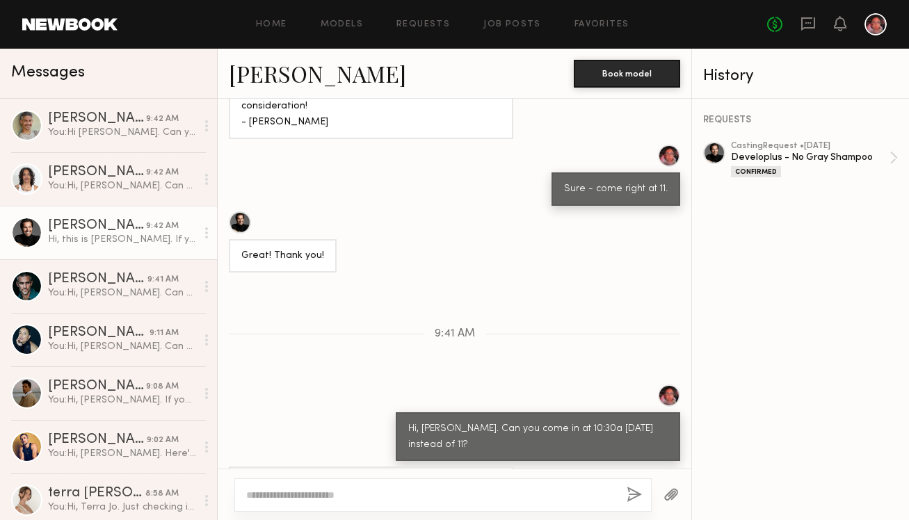
click at [299, 495] on textarea at bounding box center [430, 495] width 369 height 14
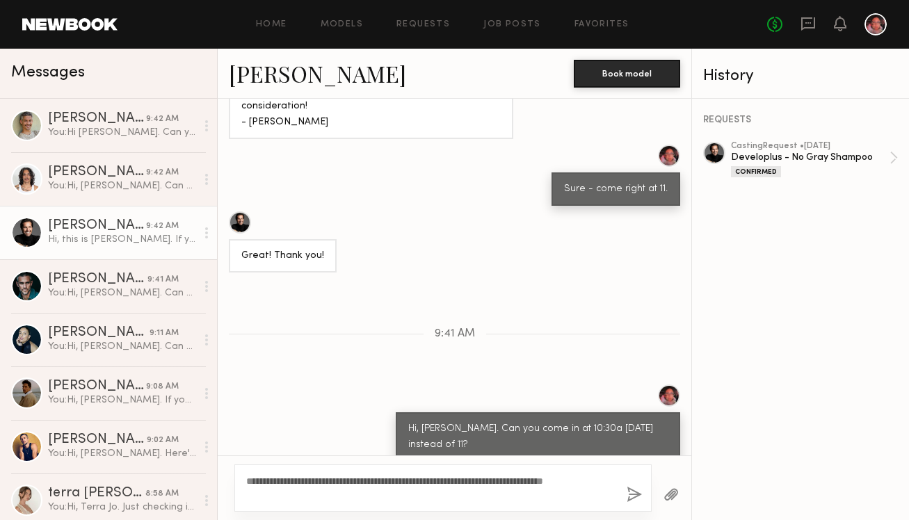
type textarea "**********"
click at [636, 490] on button "button" at bounding box center [633, 495] width 15 height 17
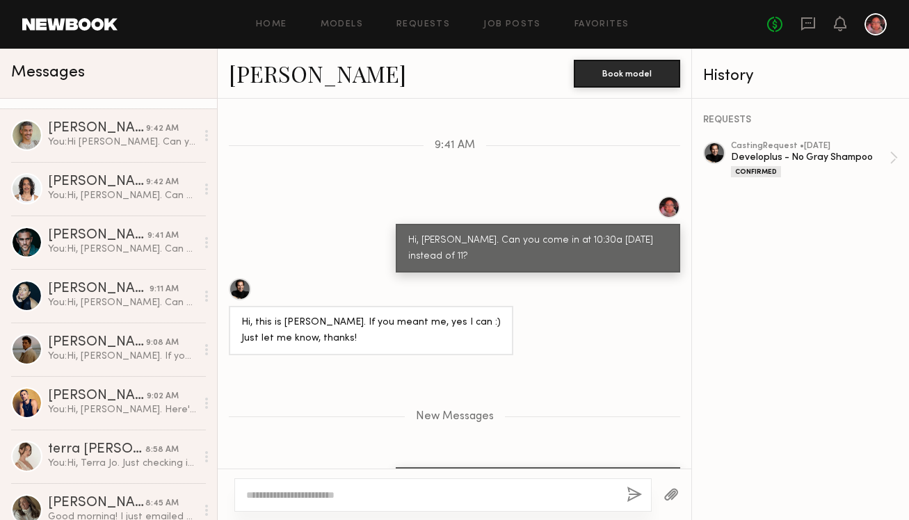
scroll to position [1051, 0]
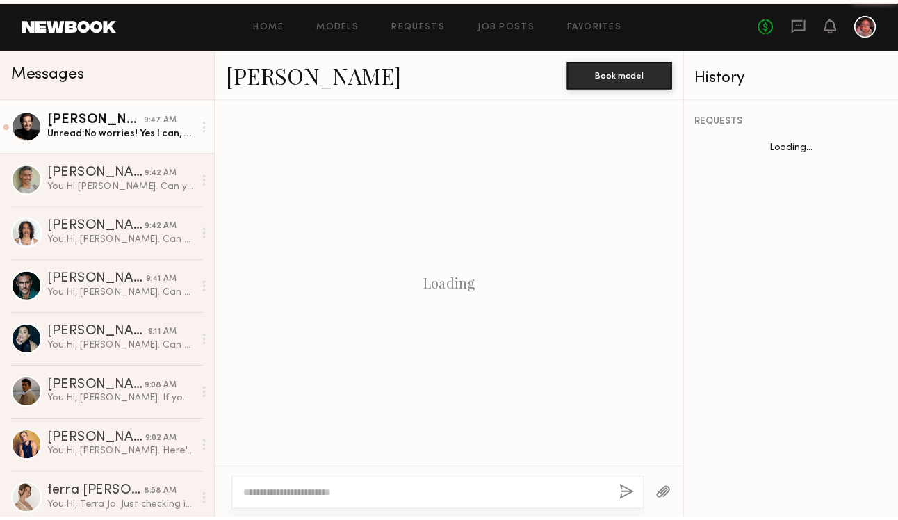
scroll to position [1106, 0]
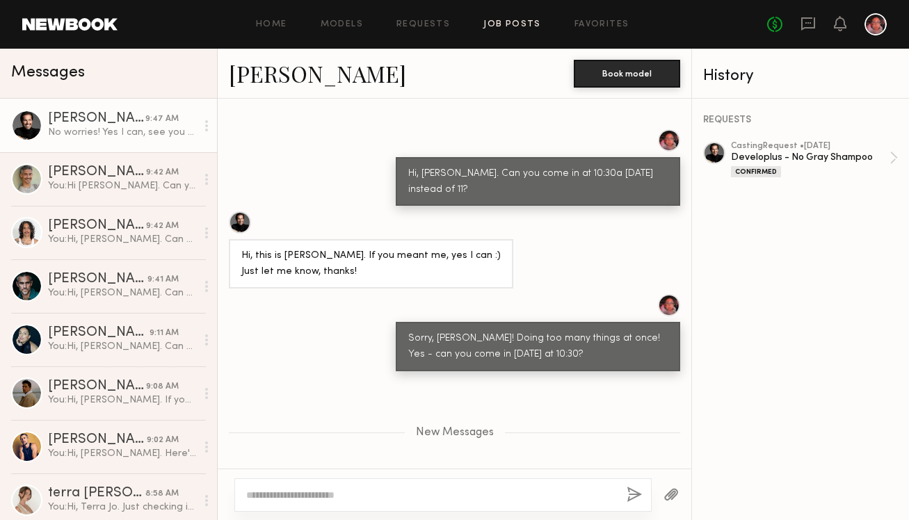
click at [493, 23] on link "Job Posts" at bounding box center [512, 24] width 58 height 9
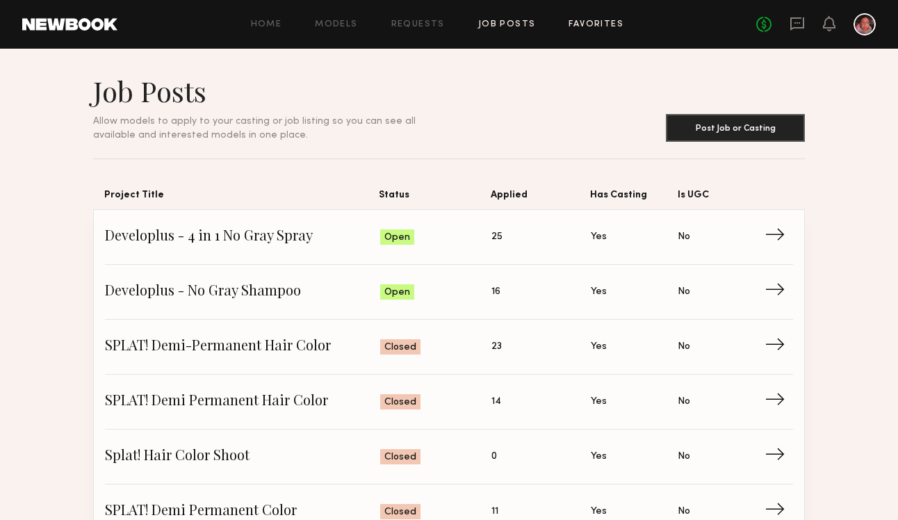
click at [585, 22] on link "Favorites" at bounding box center [596, 24] width 55 height 9
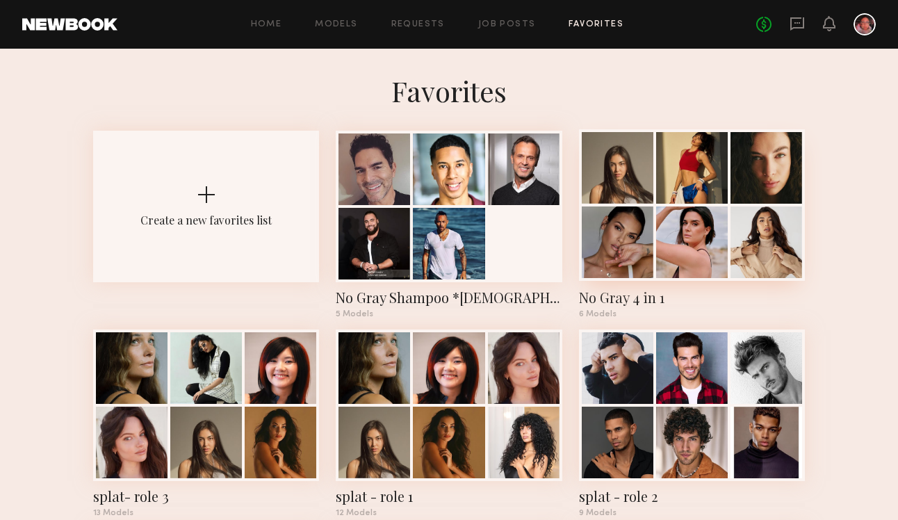
click at [597, 289] on div "No Gray 4 in 1" at bounding box center [692, 297] width 226 height 19
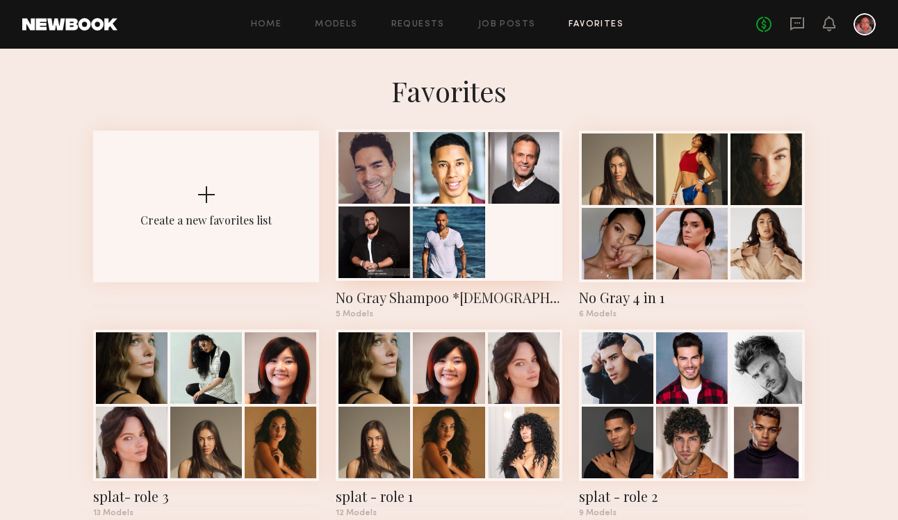
click at [356, 304] on div "No Gray Shampoo *[DEMOGRAPHIC_DATA]*" at bounding box center [449, 297] width 226 height 19
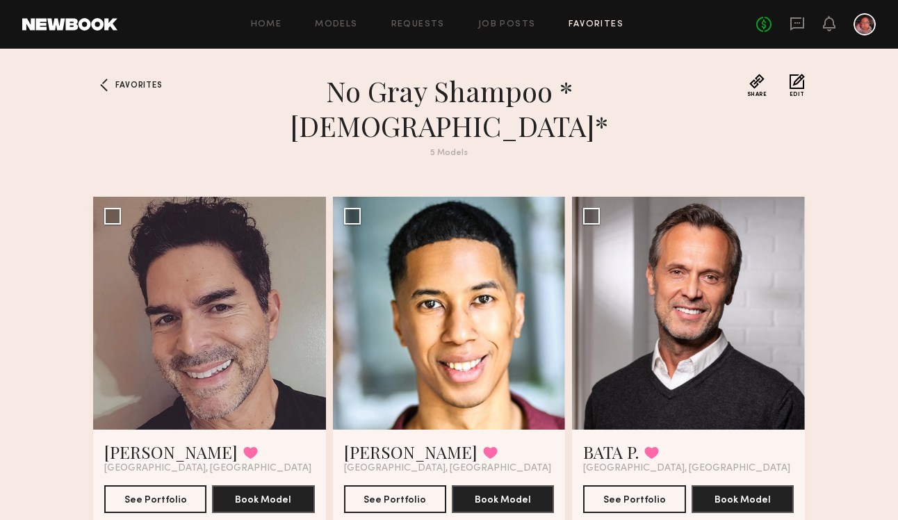
click at [65, 40] on header "Home Models Requests Job Posts Favorites Sign Out No fees up to $5,000" at bounding box center [449, 24] width 898 height 49
click at [67, 33] on header "Home Models Requests Job Posts Favorites Sign Out No fees up to $5,000" at bounding box center [449, 24] width 898 height 49
click at [70, 29] on link at bounding box center [69, 24] width 95 height 13
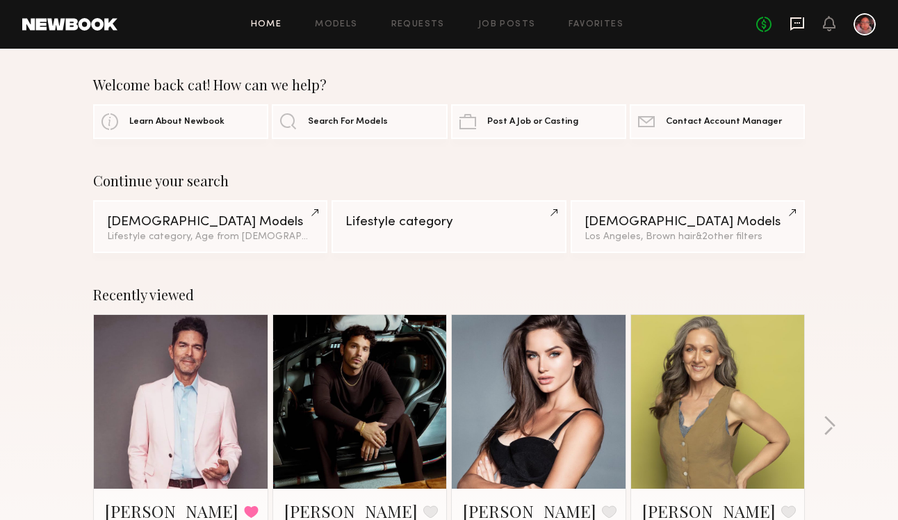
click at [792, 26] on icon at bounding box center [797, 23] width 15 height 15
click at [503, 76] on div "Welcome back cat! How can we help?" at bounding box center [449, 84] width 712 height 17
click at [503, 27] on icon at bounding box center [798, 23] width 14 height 13
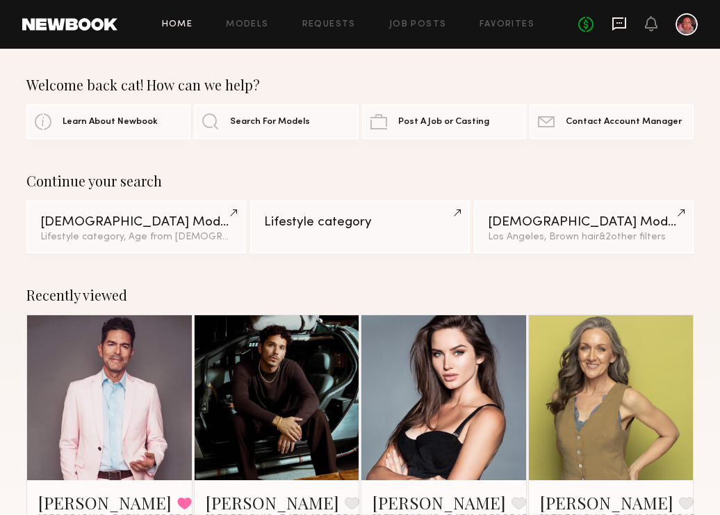
click at [503, 23] on icon at bounding box center [620, 22] width 6 height 1
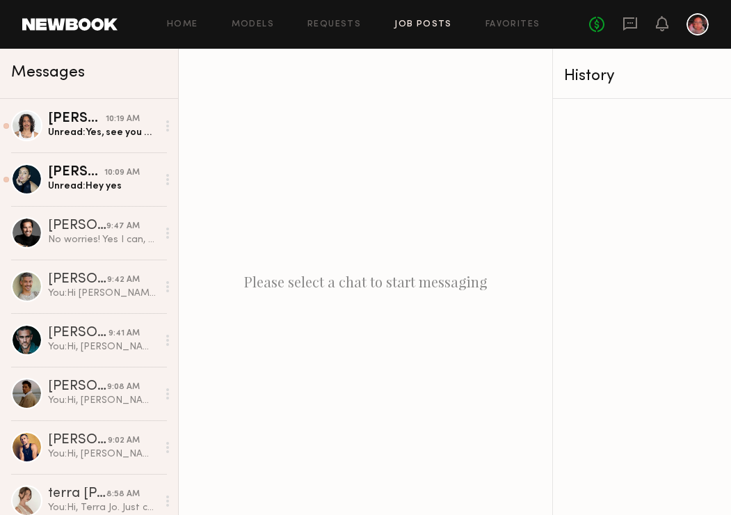
click at [412, 25] on link "Job Posts" at bounding box center [423, 24] width 58 height 9
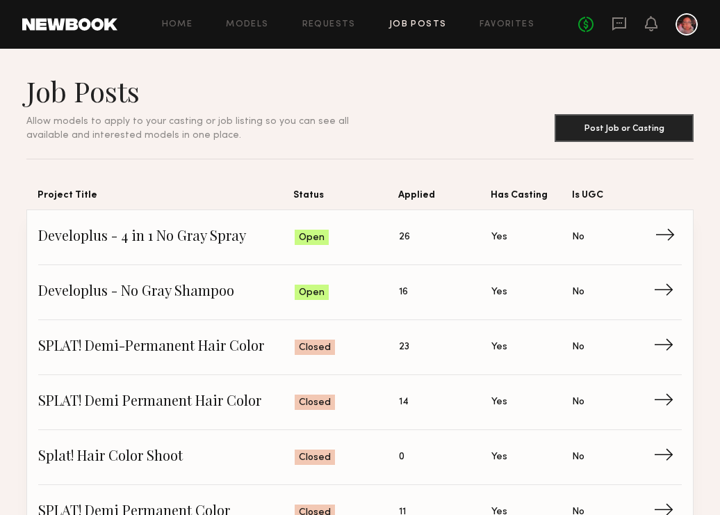
click at [503, 243] on span "→" at bounding box center [669, 237] width 29 height 21
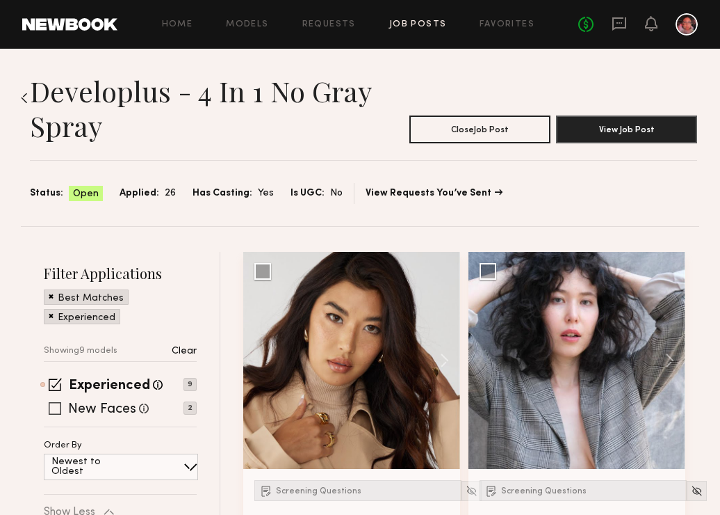
click at [56, 405] on span at bounding box center [55, 408] width 13 height 13
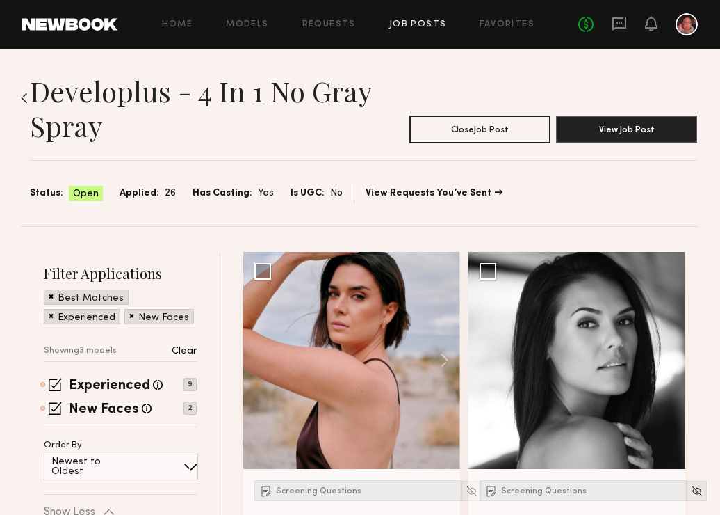
click at [46, 296] on div "Best Matches" at bounding box center [86, 296] width 85 height 15
click at [50, 297] on span at bounding box center [51, 295] width 5 height 13
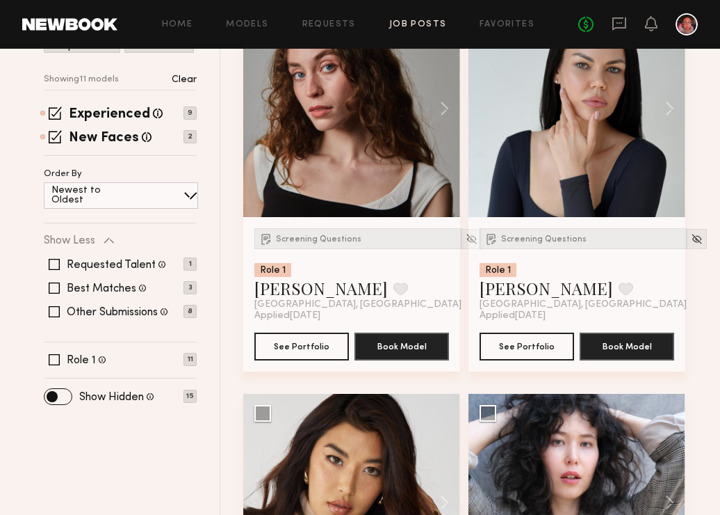
scroll to position [243, 0]
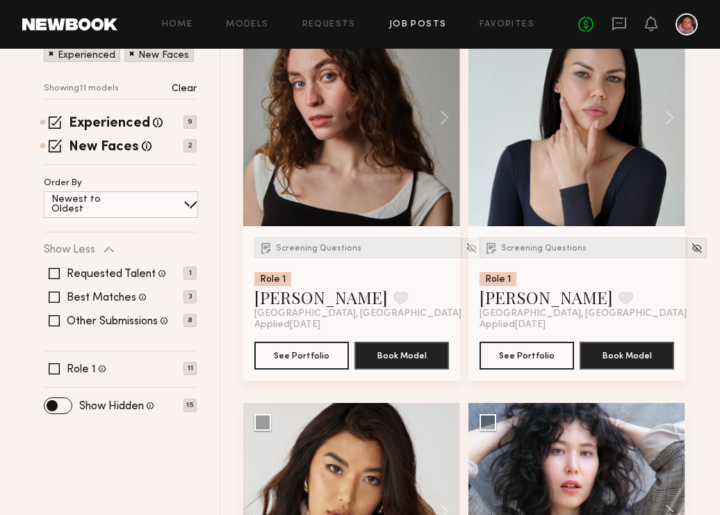
click at [375, 134] on div at bounding box center [351, 117] width 217 height 217
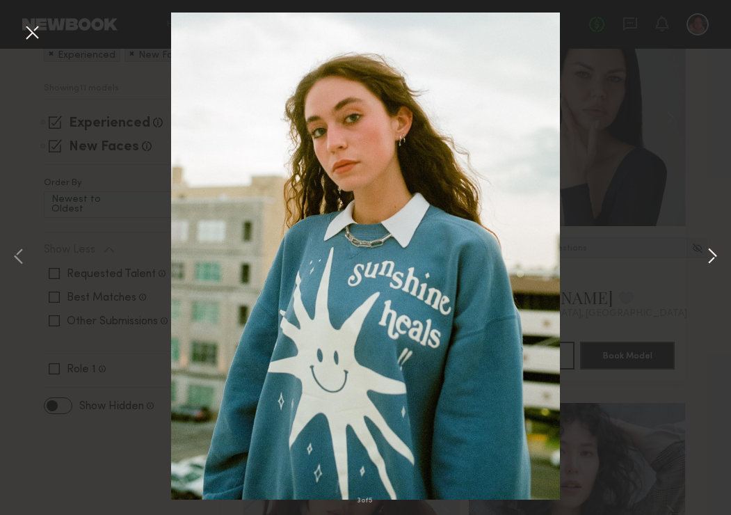
click at [503, 254] on button at bounding box center [712, 257] width 17 height 412
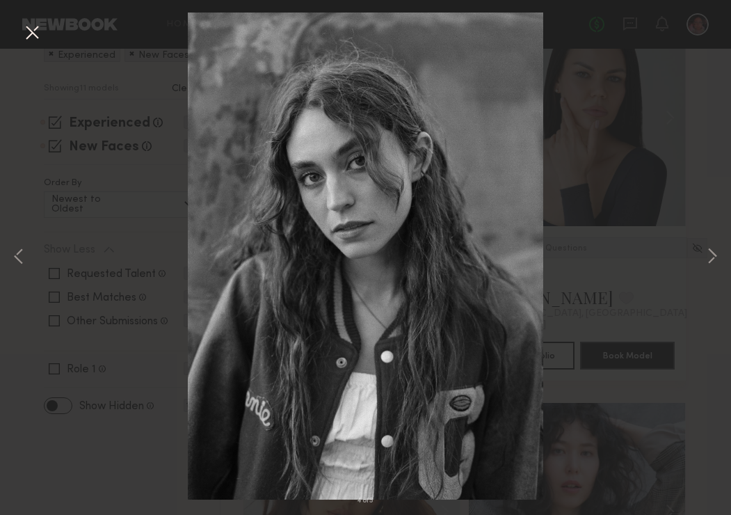
click at [33, 33] on button at bounding box center [32, 33] width 22 height 25
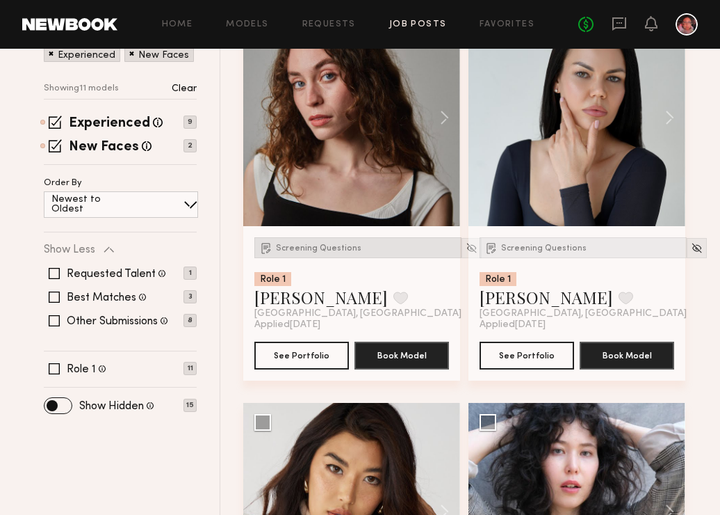
click at [314, 251] on span "Screening Questions" at bounding box center [319, 248] width 86 height 8
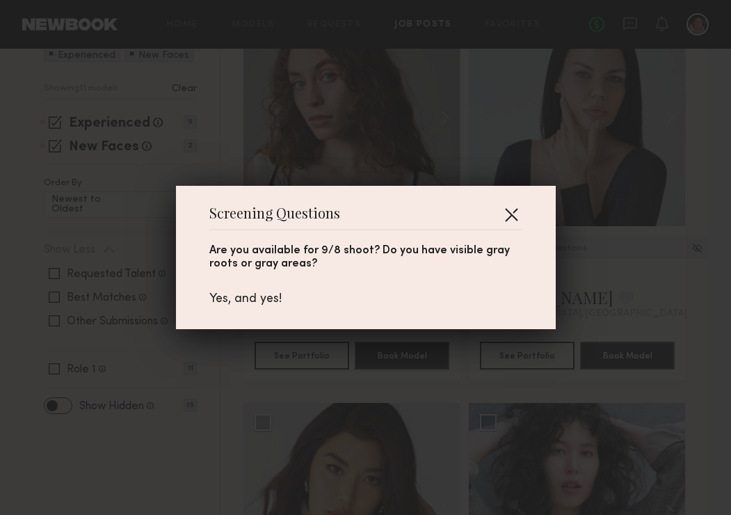
click at [503, 211] on button "button" at bounding box center [511, 214] width 22 height 22
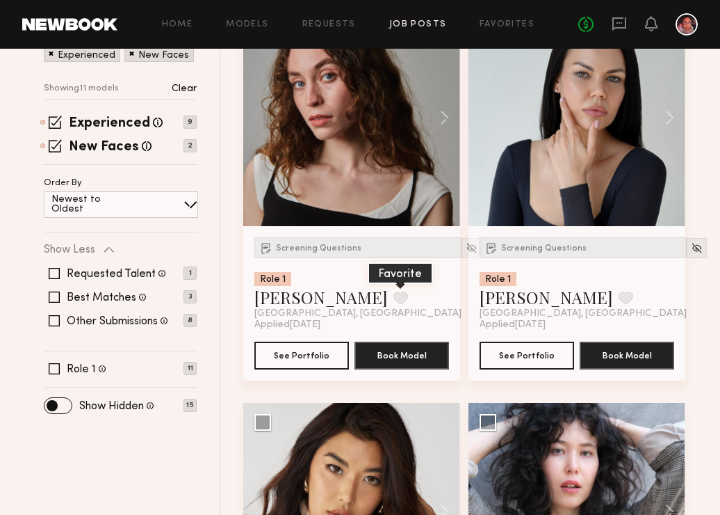
click at [394, 297] on button at bounding box center [401, 297] width 15 height 13
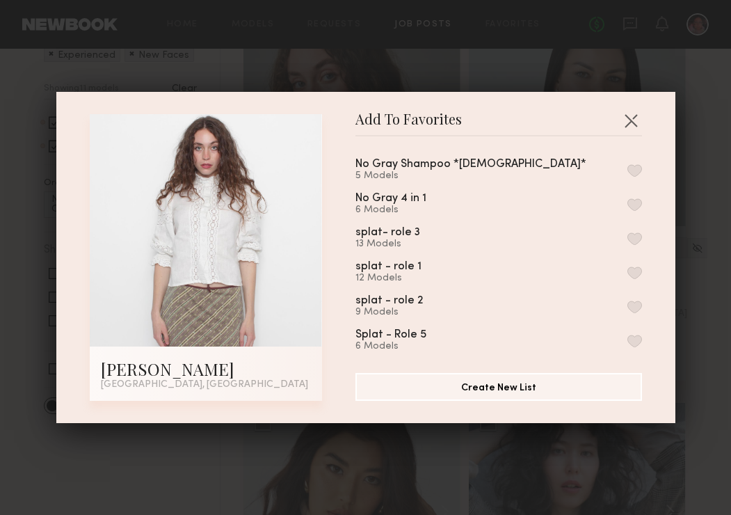
click at [503, 202] on button "button" at bounding box center [634, 204] width 15 height 13
click at [503, 120] on button "button" at bounding box center [631, 120] width 22 height 22
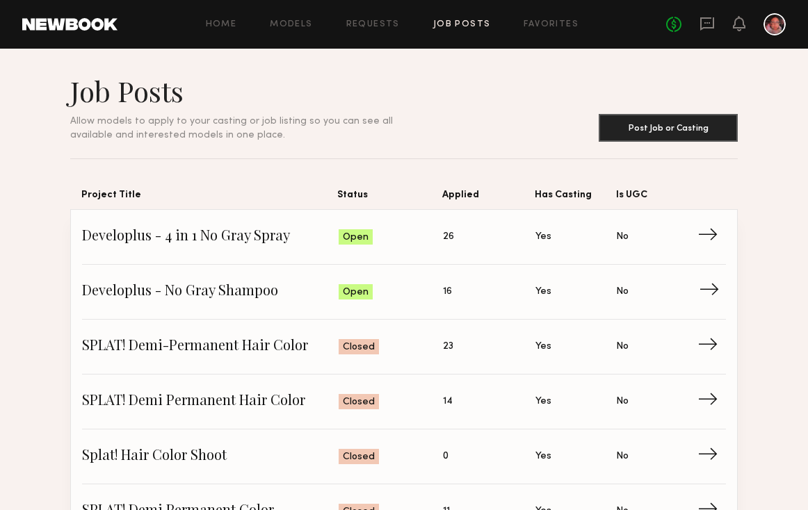
click at [503, 291] on span "→" at bounding box center [713, 292] width 29 height 21
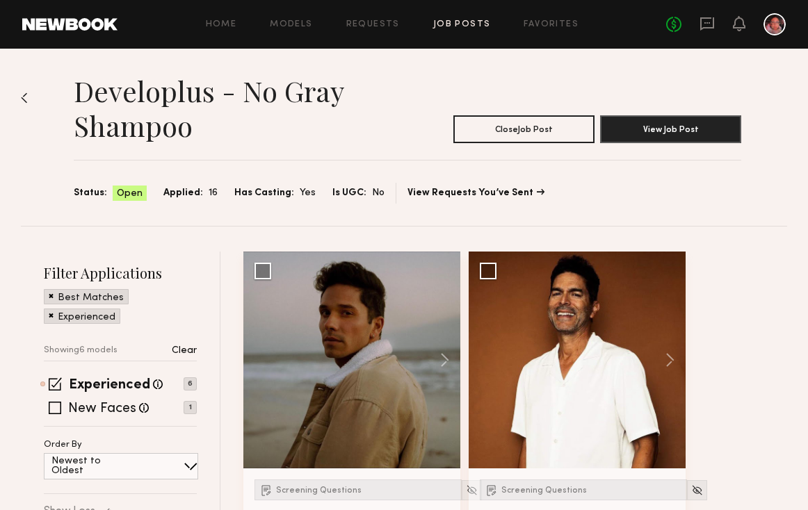
click at [49, 296] on span at bounding box center [51, 295] width 5 height 13
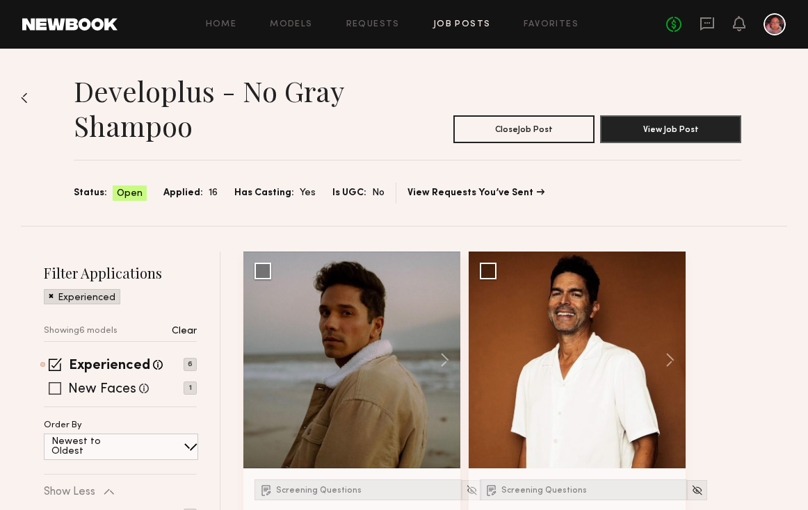
click at [56, 391] on span at bounding box center [55, 388] width 13 height 13
click at [503, 27] on icon at bounding box center [707, 23] width 14 height 13
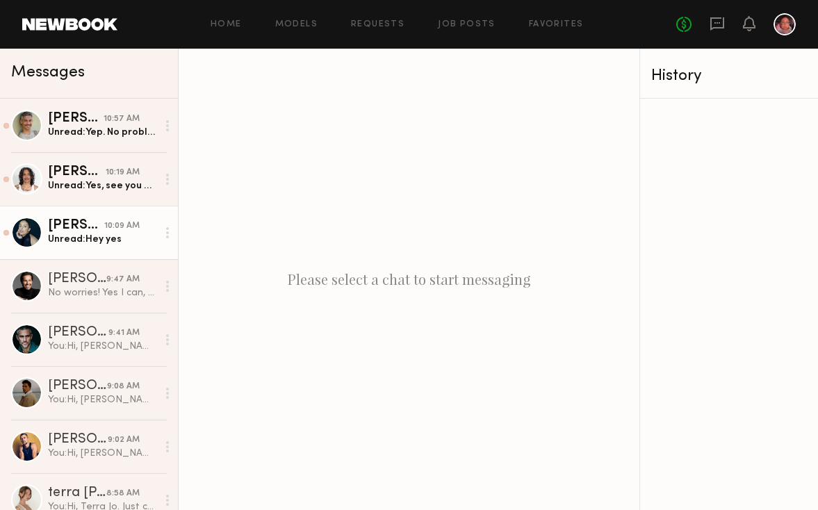
click at [111, 238] on div "Unread: Hey yes" at bounding box center [102, 239] width 109 height 13
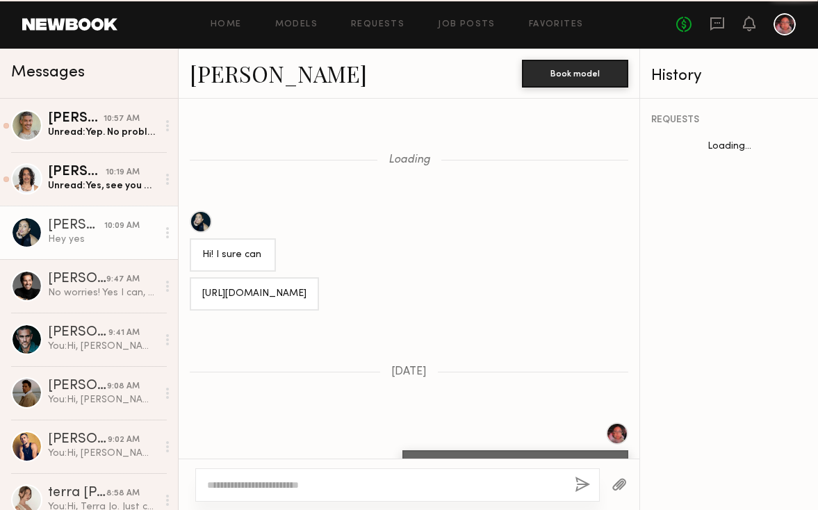
scroll to position [877, 0]
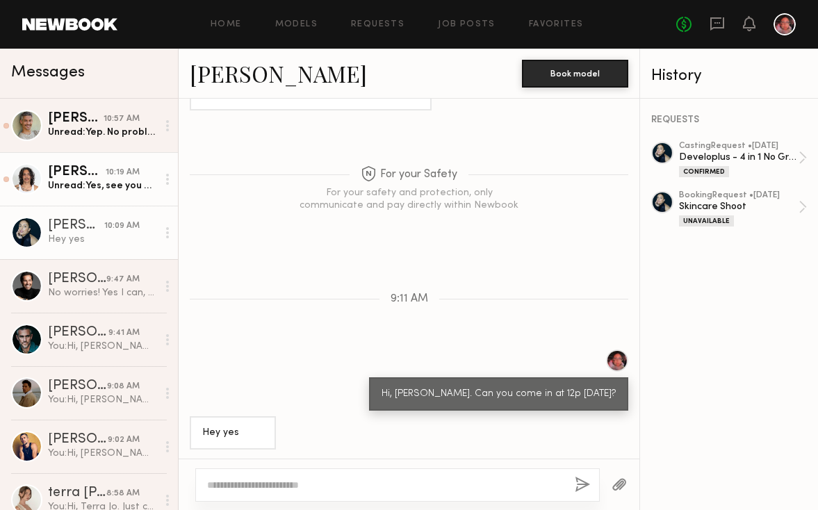
click at [94, 188] on div "Unread: Yes, see you at 12." at bounding box center [102, 185] width 109 height 13
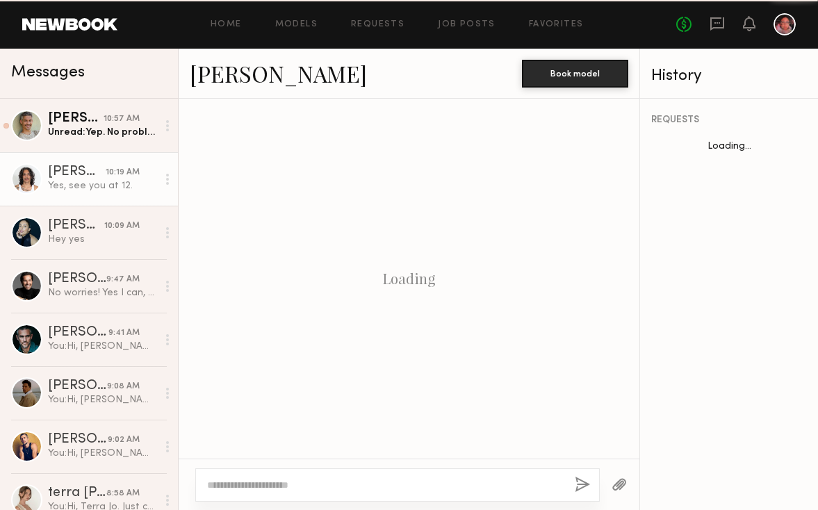
scroll to position [812, 0]
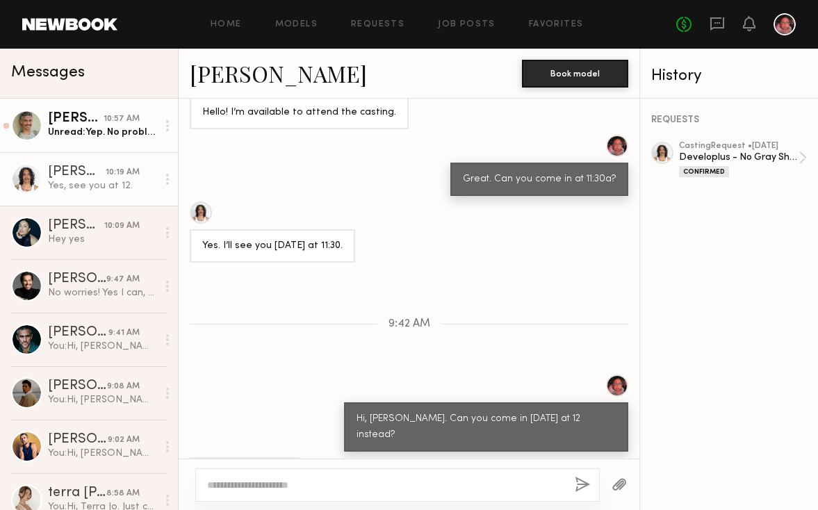
click at [108, 126] on div "Unread: Yep. No problem" at bounding box center [102, 132] width 109 height 13
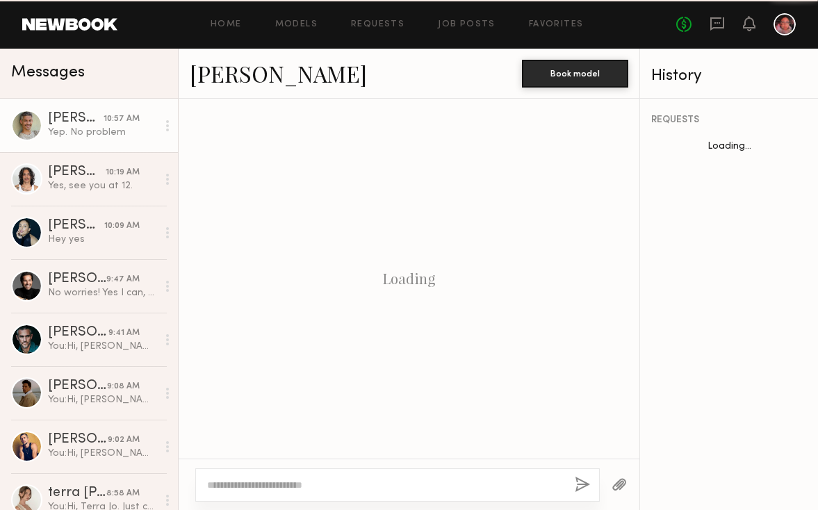
scroll to position [812, 0]
